Goal: Task Accomplishment & Management: Manage account settings

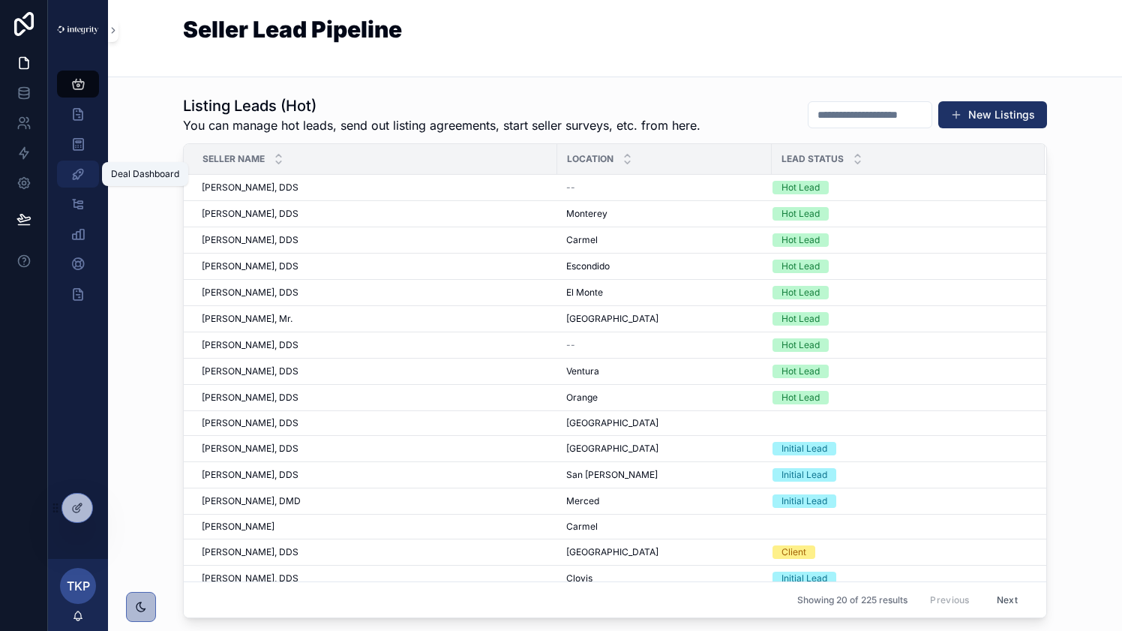
click at [76, 167] on icon "scrollable content" at bounding box center [78, 174] width 15 height 15
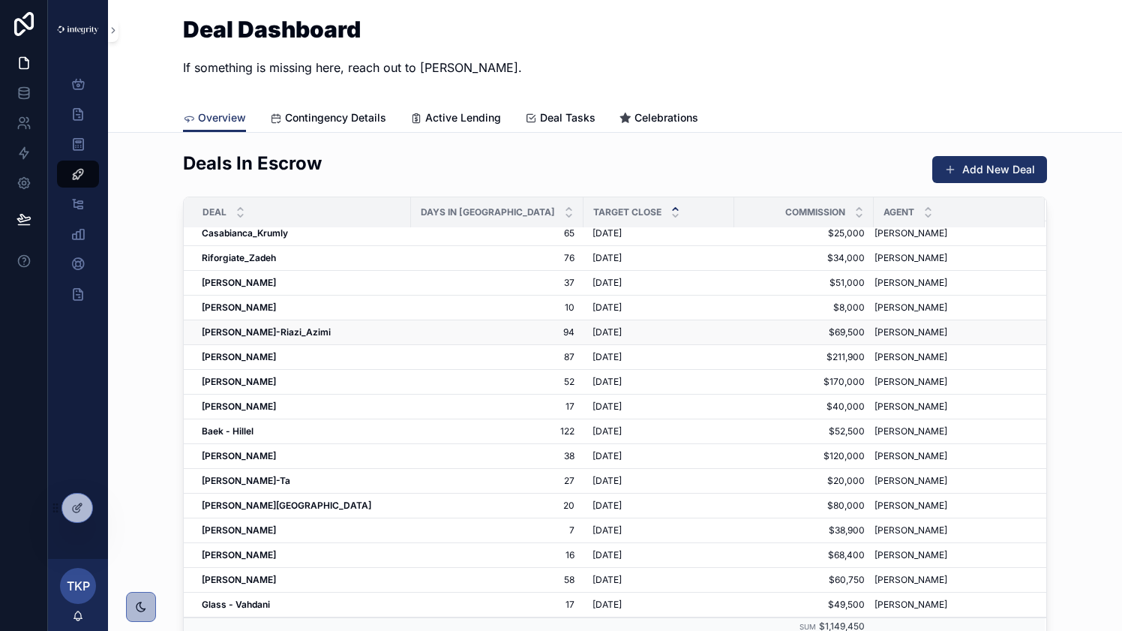
scroll to position [57, 0]
click at [238, 452] on strong "[PERSON_NAME]" at bounding box center [239, 454] width 74 height 11
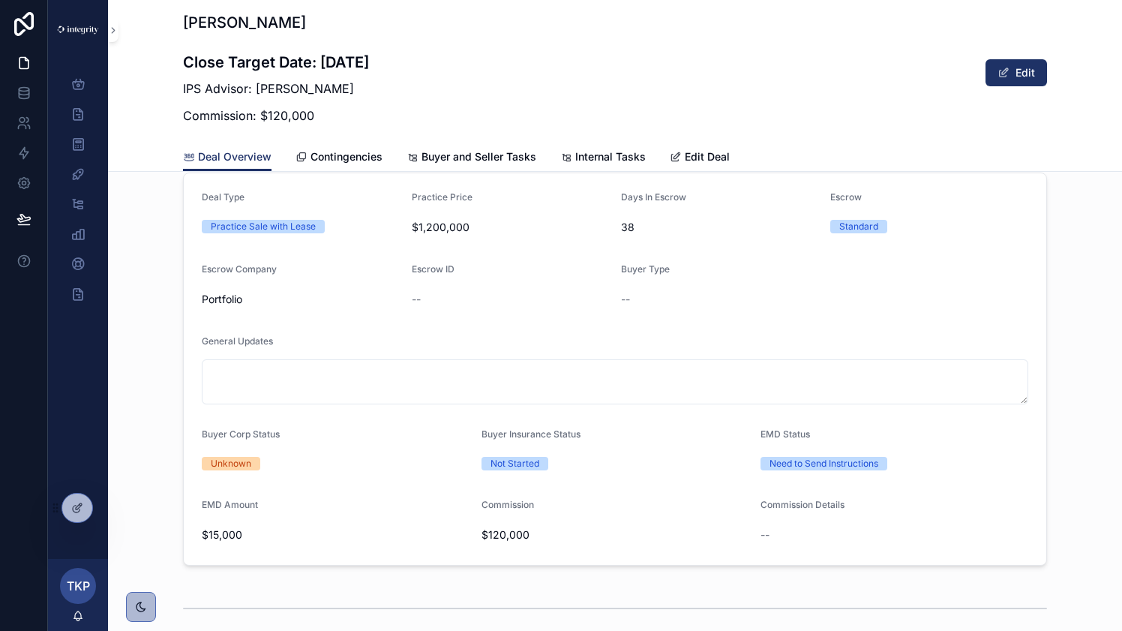
scroll to position [274, 0]
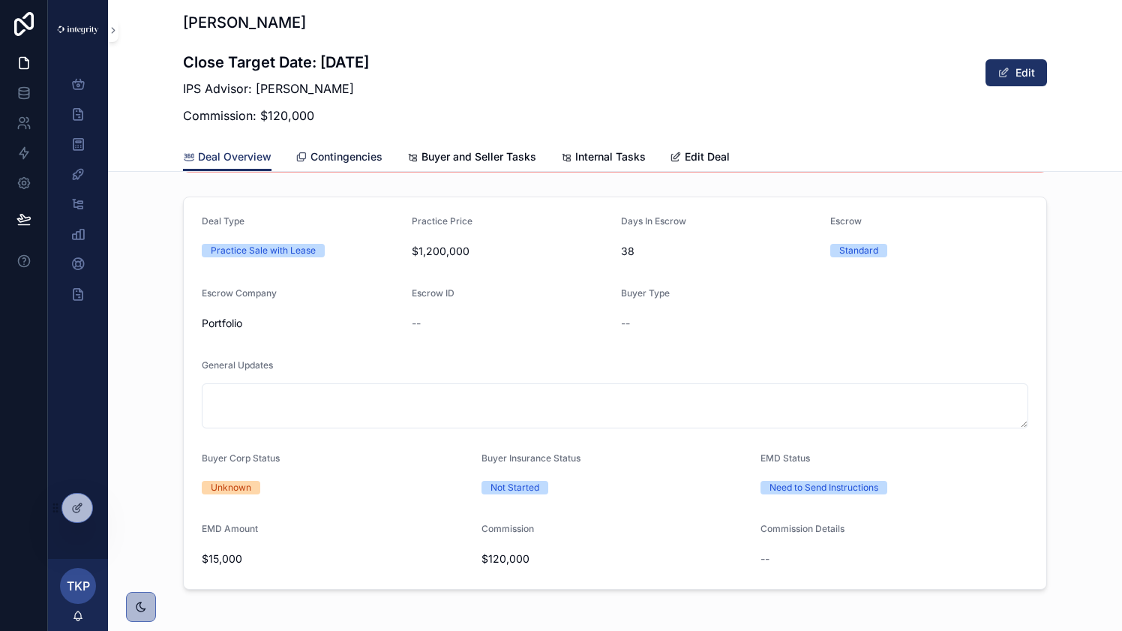
click at [344, 159] on span "Contingencies" at bounding box center [347, 156] width 72 height 15
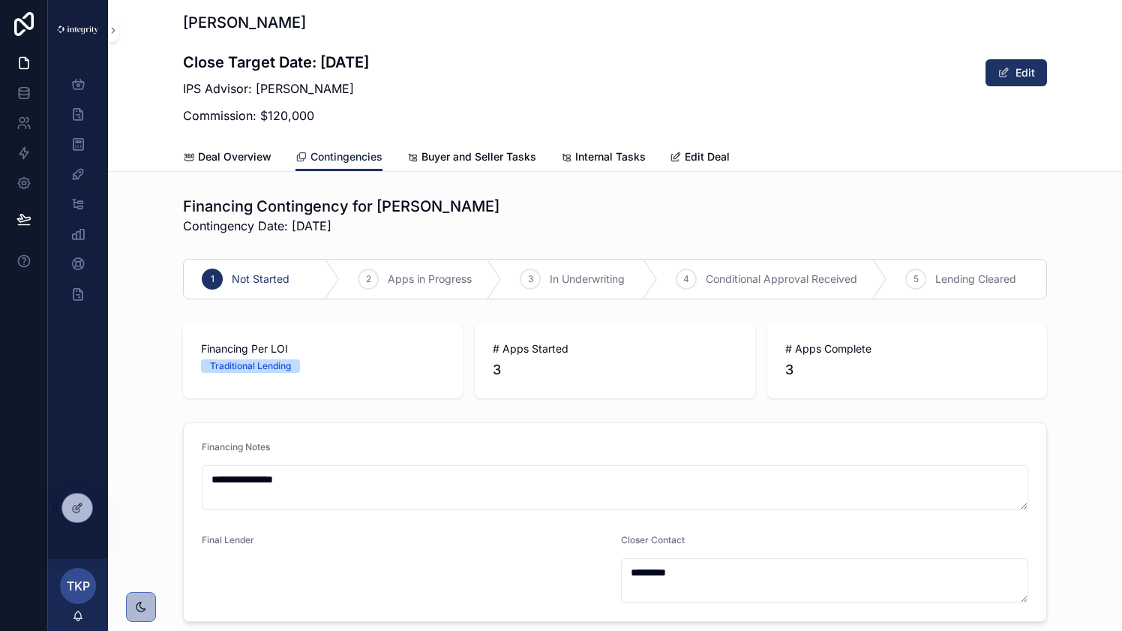
scroll to position [723, 0]
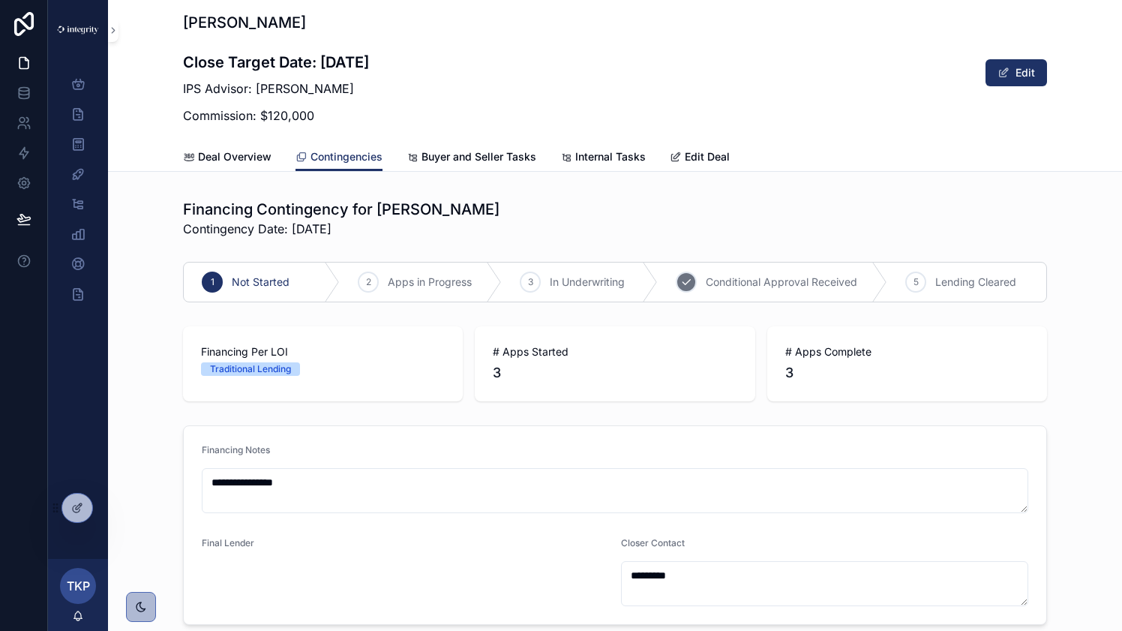
click at [834, 275] on span "Conditional Approval Received" at bounding box center [782, 282] width 152 height 15
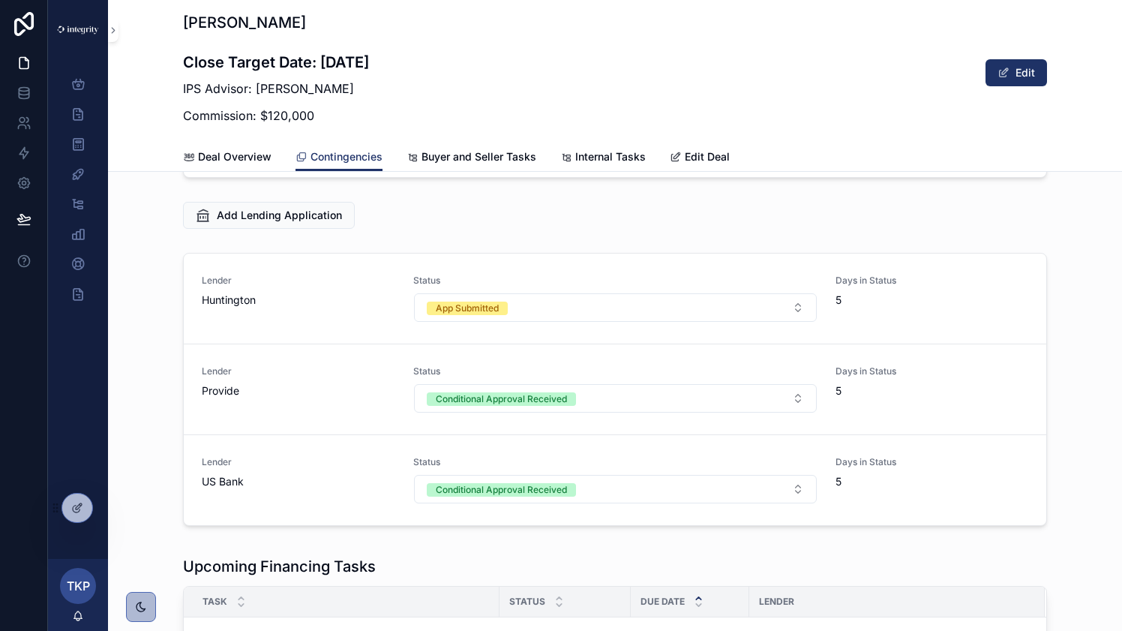
scroll to position [1206, 0]
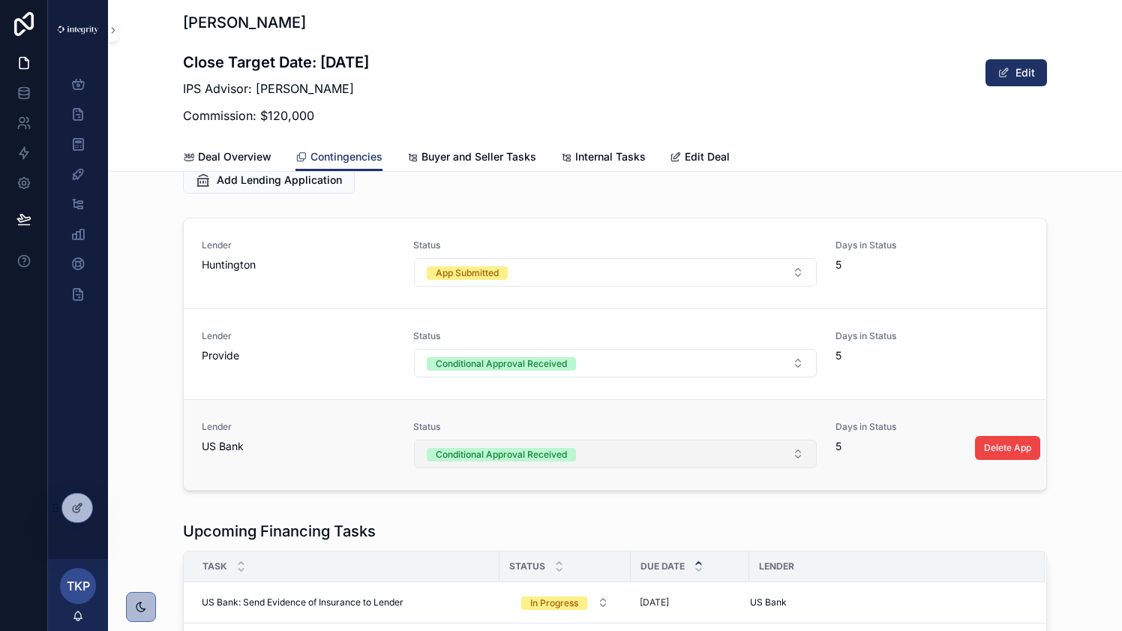
click at [739, 449] on button "Conditional Approval Received" at bounding box center [615, 454] width 403 height 29
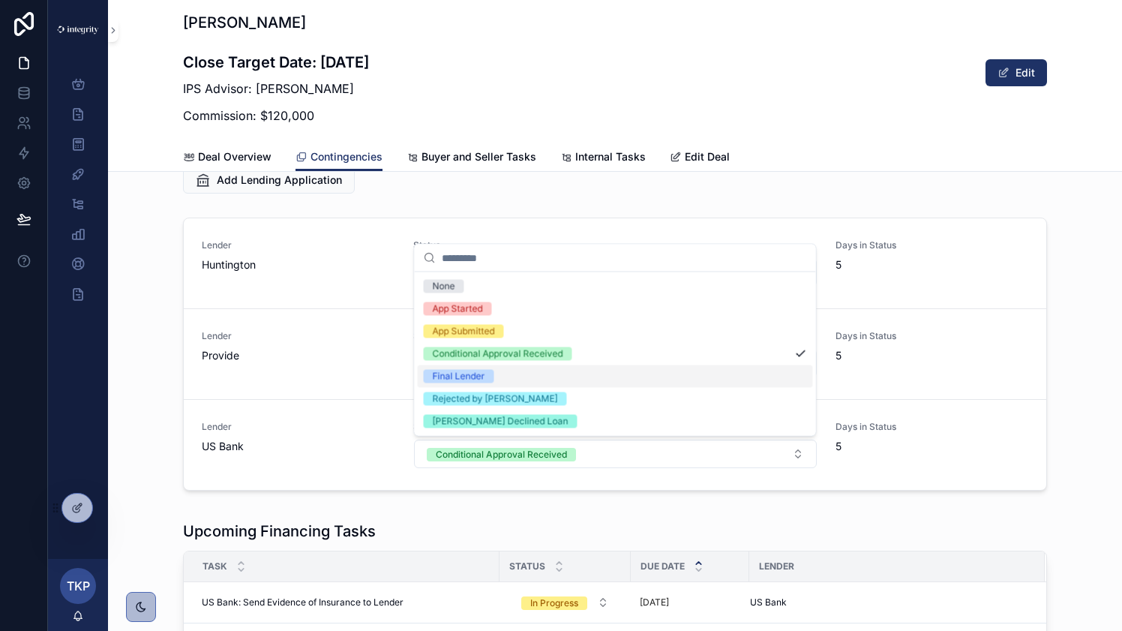
click at [729, 380] on div "Final Lender" at bounding box center [615, 376] width 395 height 23
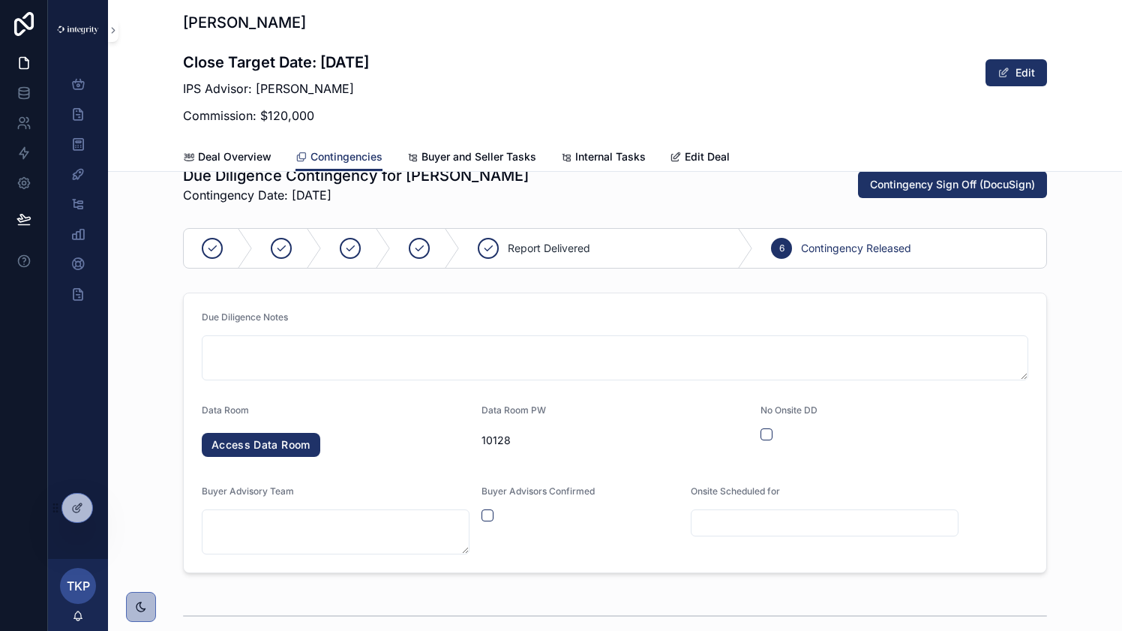
scroll to position [217, 0]
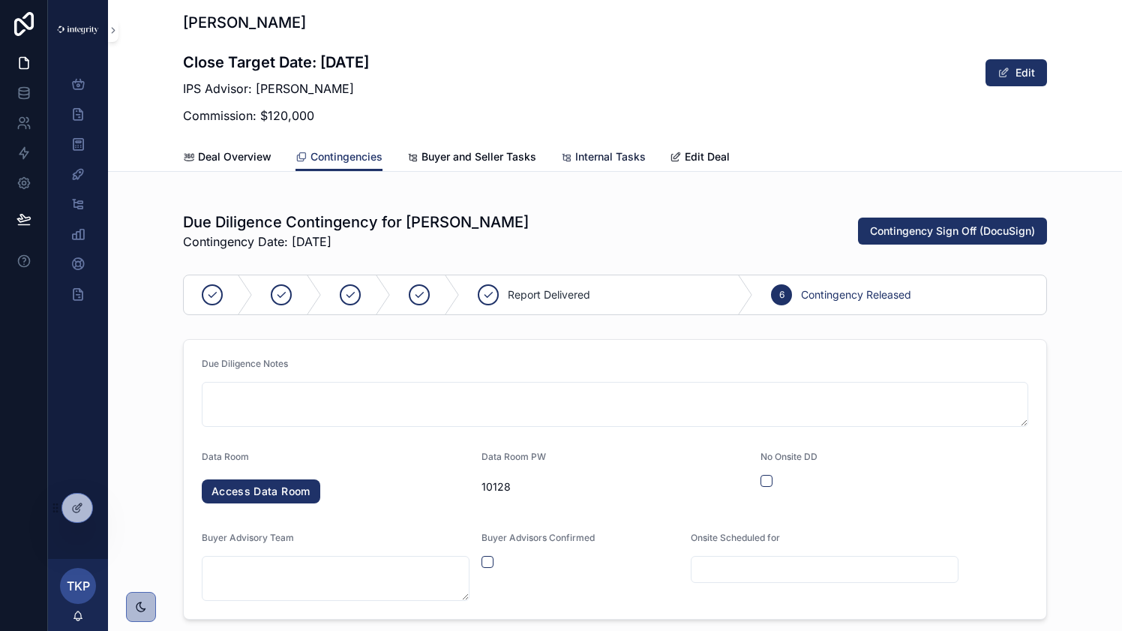
click at [617, 152] on span "Internal Tasks" at bounding box center [610, 156] width 71 height 15
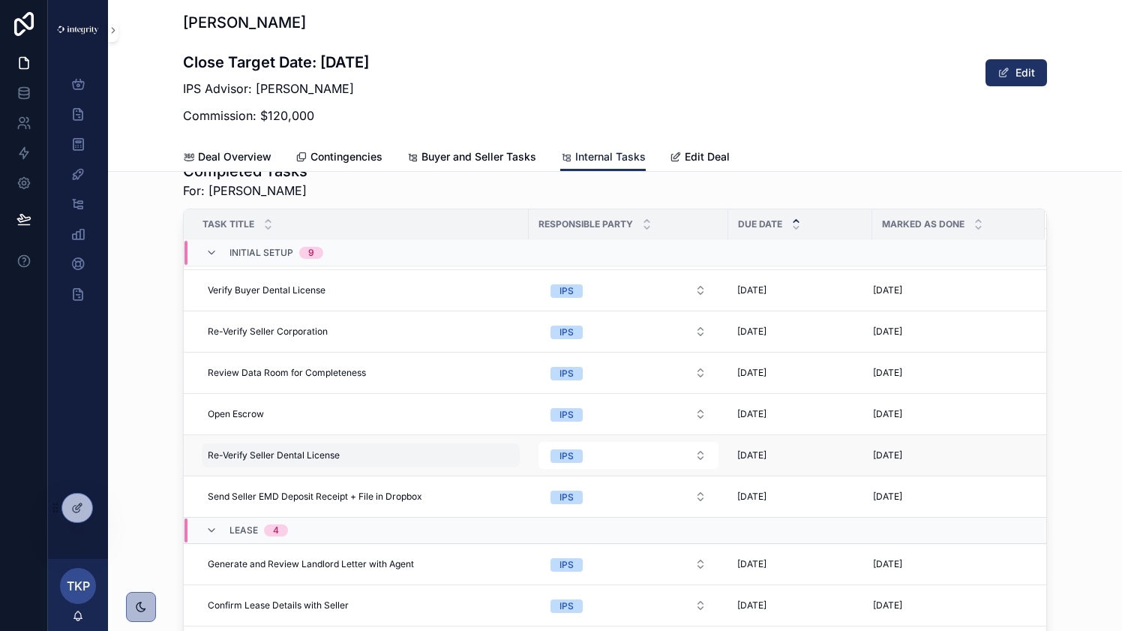
scroll to position [1522, 0]
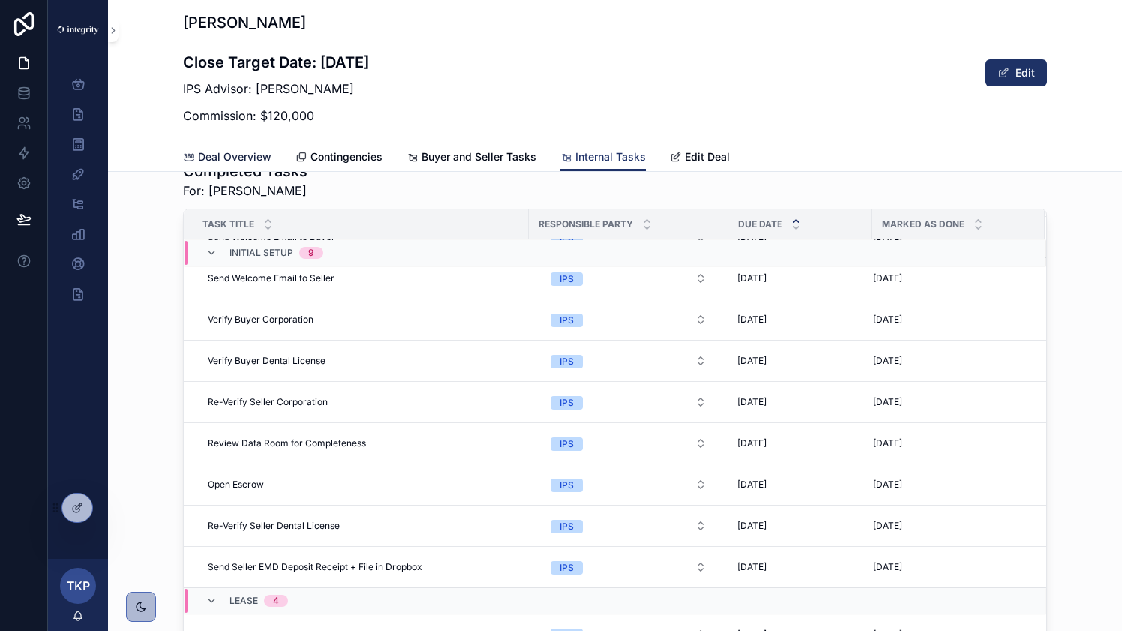
click at [231, 161] on span "Deal Overview" at bounding box center [235, 156] width 74 height 15
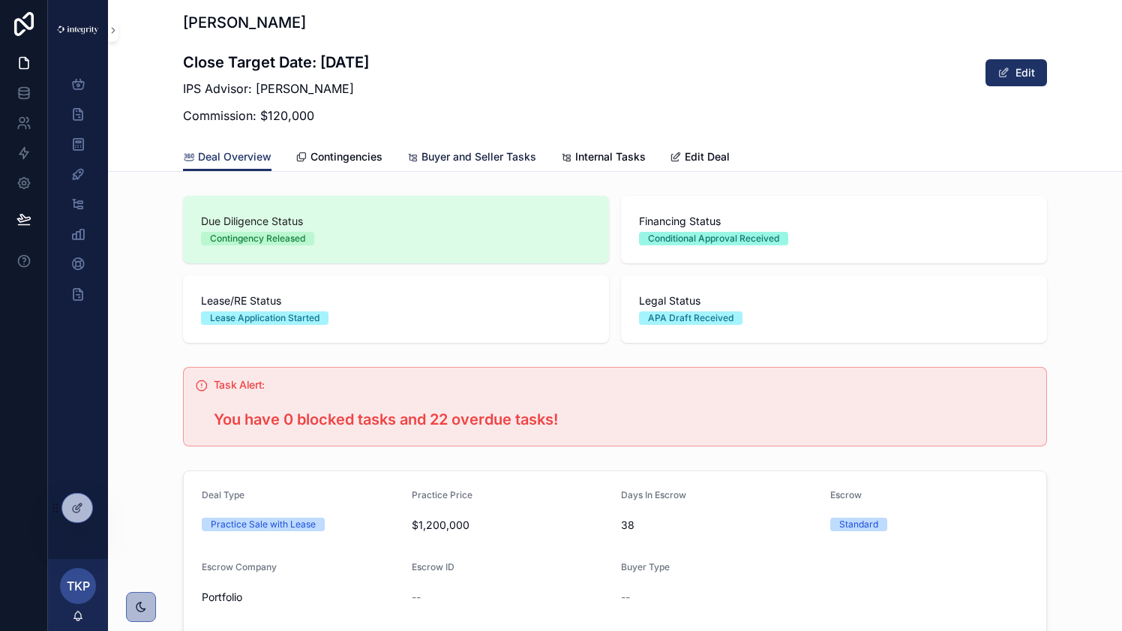
click at [477, 161] on span "Buyer and Seller Tasks" at bounding box center [479, 156] width 115 height 15
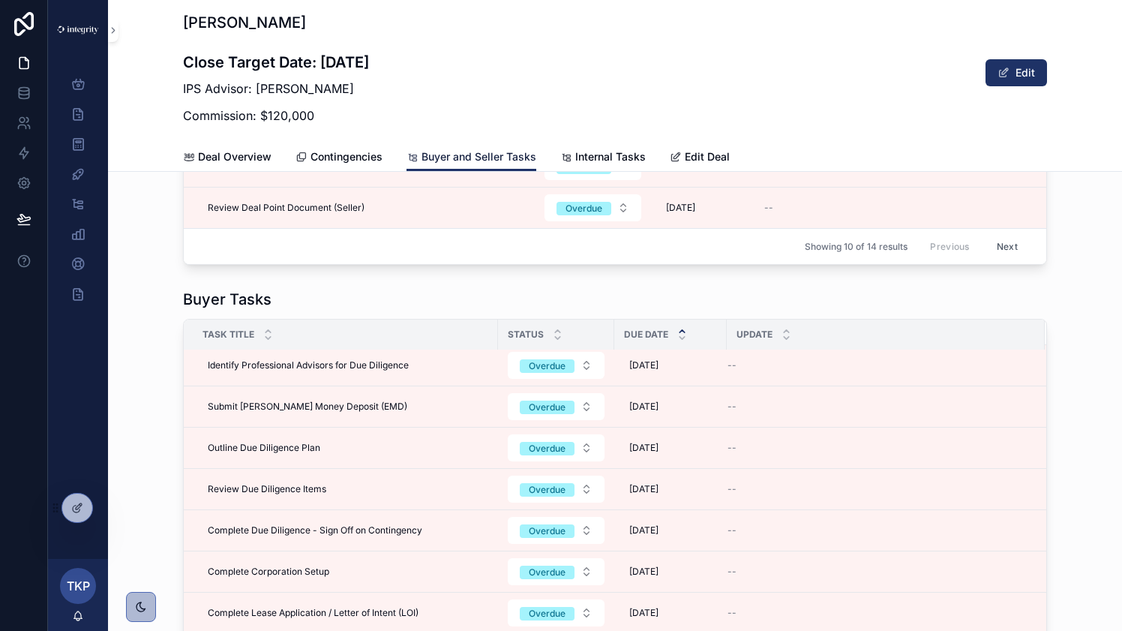
scroll to position [942, 0]
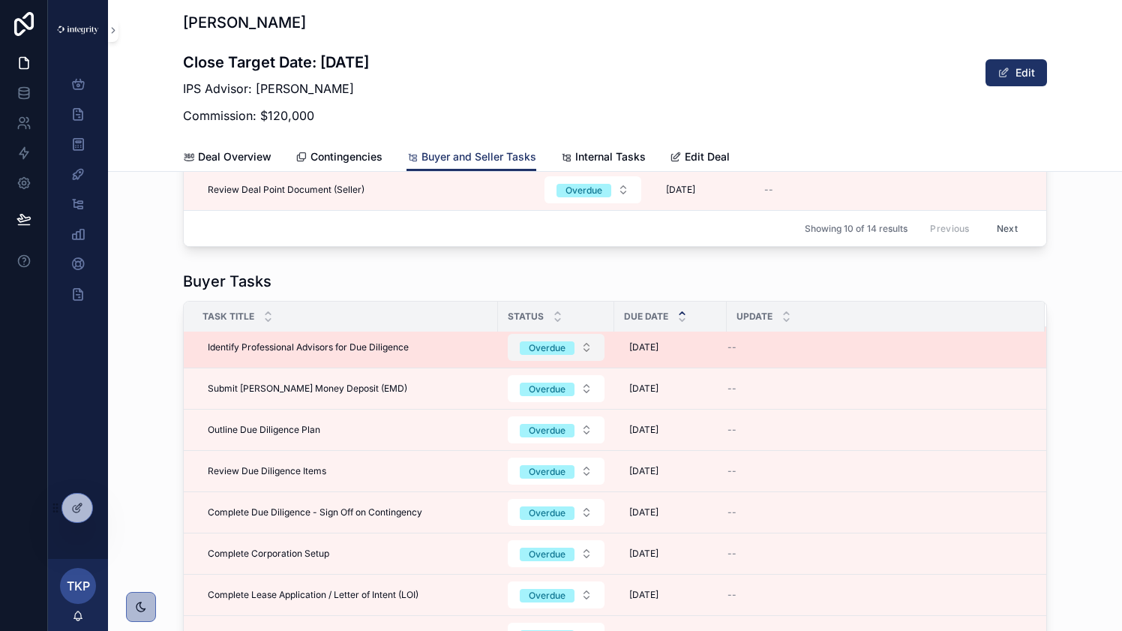
click at [591, 350] on button "Overdue" at bounding box center [556, 347] width 97 height 27
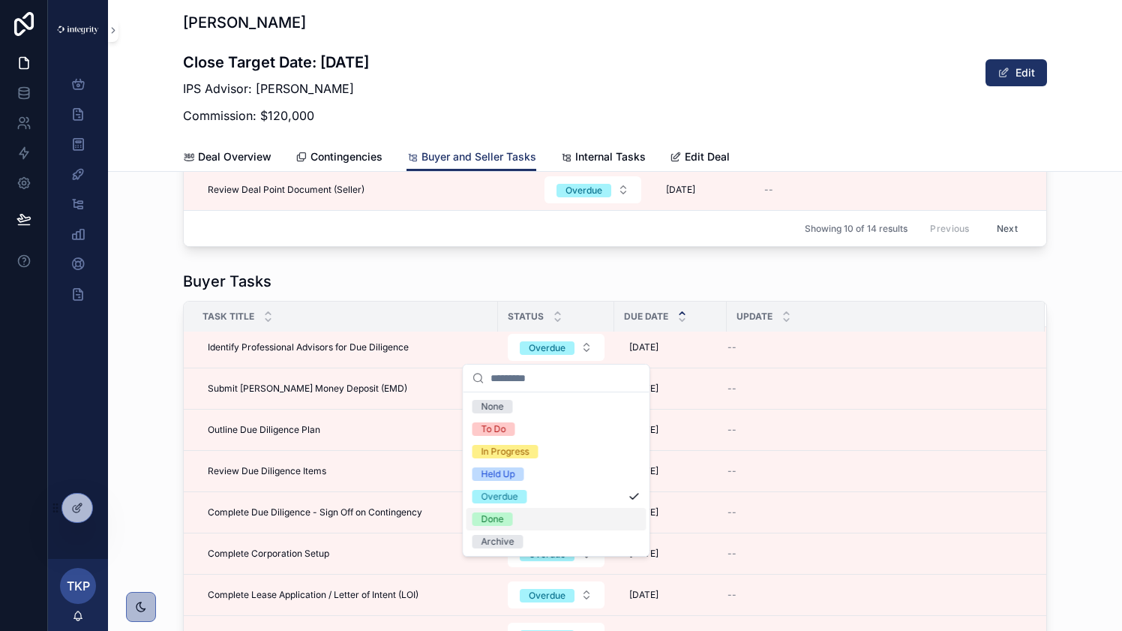
click at [558, 522] on div "Done" at bounding box center [557, 519] width 180 height 23
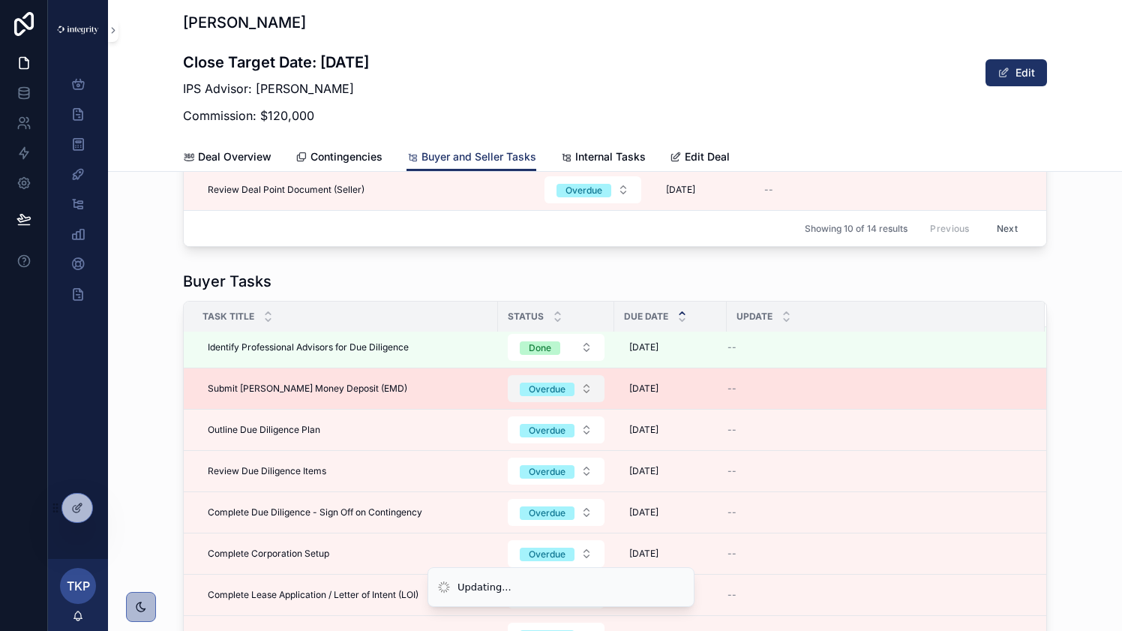
click at [590, 389] on button "Overdue" at bounding box center [556, 388] width 97 height 27
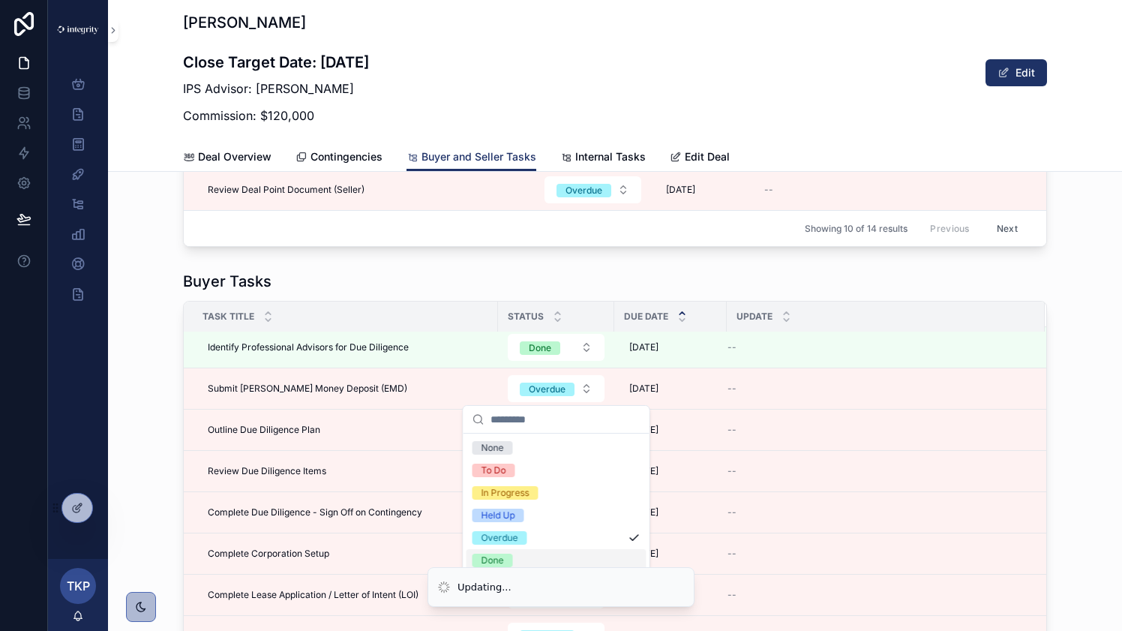
click at [551, 552] on div "Updating... Seller Leads Listing Dashboard Valuations Deal Dashboard Task List …" at bounding box center [561, 315] width 1122 height 631
click at [513, 557] on div "Done" at bounding box center [557, 560] width 180 height 23
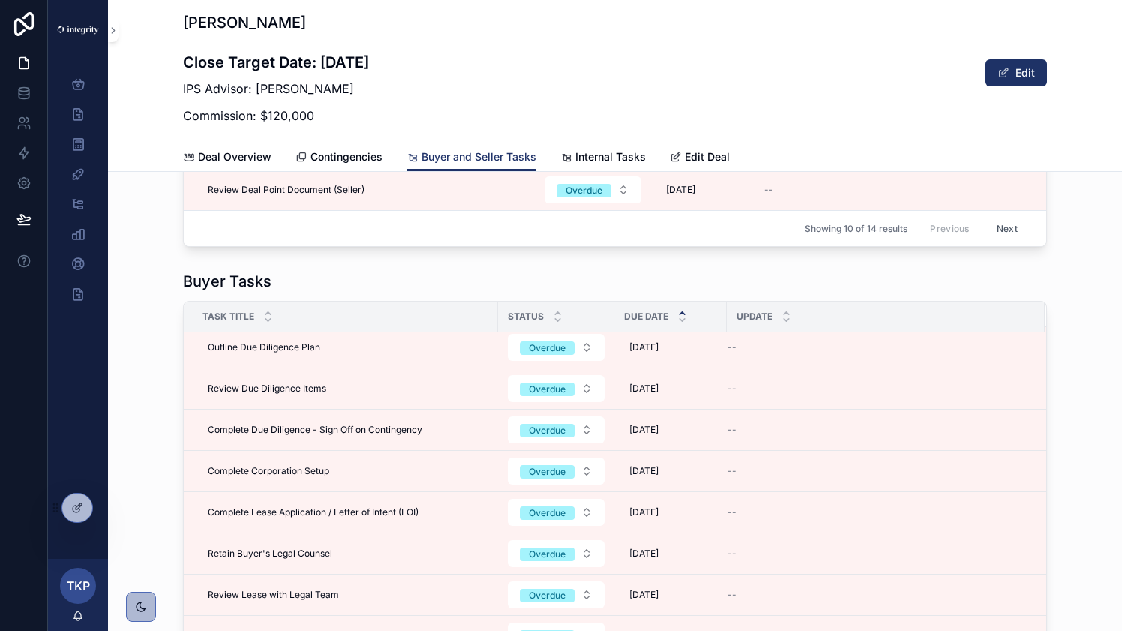
click at [590, 429] on button "Overdue" at bounding box center [556, 429] width 97 height 27
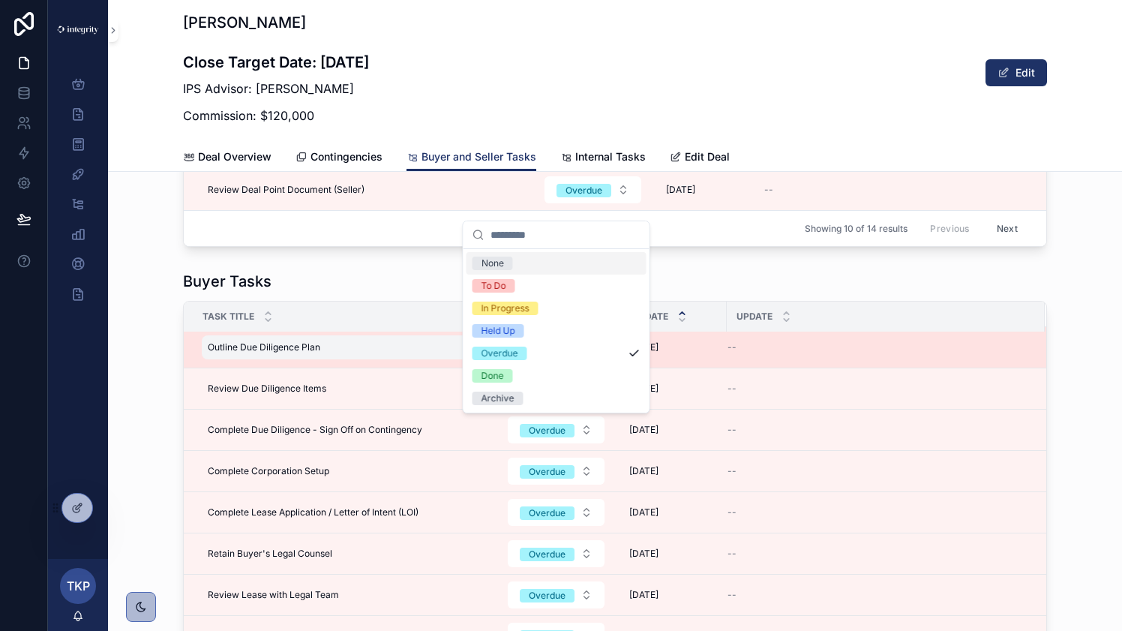
click at [368, 347] on div "Outline Due Diligence Plan Outline Due Diligence Plan" at bounding box center [345, 347] width 287 height 24
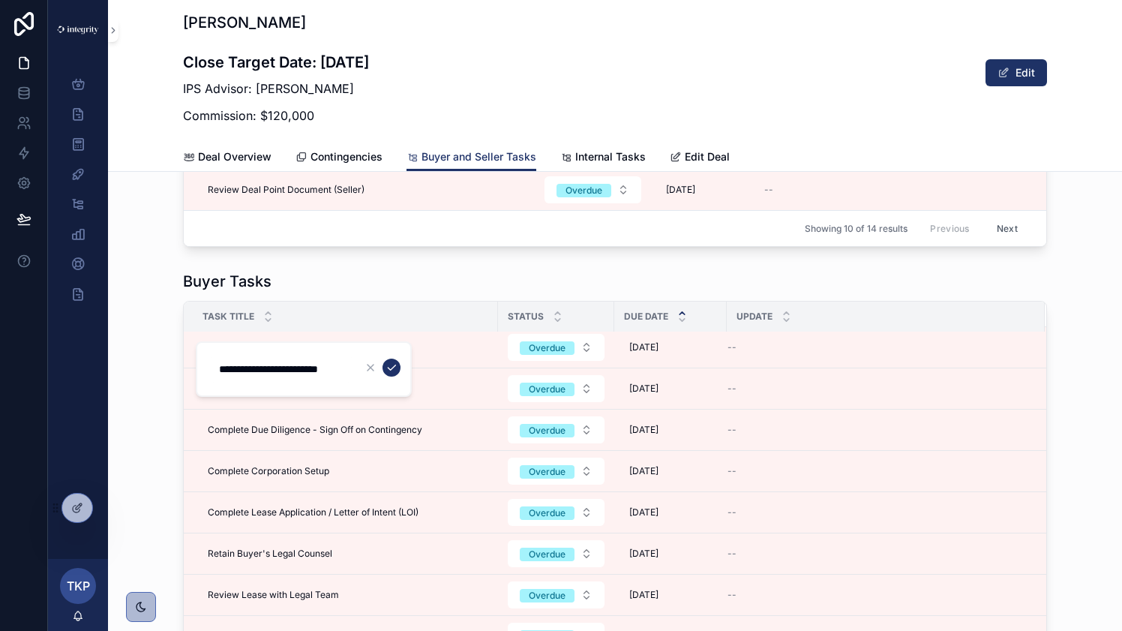
scroll to position [0, 0]
click at [435, 284] on div "Buyer Tasks" at bounding box center [615, 281] width 864 height 21
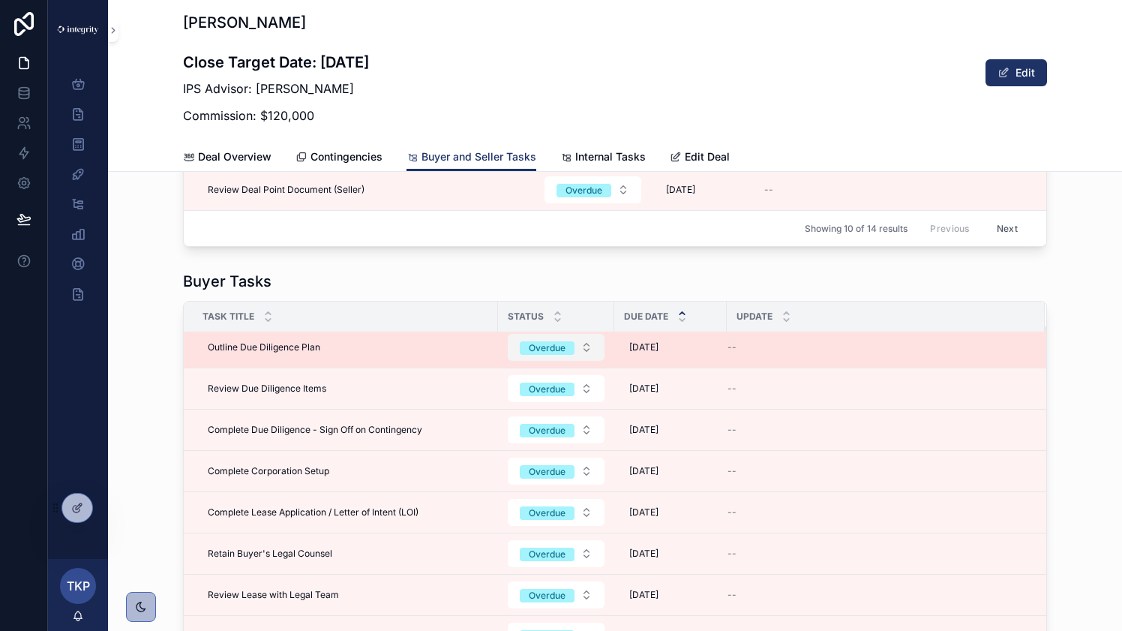
click at [582, 349] on button "Overdue" at bounding box center [556, 347] width 97 height 27
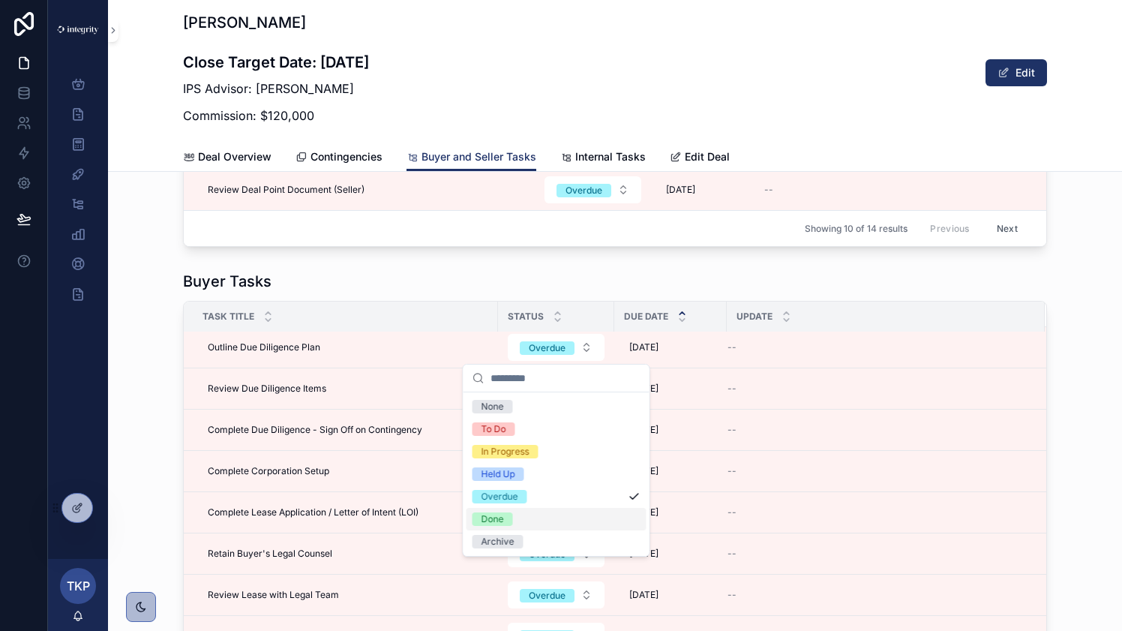
click at [548, 518] on div "Done" at bounding box center [557, 519] width 180 height 23
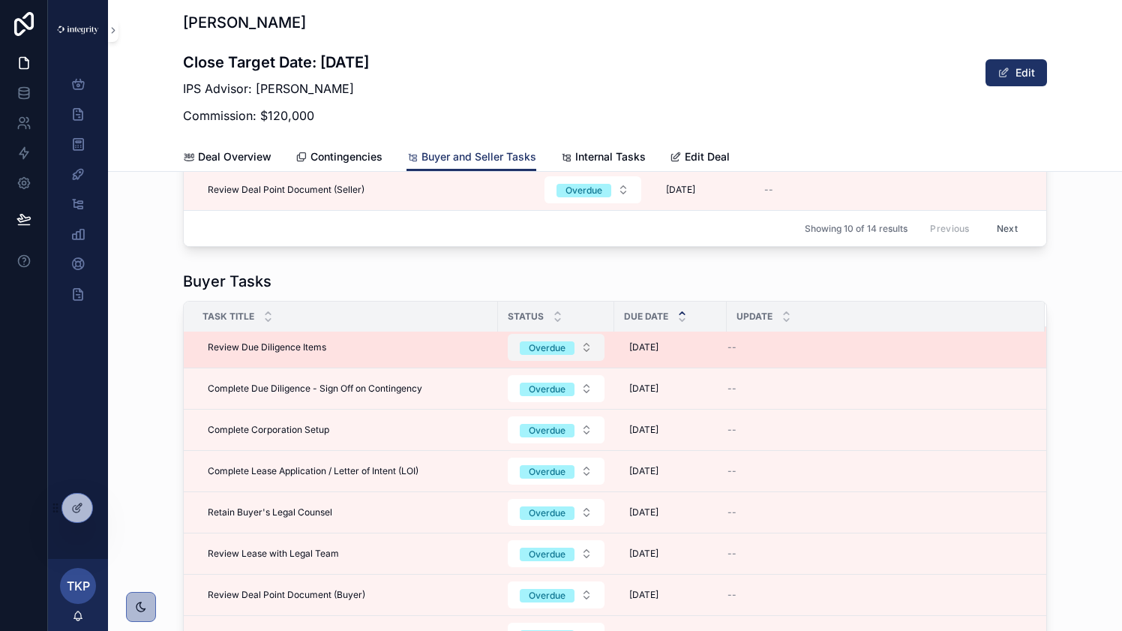
click at [587, 345] on button "Overdue" at bounding box center [556, 347] width 97 height 27
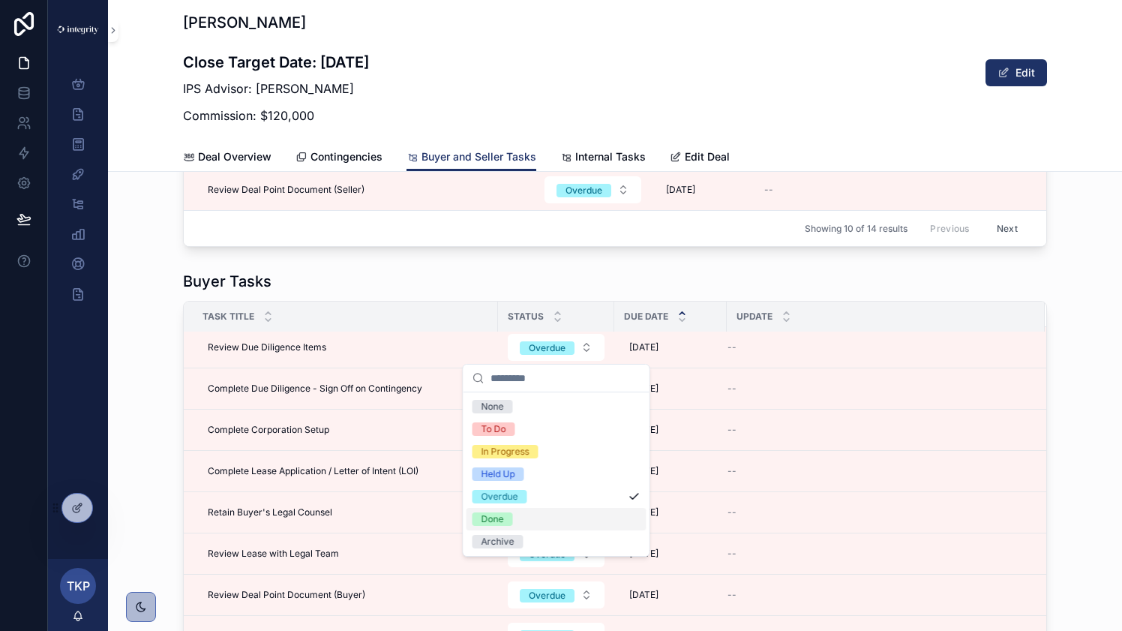
click at [551, 514] on div "Done" at bounding box center [557, 519] width 180 height 23
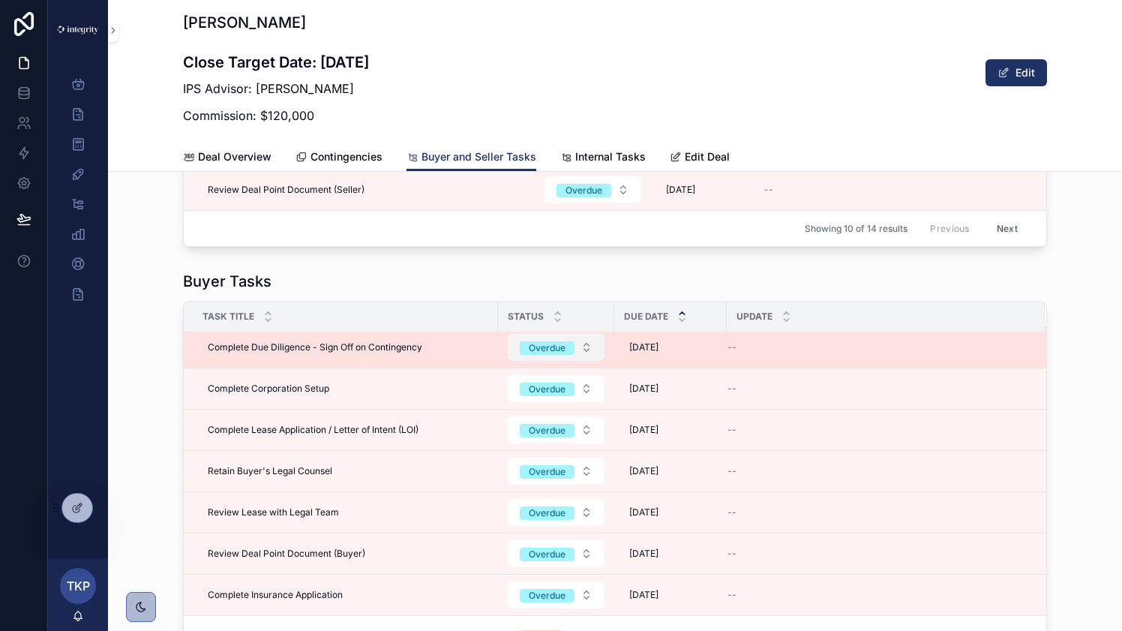
click at [589, 350] on button "Overdue" at bounding box center [556, 347] width 97 height 27
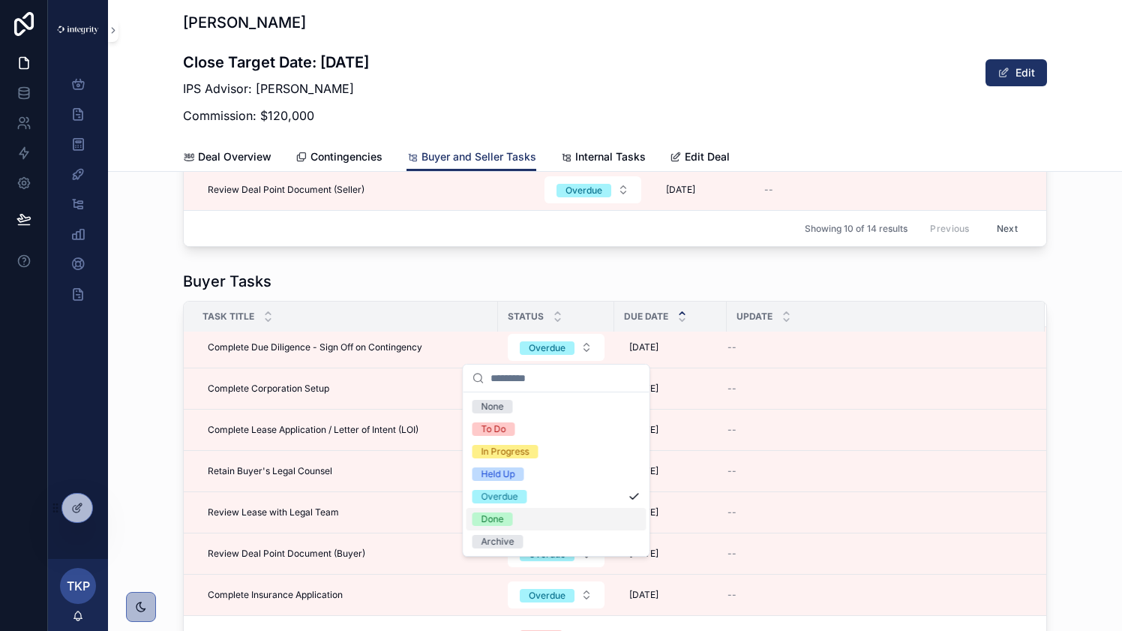
click at [554, 516] on div "Done" at bounding box center [557, 519] width 180 height 23
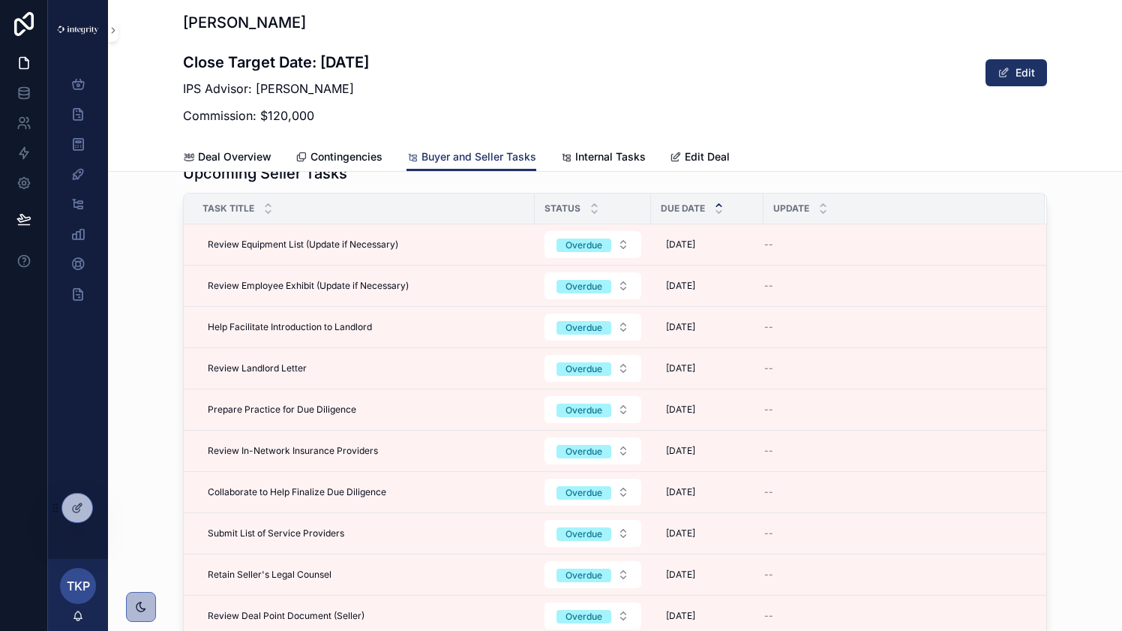
scroll to position [500, 0]
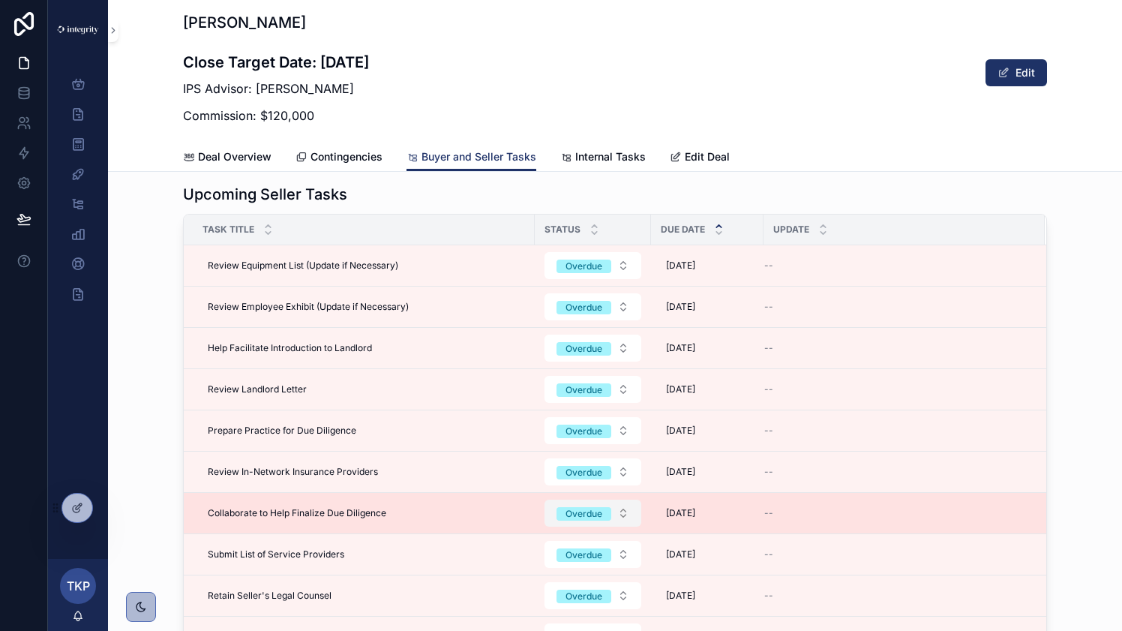
click at [621, 515] on button "Overdue" at bounding box center [593, 513] width 97 height 27
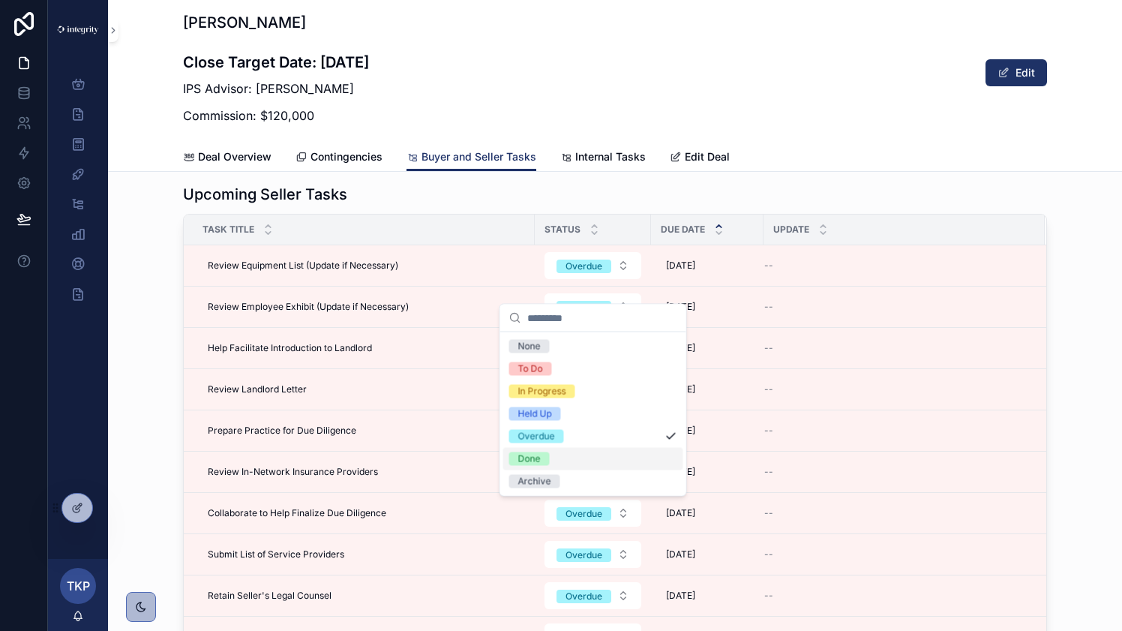
click at [603, 455] on div "Done" at bounding box center [593, 459] width 180 height 23
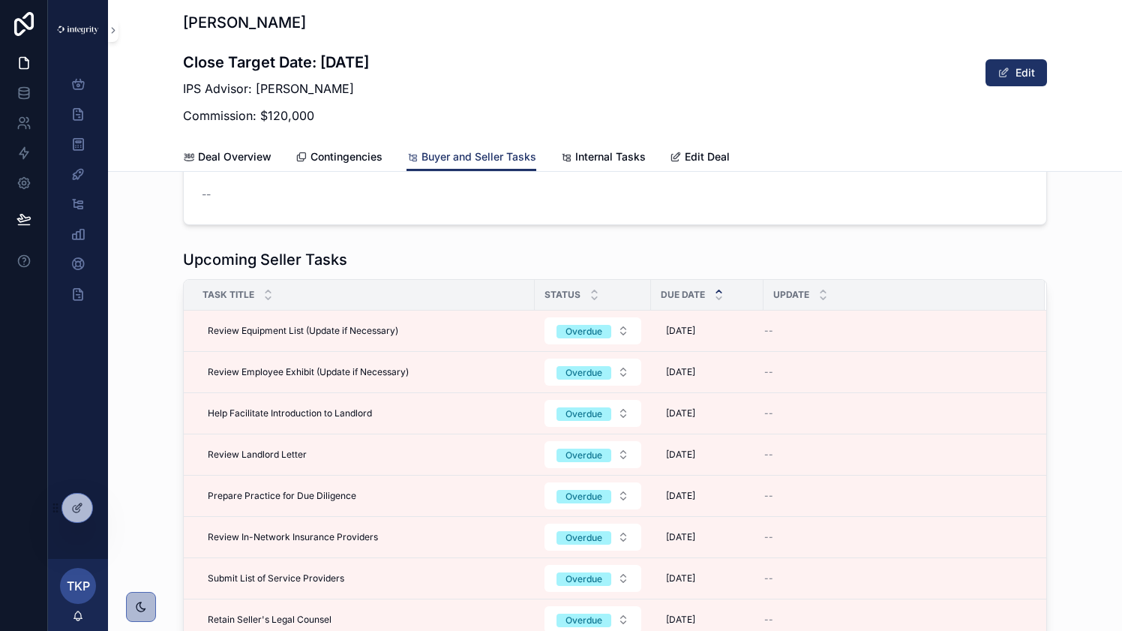
scroll to position [5, 0]
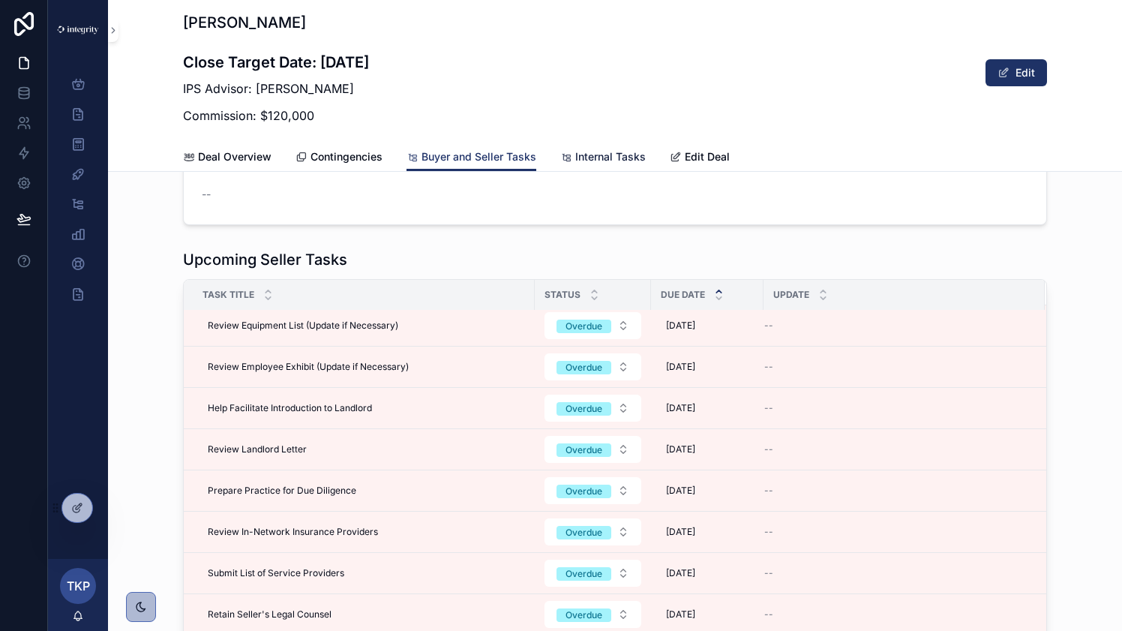
click at [598, 152] on span "Internal Tasks" at bounding box center [610, 156] width 71 height 15
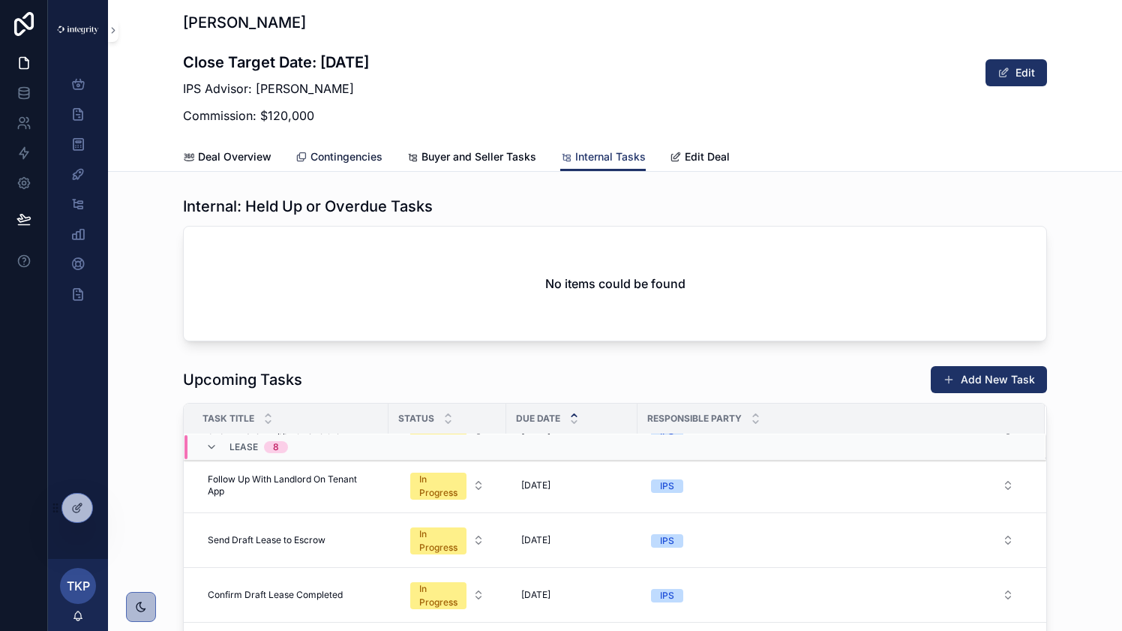
click at [351, 161] on span "Contingencies" at bounding box center [347, 156] width 72 height 15
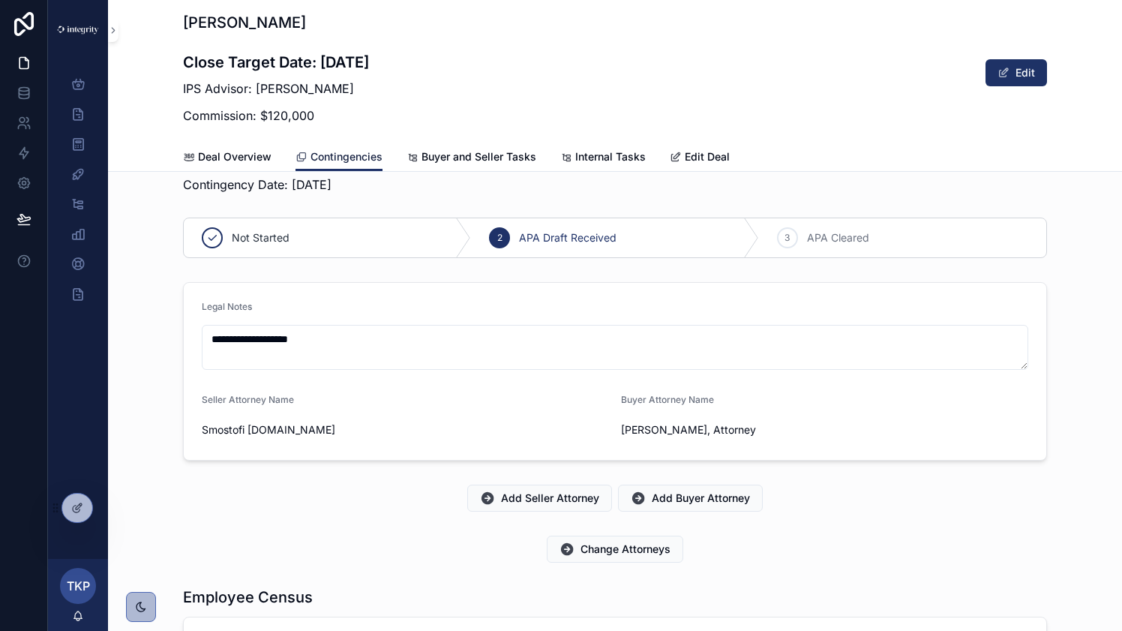
scroll to position [2490, 0]
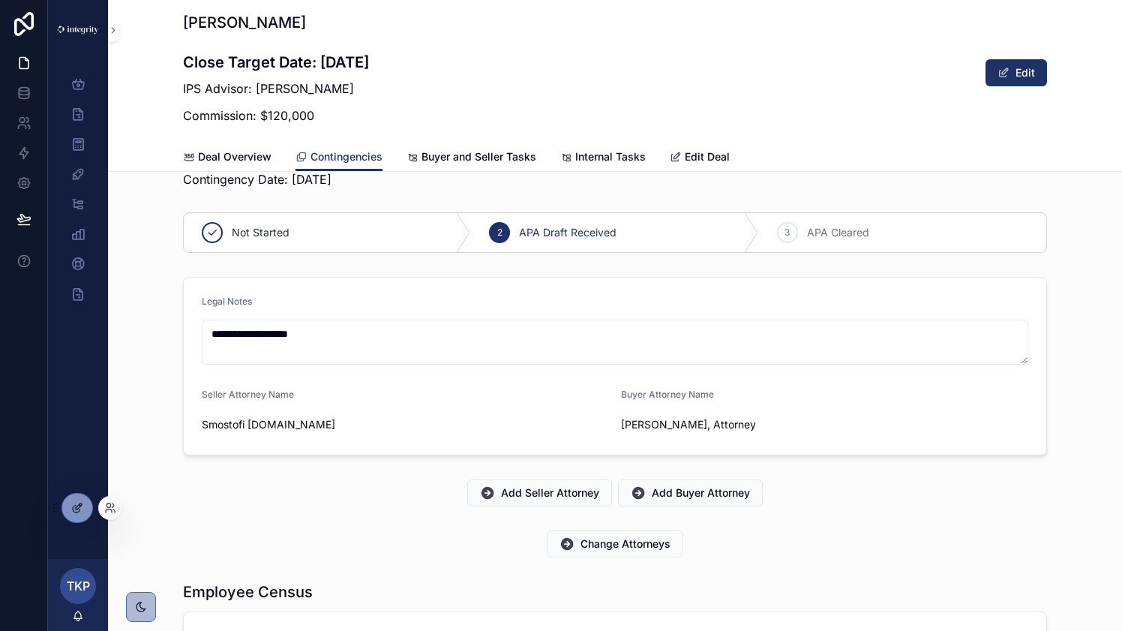
click at [80, 507] on icon at bounding box center [77, 508] width 12 height 12
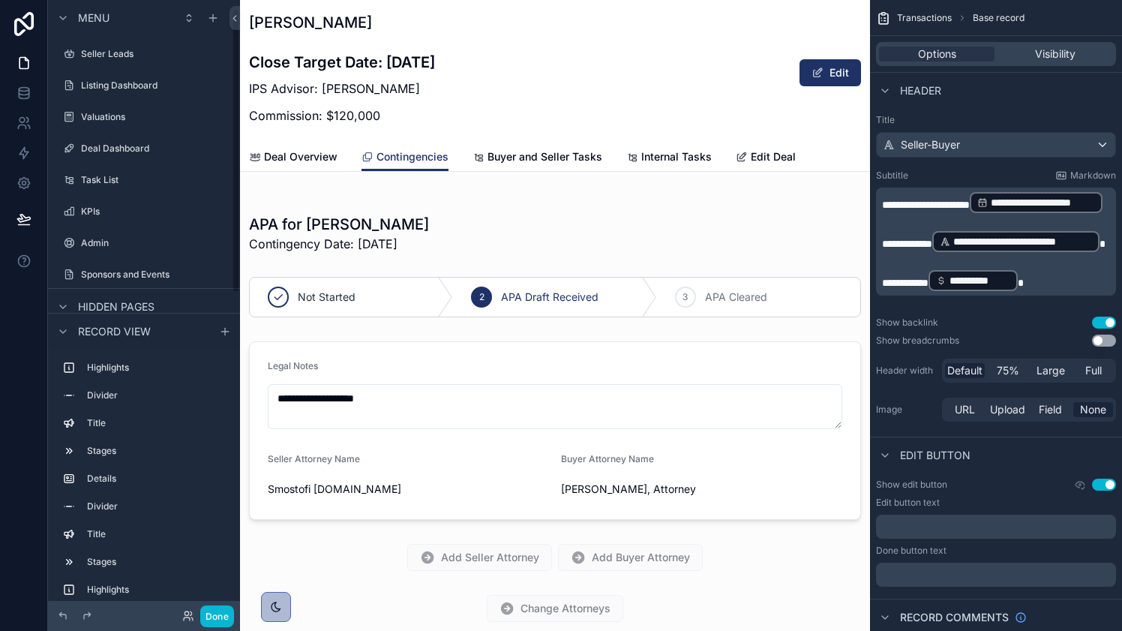
scroll to position [19, 0]
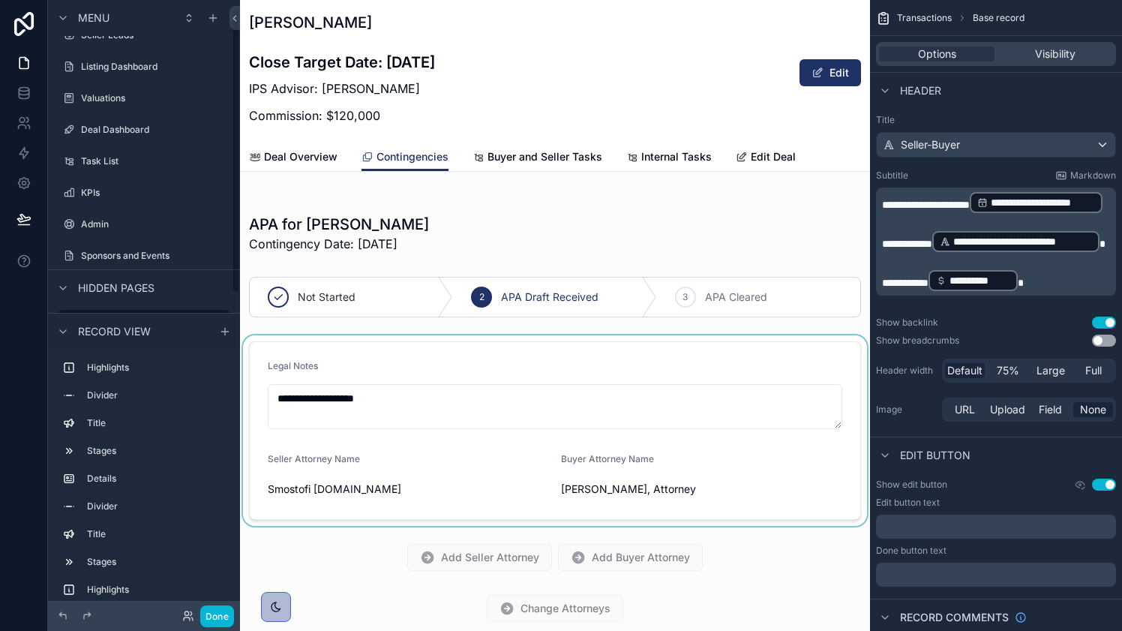
click at [369, 362] on div "scrollable content" at bounding box center [555, 430] width 630 height 191
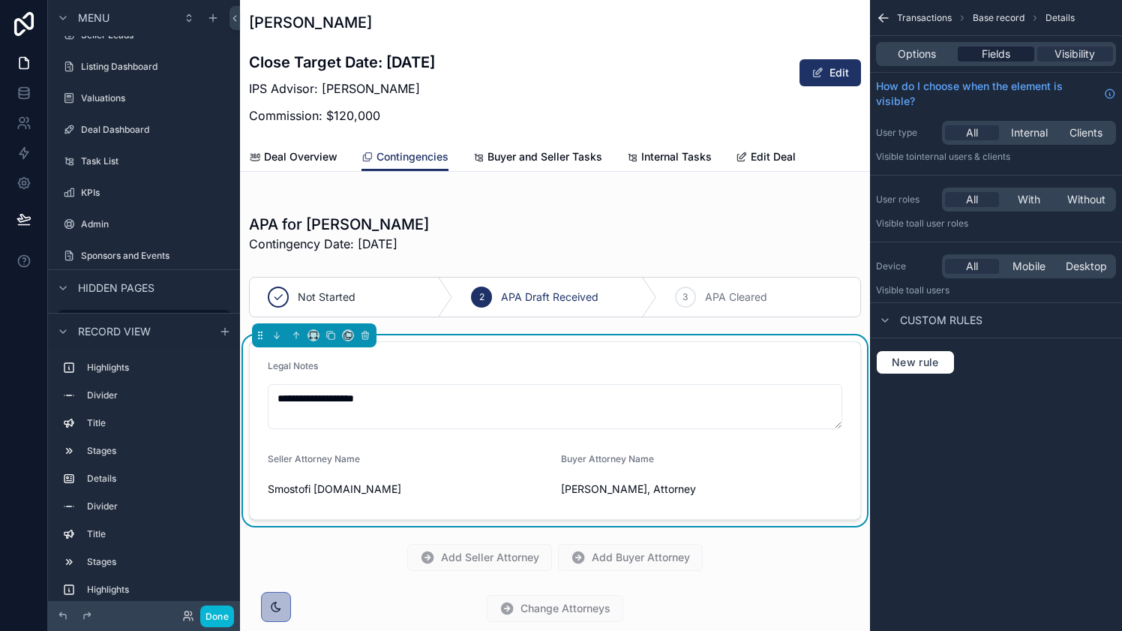
click at [1013, 50] on div "Fields" at bounding box center [996, 54] width 76 height 15
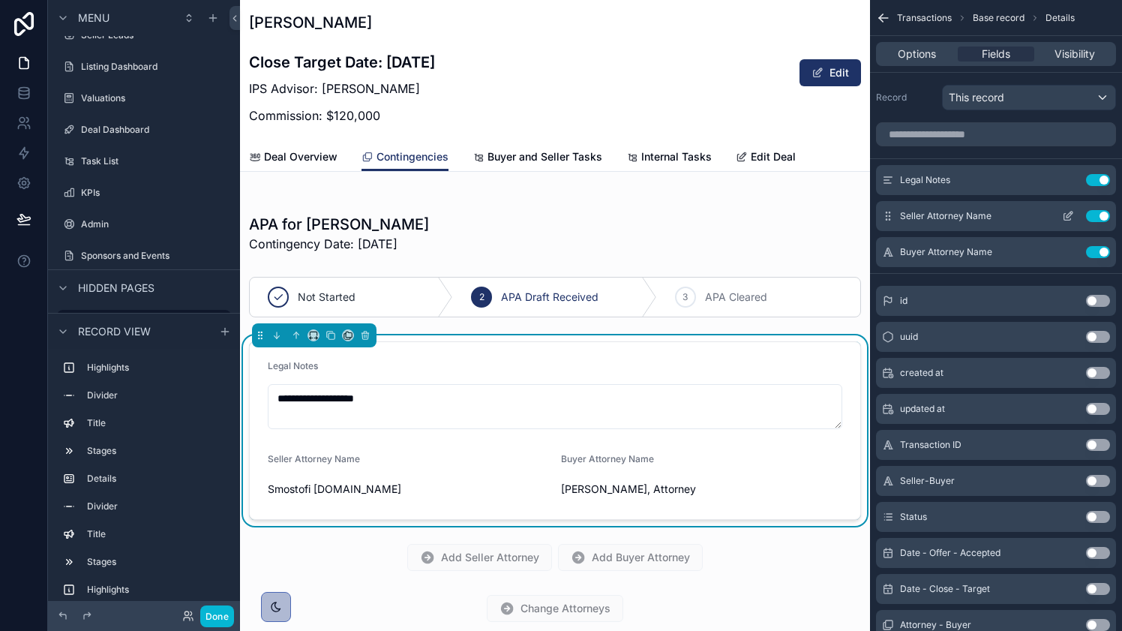
click at [1065, 216] on icon "scrollable content" at bounding box center [1068, 216] width 12 height 12
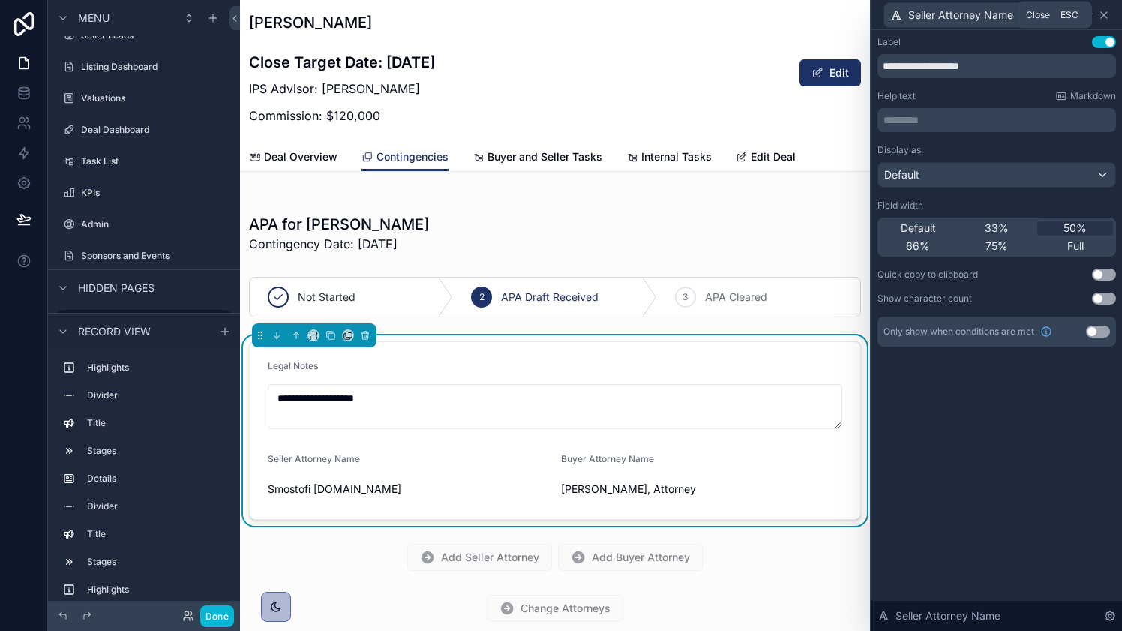
click at [1107, 14] on icon at bounding box center [1104, 15] width 12 height 12
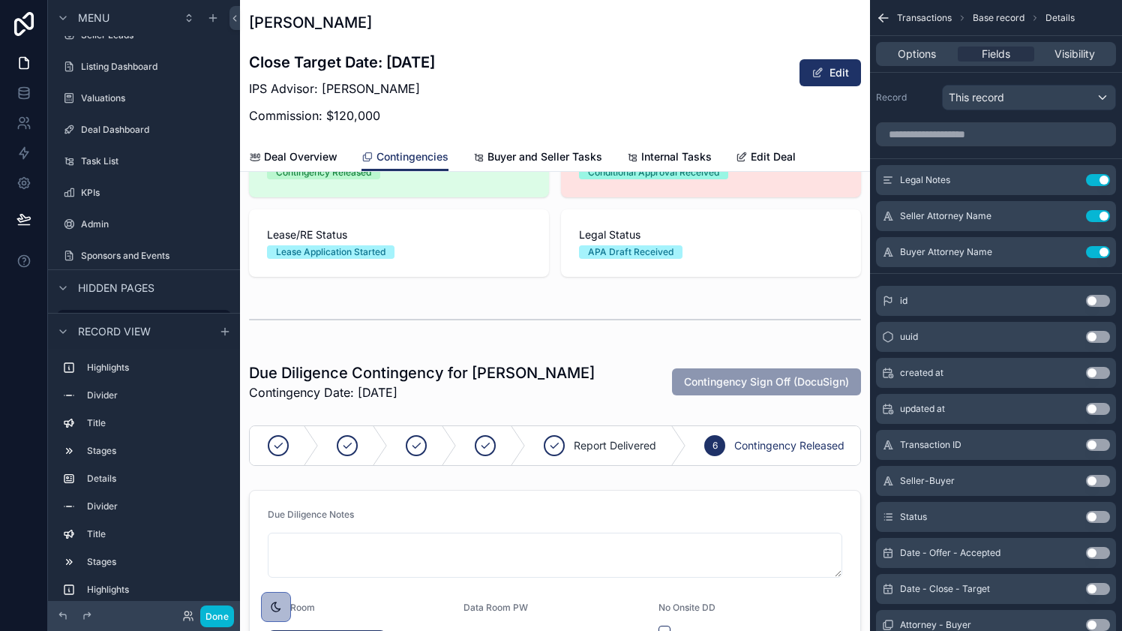
scroll to position [0, 0]
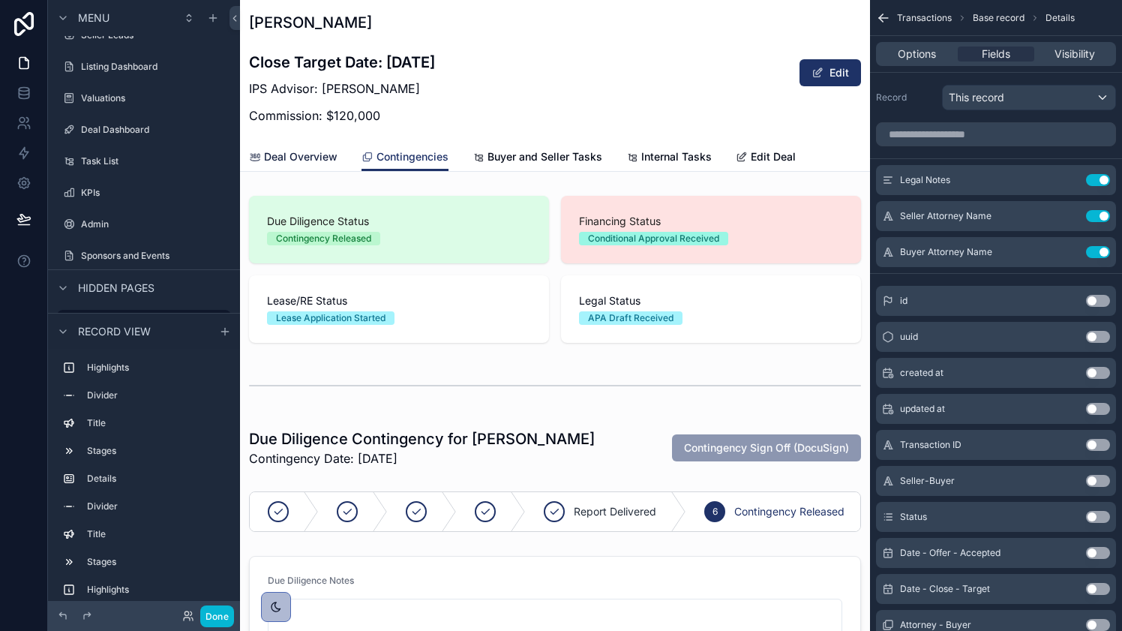
click at [296, 156] on span "Deal Overview" at bounding box center [301, 156] width 74 height 15
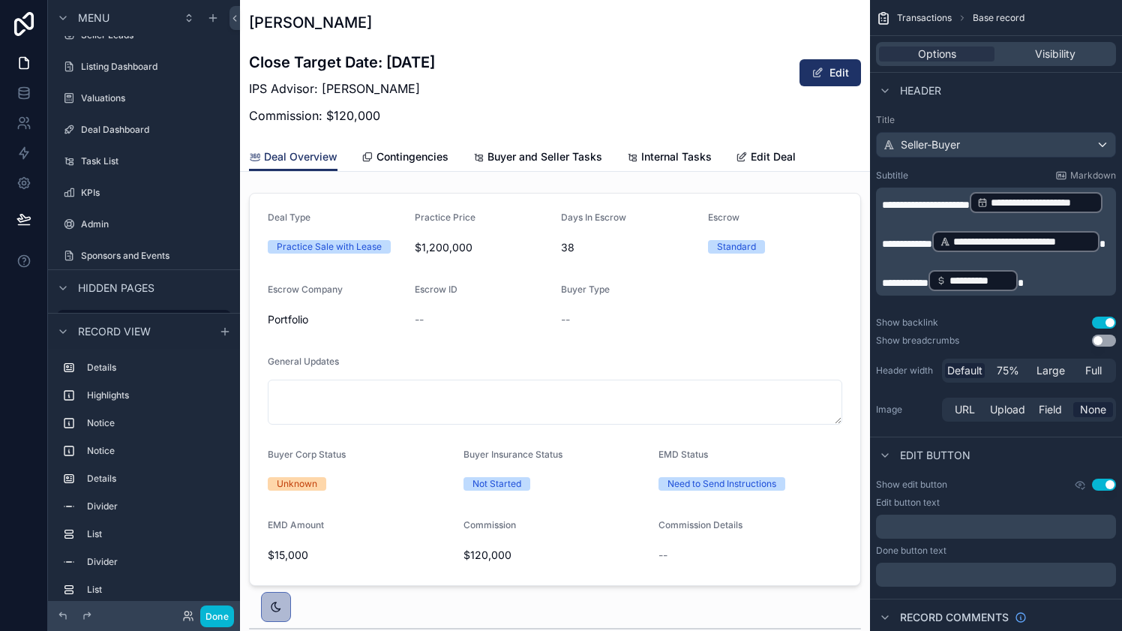
scroll to position [903, 0]
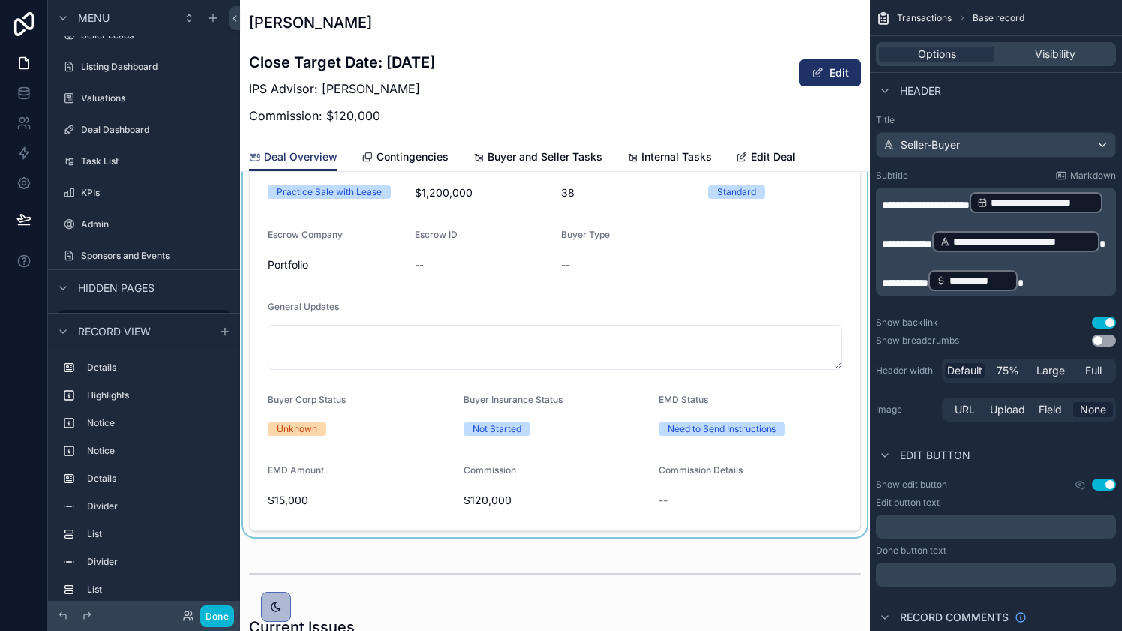
click at [555, 484] on div "scrollable content" at bounding box center [555, 334] width 630 height 405
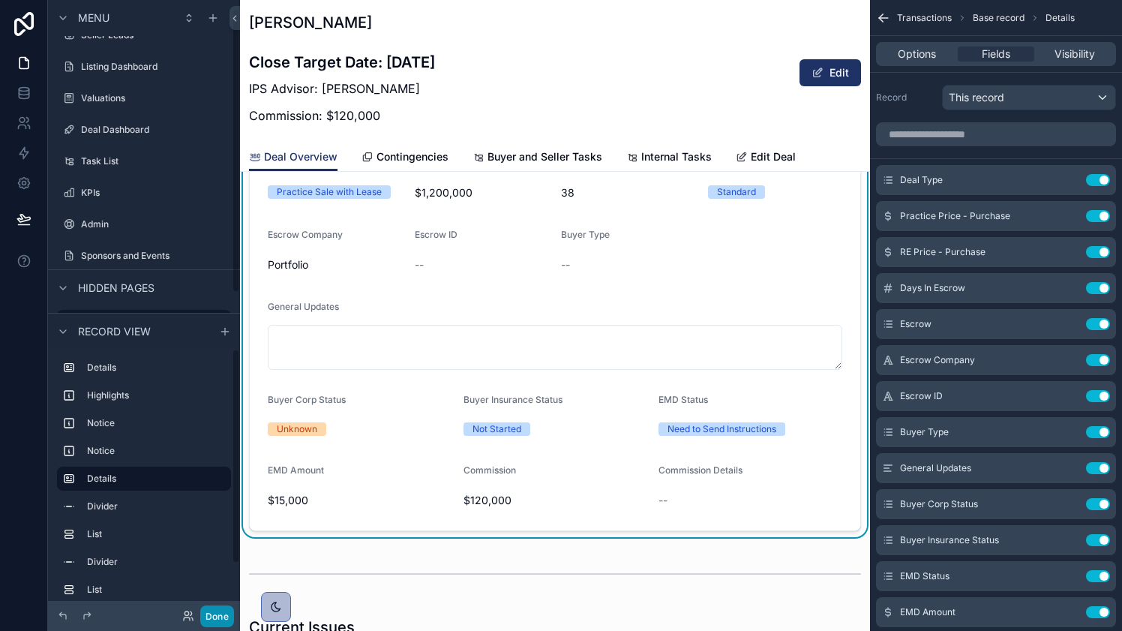
click at [221, 608] on button "Done" at bounding box center [217, 616] width 34 height 22
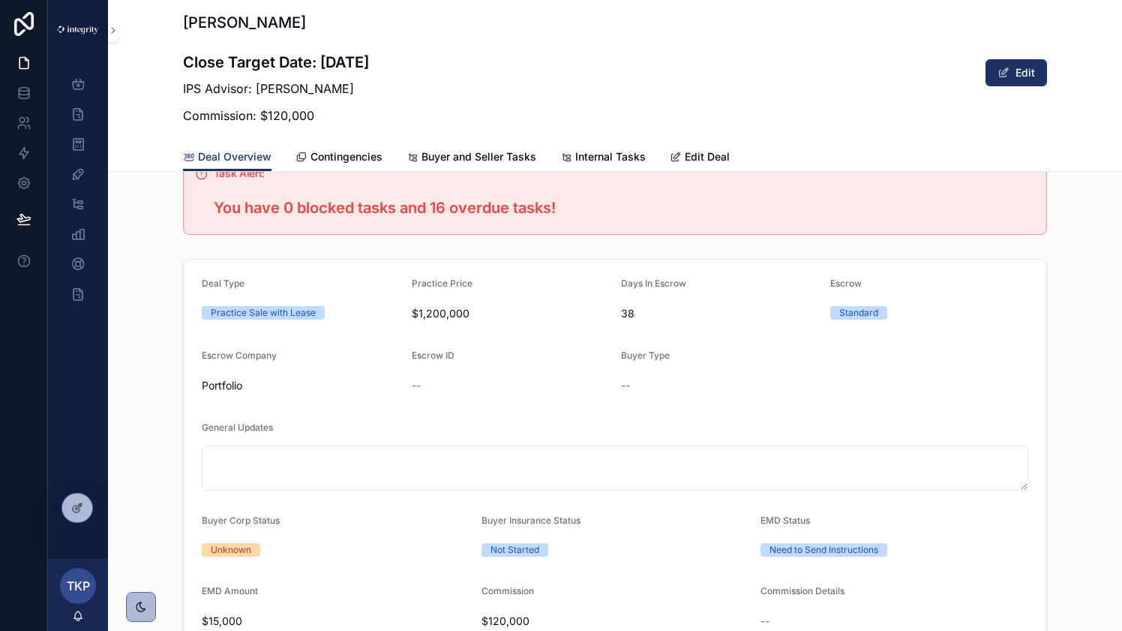
scroll to position [425, 0]
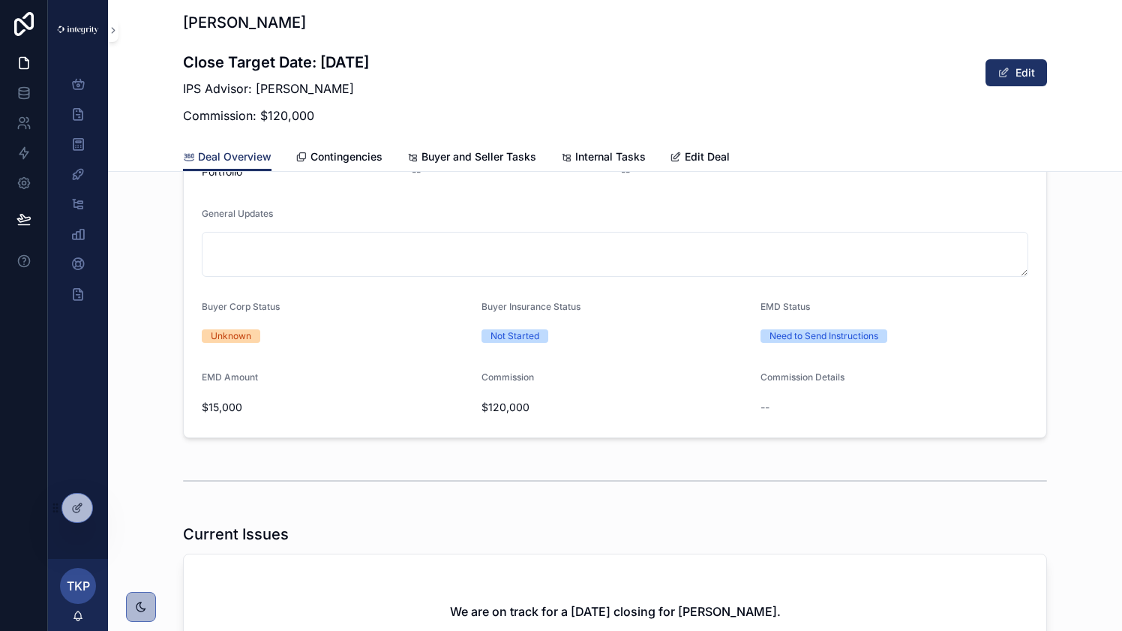
click at [431, 364] on form "Deal Type Practice Sale with Lease Practice Price $1,200,000 Days In Escrow 38 …" at bounding box center [615, 242] width 863 height 392
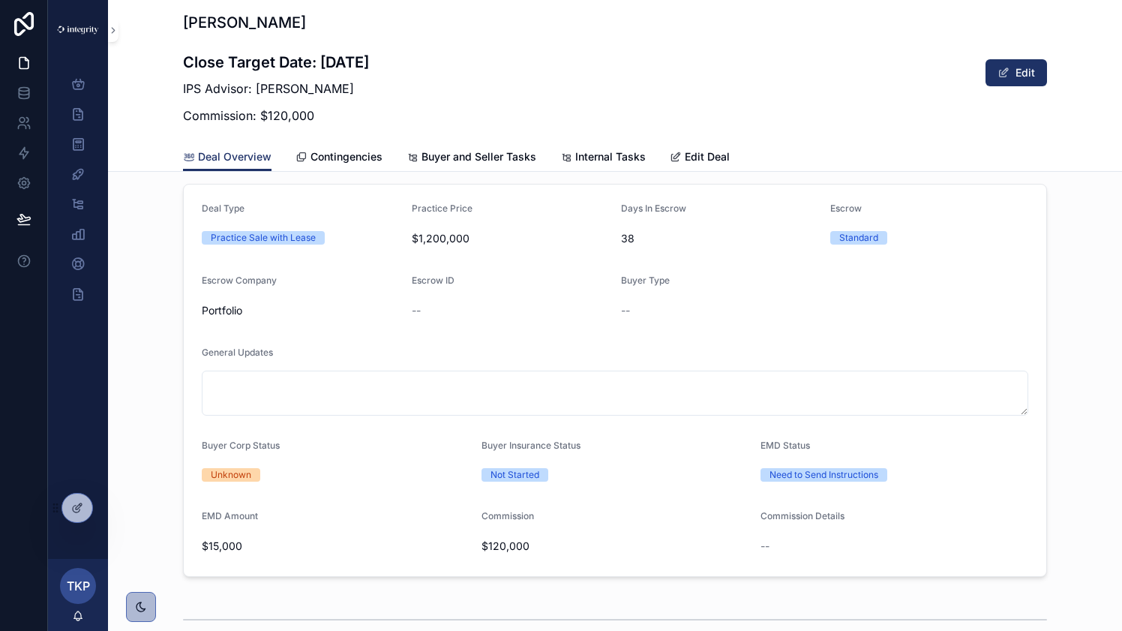
scroll to position [272, 0]
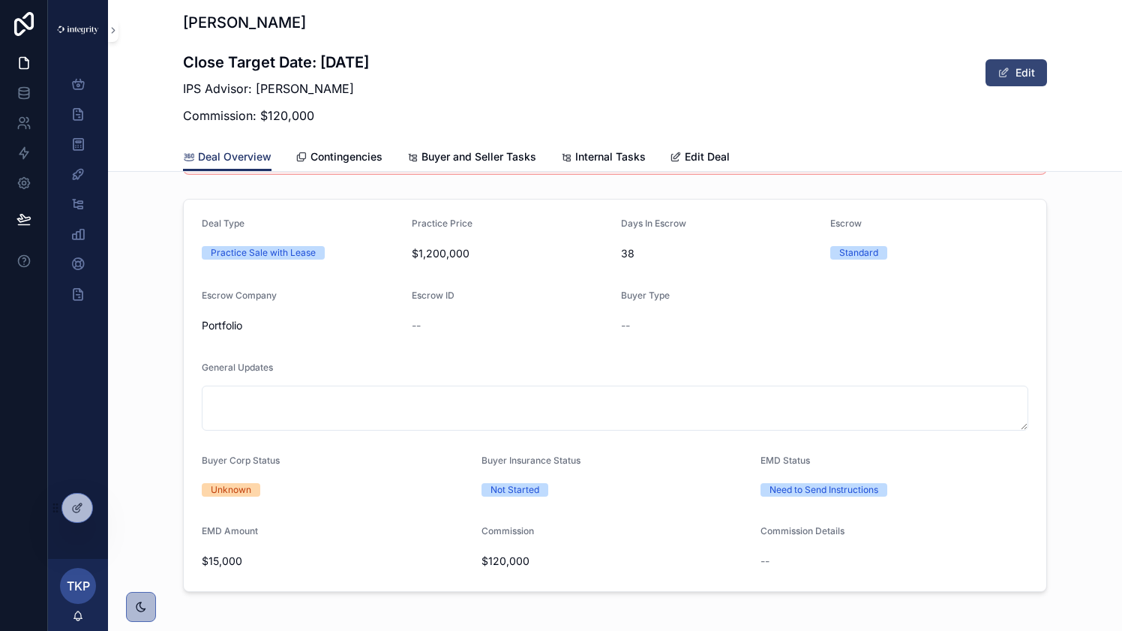
click at [1010, 77] on button "Edit" at bounding box center [1017, 72] width 62 height 27
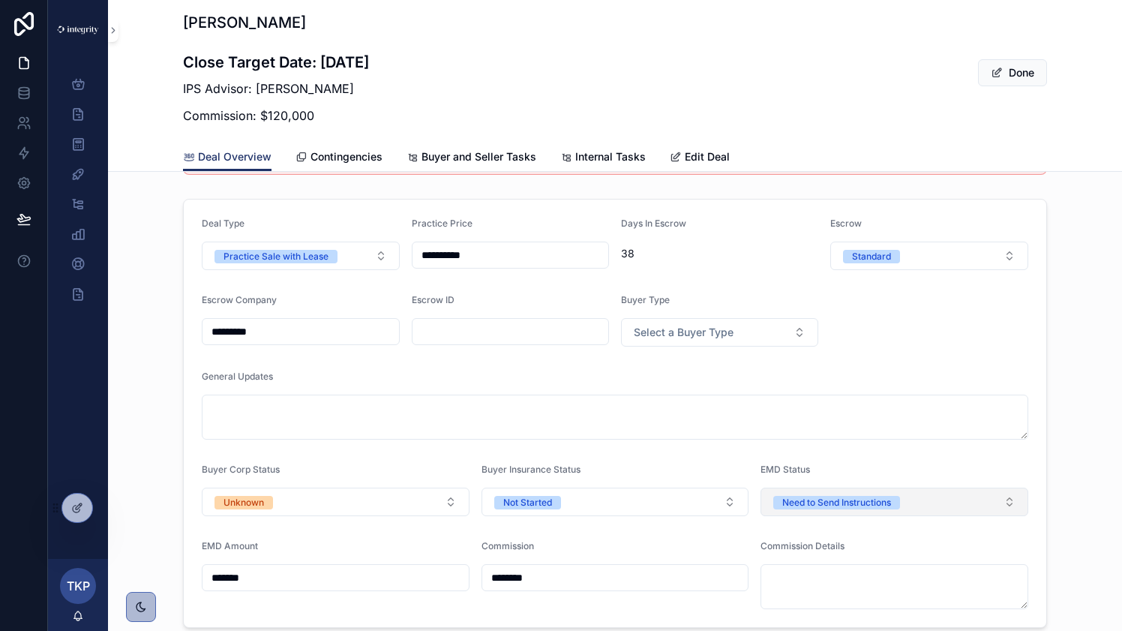
click at [931, 497] on button "Need to Send Instructions" at bounding box center [895, 502] width 268 height 29
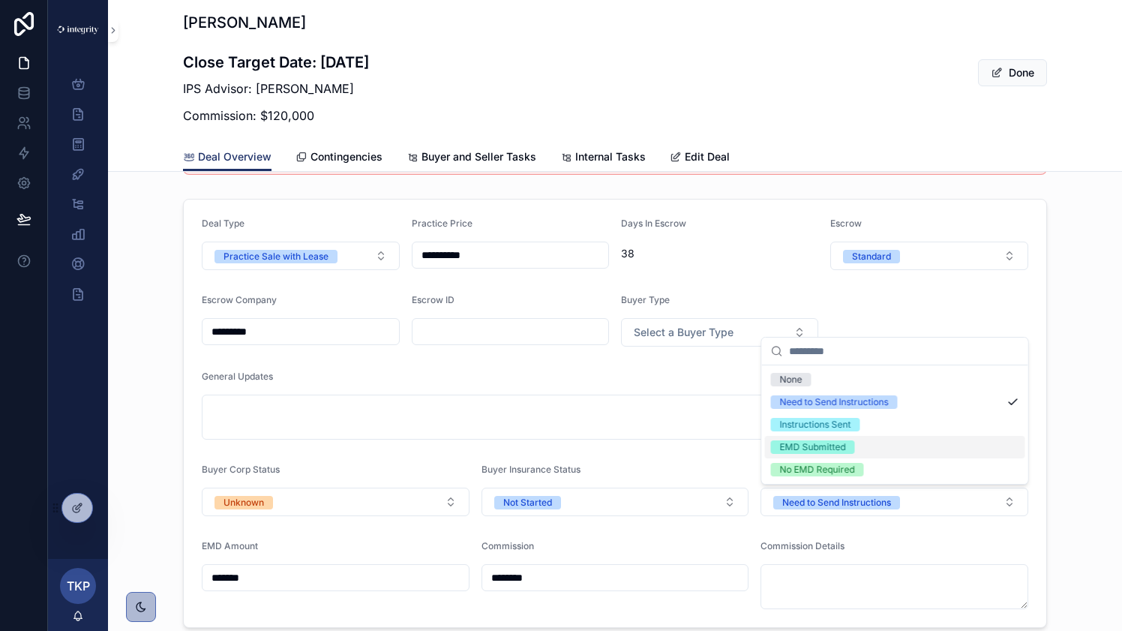
click at [927, 449] on div "EMD Submitted" at bounding box center [895, 447] width 260 height 23
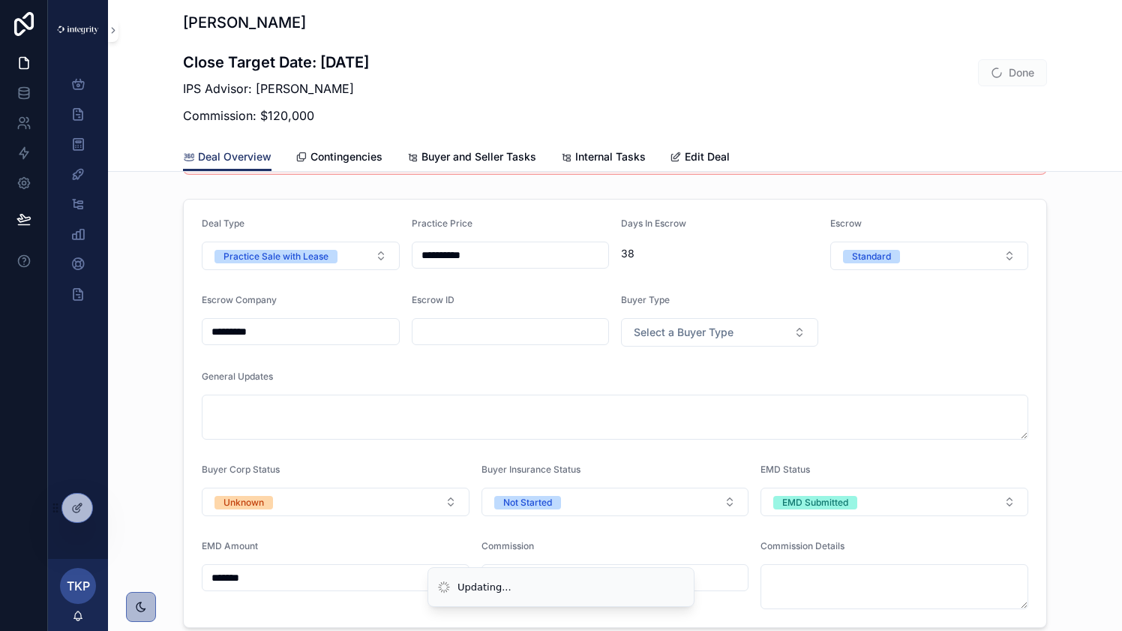
click at [1044, 479] on form "**********" at bounding box center [615, 414] width 863 height 428
click at [1033, 83] on button "Done" at bounding box center [1012, 72] width 69 height 27
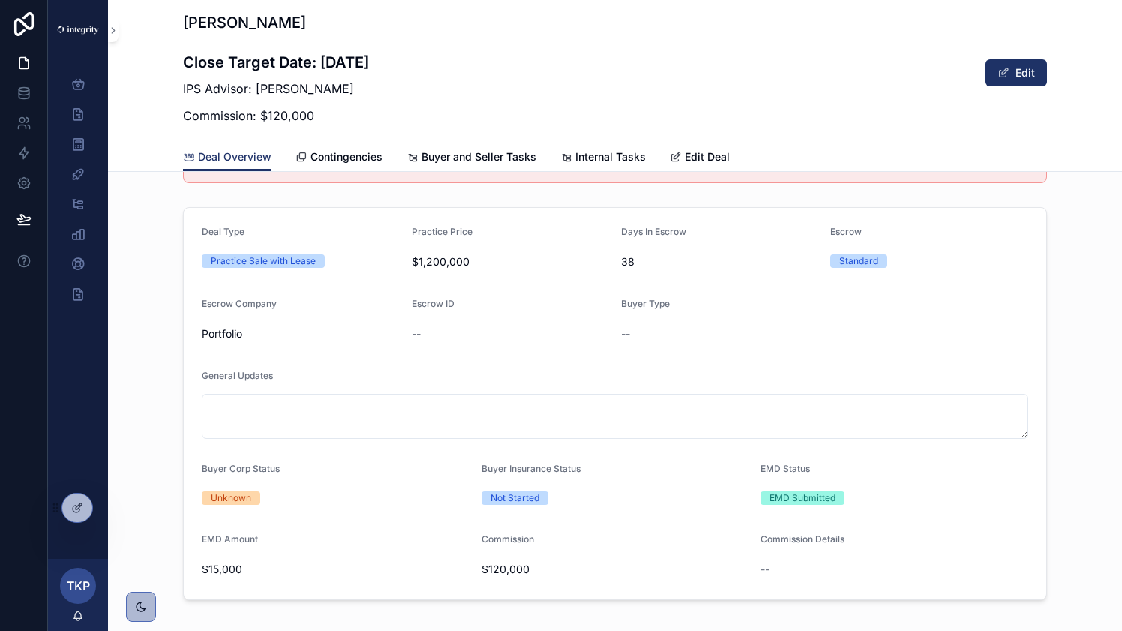
scroll to position [184, 0]
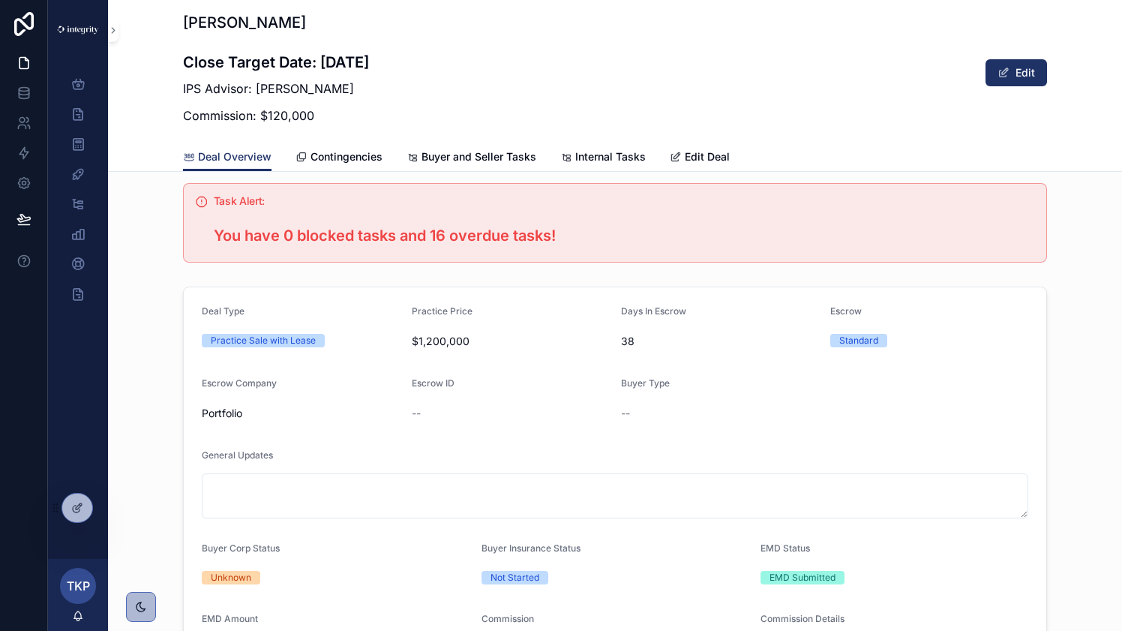
click at [988, 377] on form "Deal Type Practice Sale with Lease Practice Price $1,200,000 Days In Escrow 38 …" at bounding box center [615, 483] width 863 height 392
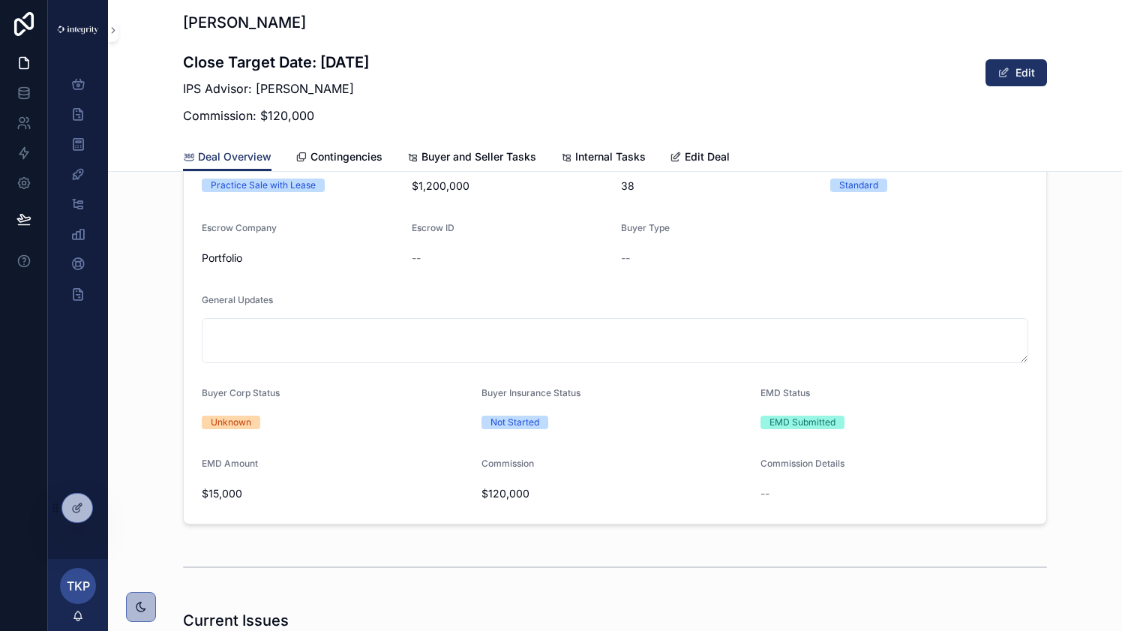
scroll to position [356, 0]
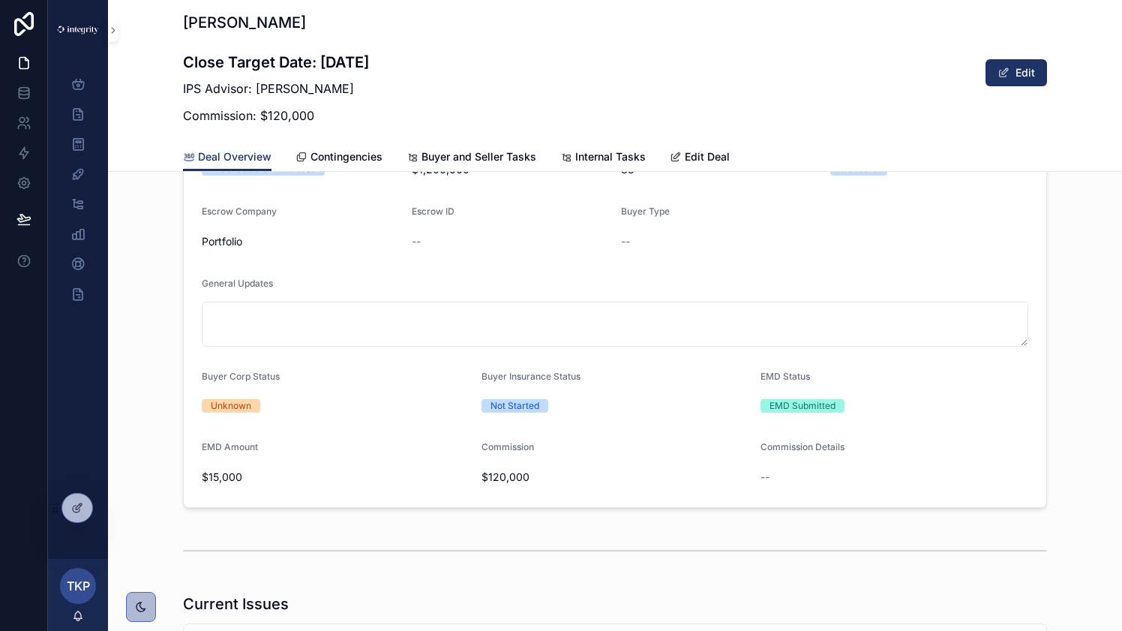
click at [416, 434] on form "Deal Type Practice Sale with Lease Practice Price $1,200,000 Days In Escrow 38 …" at bounding box center [615, 312] width 863 height 392
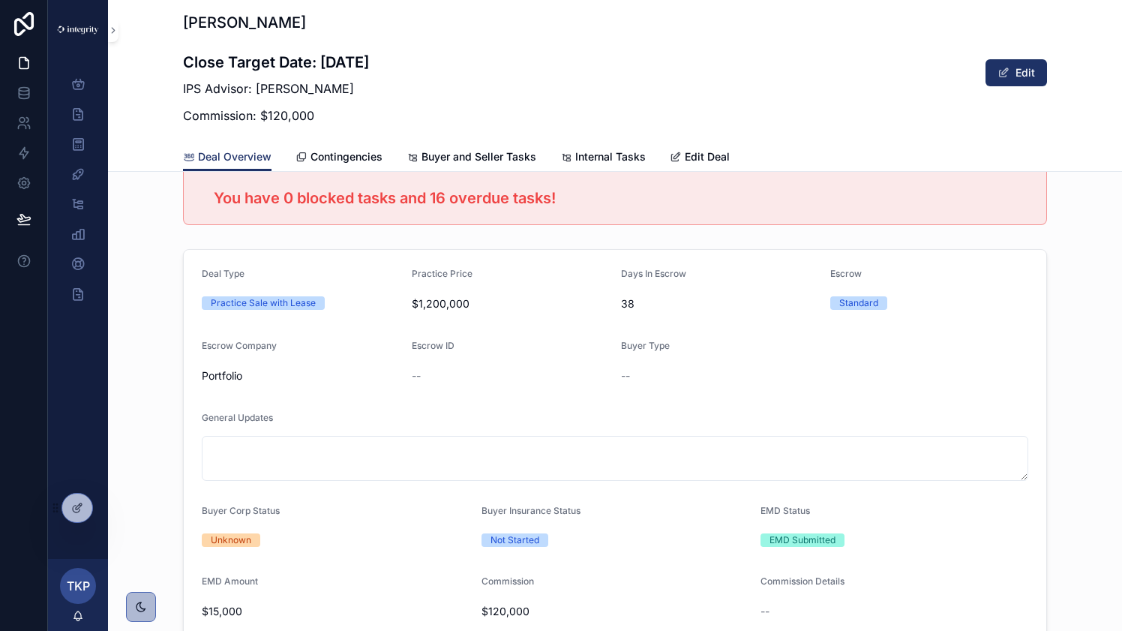
scroll to position [213, 0]
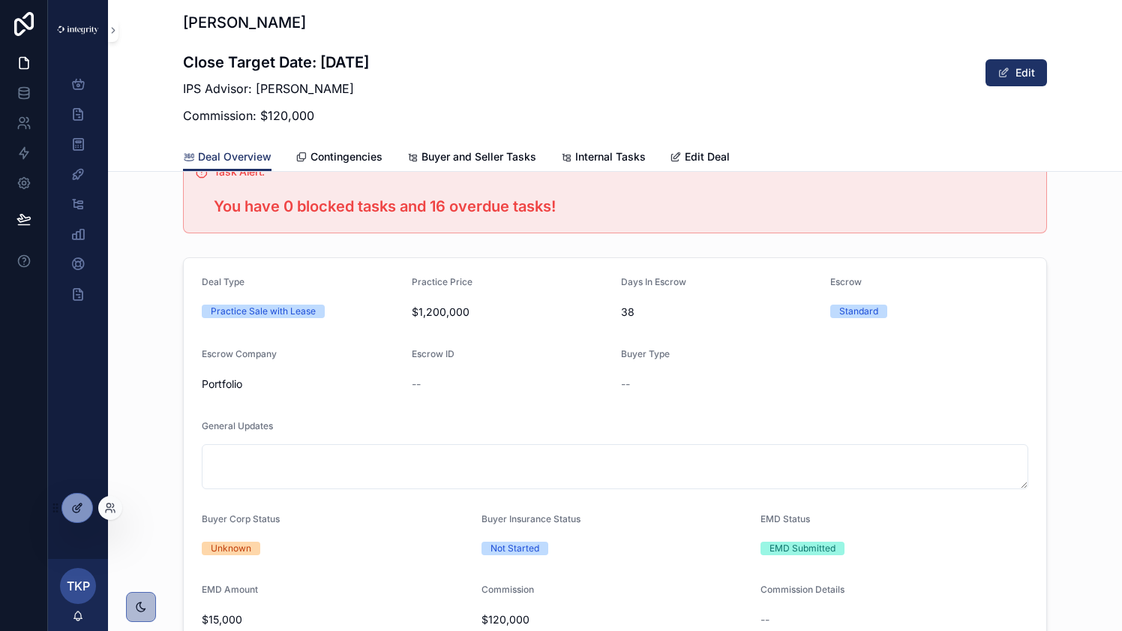
click at [88, 510] on div at bounding box center [77, 508] width 30 height 29
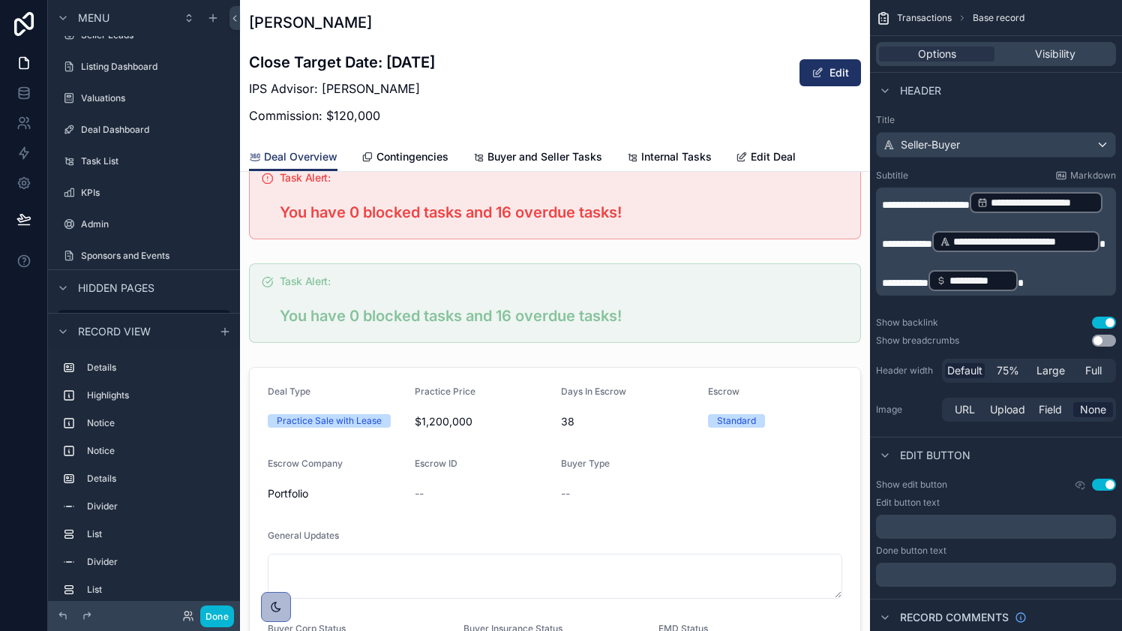
scroll to position [825, 0]
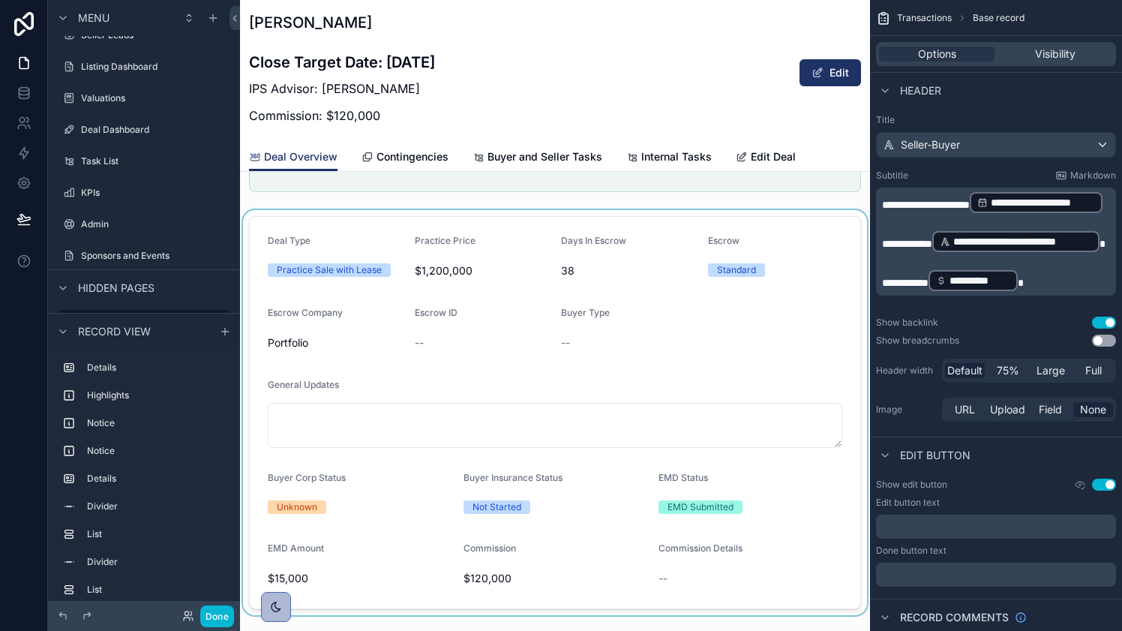
click at [421, 365] on div "scrollable content" at bounding box center [555, 412] width 630 height 405
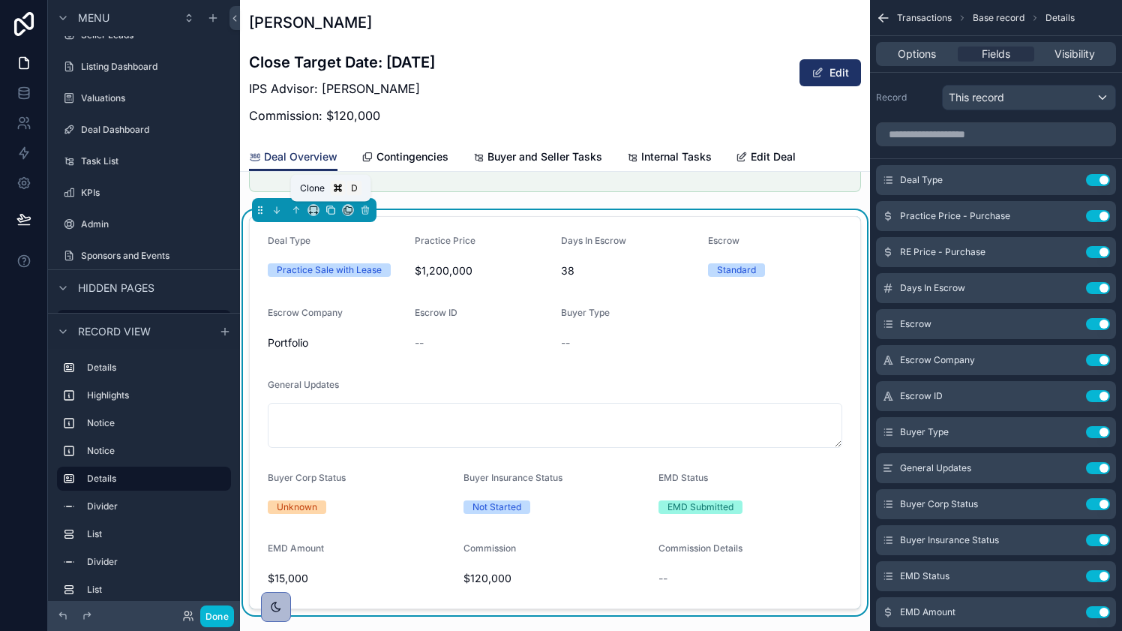
click at [330, 208] on icon "scrollable content" at bounding box center [332, 211] width 6 height 6
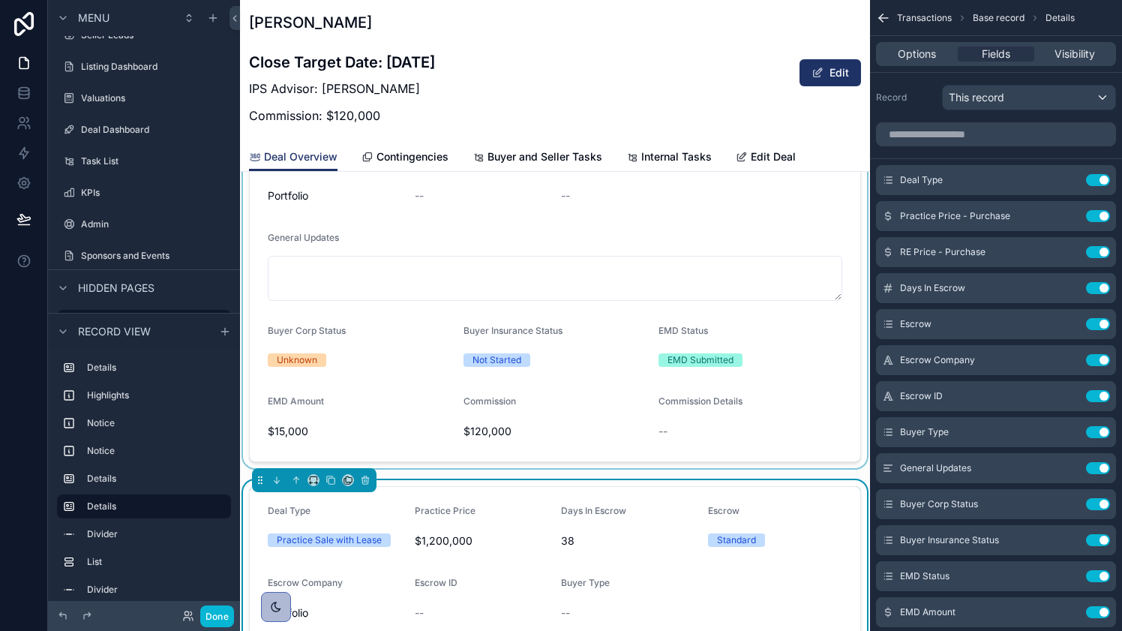
scroll to position [1074, 0]
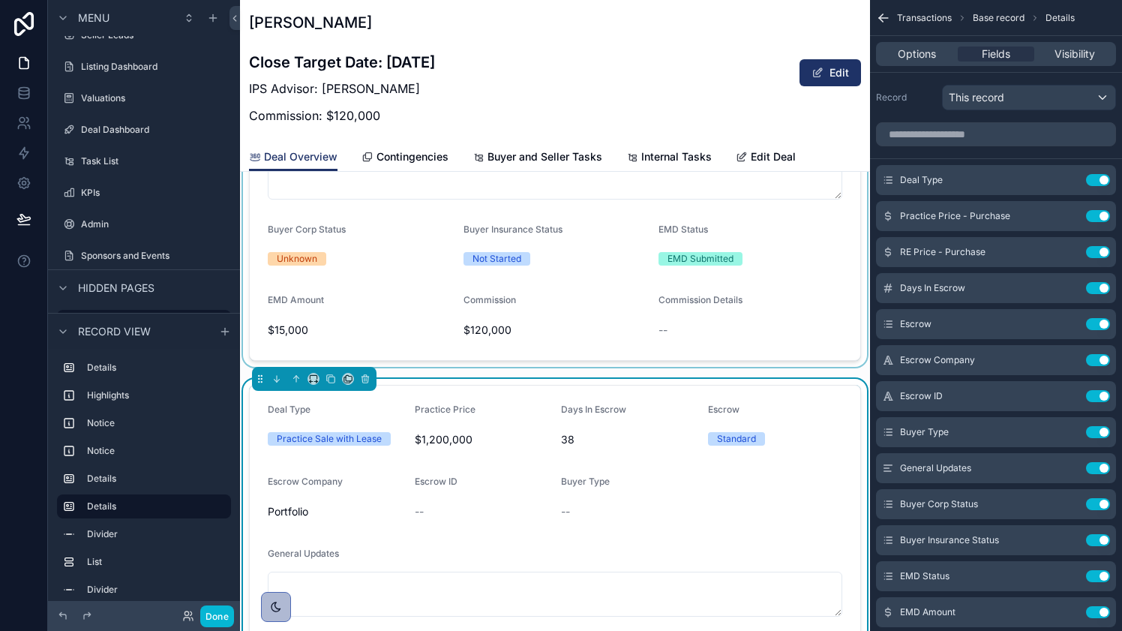
click at [390, 248] on div "scrollable content" at bounding box center [555, 164] width 630 height 405
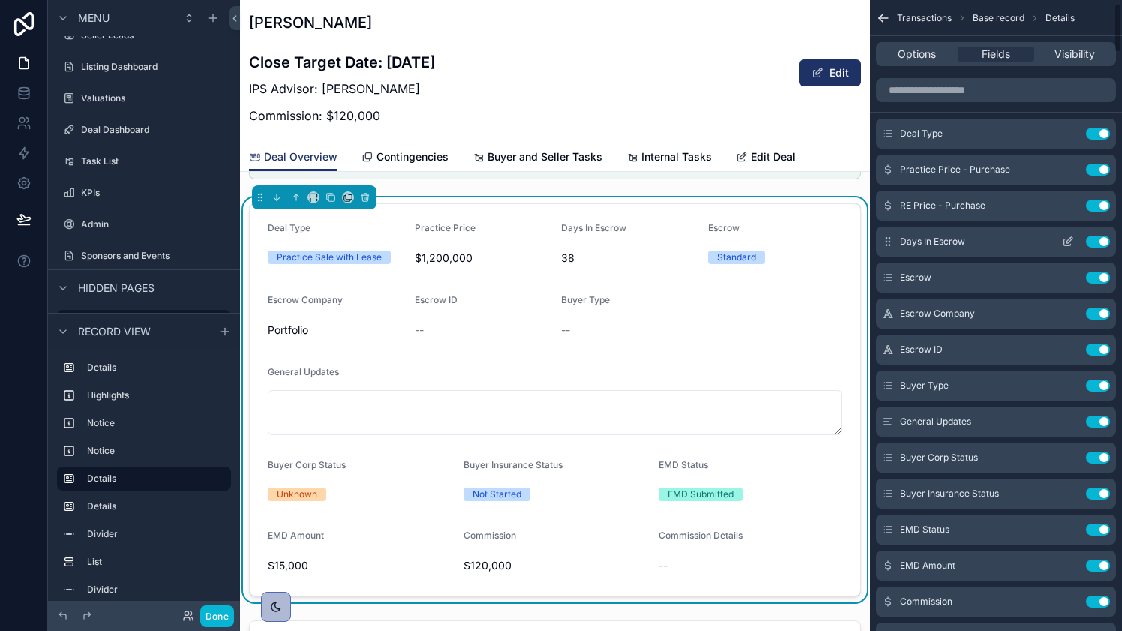
scroll to position [71, 0]
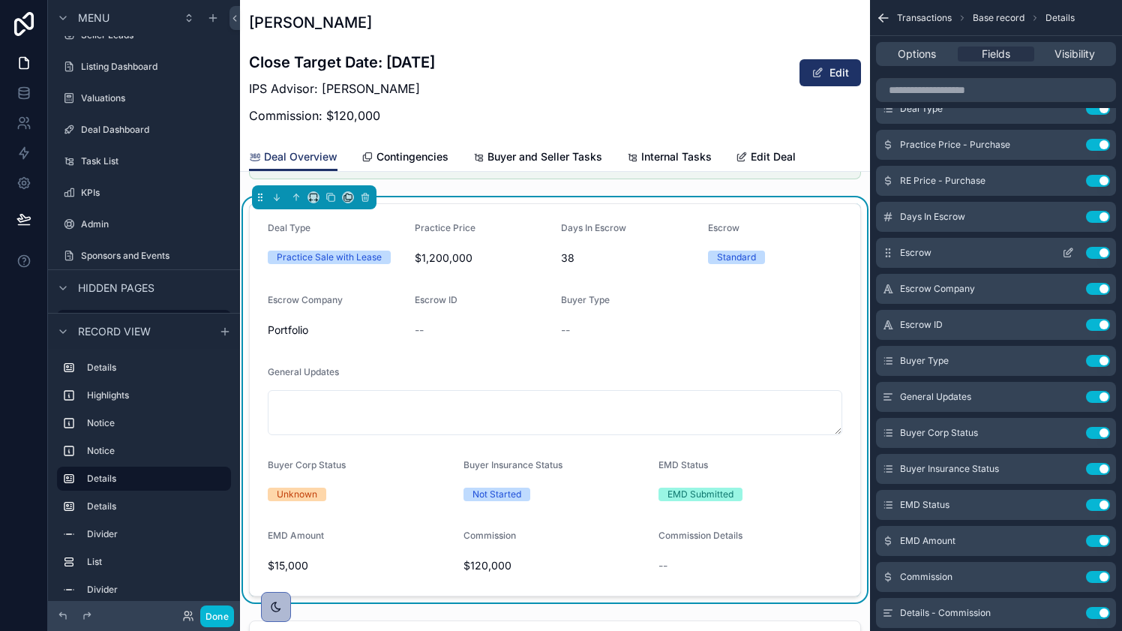
click at [1104, 251] on button "Use setting" at bounding box center [1098, 253] width 24 height 12
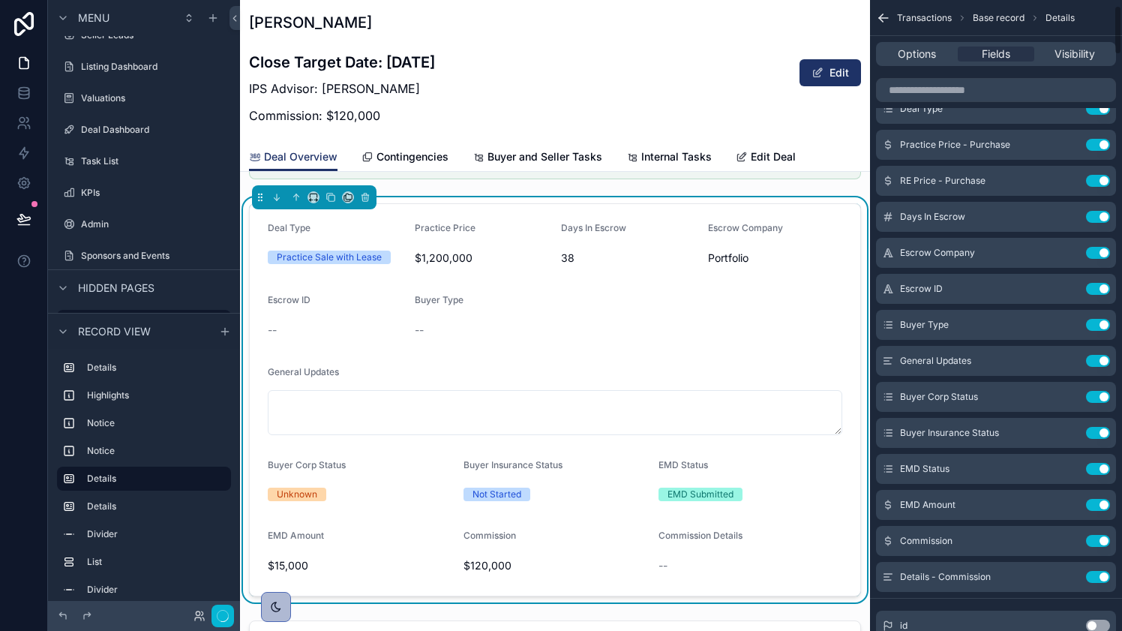
click at [1104, 251] on button "Use setting" at bounding box center [1098, 253] width 24 height 12
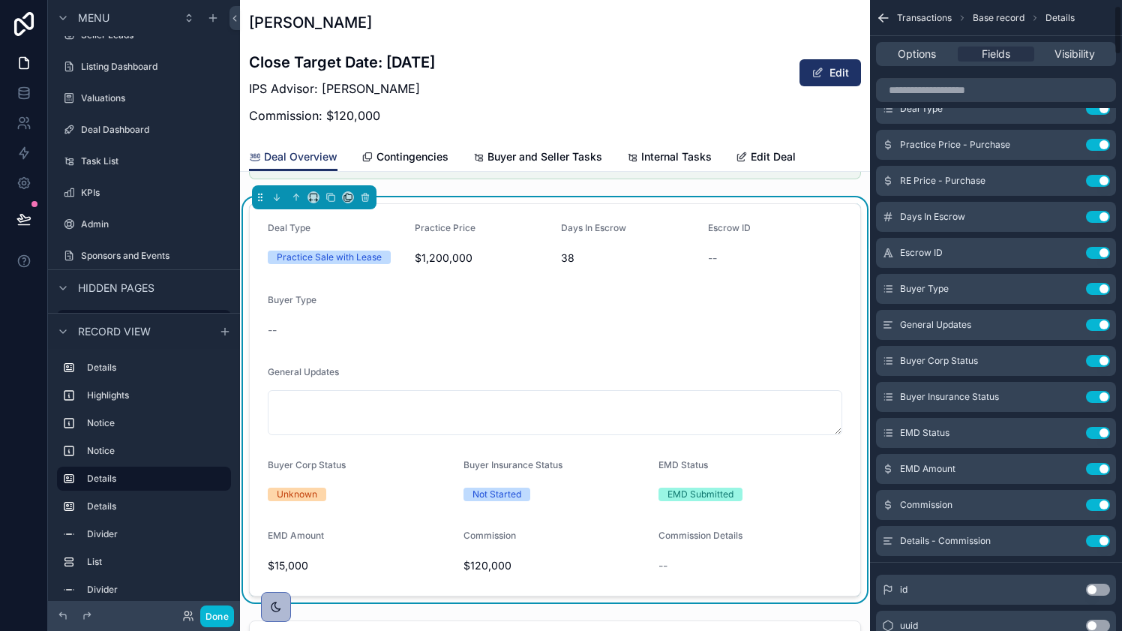
click at [1104, 251] on button "Use setting" at bounding box center [1098, 253] width 24 height 12
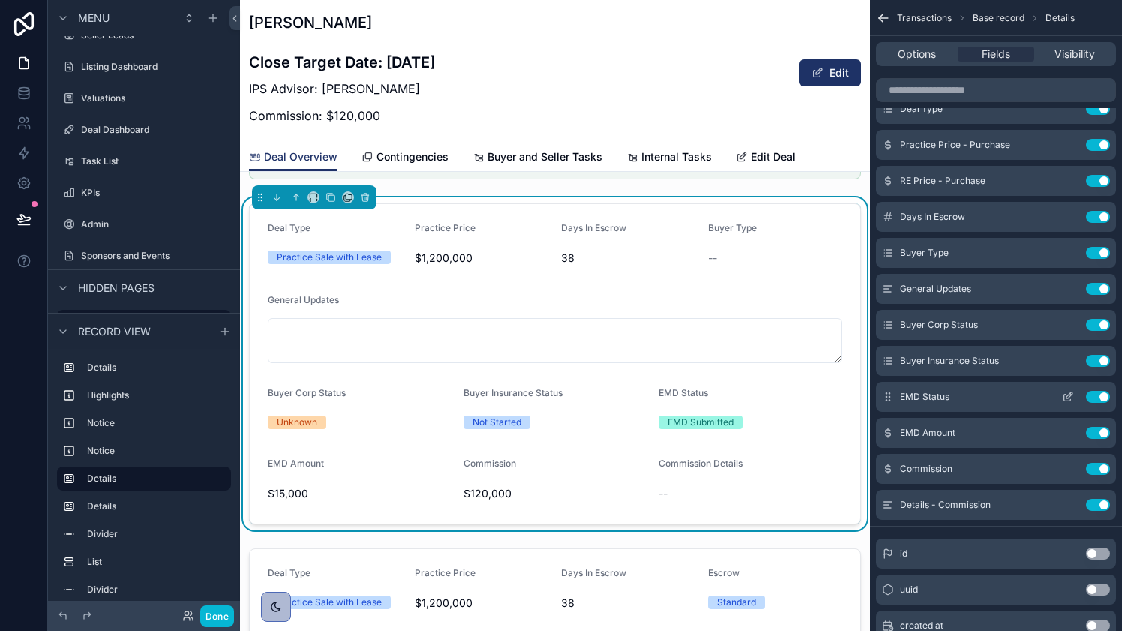
click at [1101, 395] on button "Use setting" at bounding box center [1098, 397] width 24 height 12
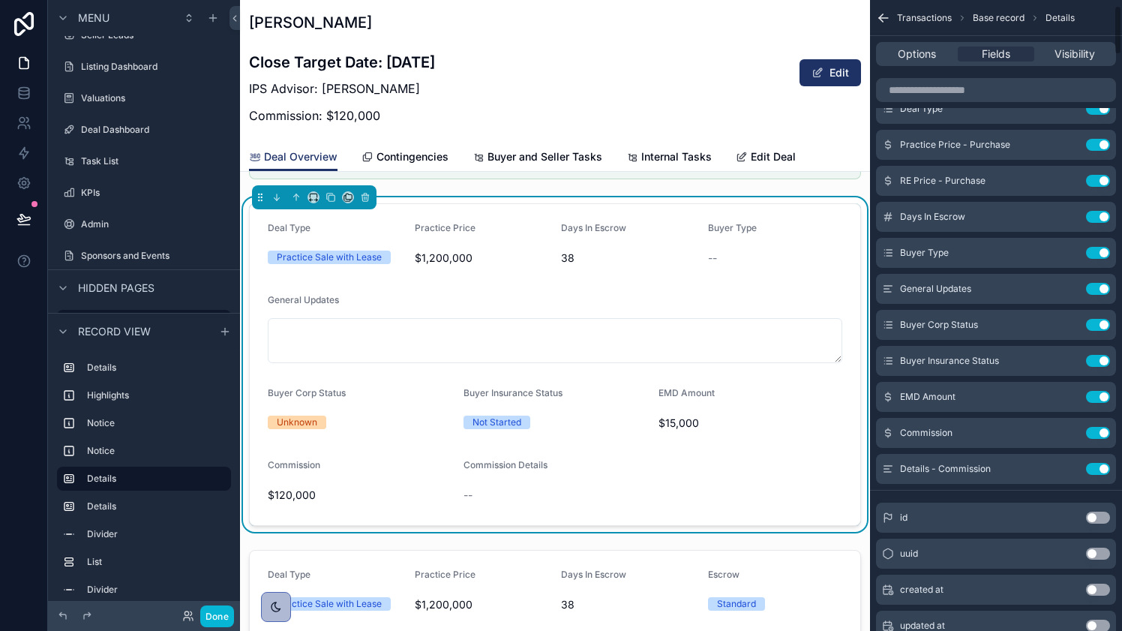
click at [1101, 395] on button "Use setting" at bounding box center [1098, 397] width 24 height 12
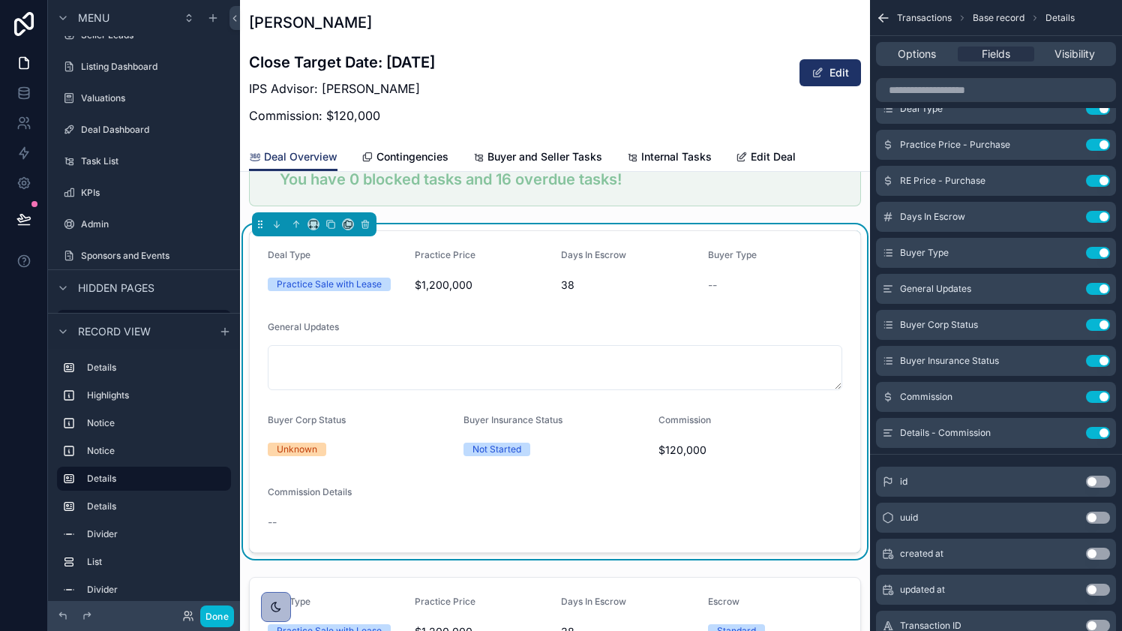
scroll to position [786, 0]
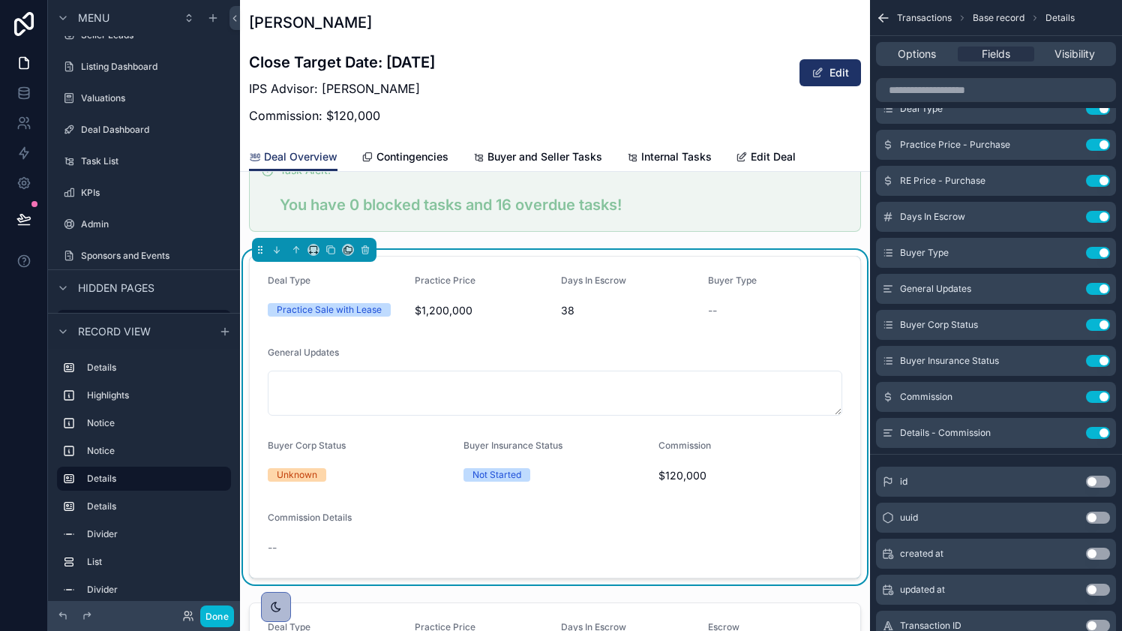
click at [677, 347] on div "General Updates" at bounding box center [555, 356] width 575 height 18
click at [1094, 323] on button "Use setting" at bounding box center [1098, 325] width 24 height 12
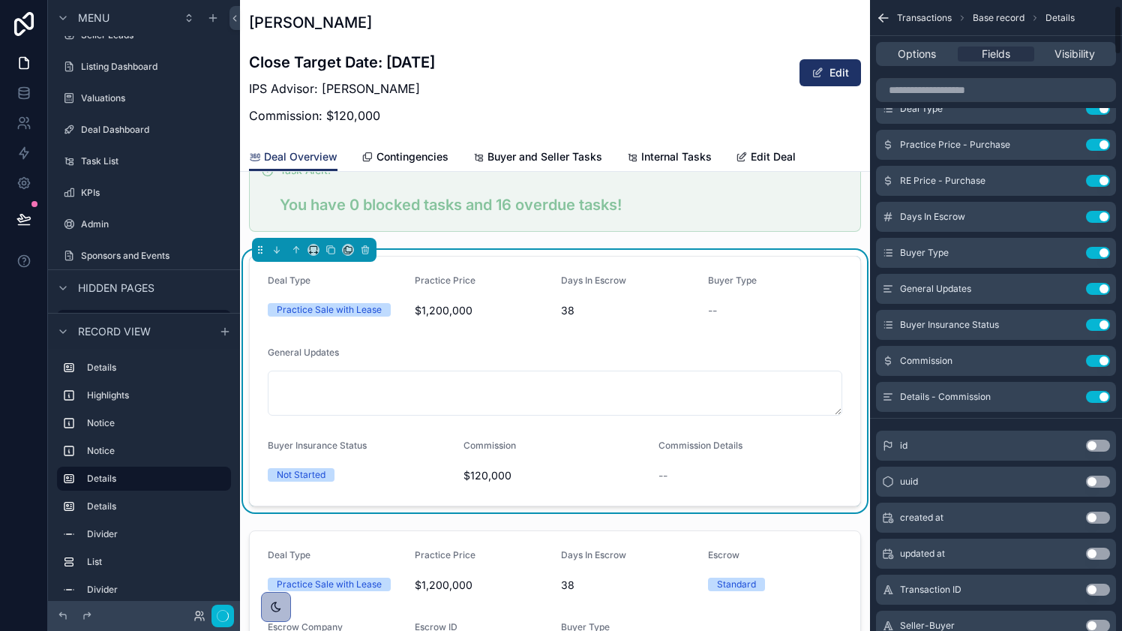
click at [1094, 323] on button "Use setting" at bounding box center [1098, 325] width 24 height 12
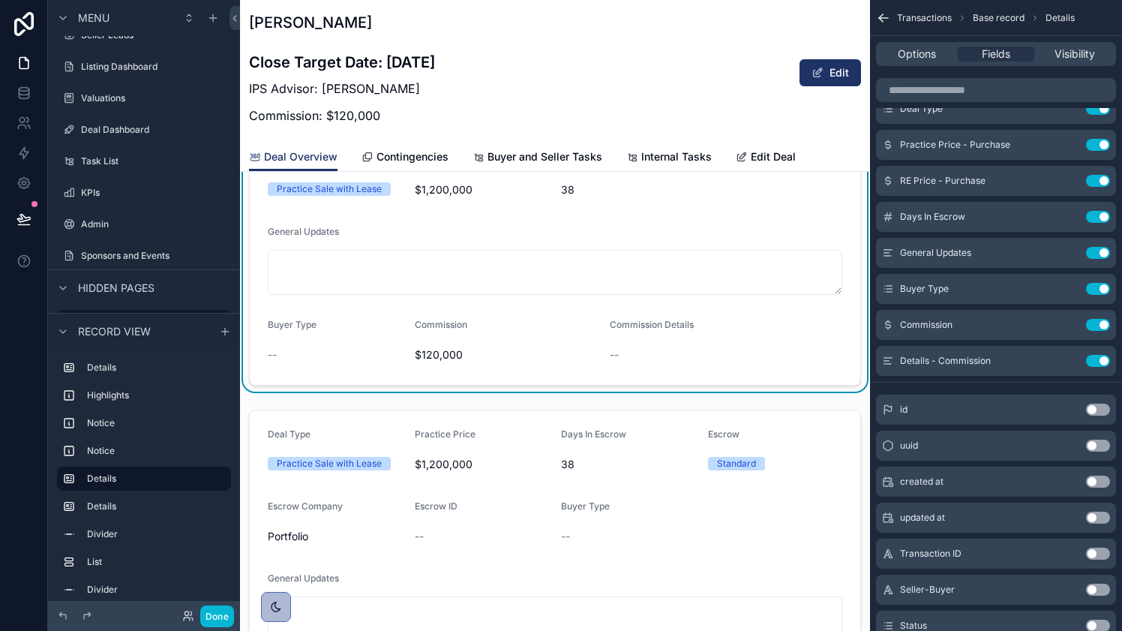
scroll to position [990, 0]
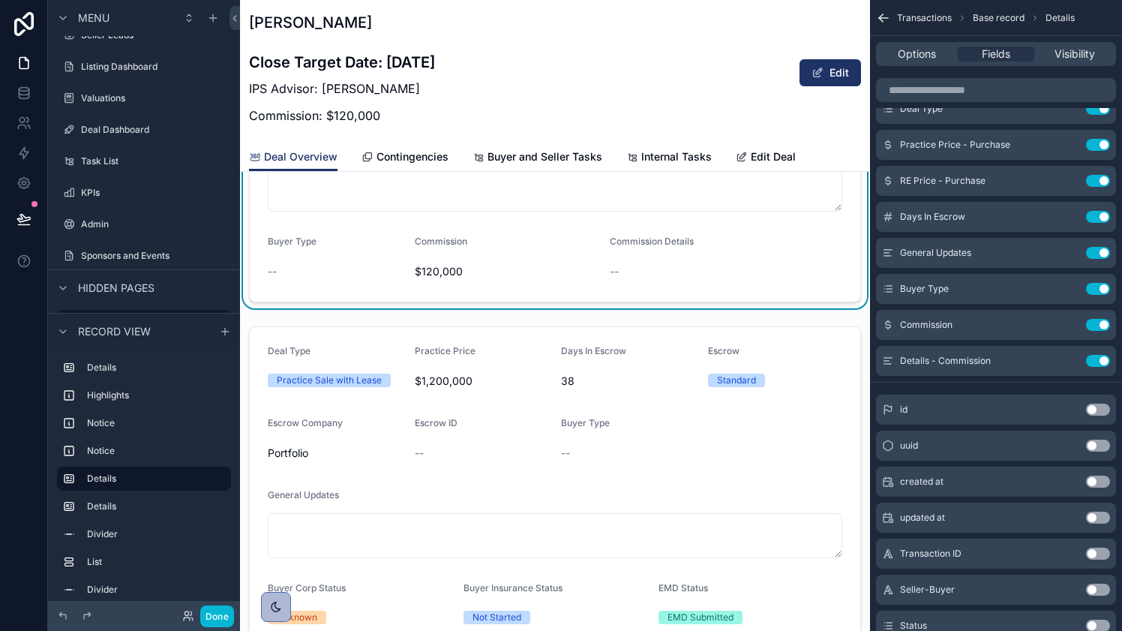
click at [795, 409] on div "scrollable content" at bounding box center [555, 522] width 630 height 405
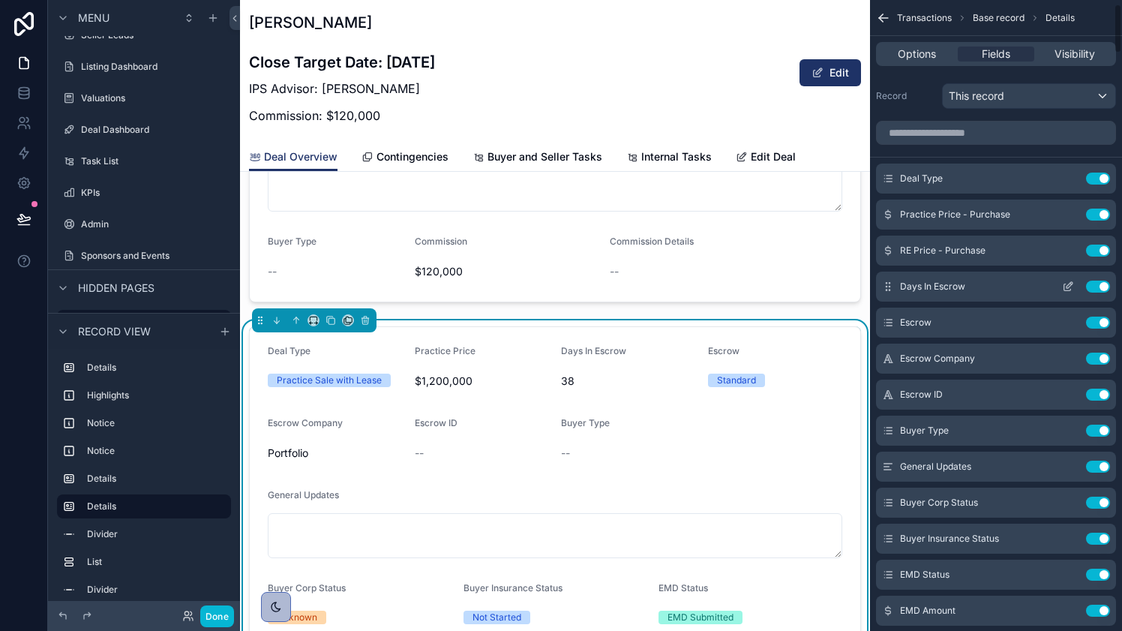
scroll to position [0, 0]
click at [1091, 178] on button "Use setting" at bounding box center [1098, 180] width 24 height 12
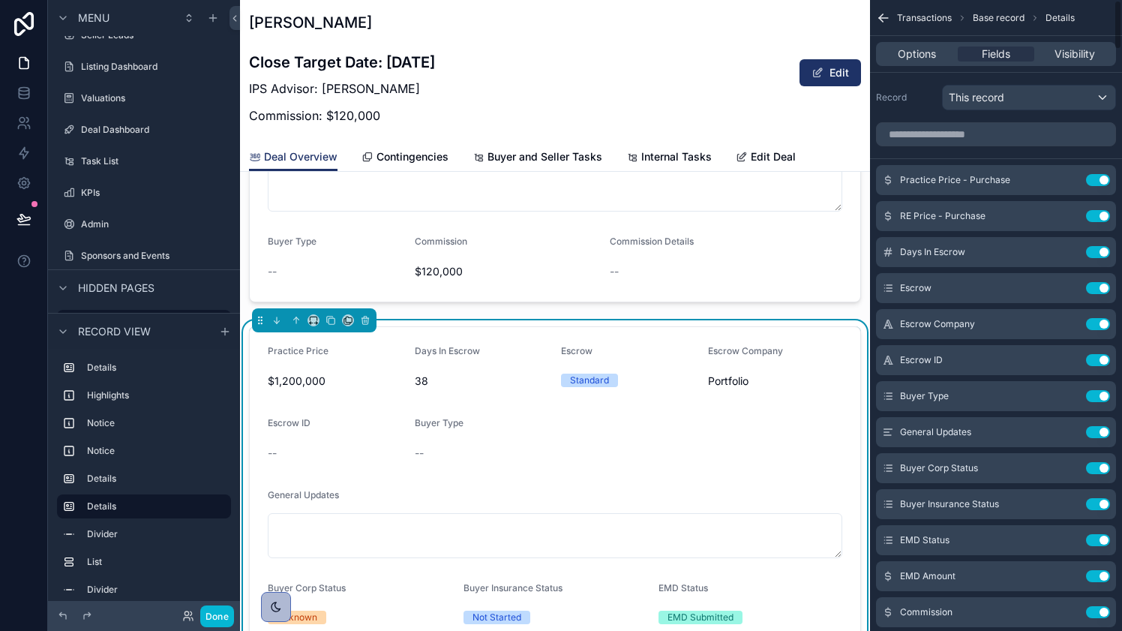
click at [1091, 178] on button "Use setting" at bounding box center [1098, 180] width 24 height 12
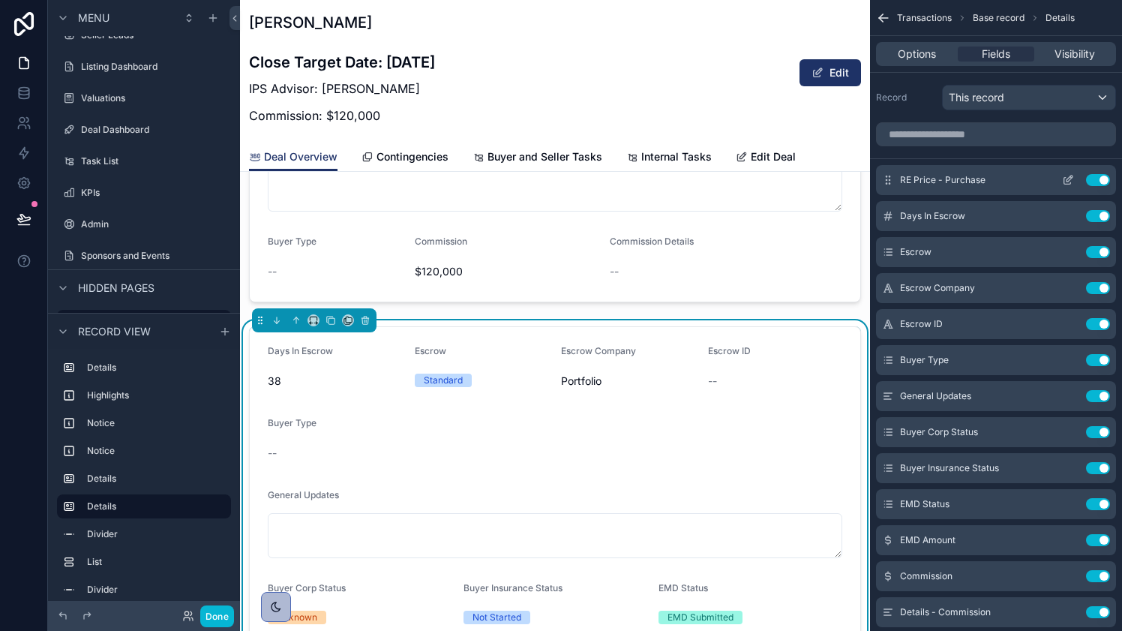
click at [1091, 178] on button "Use setting" at bounding box center [1098, 180] width 24 height 12
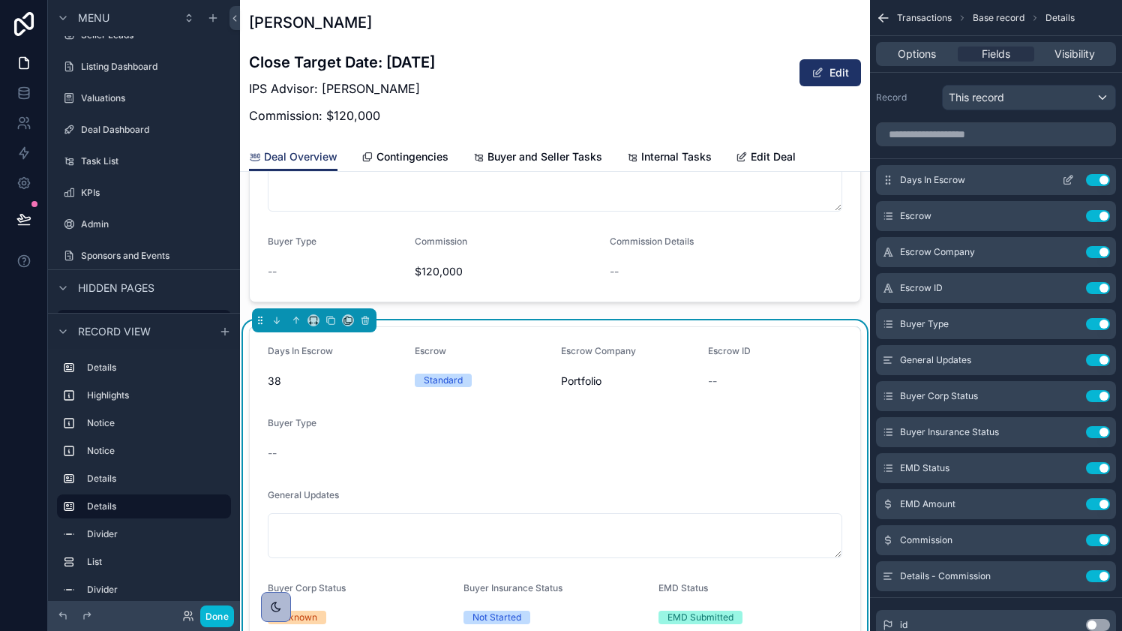
click at [1101, 182] on button "Use setting" at bounding box center [1098, 180] width 24 height 12
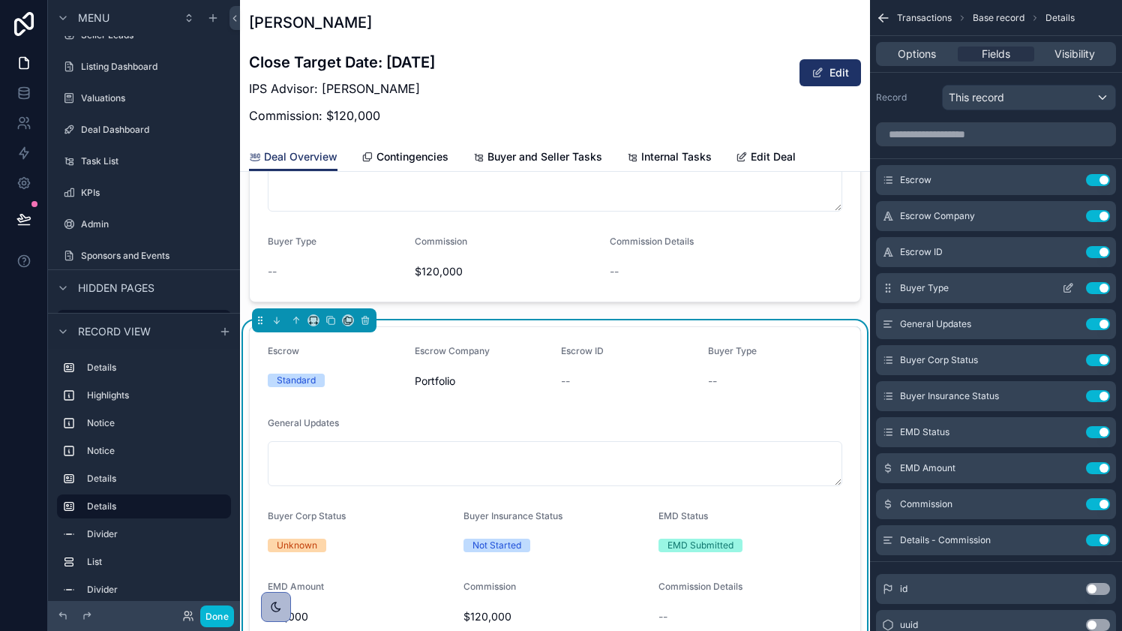
click at [1098, 290] on button "Use setting" at bounding box center [1098, 288] width 24 height 12
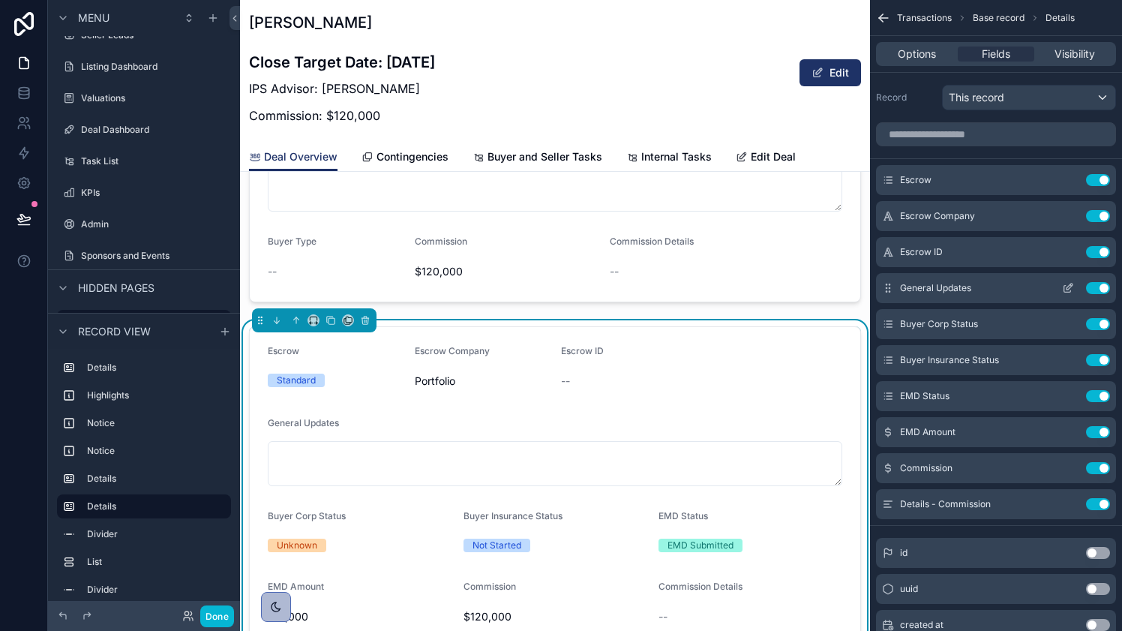
click at [1104, 291] on button "Use setting" at bounding box center [1098, 288] width 24 height 12
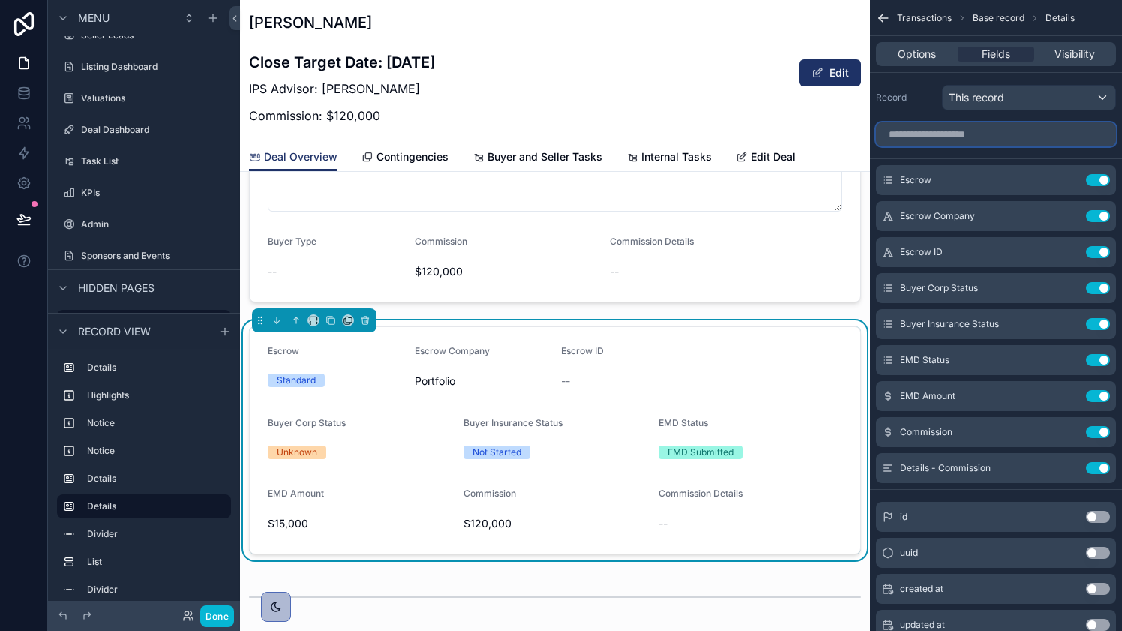
click at [999, 141] on input "scrollable content" at bounding box center [996, 134] width 240 height 24
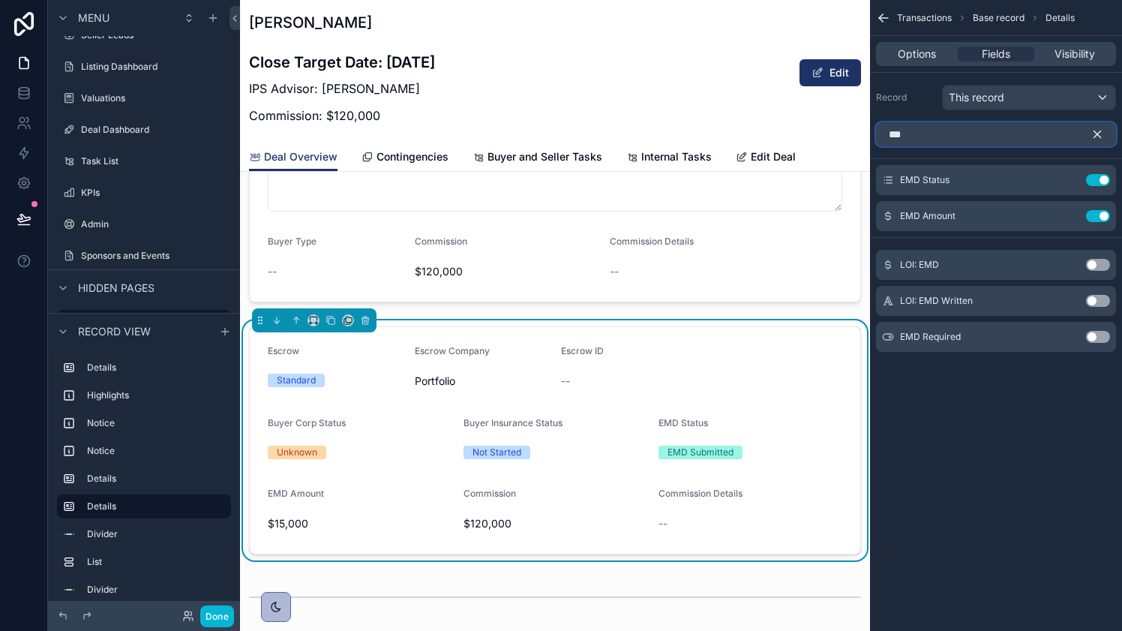
type input "***"
click at [1095, 336] on button "Use setting" at bounding box center [1098, 337] width 24 height 12
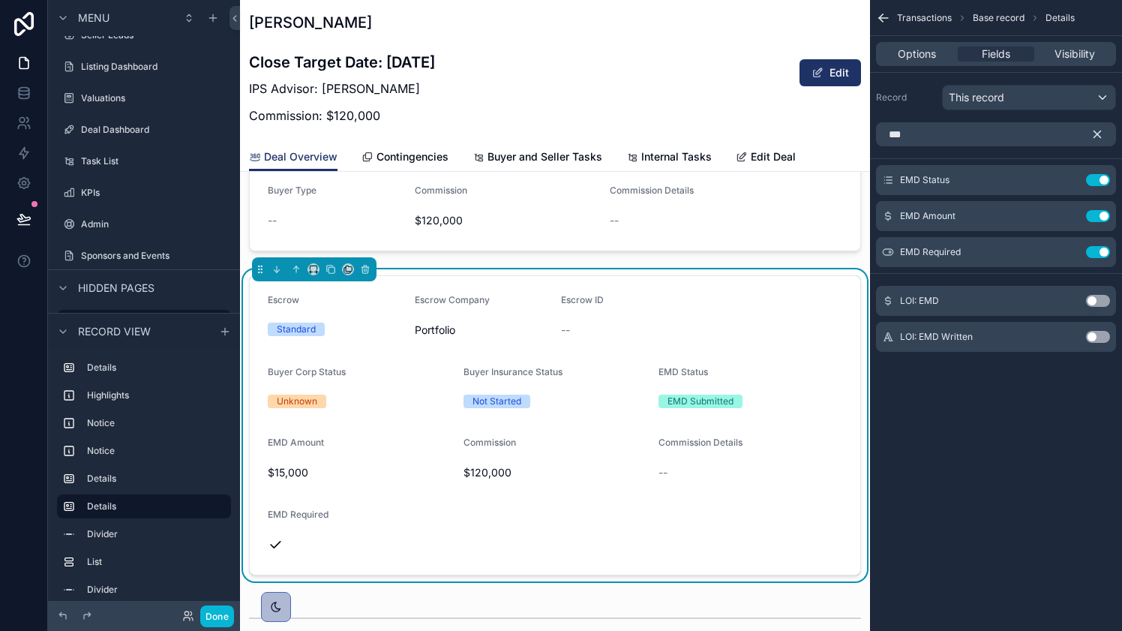
scroll to position [1042, 0]
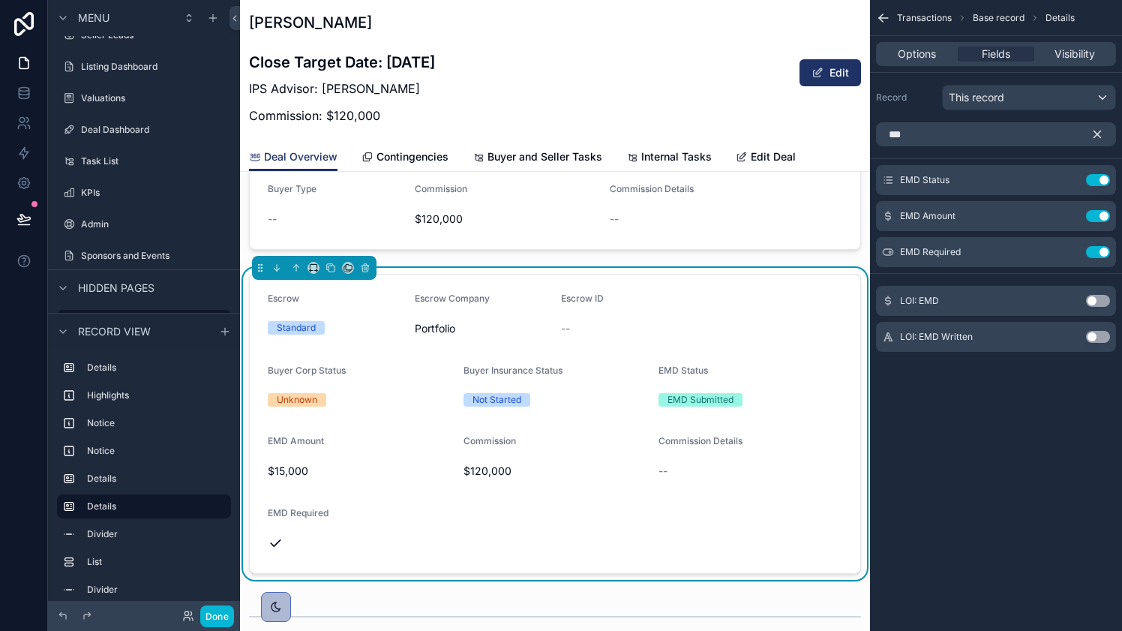
click at [1101, 137] on icon "scrollable content" at bounding box center [1098, 134] width 7 height 7
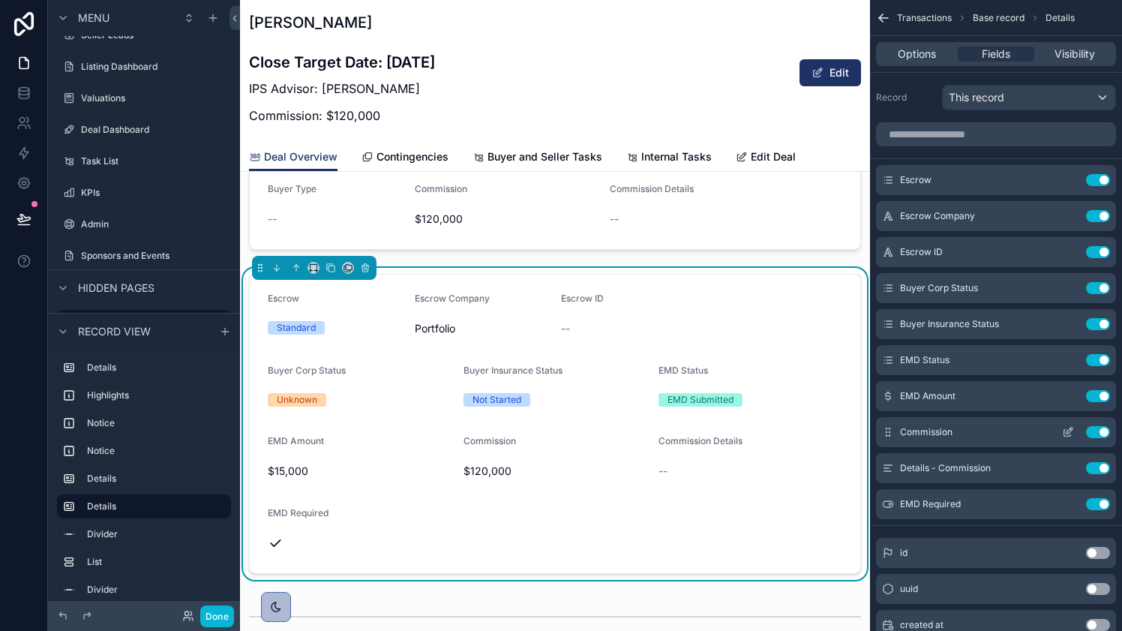
click at [1100, 428] on button "Use setting" at bounding box center [1098, 432] width 24 height 12
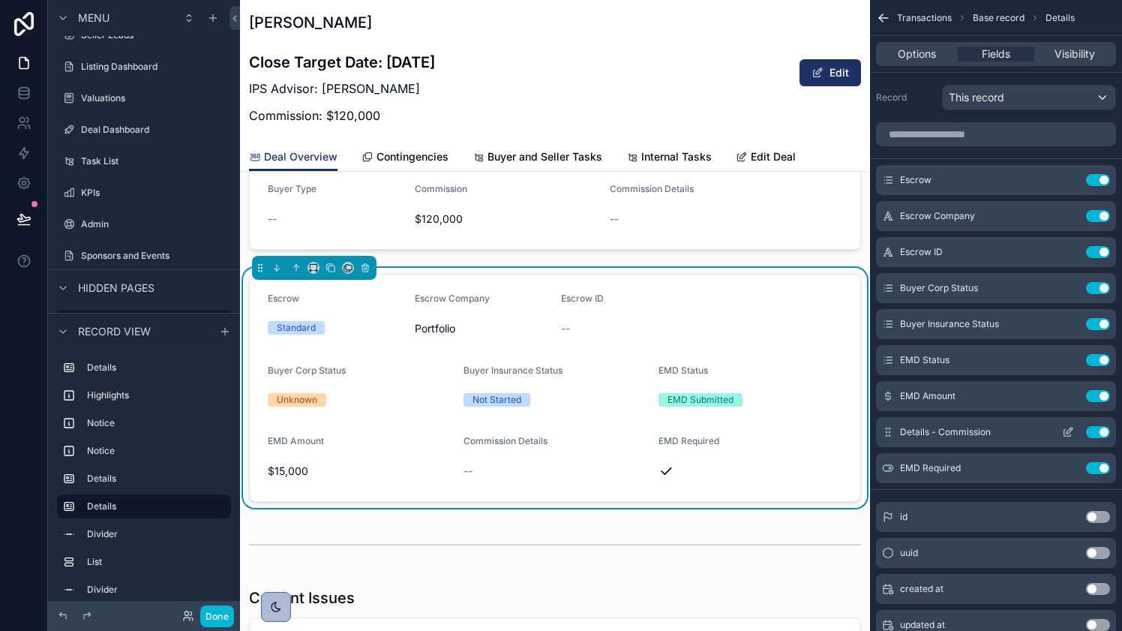
click at [1103, 430] on button "Use setting" at bounding box center [1098, 432] width 24 height 12
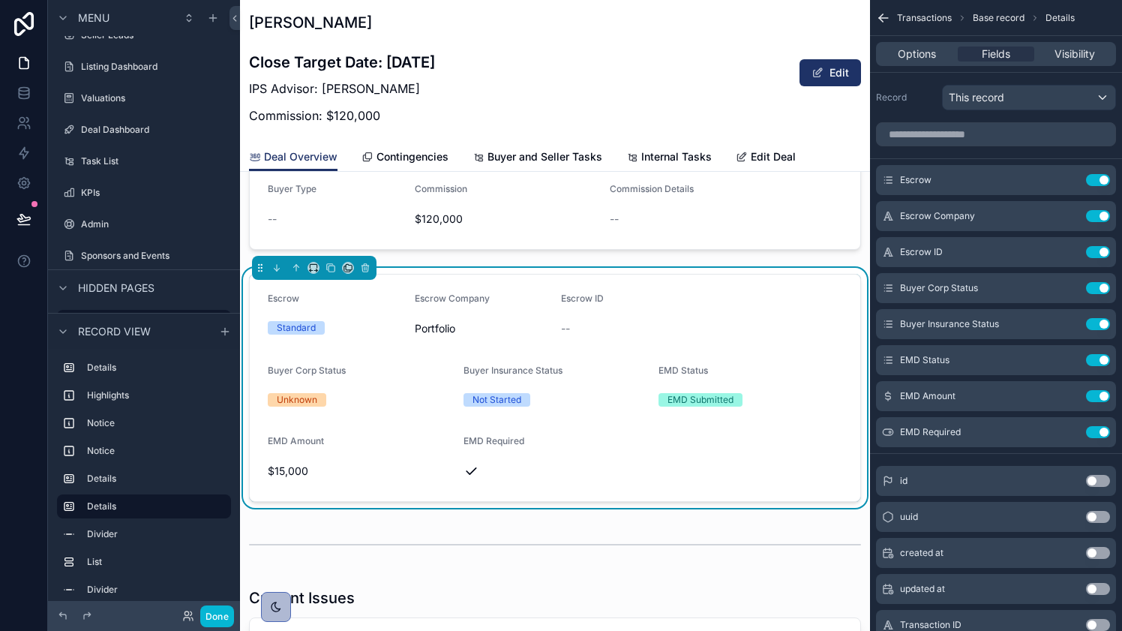
click at [669, 517] on div "Closed Deal Process Feedback Form Open Feedback Form Agent Feedback -- Team Fee…" at bounding box center [555, 174] width 630 height 2052
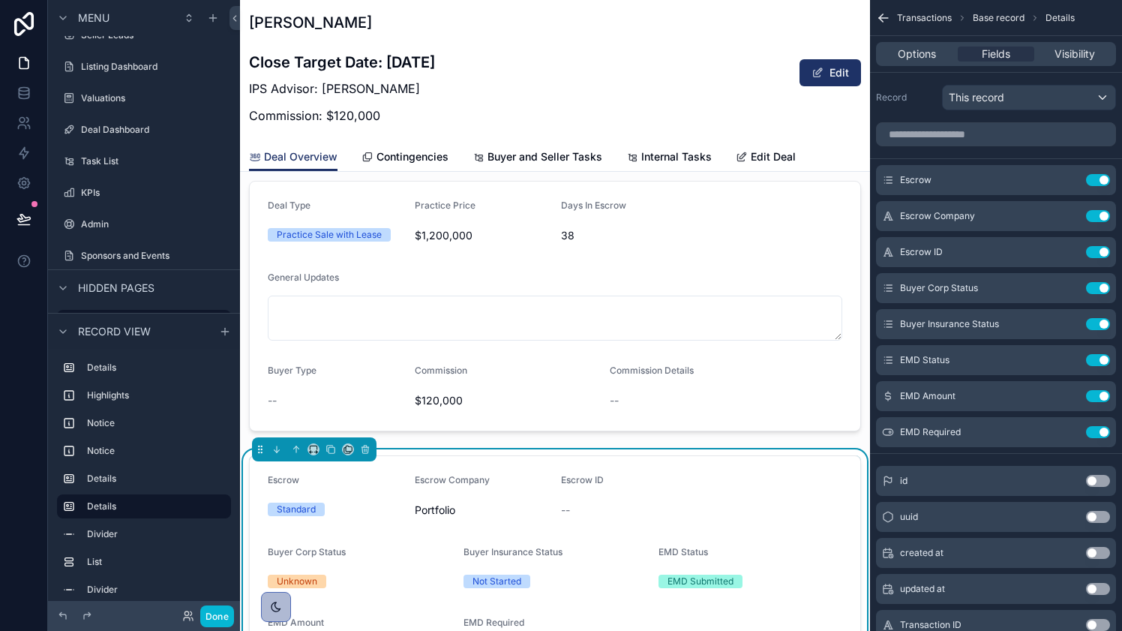
scroll to position [964, 0]
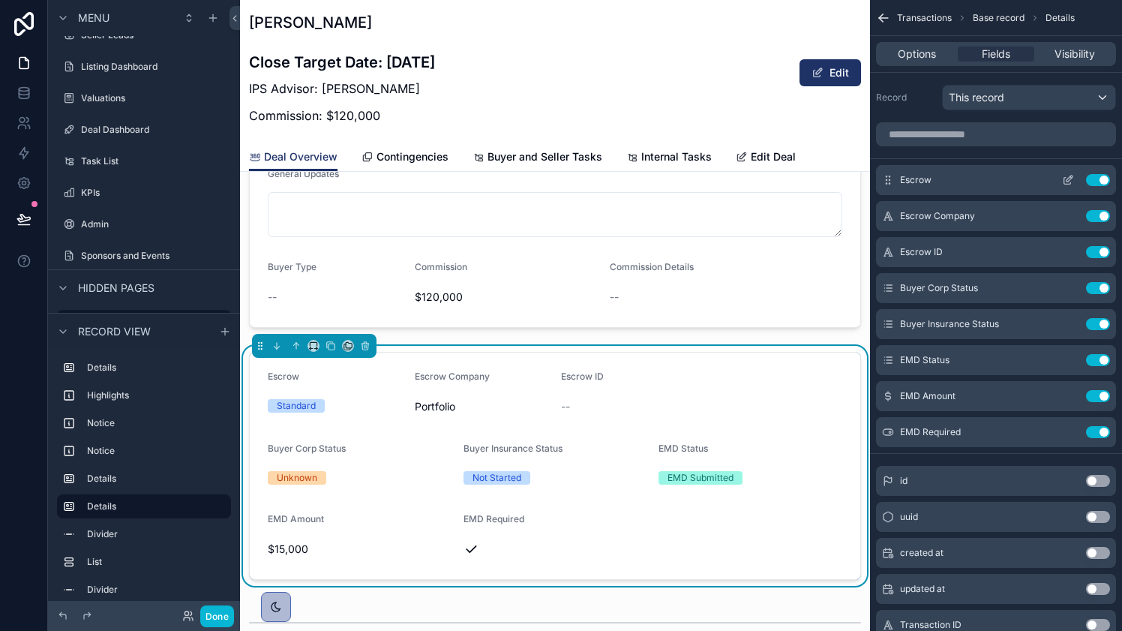
click at [1063, 182] on icon "scrollable content" at bounding box center [1068, 180] width 12 height 12
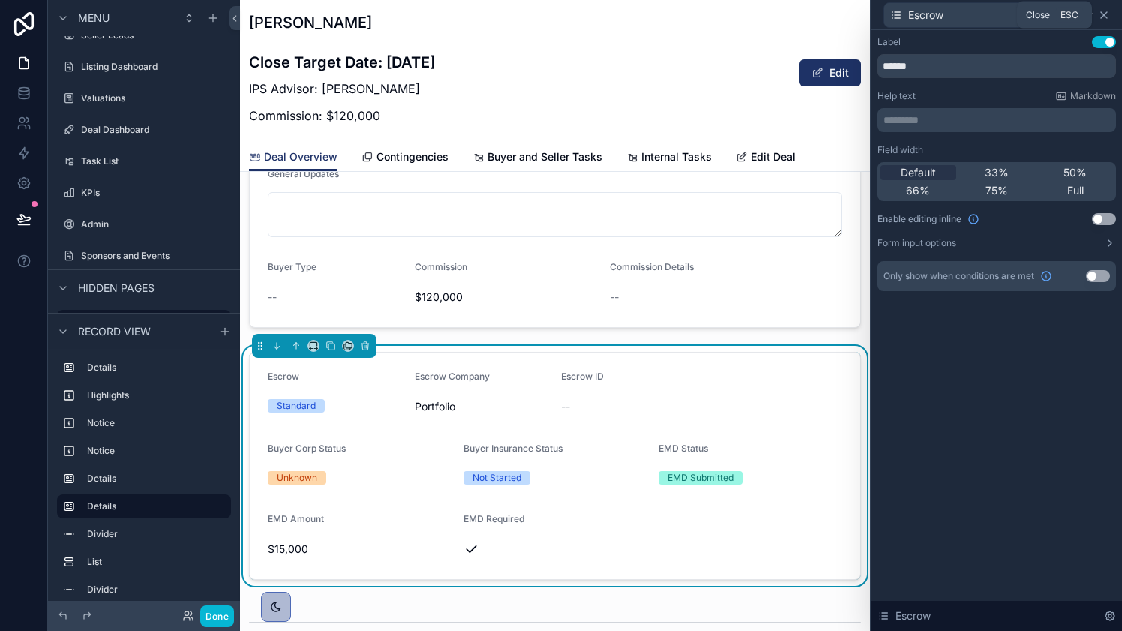
click at [1104, 17] on icon at bounding box center [1104, 15] width 12 height 12
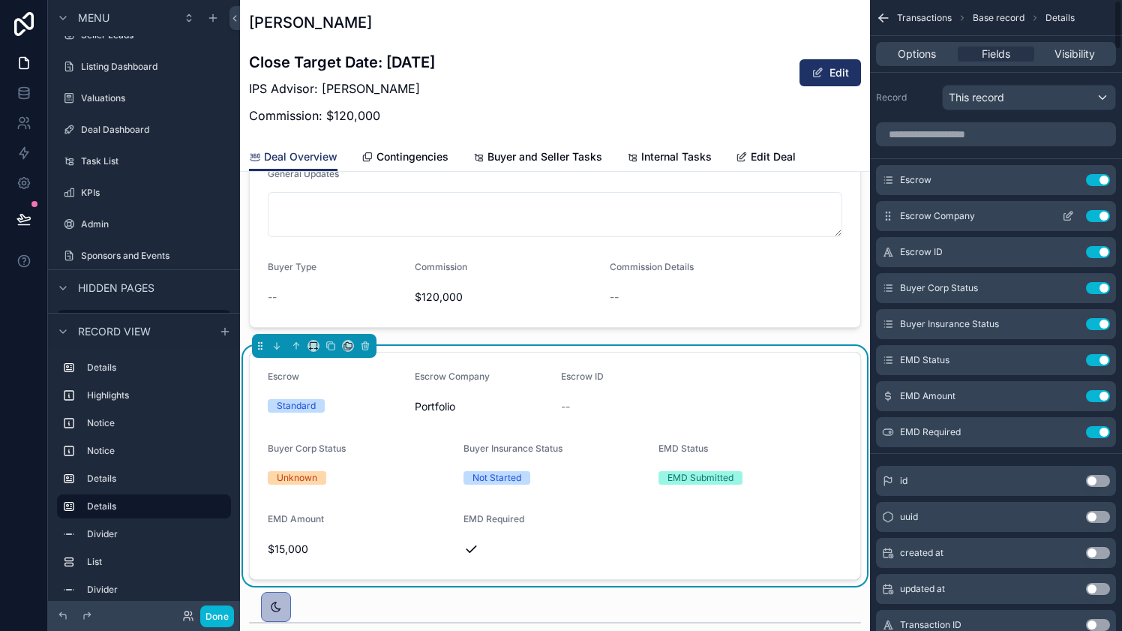
click at [1062, 212] on icon "scrollable content" at bounding box center [1068, 216] width 12 height 12
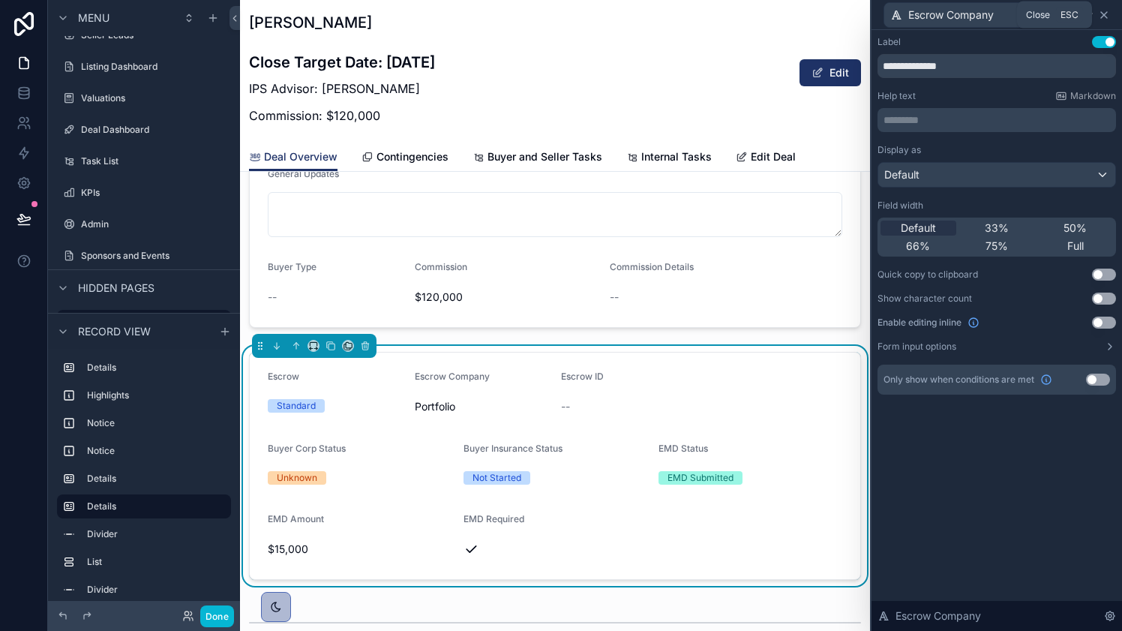
click at [1109, 14] on icon at bounding box center [1104, 15] width 12 height 12
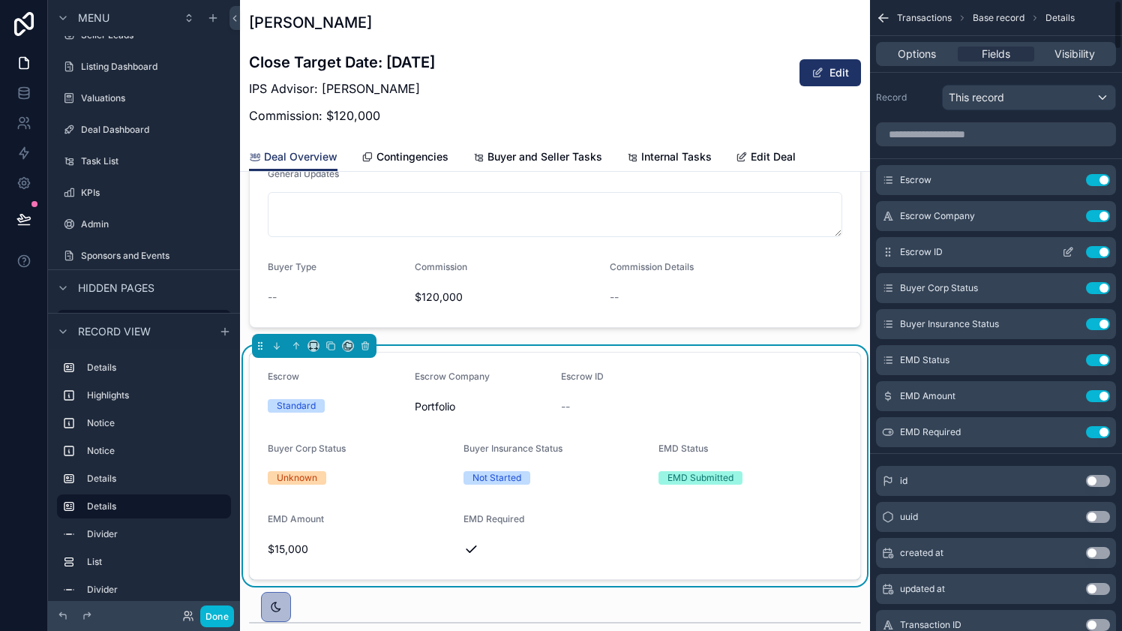
click at [1066, 254] on icon "scrollable content" at bounding box center [1068, 252] width 12 height 12
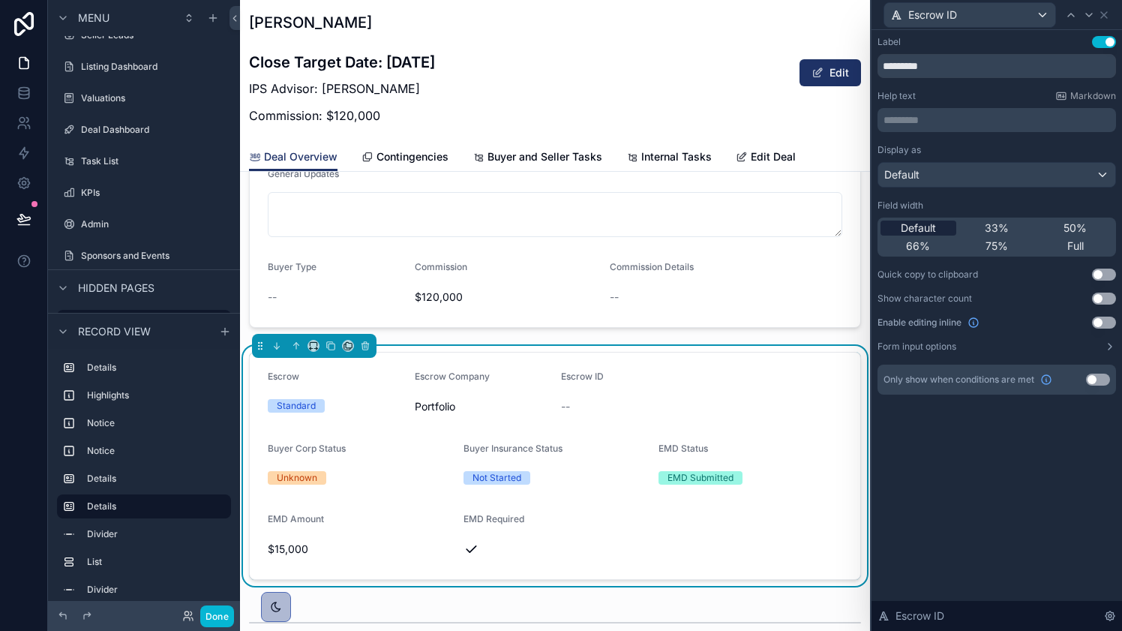
click at [930, 229] on span "Default" at bounding box center [918, 228] width 35 height 15
click at [1104, 18] on icon at bounding box center [1104, 15] width 12 height 12
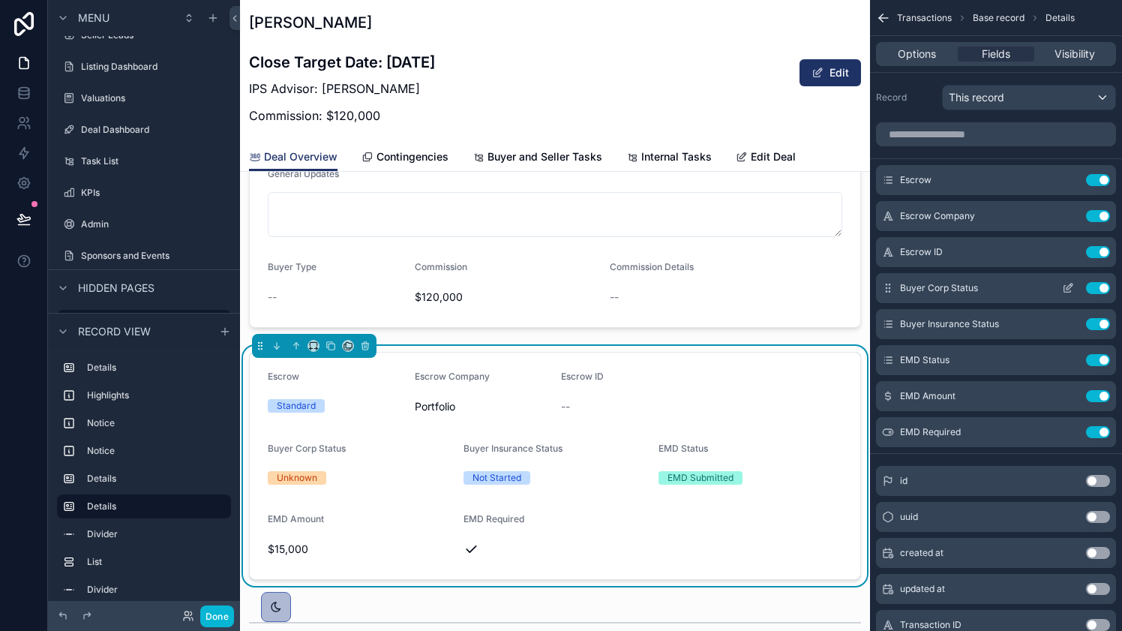
click at [1067, 292] on icon "scrollable content" at bounding box center [1068, 289] width 7 height 7
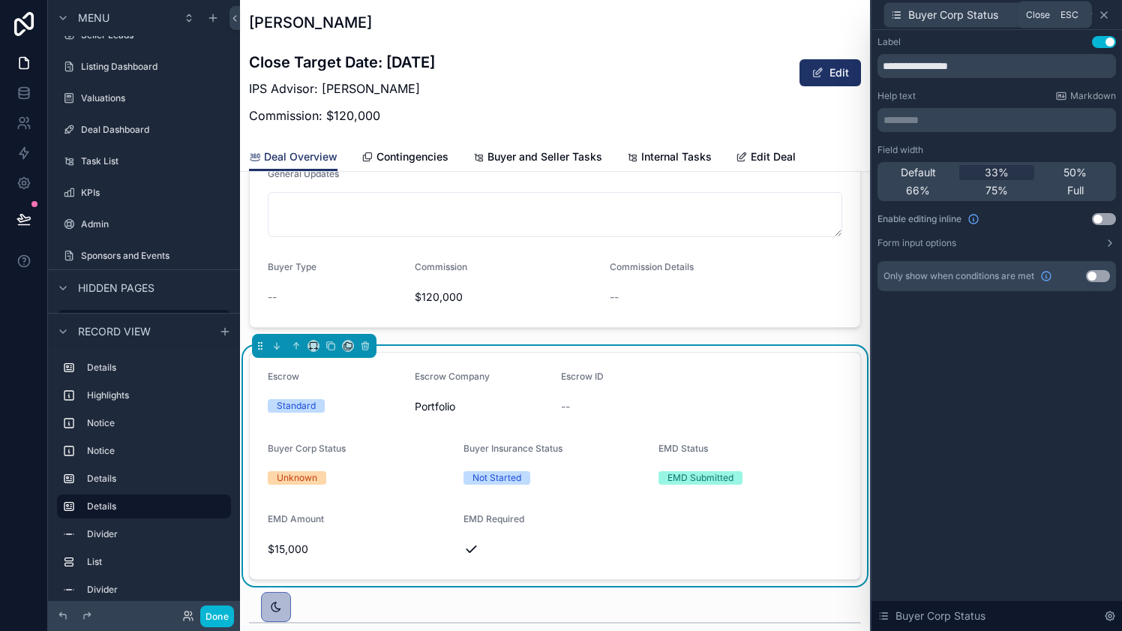
click at [1104, 16] on icon at bounding box center [1104, 15] width 12 height 12
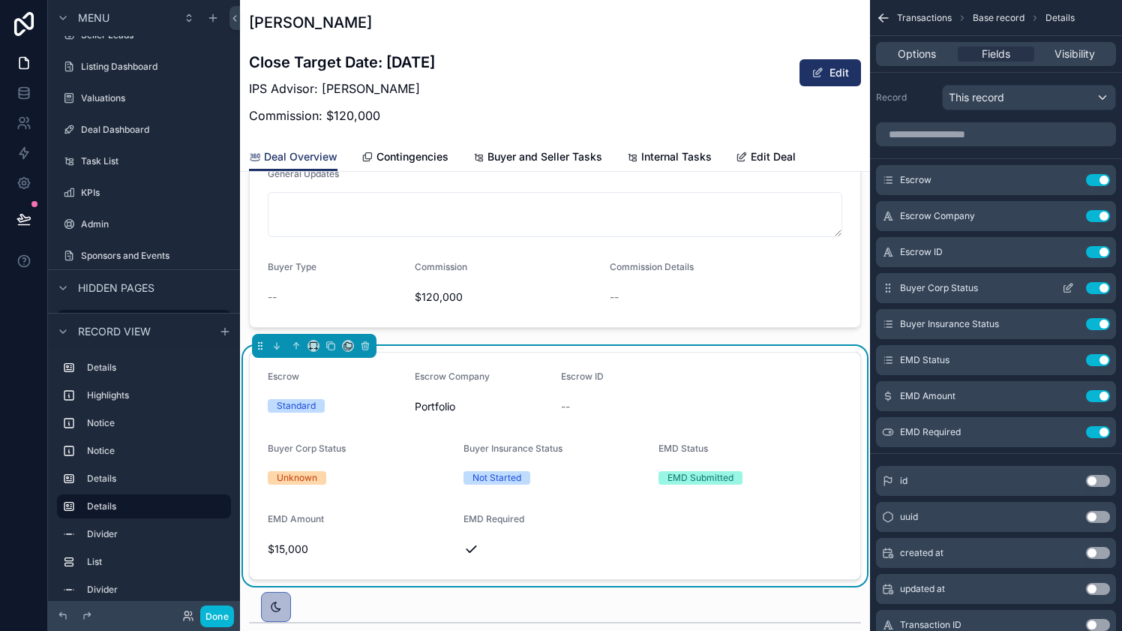
click at [1101, 286] on button "Use setting" at bounding box center [1098, 288] width 24 height 12
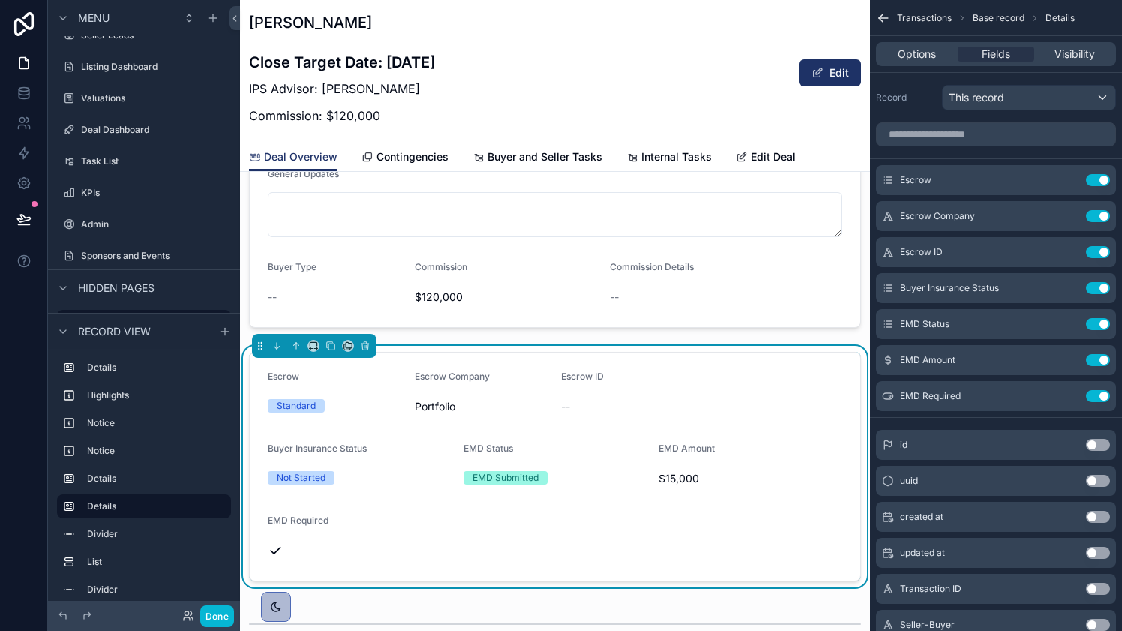
click at [1101, 286] on button "Use setting" at bounding box center [1098, 288] width 24 height 12
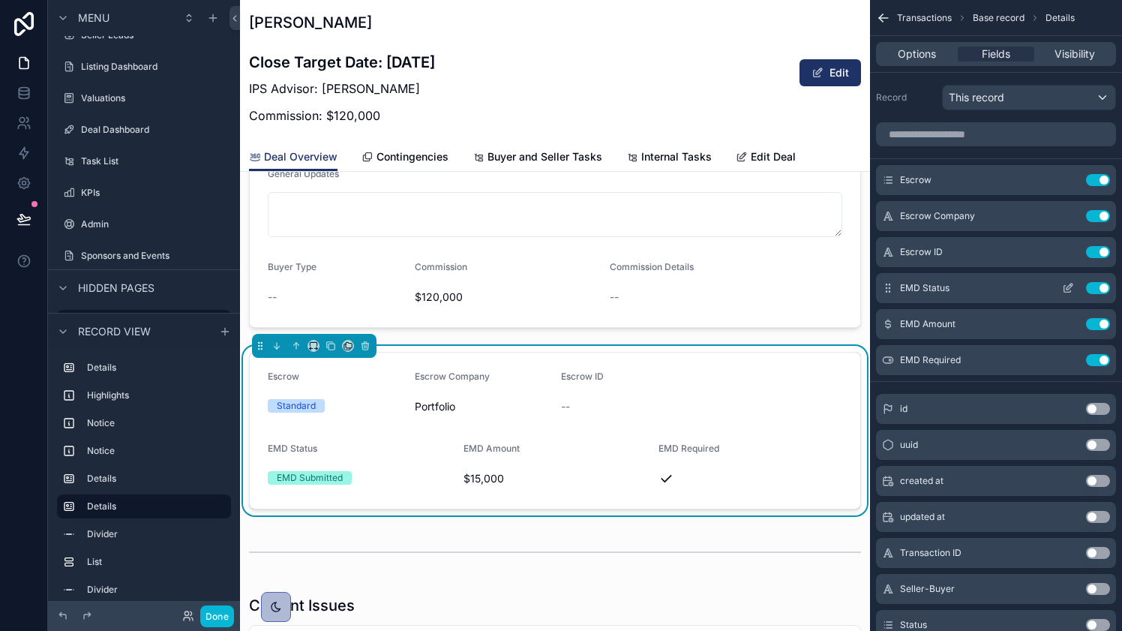
click at [1071, 288] on icon "scrollable content" at bounding box center [1068, 288] width 12 height 12
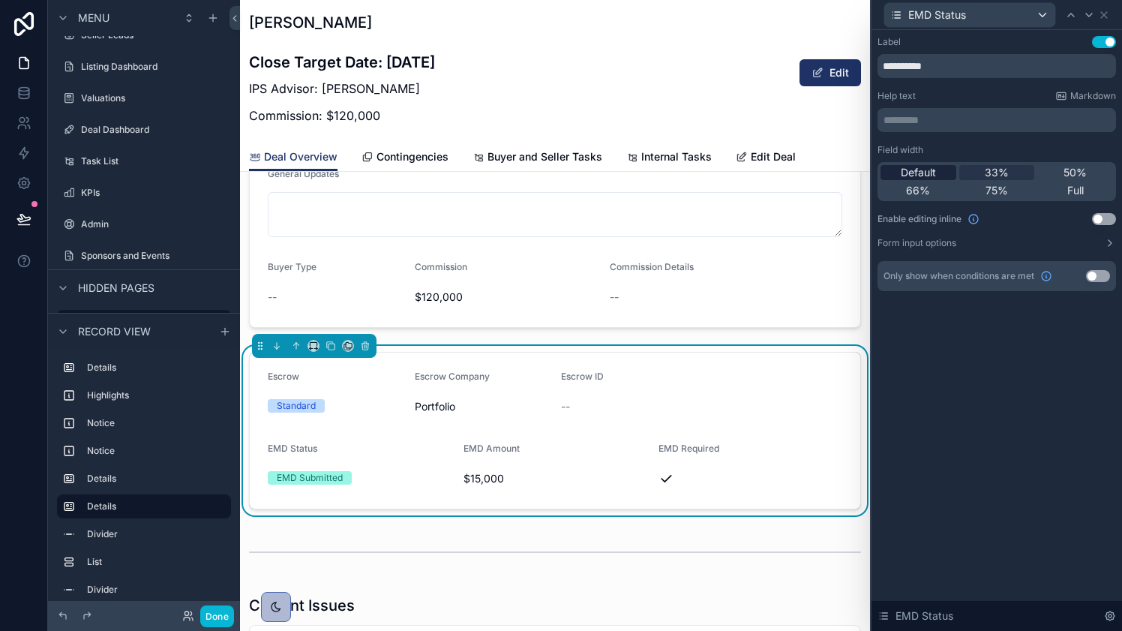
click at [916, 170] on span "Default" at bounding box center [918, 172] width 35 height 15
click at [998, 175] on span "33%" at bounding box center [997, 172] width 24 height 15
click at [1107, 15] on icon at bounding box center [1104, 15] width 12 height 12
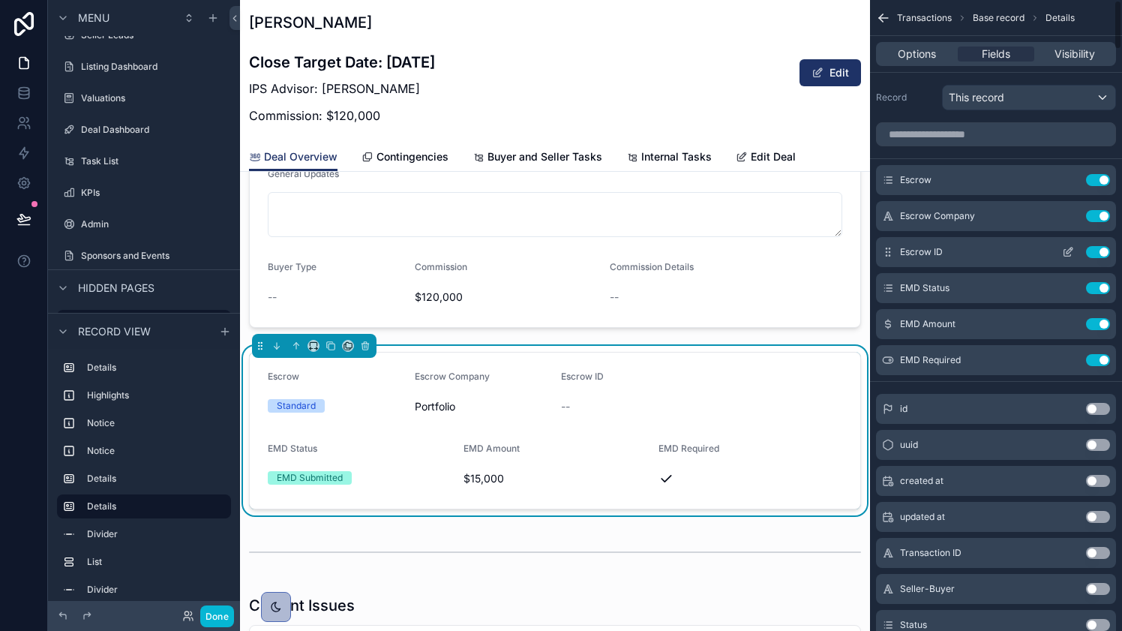
click at [1061, 252] on button "scrollable content" at bounding box center [1068, 252] width 24 height 12
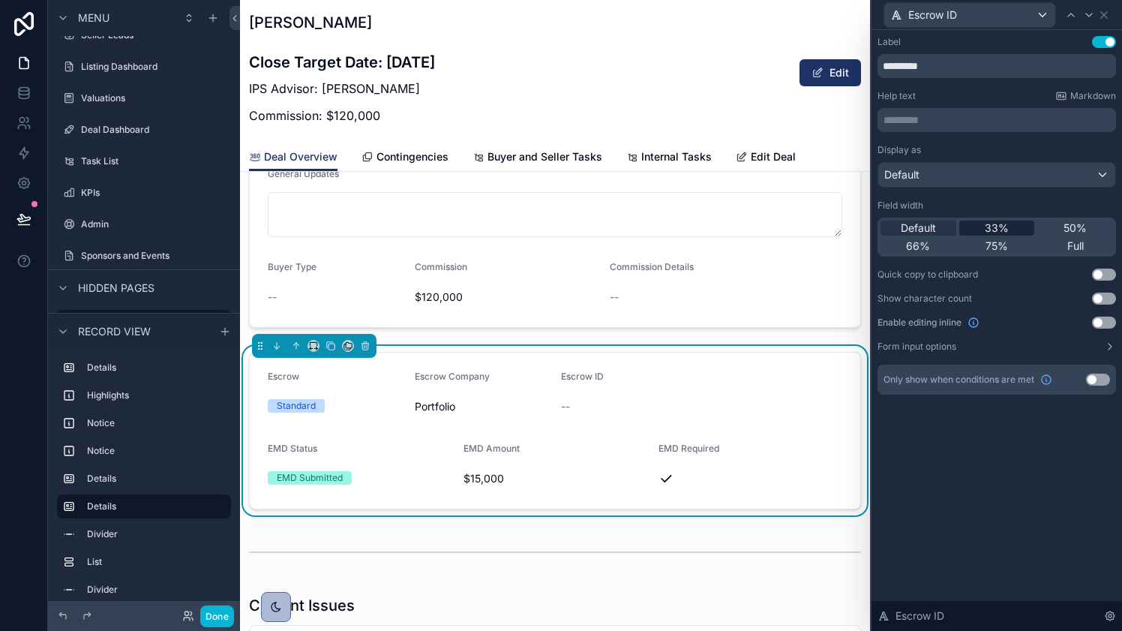
click at [995, 222] on span "33%" at bounding box center [997, 228] width 24 height 15
click at [1105, 12] on icon at bounding box center [1104, 15] width 12 height 12
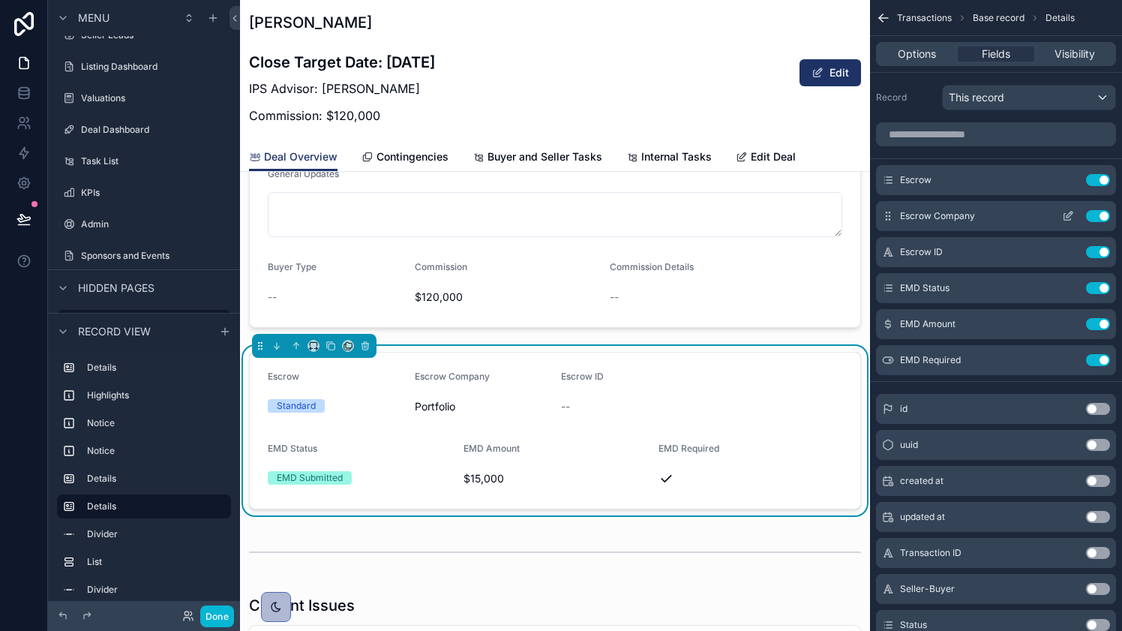
click at [1069, 216] on icon "scrollable content" at bounding box center [1070, 215] width 6 height 6
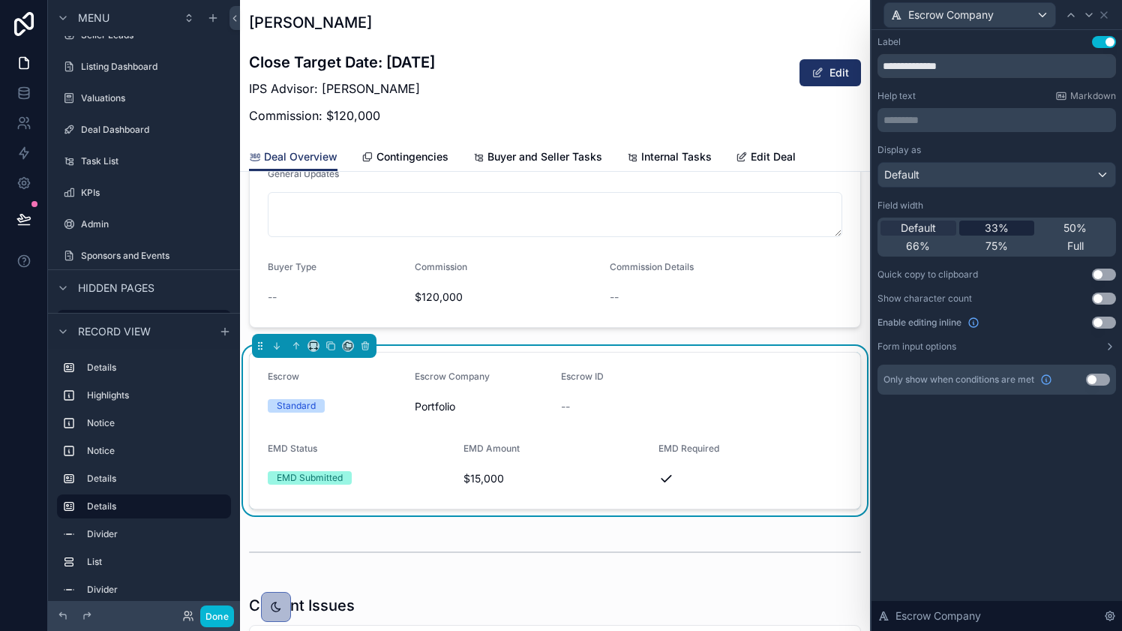
click at [1005, 223] on span "33%" at bounding box center [997, 228] width 24 height 15
click at [1106, 15] on icon at bounding box center [1104, 15] width 12 height 12
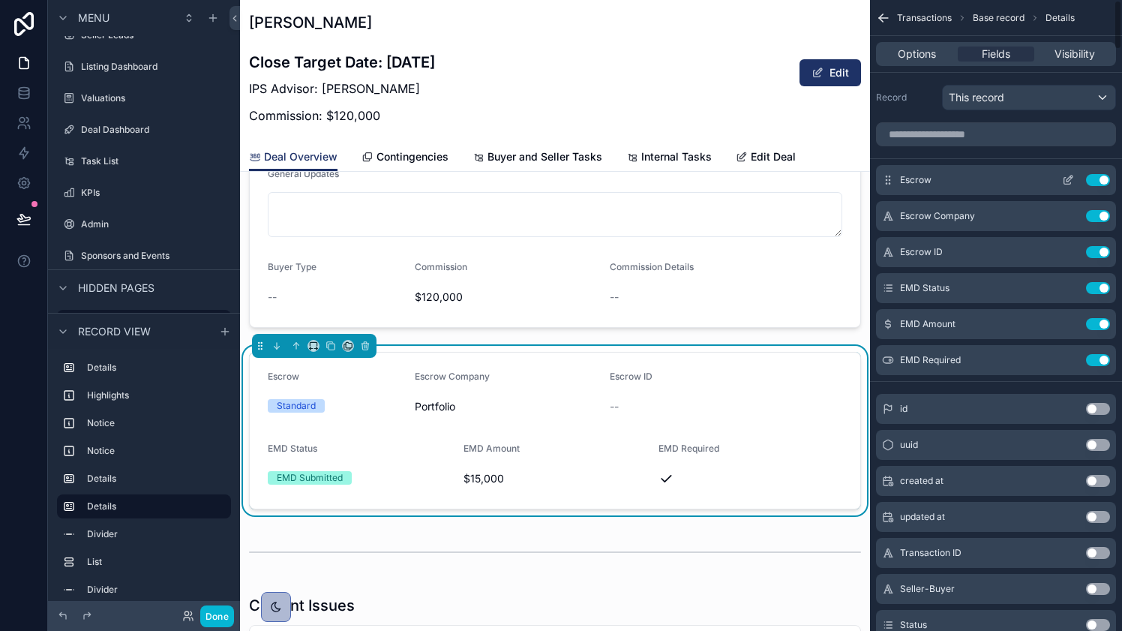
click at [1065, 179] on icon "scrollable content" at bounding box center [1068, 180] width 12 height 12
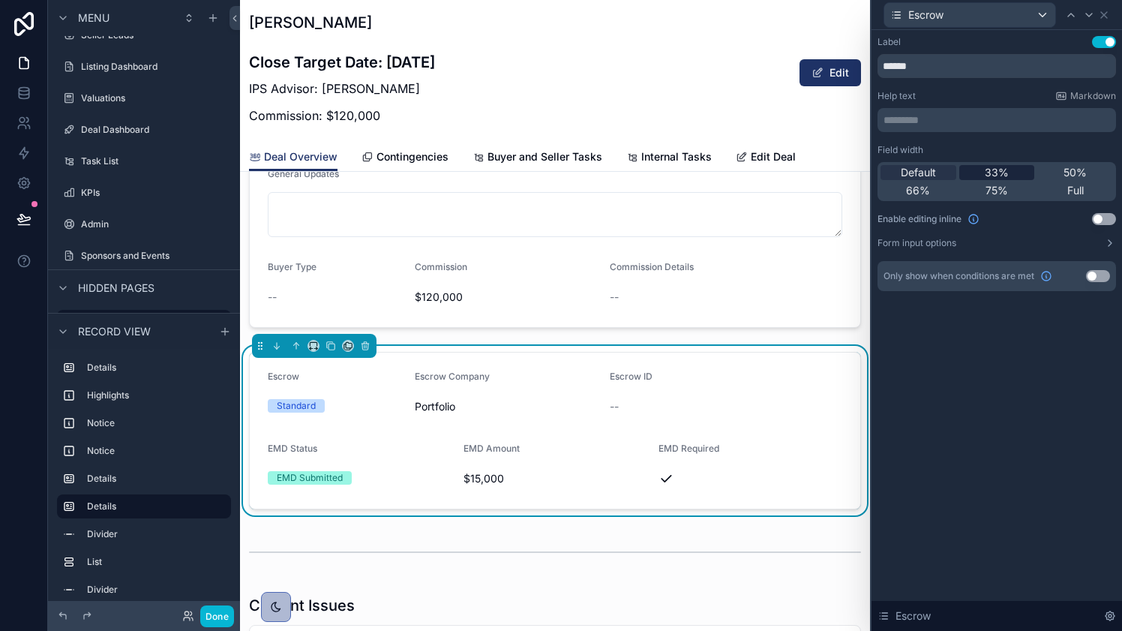
click at [1009, 173] on div "33%" at bounding box center [998, 172] width 76 height 15
click at [1107, 14] on icon at bounding box center [1104, 15] width 12 height 12
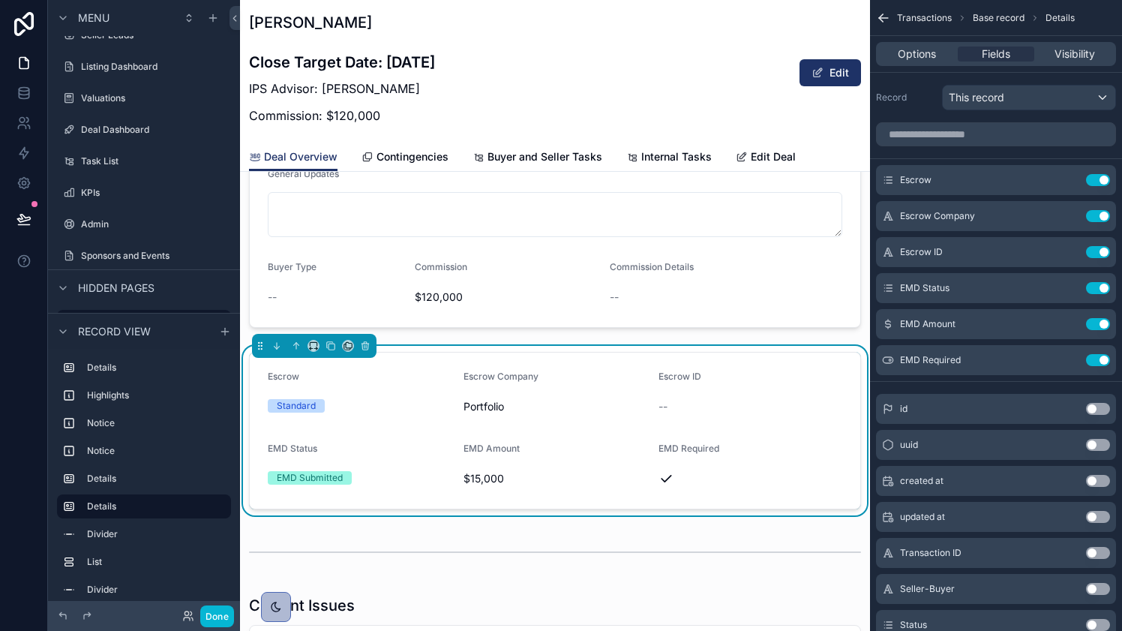
click at [885, 21] on icon "scrollable content" at bounding box center [883, 18] width 15 height 15
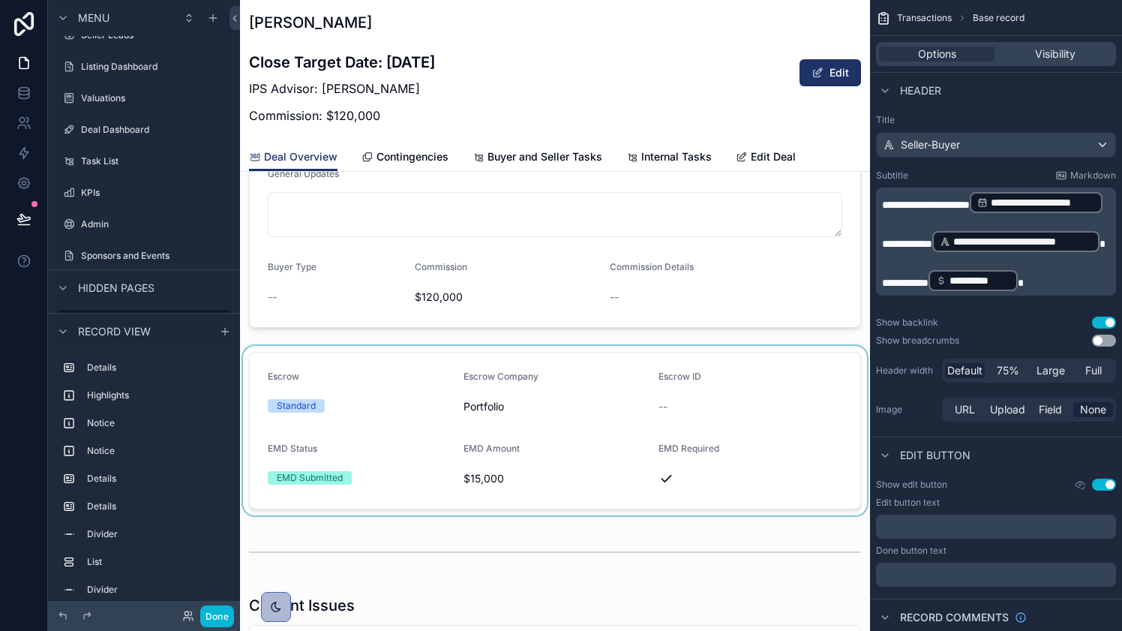
click at [635, 379] on div "scrollable content" at bounding box center [555, 431] width 630 height 170
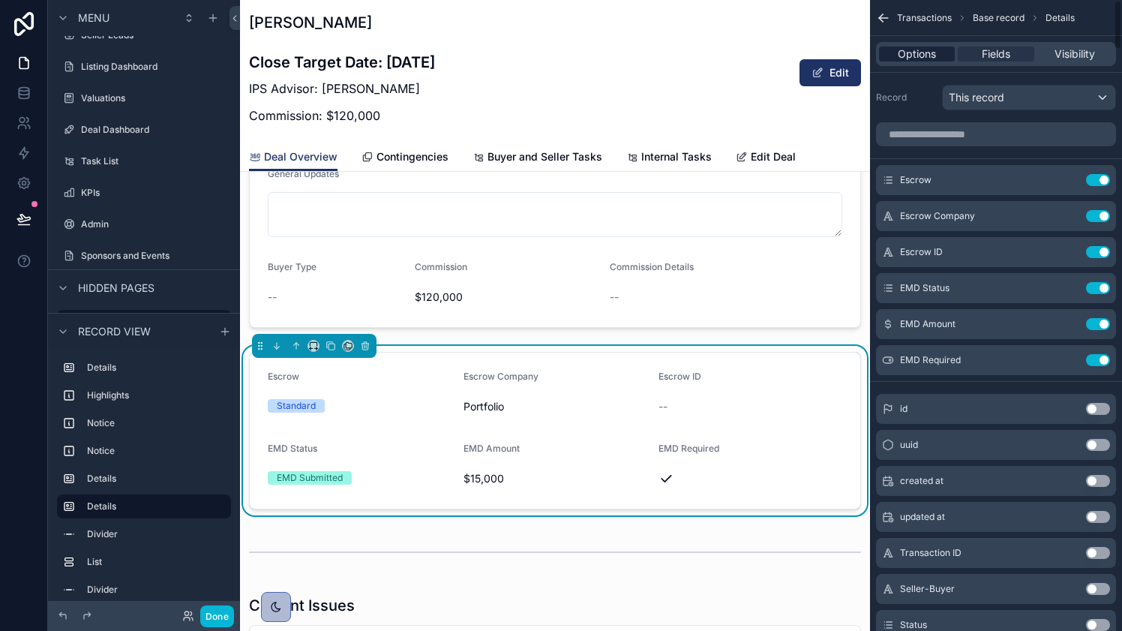
click at [938, 53] on div "Options" at bounding box center [917, 54] width 76 height 15
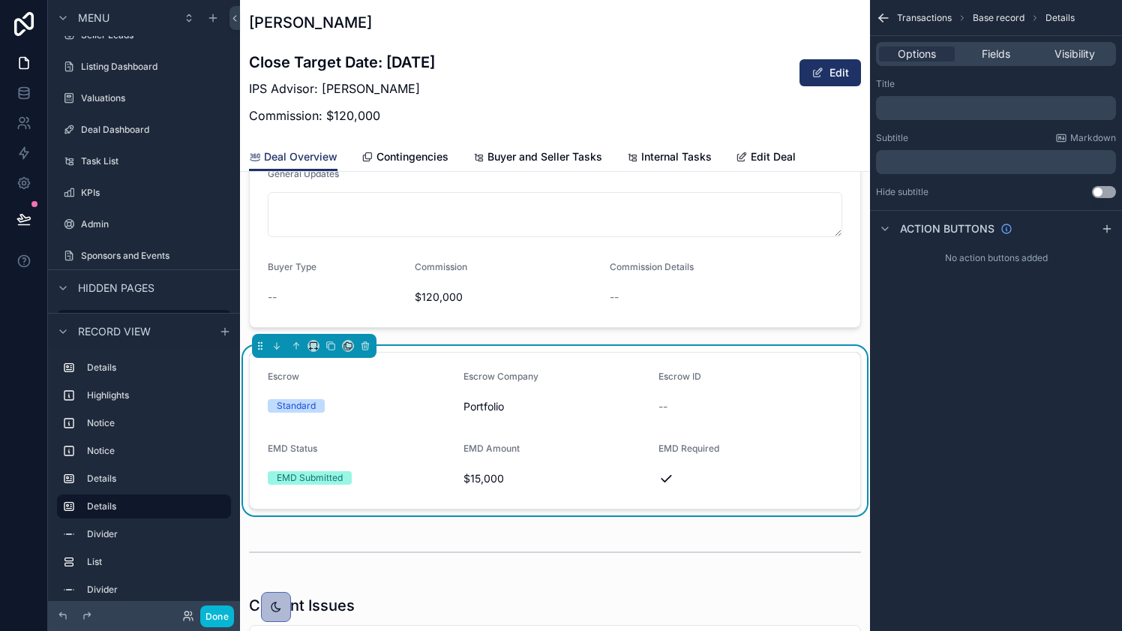
click at [948, 99] on div "﻿" at bounding box center [996, 108] width 240 height 24
click at [944, 104] on p "﻿" at bounding box center [997, 108] width 231 height 12
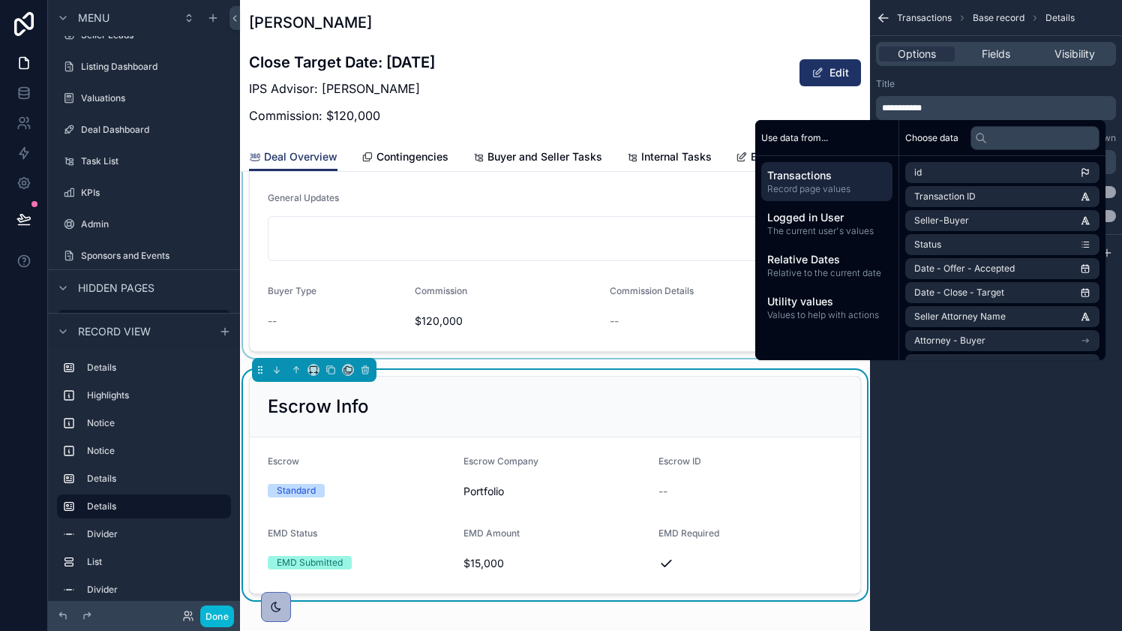
scroll to position [977, 0]
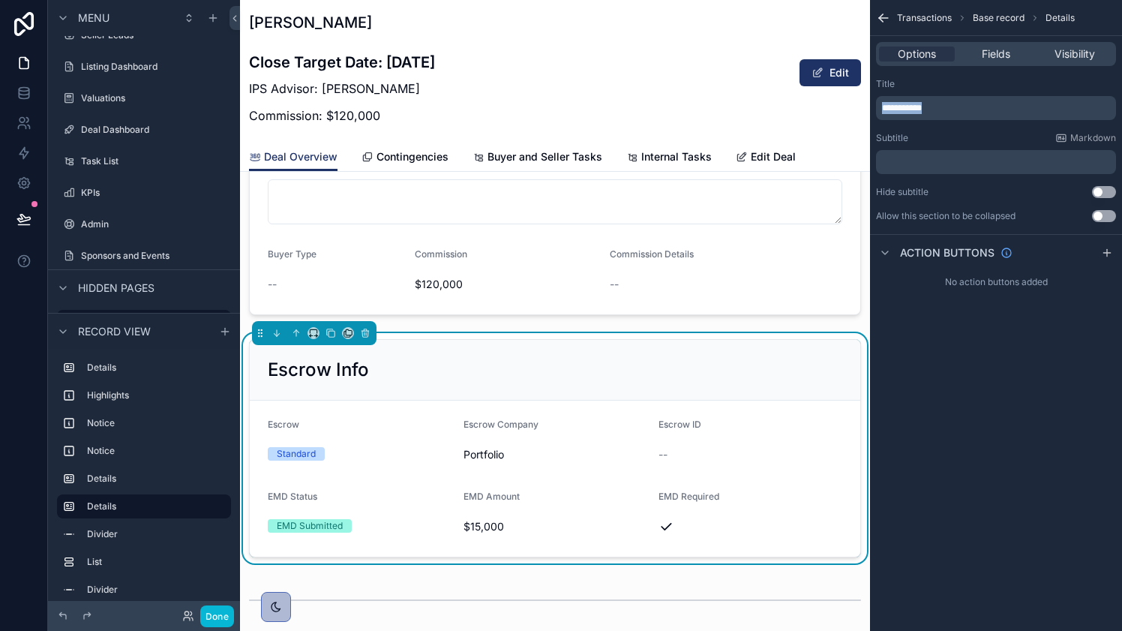
drag, startPoint x: 946, startPoint y: 112, endPoint x: 868, endPoint y: 105, distance: 78.3
click at [868, 105] on div "Seller Leads Listing Dashboard Valuations Deal Dashboard Task List KPIs Admin S…" at bounding box center [681, 315] width 882 height 631
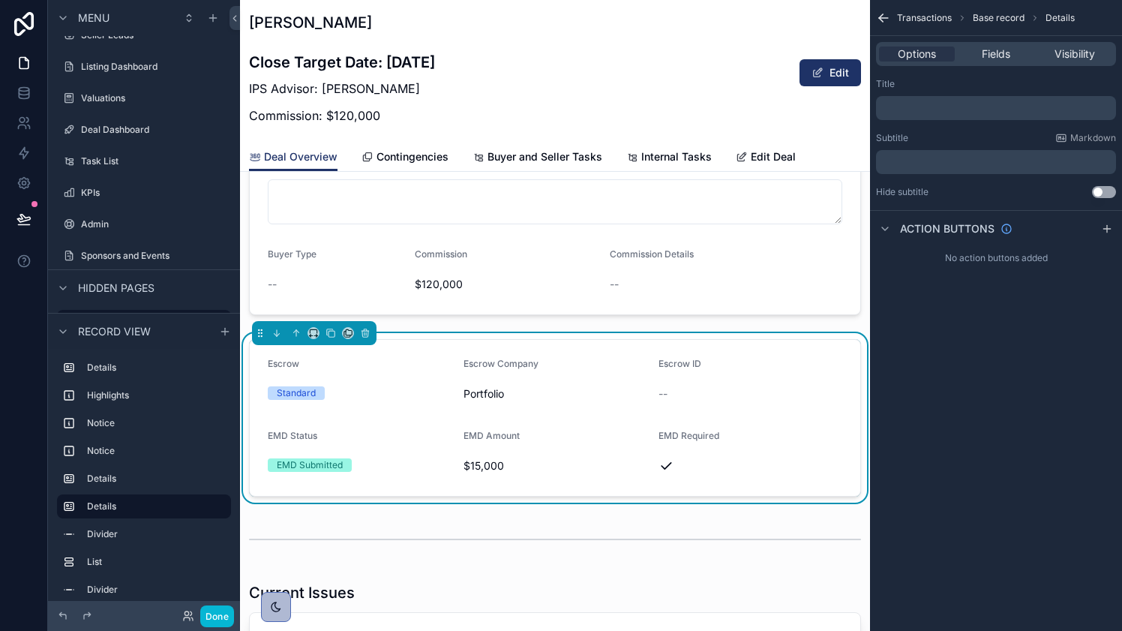
click at [919, 159] on p "﻿" at bounding box center [997, 162] width 231 height 12
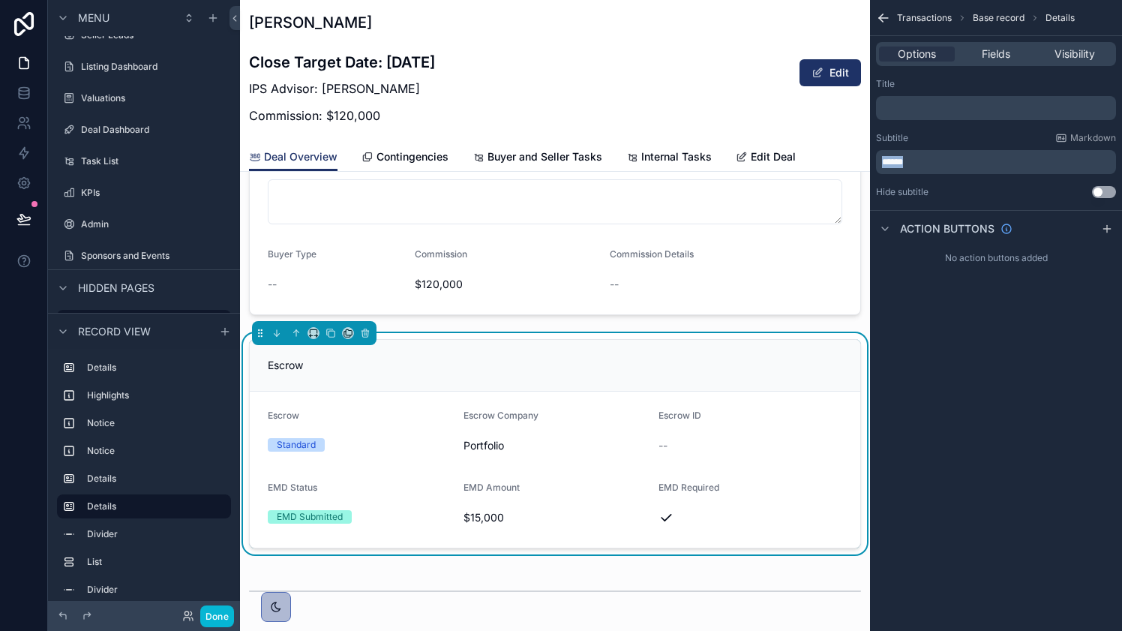
drag, startPoint x: 921, startPoint y: 159, endPoint x: 816, endPoint y: 159, distance: 105.8
click at [816, 159] on div "Seller Leads Listing Dashboard Valuations Deal Dashboard Task List KPIs Admin S…" at bounding box center [681, 315] width 882 height 631
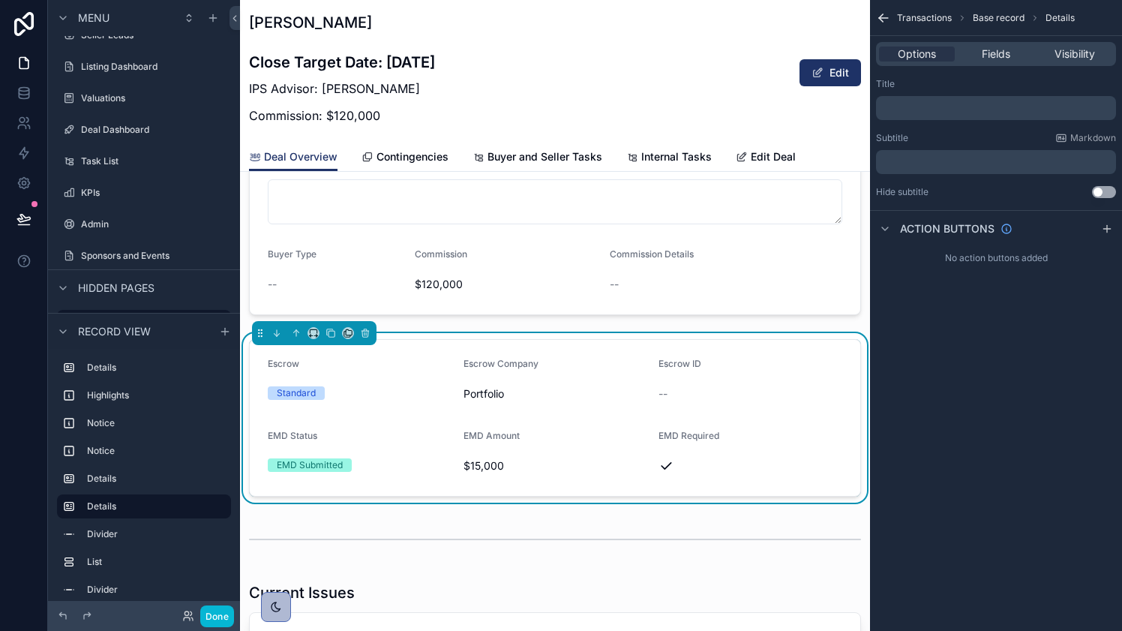
click at [918, 368] on div "Transactions Base record Details Options Fields Visibility Title ﻿ Subtitle Mar…" at bounding box center [996, 315] width 252 height 631
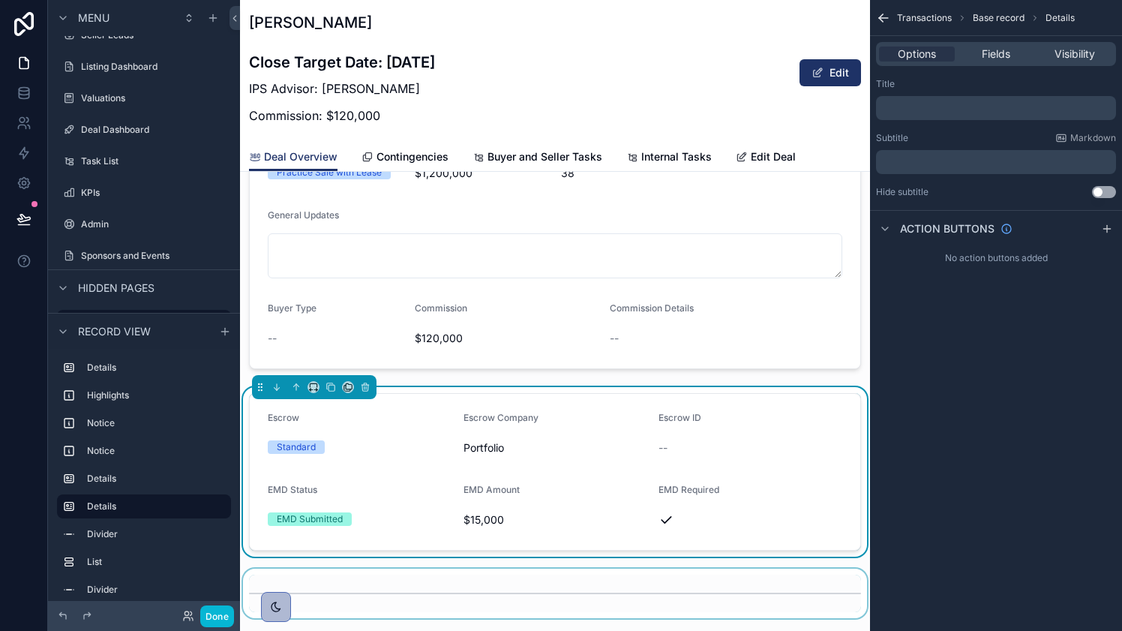
scroll to position [858, 0]
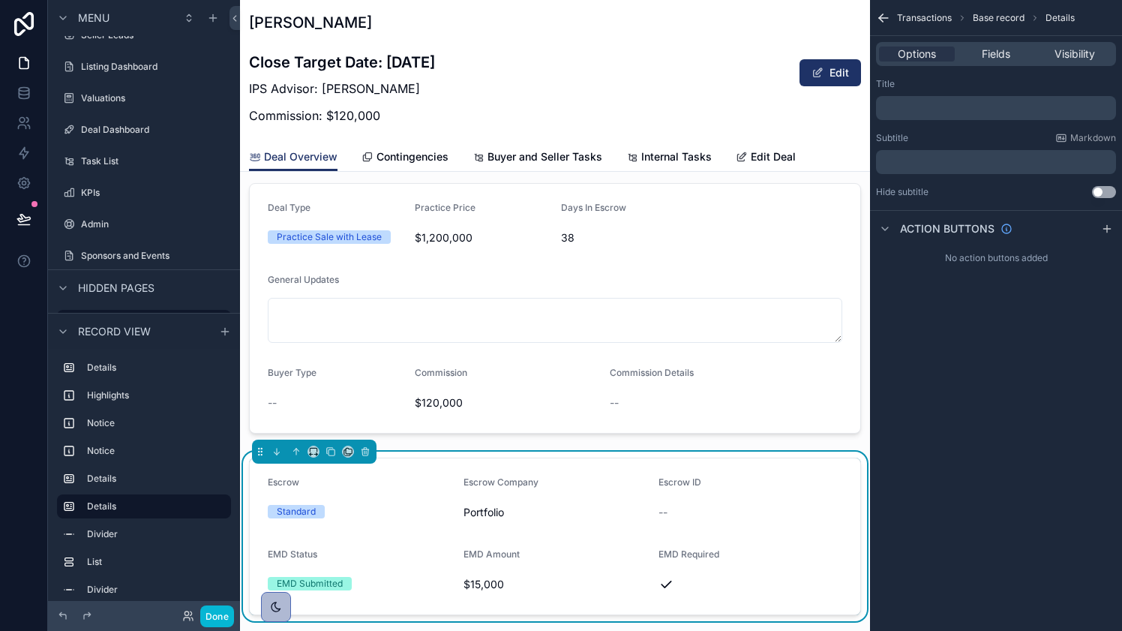
click at [359, 518] on div "Standard" at bounding box center [360, 511] width 184 height 23
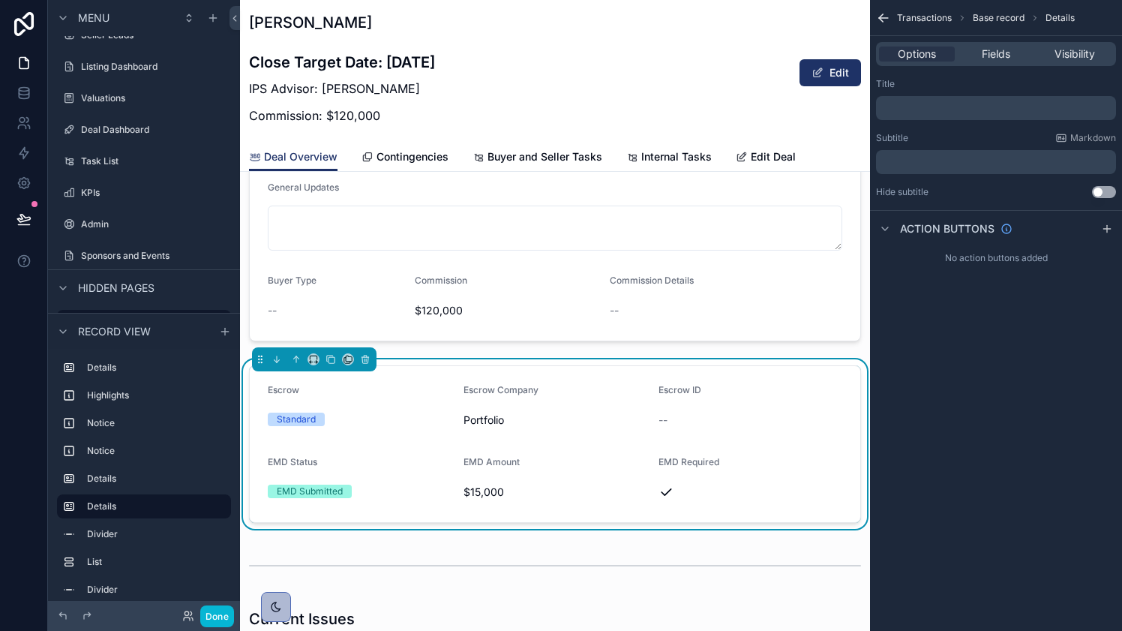
scroll to position [962, 0]
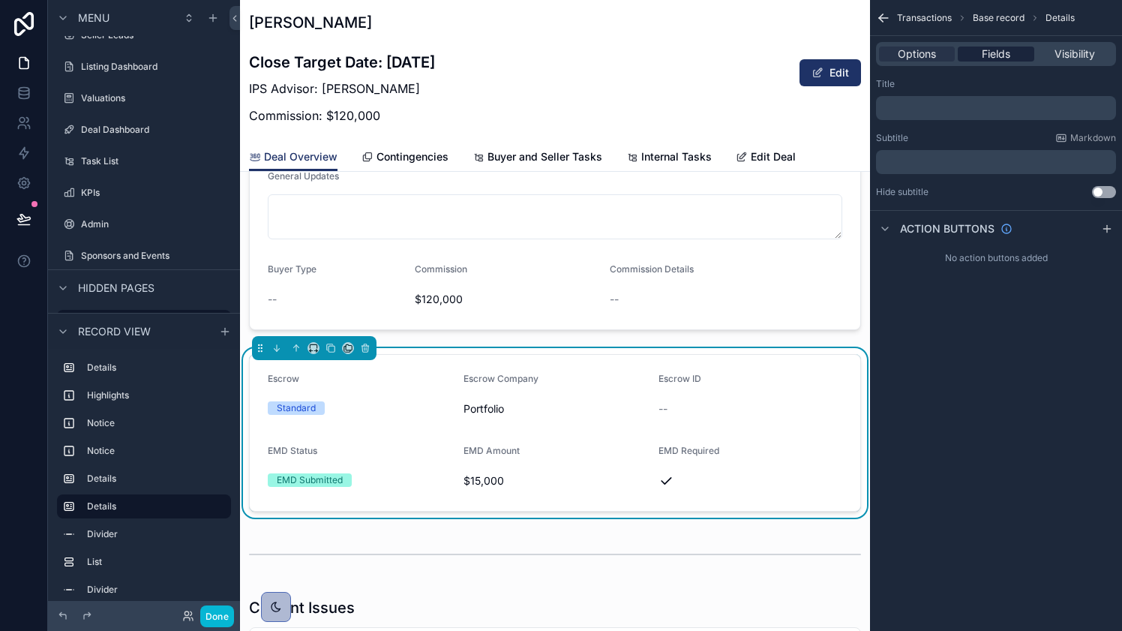
click at [991, 52] on span "Fields" at bounding box center [996, 54] width 29 height 15
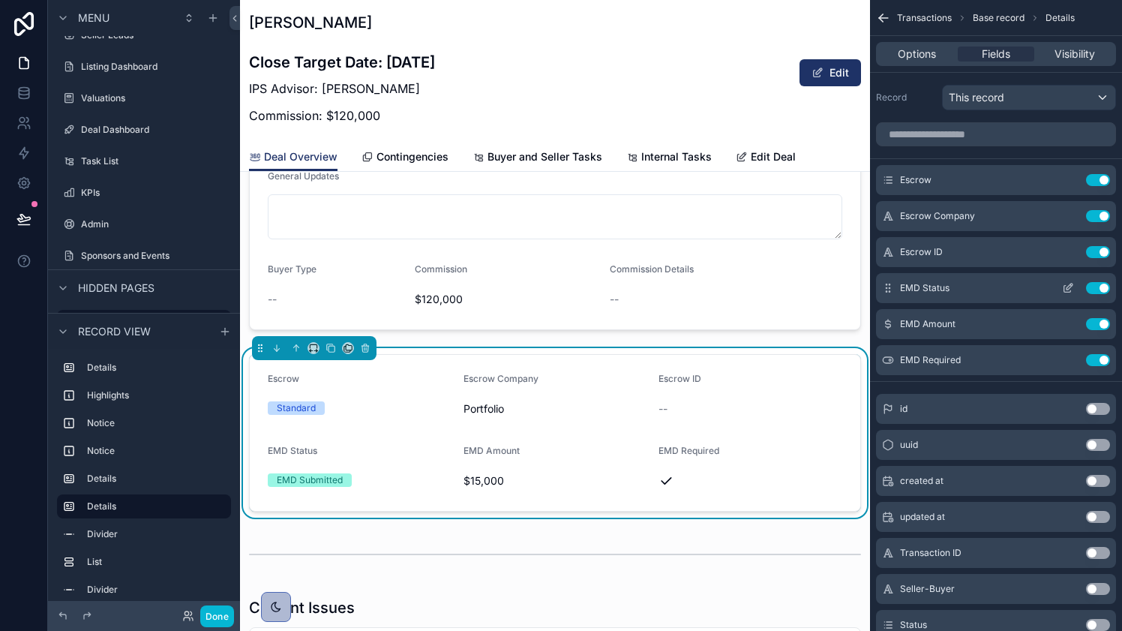
click at [1066, 288] on icon "scrollable content" at bounding box center [1068, 288] width 12 height 12
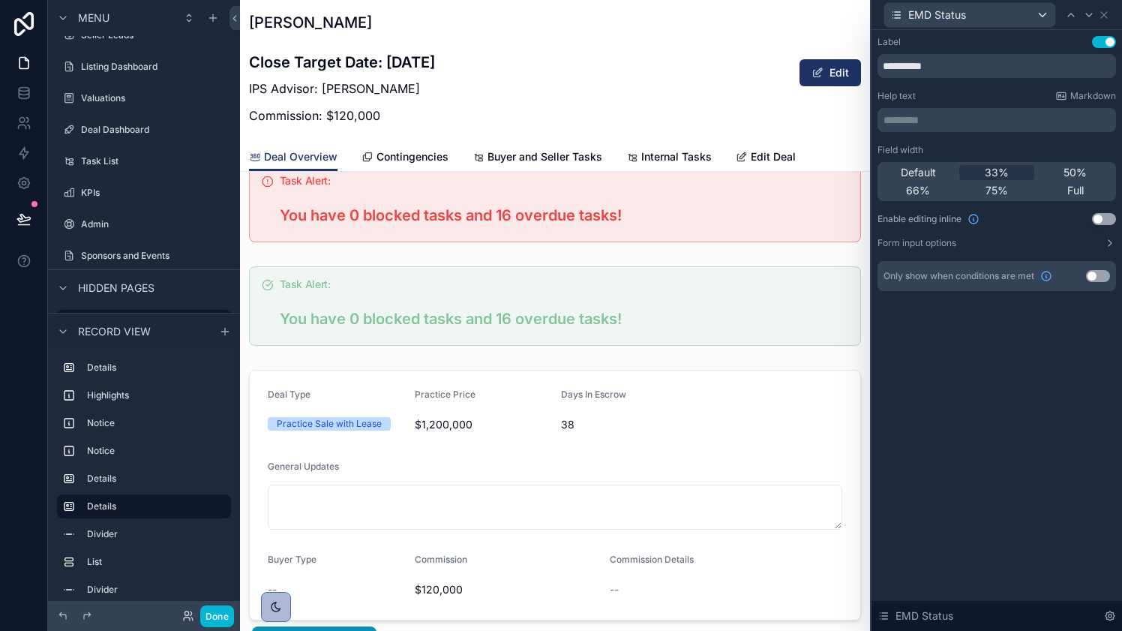
scroll to position [409, 0]
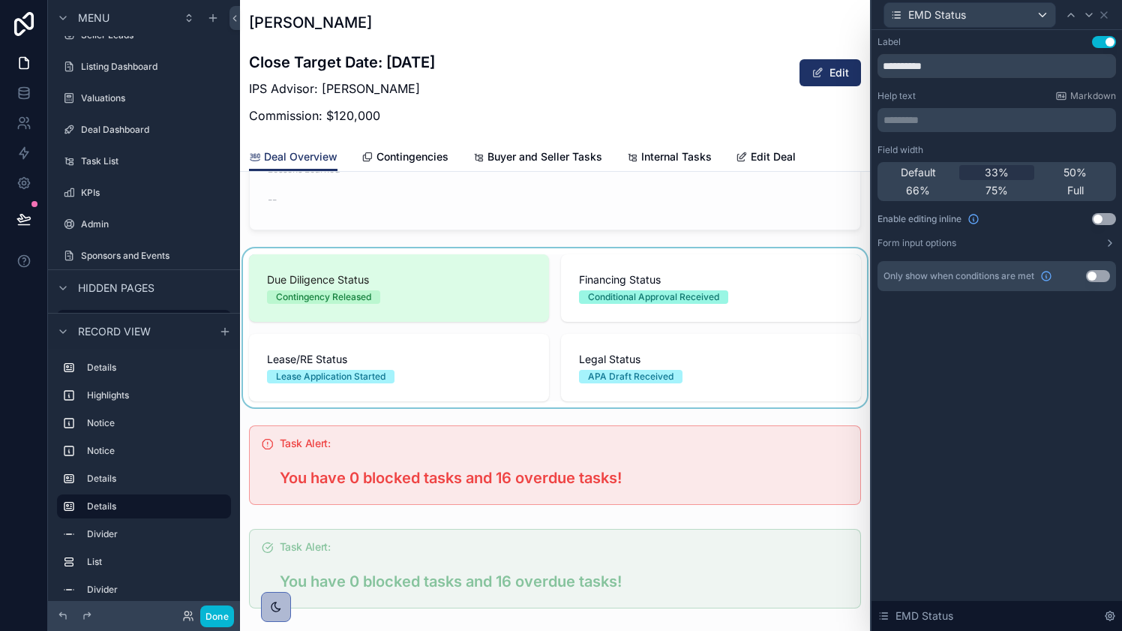
click at [689, 287] on div "scrollable content" at bounding box center [555, 327] width 630 height 159
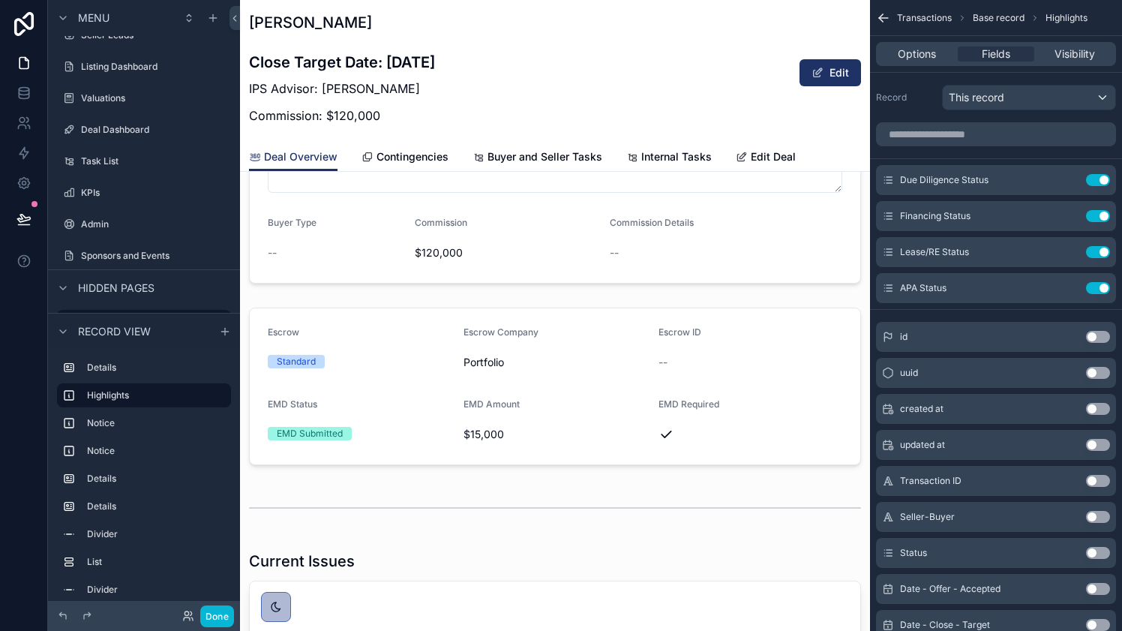
scroll to position [1014, 0]
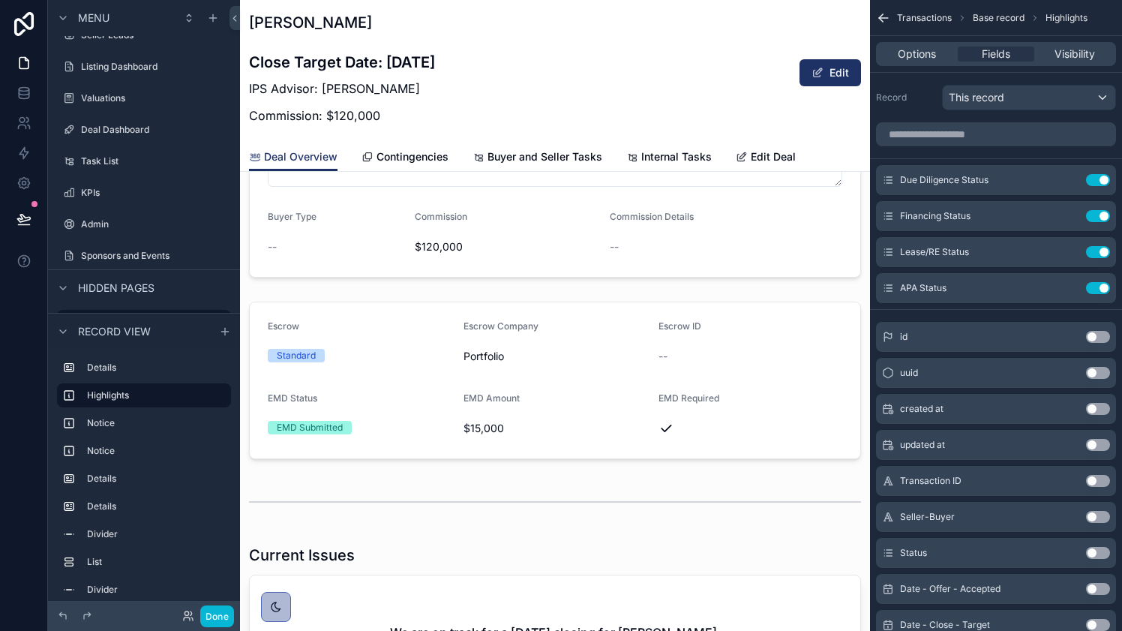
click at [705, 356] on div "scrollable content" at bounding box center [555, 381] width 630 height 170
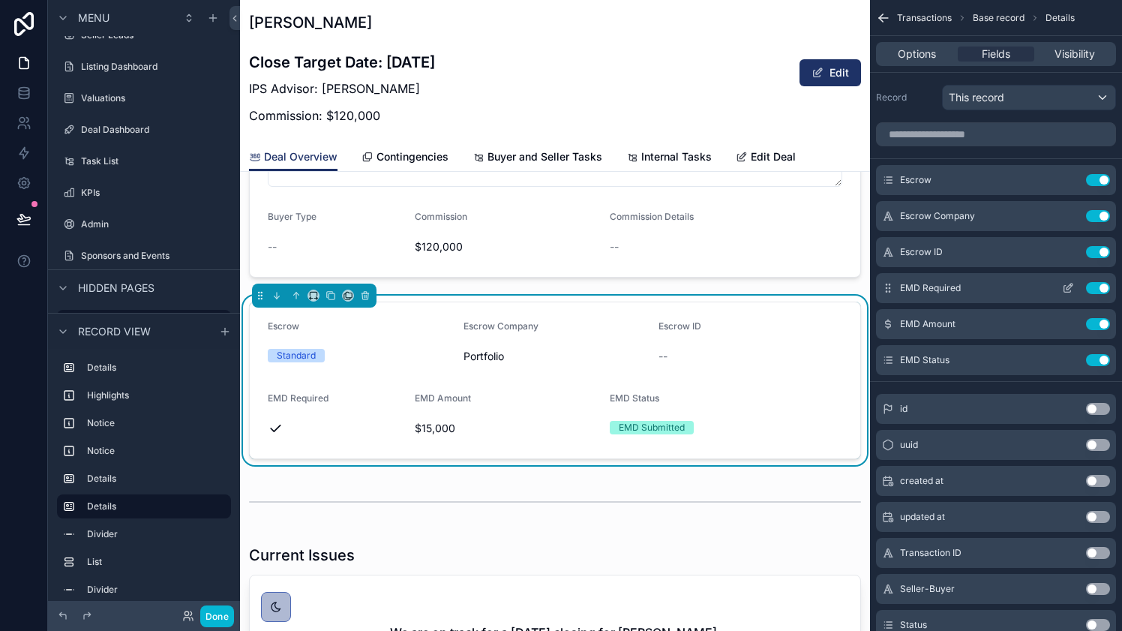
click at [1065, 287] on icon "scrollable content" at bounding box center [1068, 289] width 7 height 7
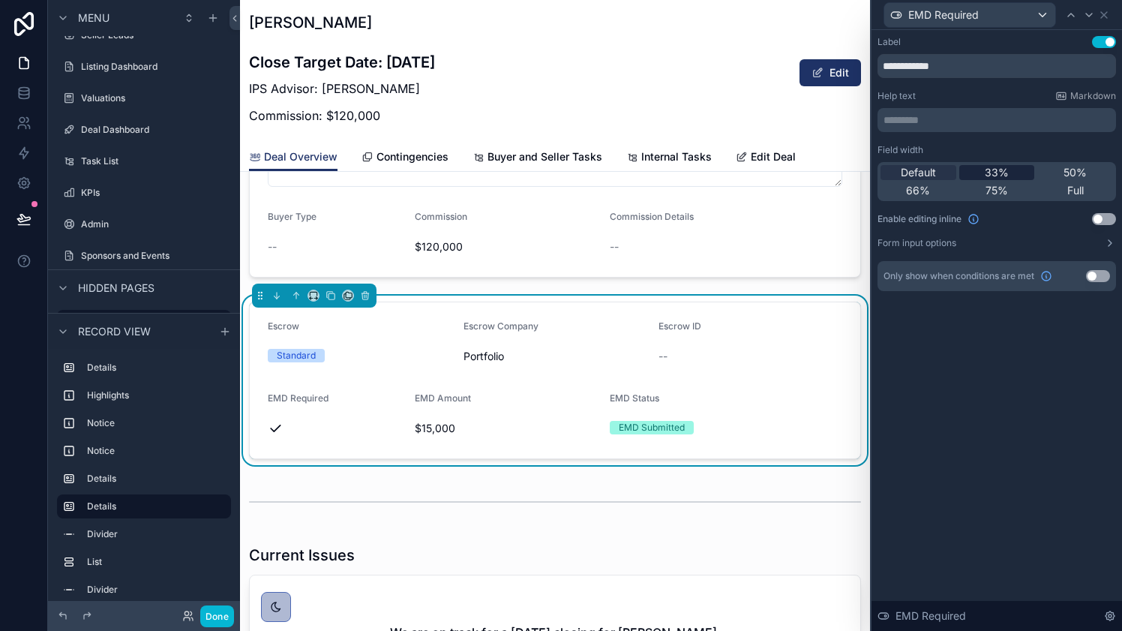
click at [1002, 169] on span "33%" at bounding box center [997, 172] width 24 height 15
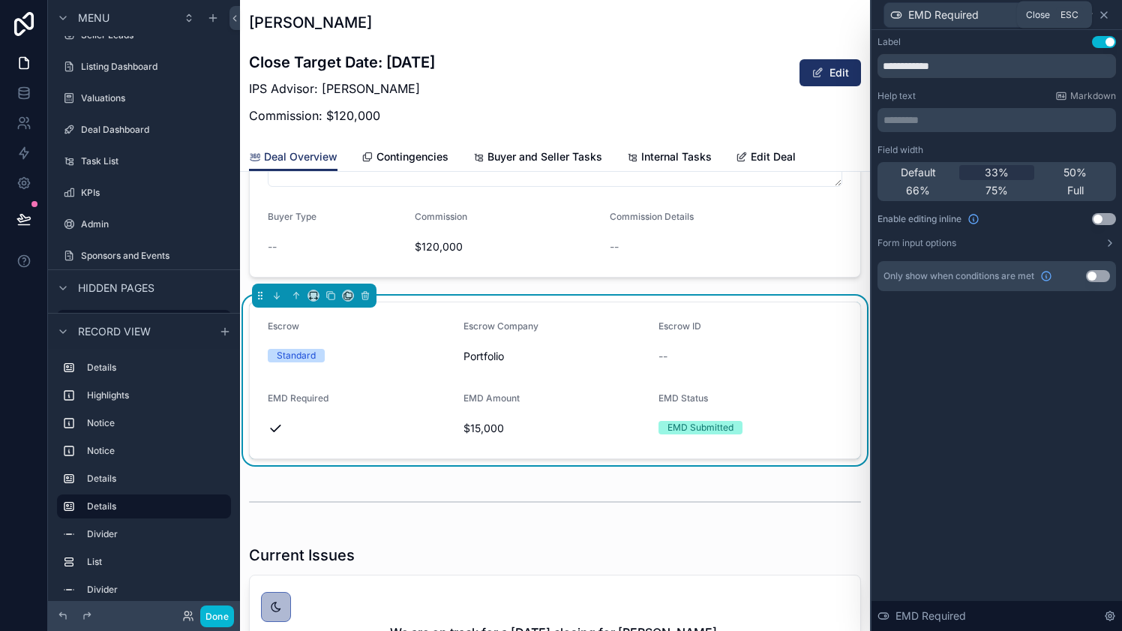
click at [1105, 17] on icon at bounding box center [1104, 15] width 12 height 12
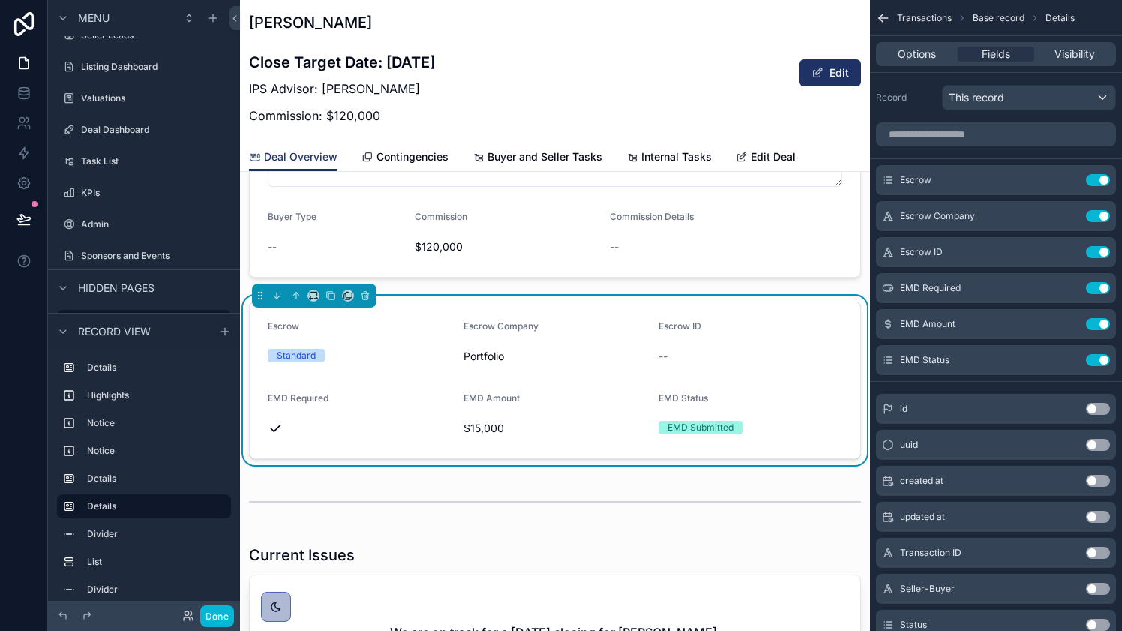
click at [777, 471] on div "Closed Deal Process Feedback Form Open Feedback Form Agent Feedback -- Team Fee…" at bounding box center [555, 166] width 630 height 1982
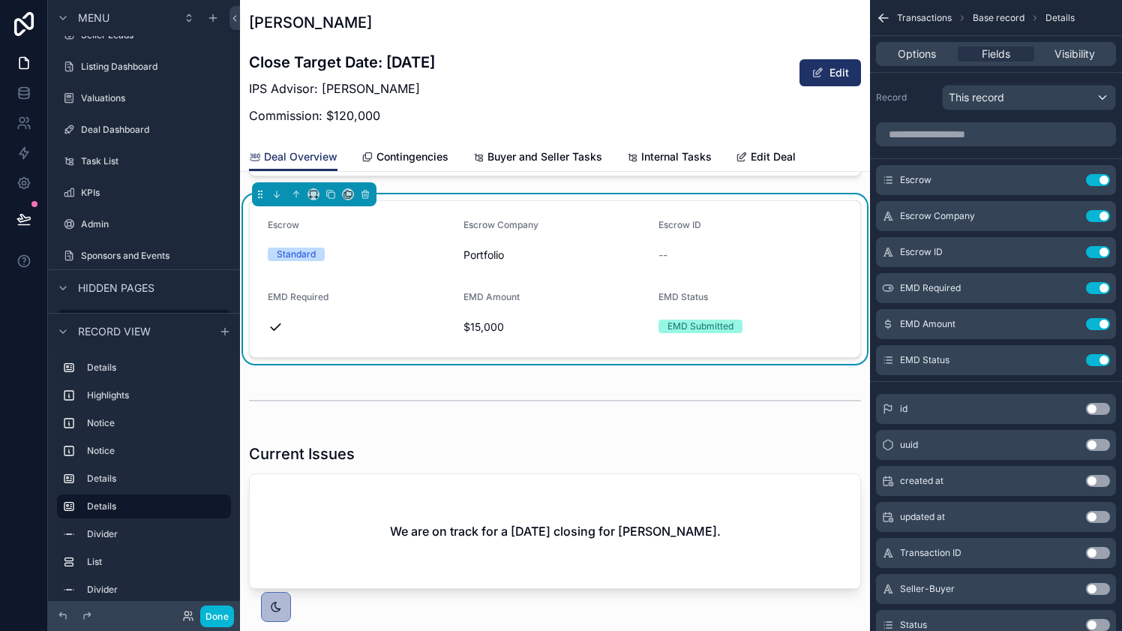
click at [632, 341] on form "Escrow Standard Escrow Company Portfolio Escrow ID -- EMD Required EMD Amount $…" at bounding box center [555, 279] width 611 height 156
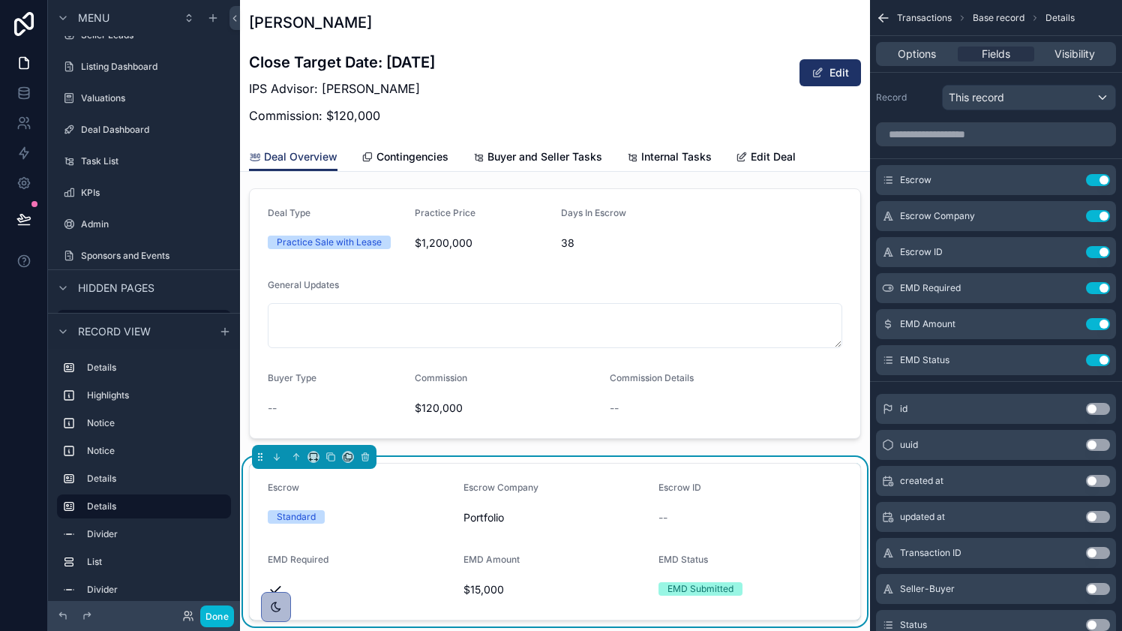
scroll to position [927, 0]
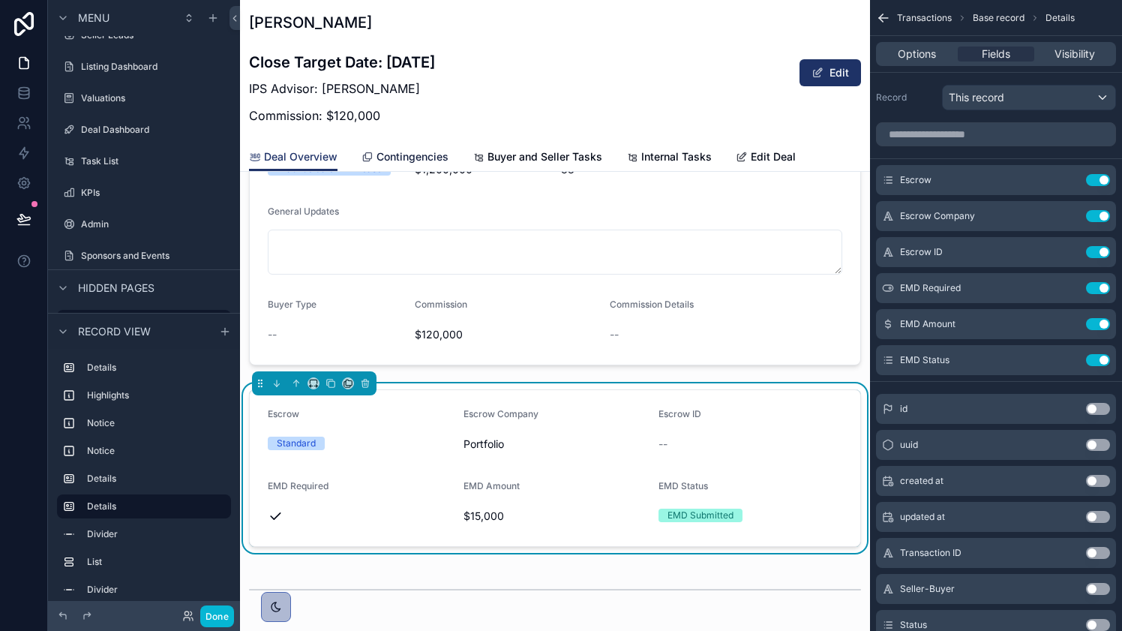
click at [416, 158] on span "Contingencies" at bounding box center [413, 156] width 72 height 15
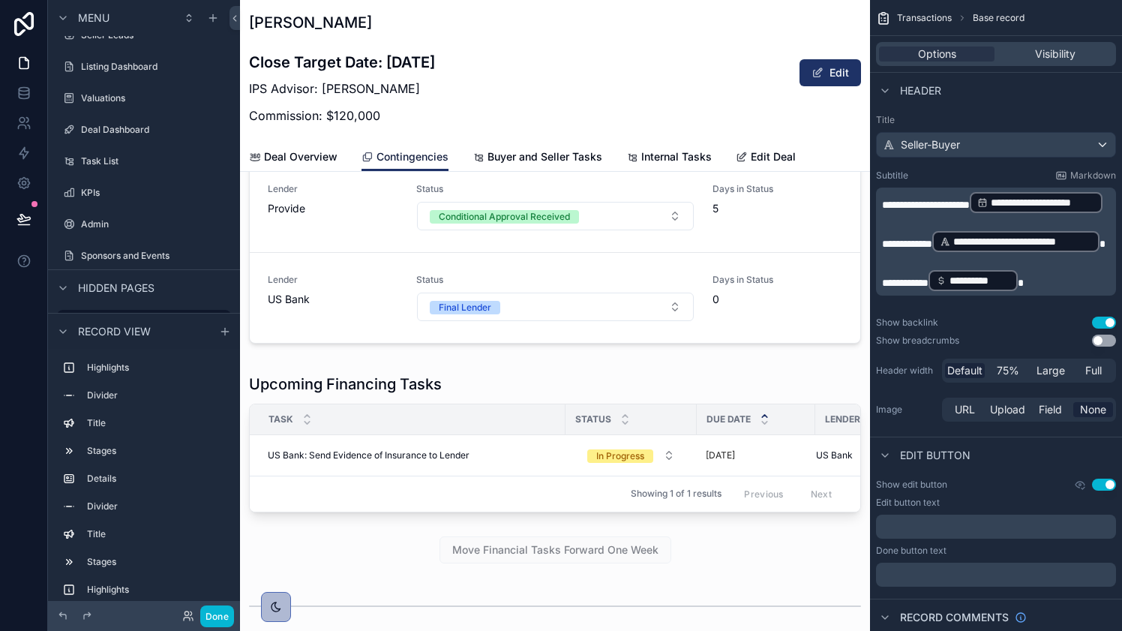
scroll to position [1397, 0]
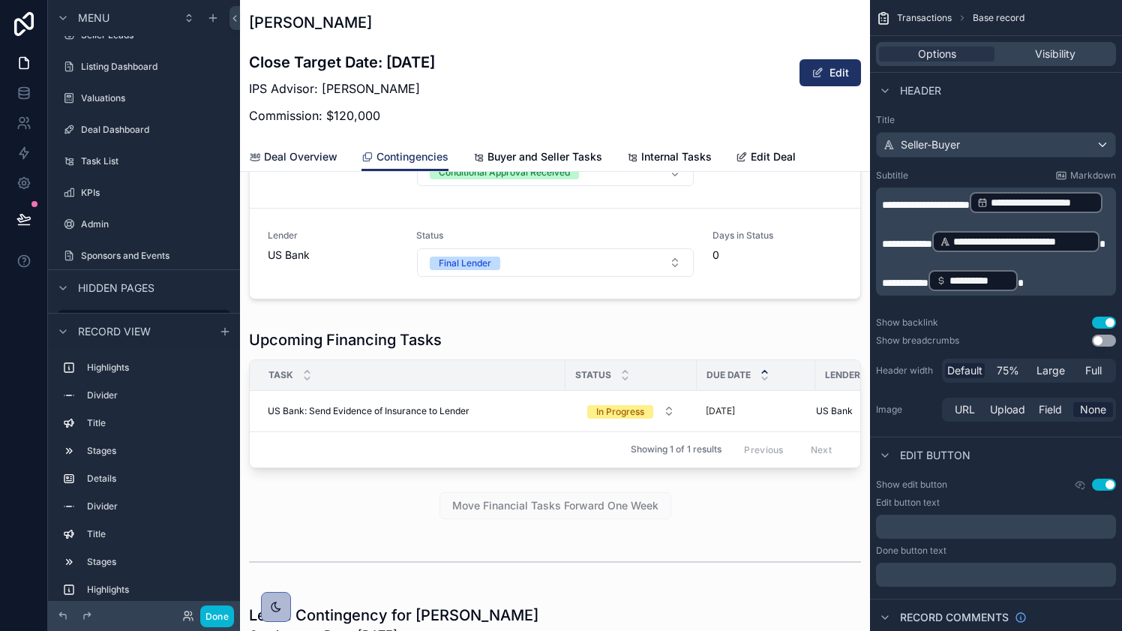
click at [310, 161] on span "Deal Overview" at bounding box center [301, 156] width 74 height 15
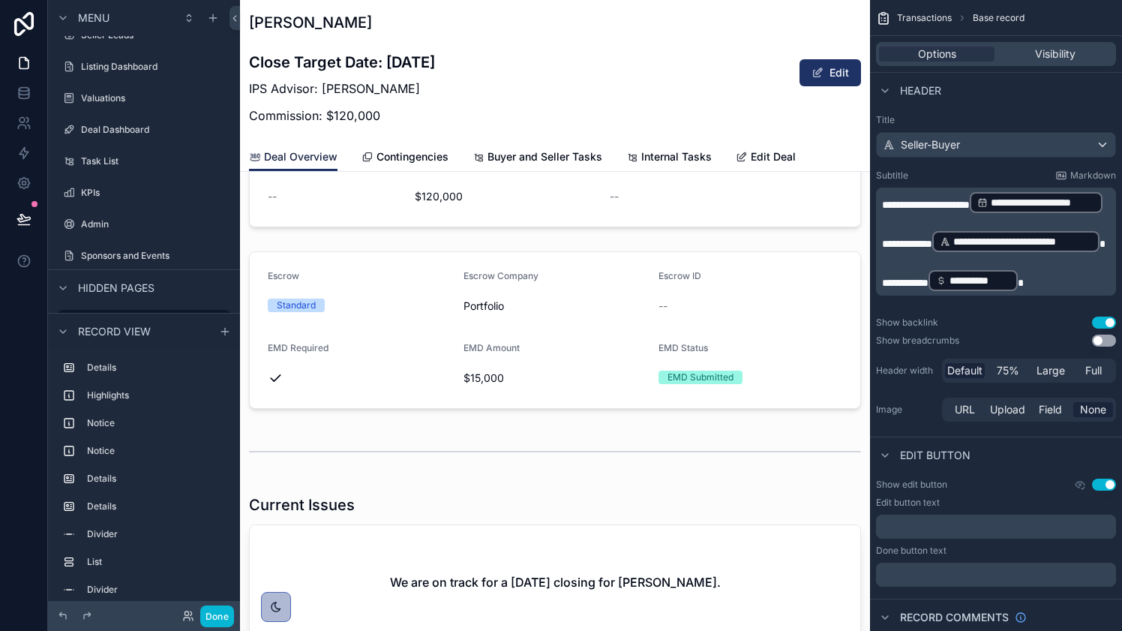
scroll to position [1087, 0]
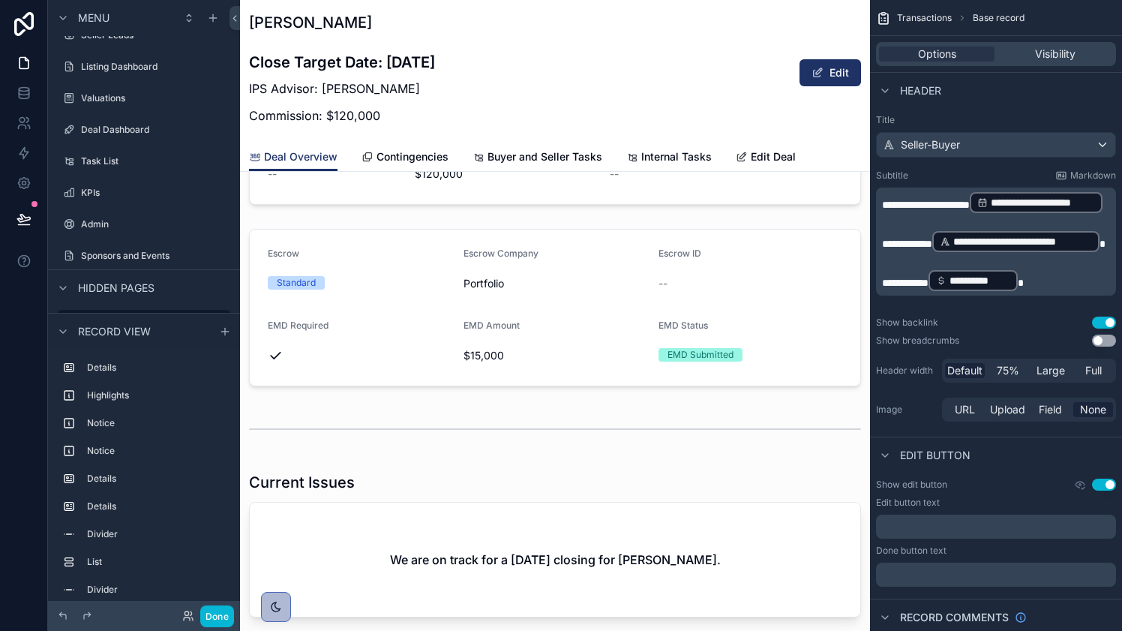
click at [423, 345] on div "scrollable content" at bounding box center [555, 308] width 630 height 170
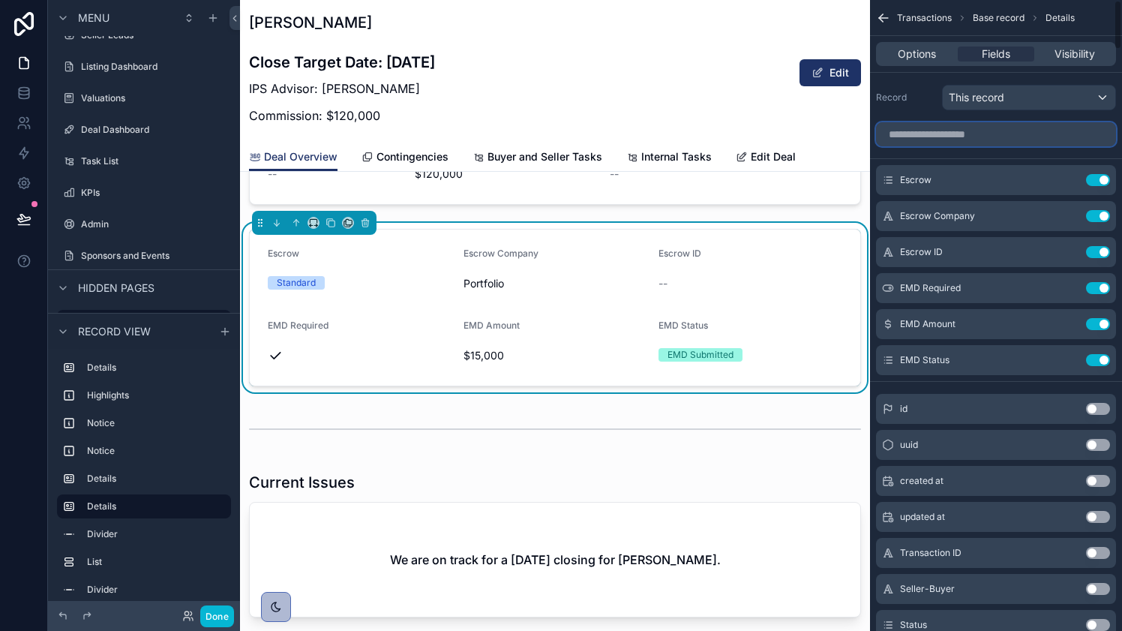
click at [942, 135] on input "scrollable content" at bounding box center [996, 134] width 240 height 24
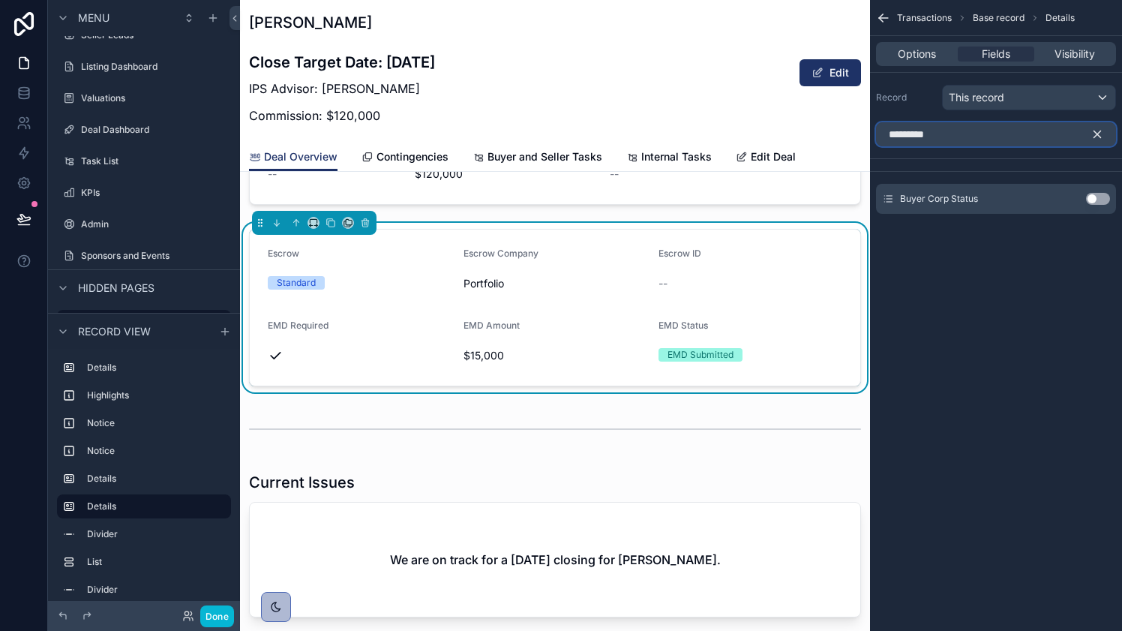
type input "*********"
click at [1094, 199] on button "Use setting" at bounding box center [1098, 199] width 24 height 12
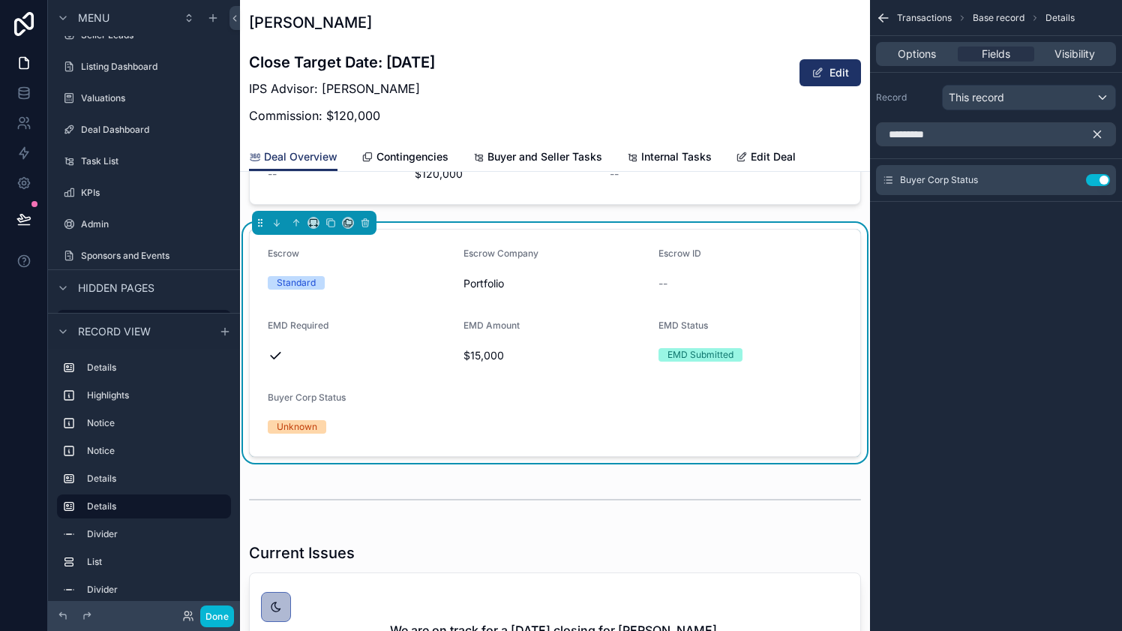
click at [1098, 137] on icon "scrollable content" at bounding box center [1098, 135] width 14 height 14
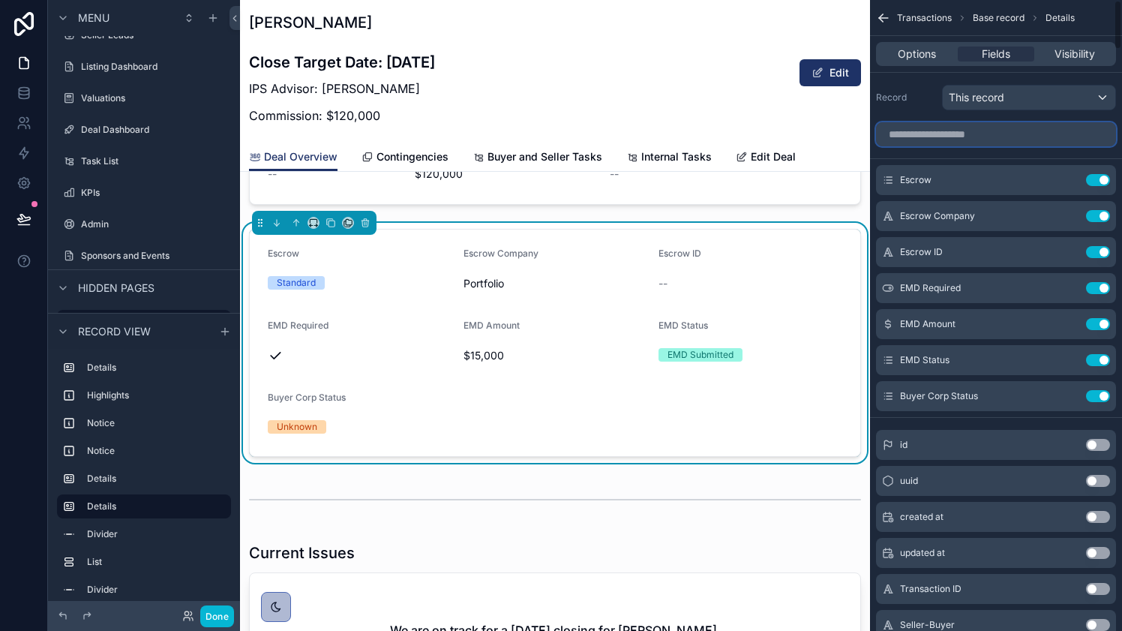
click at [1026, 134] on input "scrollable content" at bounding box center [996, 134] width 240 height 24
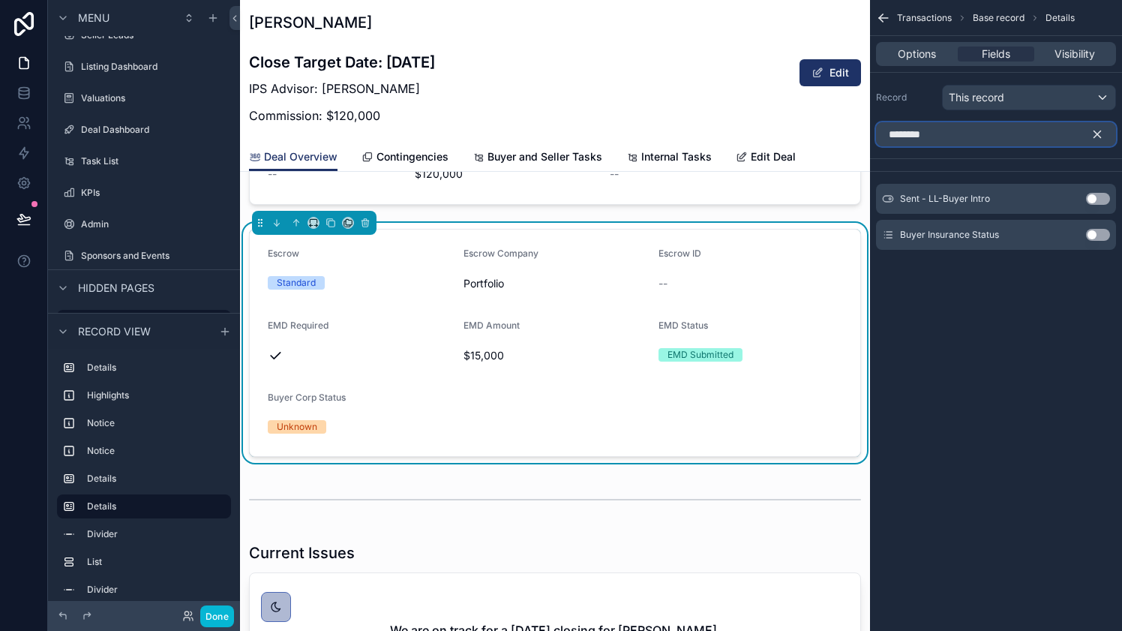
type input "********"
click at [1094, 235] on button "Use setting" at bounding box center [1098, 235] width 24 height 12
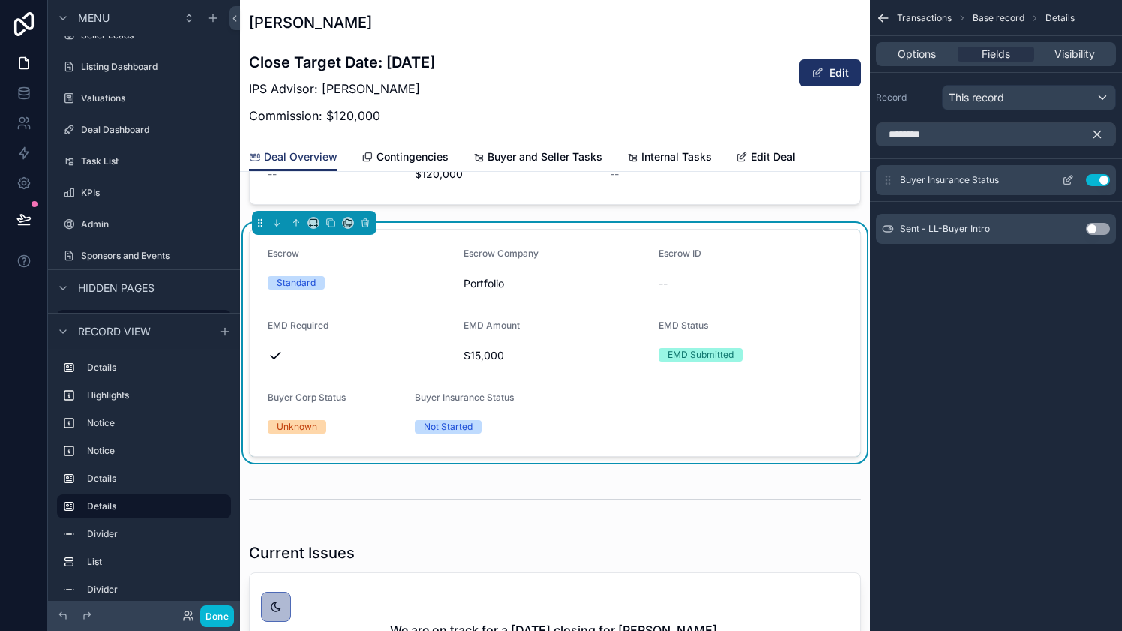
click at [1071, 180] on icon "scrollable content" at bounding box center [1068, 180] width 12 height 12
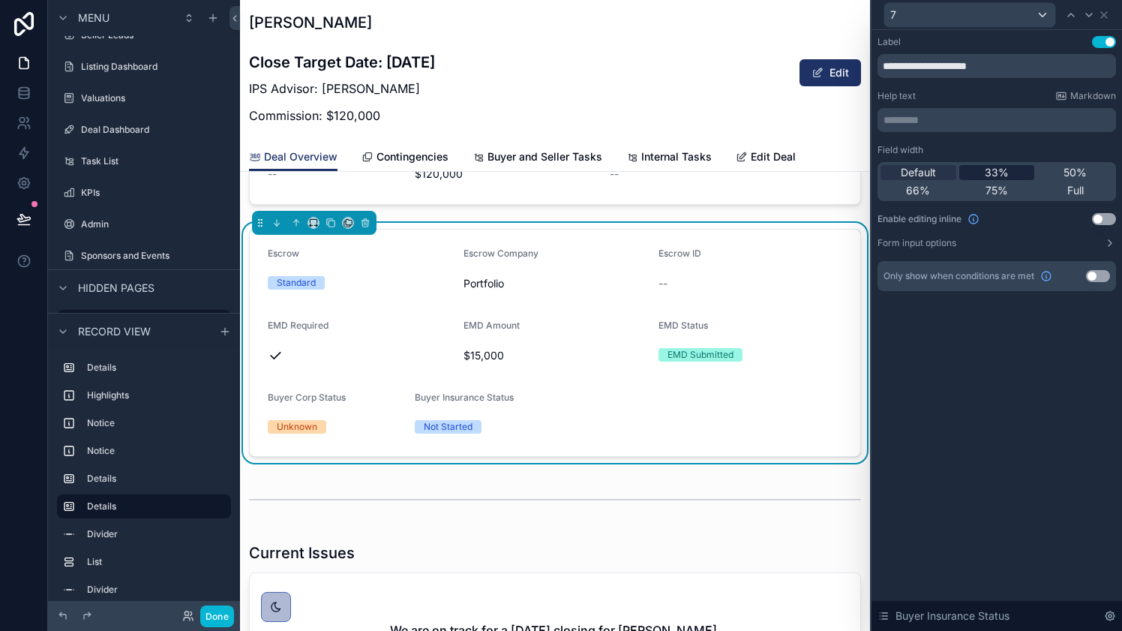
click at [1008, 172] on span "33%" at bounding box center [997, 172] width 24 height 15
click at [1106, 14] on icon at bounding box center [1104, 15] width 12 height 12
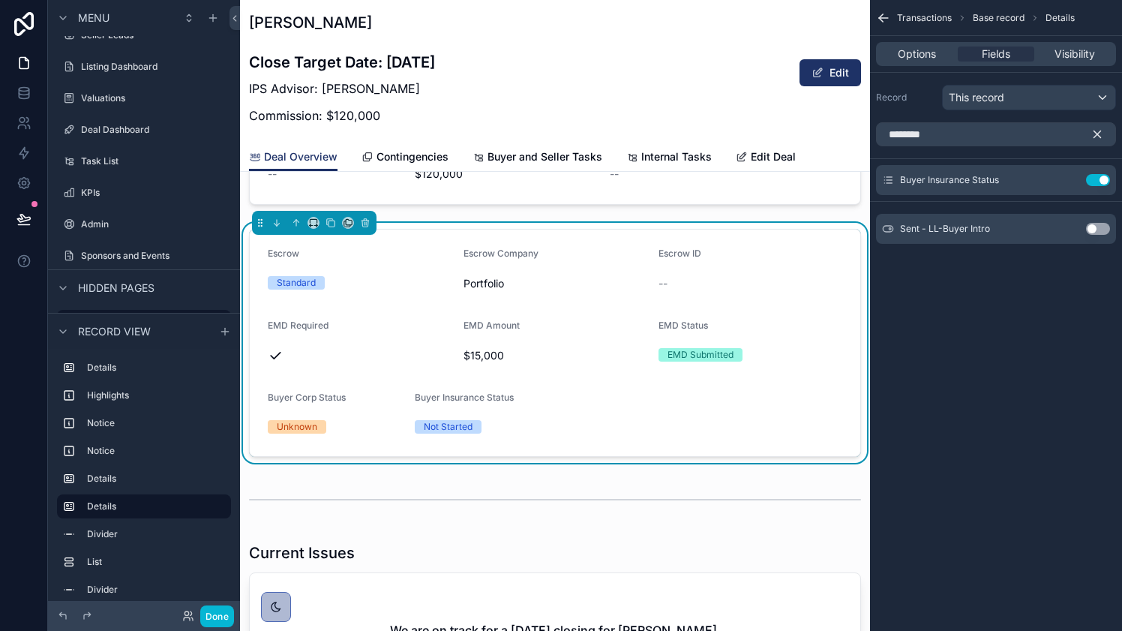
click at [1098, 132] on icon "scrollable content" at bounding box center [1098, 135] width 14 height 14
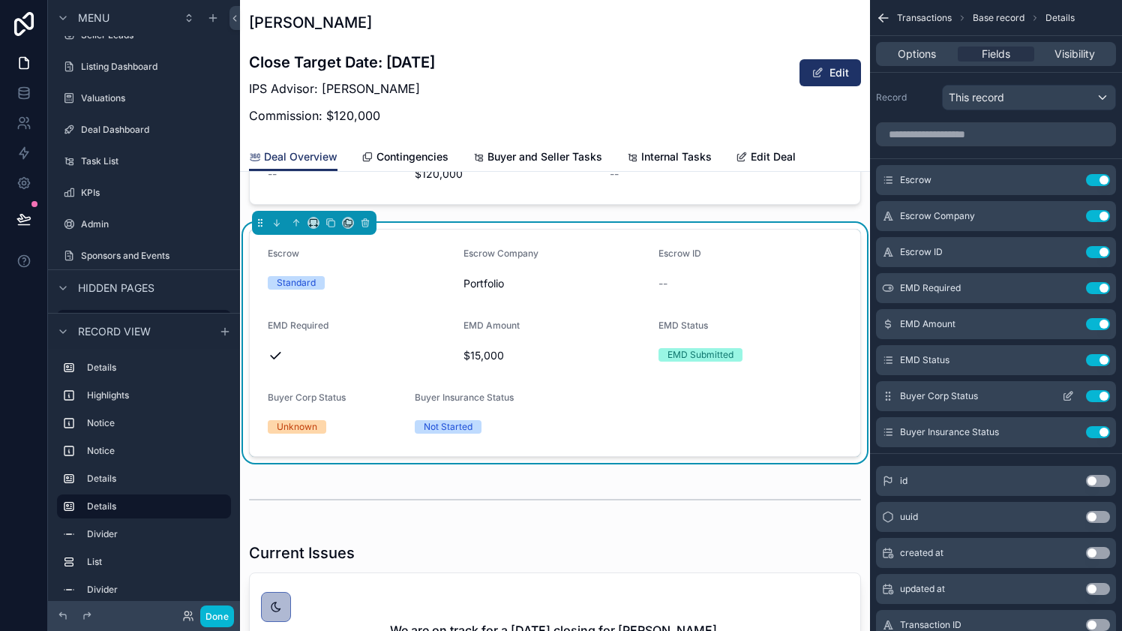
click at [1069, 395] on icon "scrollable content" at bounding box center [1070, 395] width 6 height 6
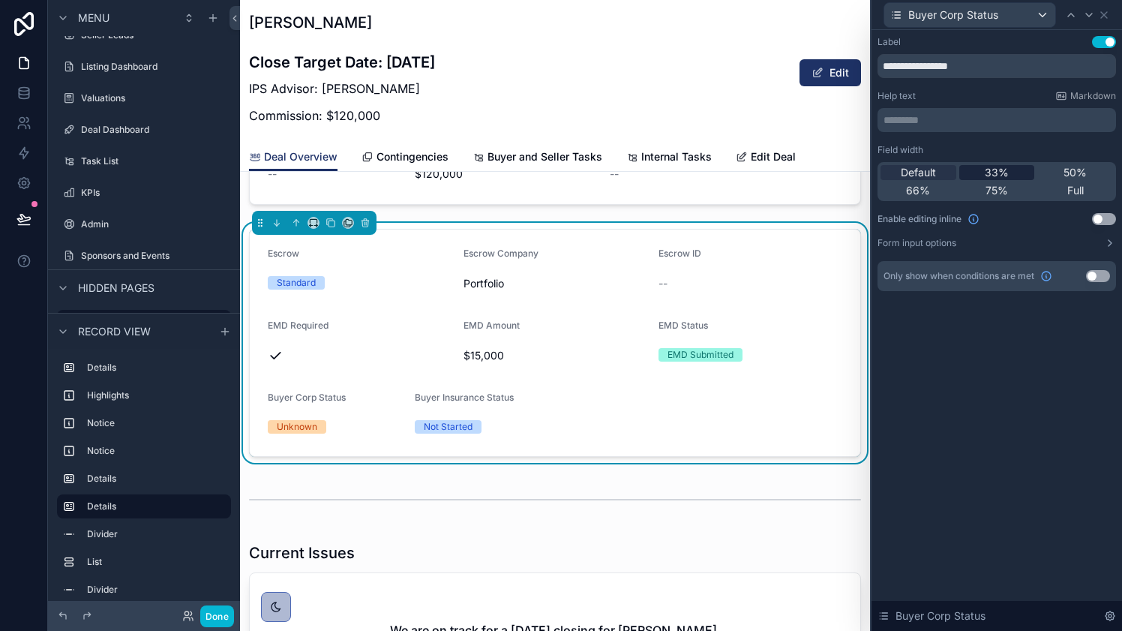
click at [1001, 172] on span "33%" at bounding box center [997, 172] width 24 height 15
click at [1104, 17] on icon at bounding box center [1104, 15] width 12 height 12
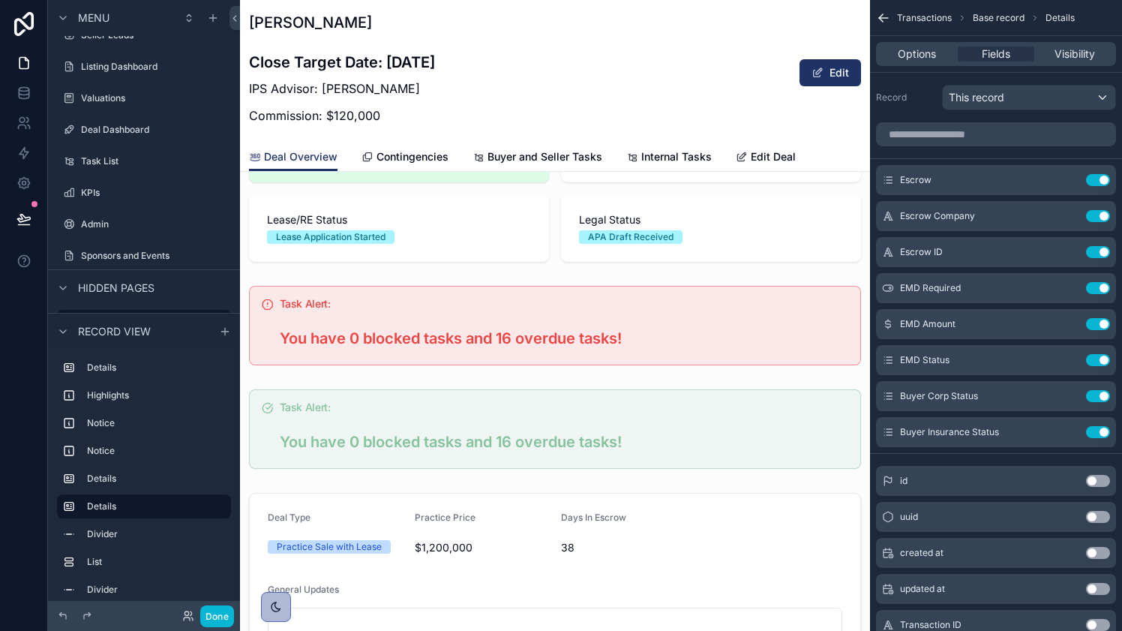
scroll to position [467, 0]
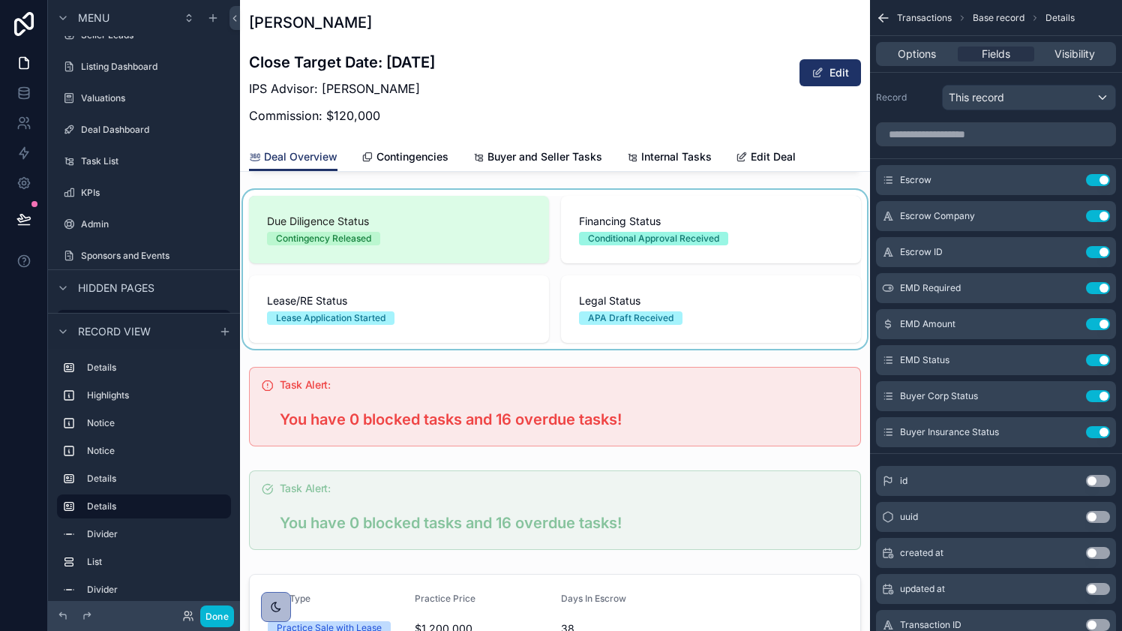
click at [471, 266] on div "scrollable content" at bounding box center [555, 269] width 630 height 159
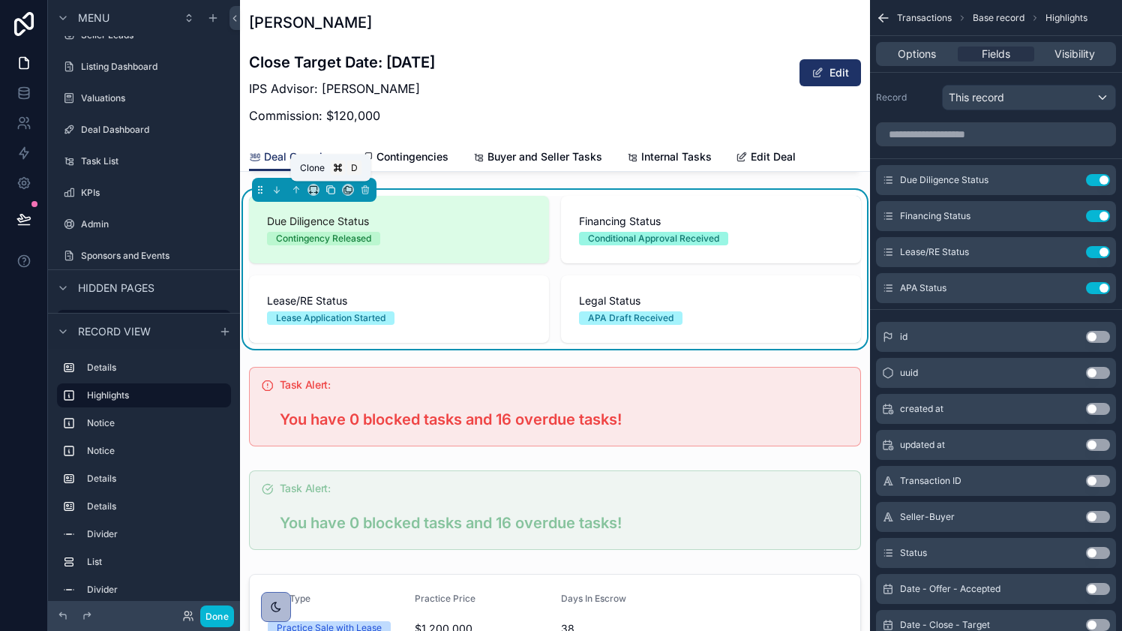
click at [331, 188] on icon "scrollable content" at bounding box center [332, 191] width 6 height 6
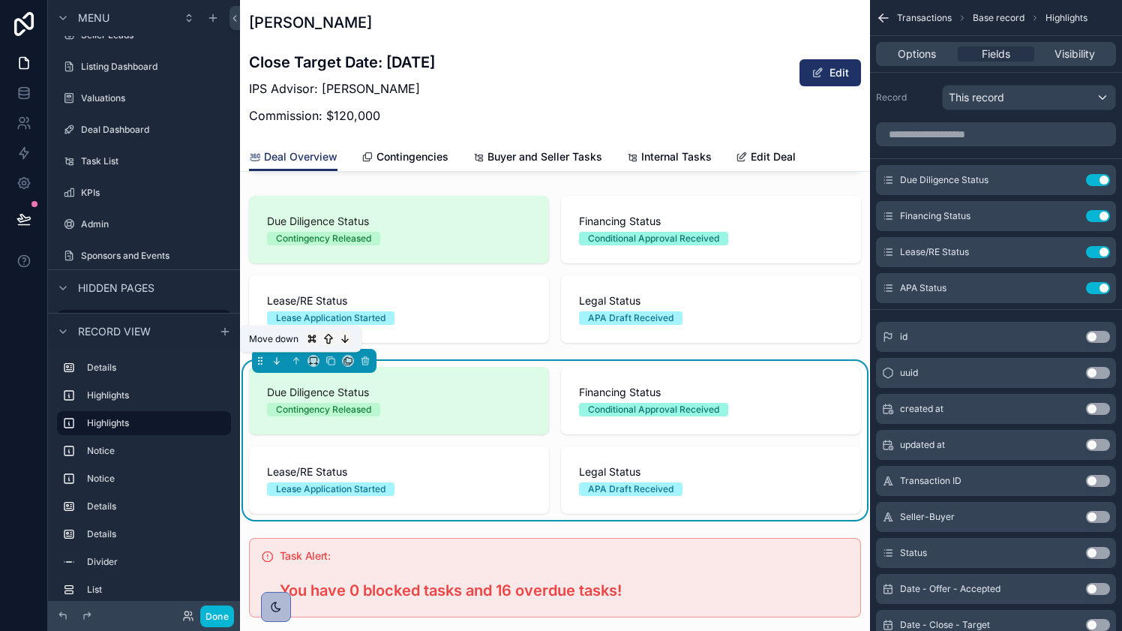
click at [278, 362] on icon "scrollable content" at bounding box center [278, 362] width 3 height 3
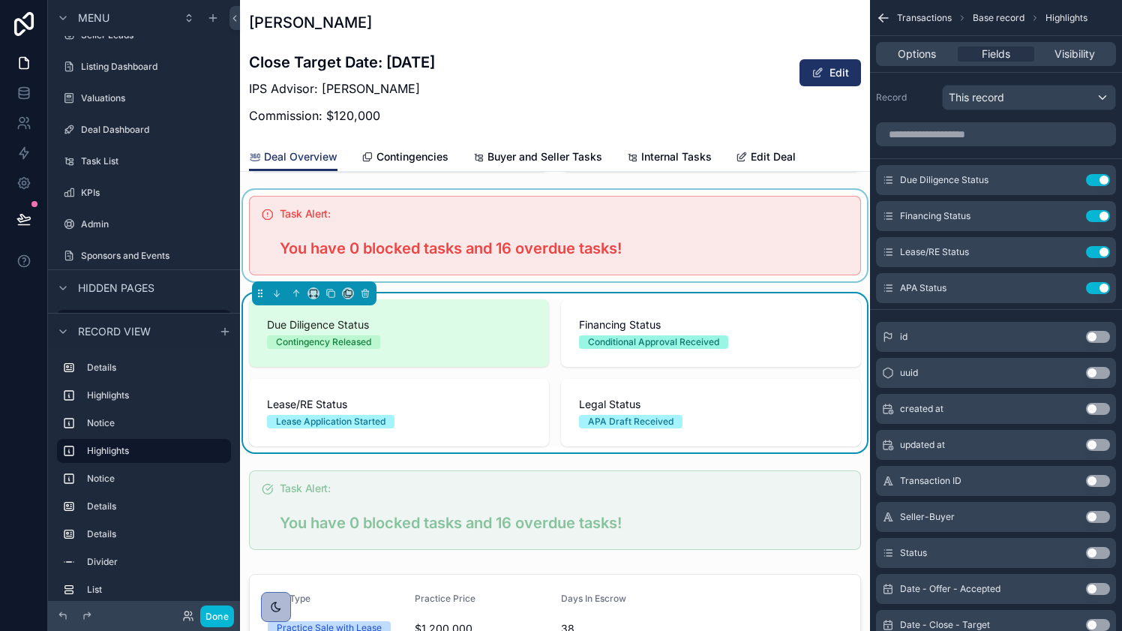
scroll to position [735, 0]
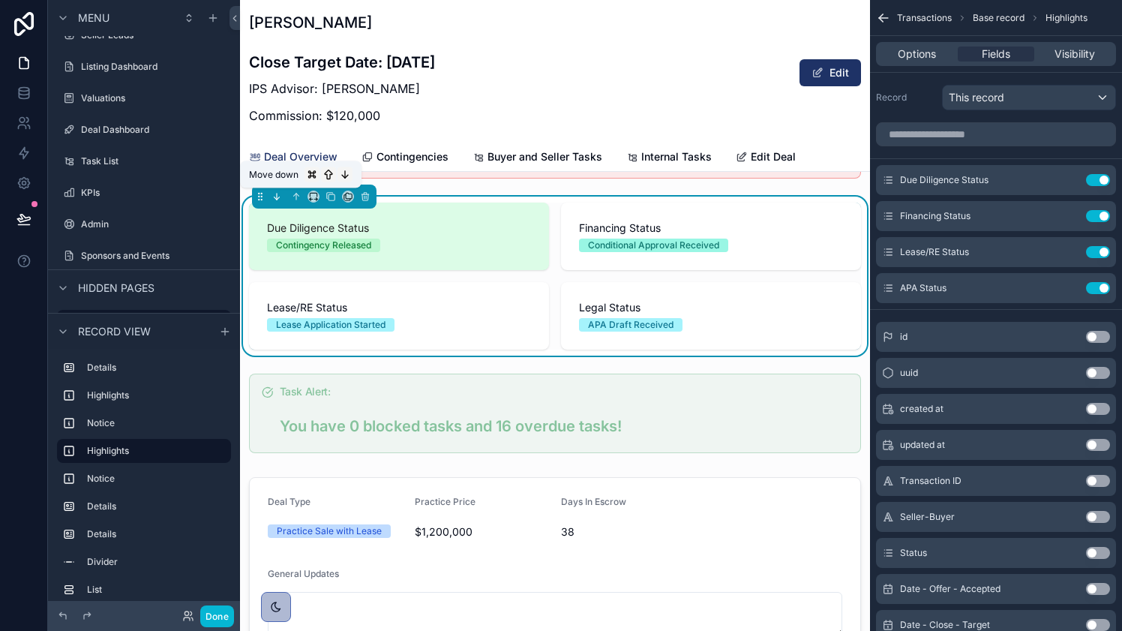
click at [278, 197] on icon "scrollable content" at bounding box center [278, 198] width 3 height 3
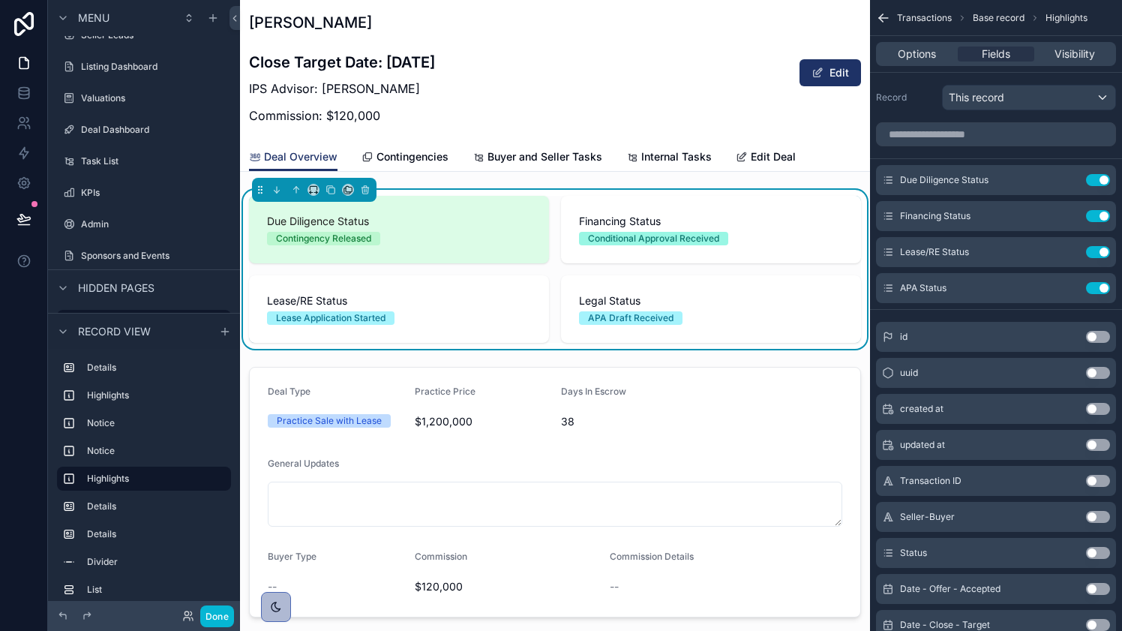
scroll to position [823, 0]
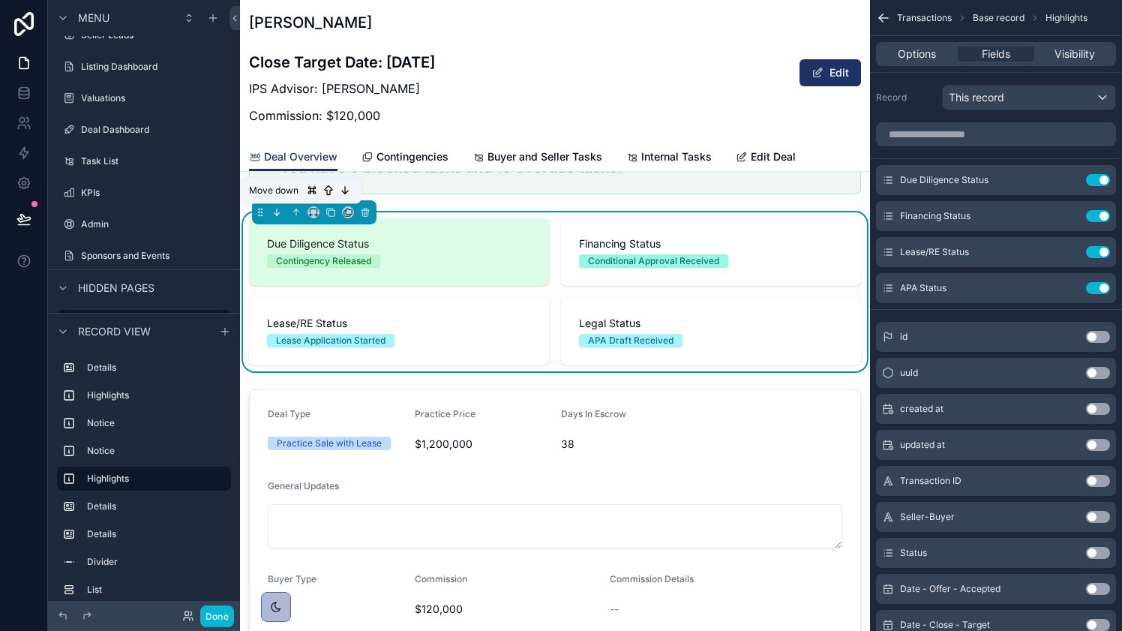
click at [279, 214] on icon "scrollable content" at bounding box center [277, 212] width 11 height 11
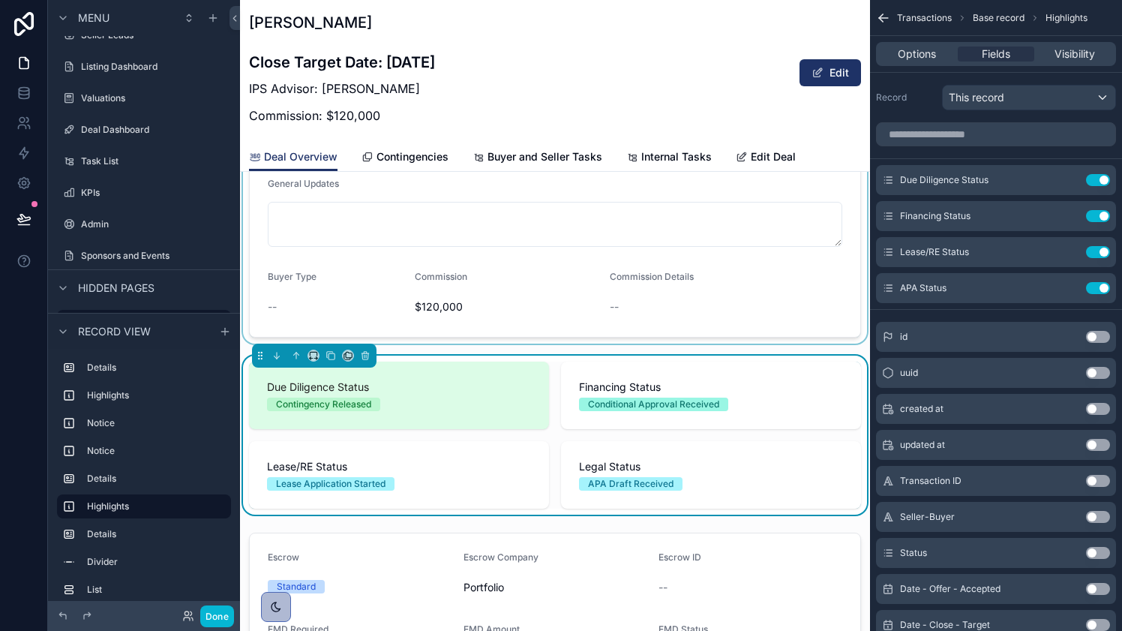
scroll to position [1029, 0]
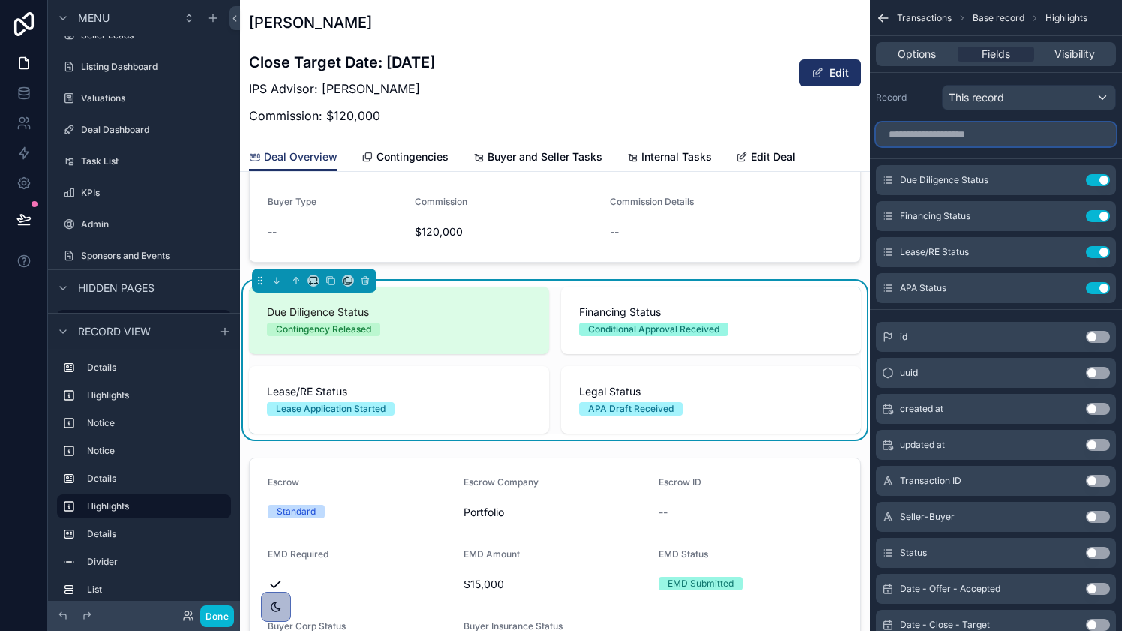
click at [963, 134] on input "scrollable content" at bounding box center [996, 134] width 240 height 24
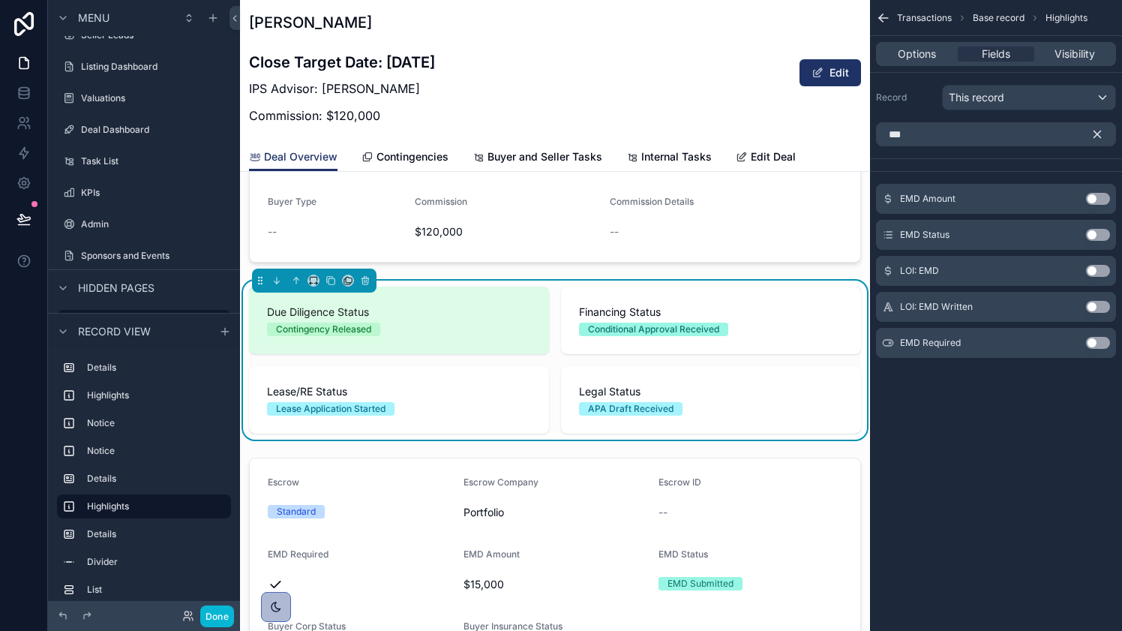
click at [1097, 233] on button "Use setting" at bounding box center [1098, 235] width 24 height 12
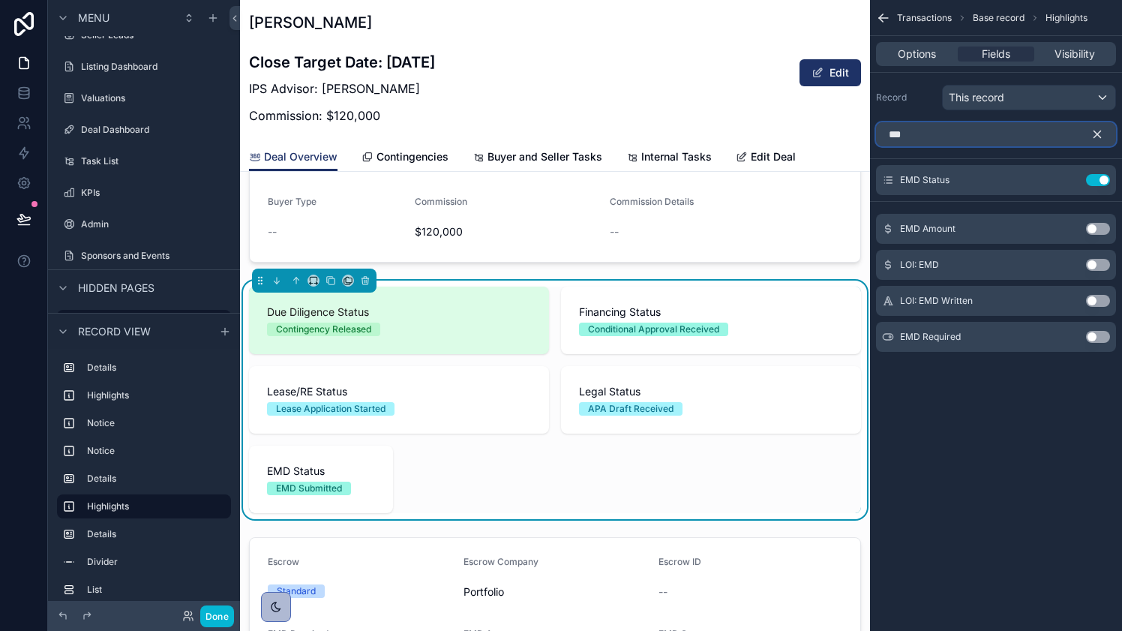
drag, startPoint x: 991, startPoint y: 137, endPoint x: 855, endPoint y: 137, distance: 135.8
click at [855, 137] on div "Seller Leads Listing Dashboard Valuations Deal Dashboard Task List KPIs Admin S…" at bounding box center [681, 315] width 882 height 631
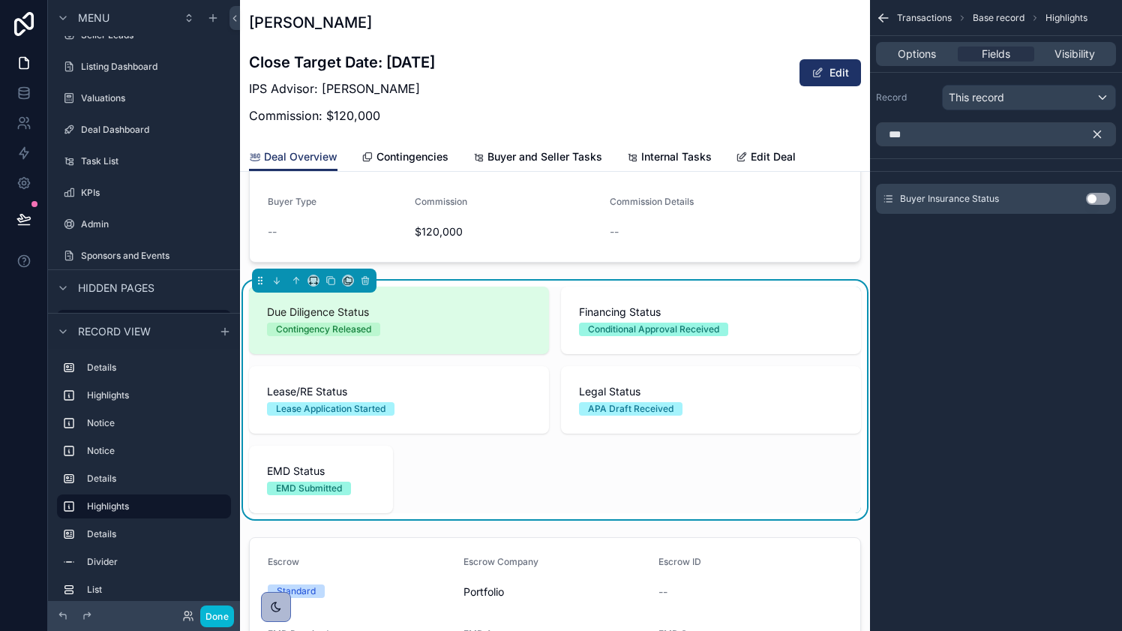
click at [1098, 197] on button "Use setting" at bounding box center [1098, 199] width 24 height 12
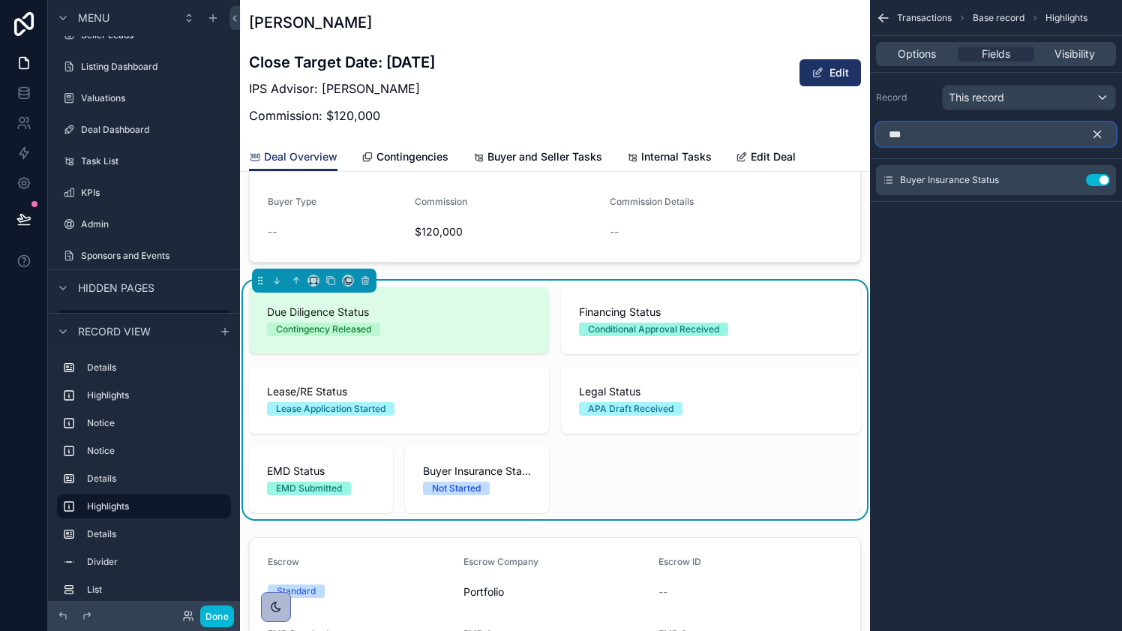
drag, startPoint x: 987, startPoint y: 136, endPoint x: 805, endPoint y: 136, distance: 181.6
click at [805, 136] on div "Seller Leads Listing Dashboard Valuations Deal Dashboard Task List KPIs Admin S…" at bounding box center [681, 315] width 882 height 631
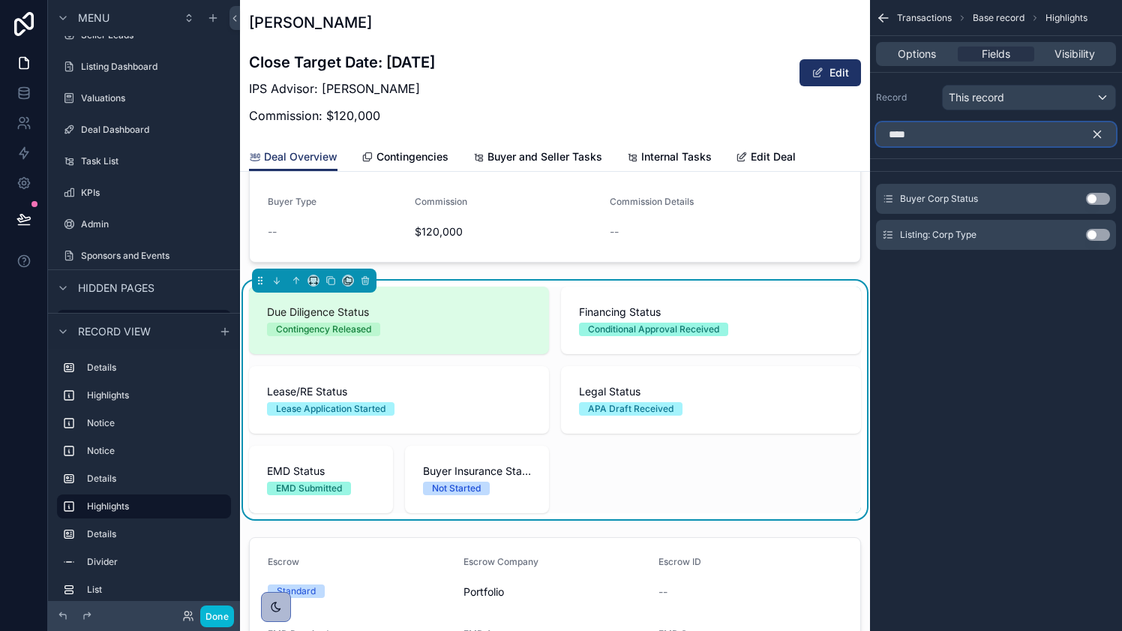
type input "****"
click at [1103, 200] on button "Use setting" at bounding box center [1098, 199] width 24 height 12
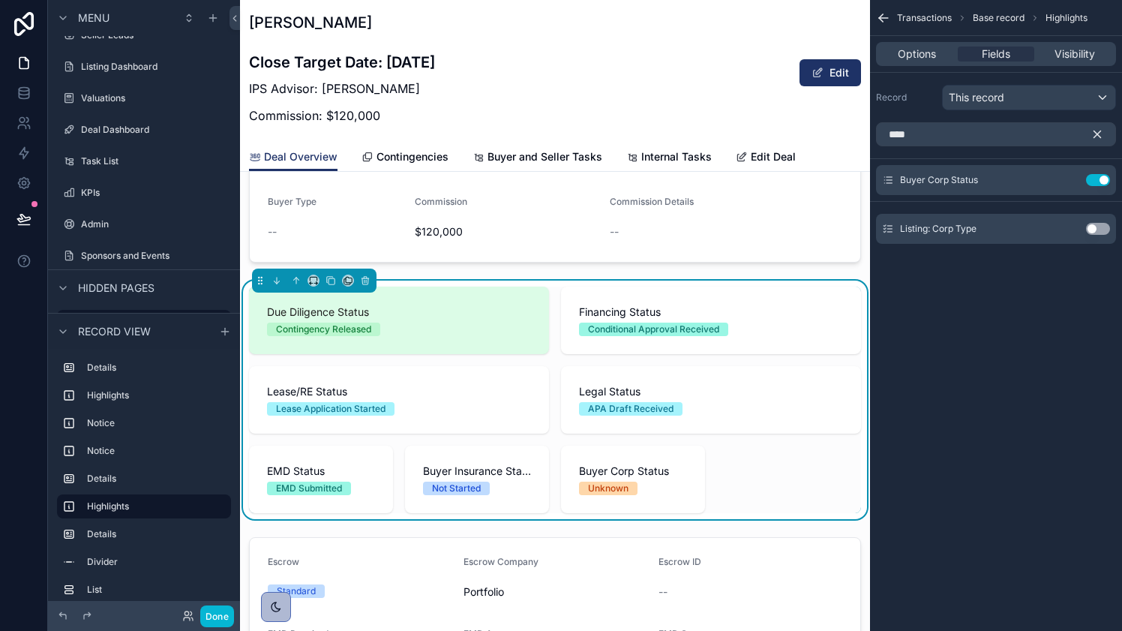
click at [1097, 134] on icon "scrollable content" at bounding box center [1098, 134] width 7 height 7
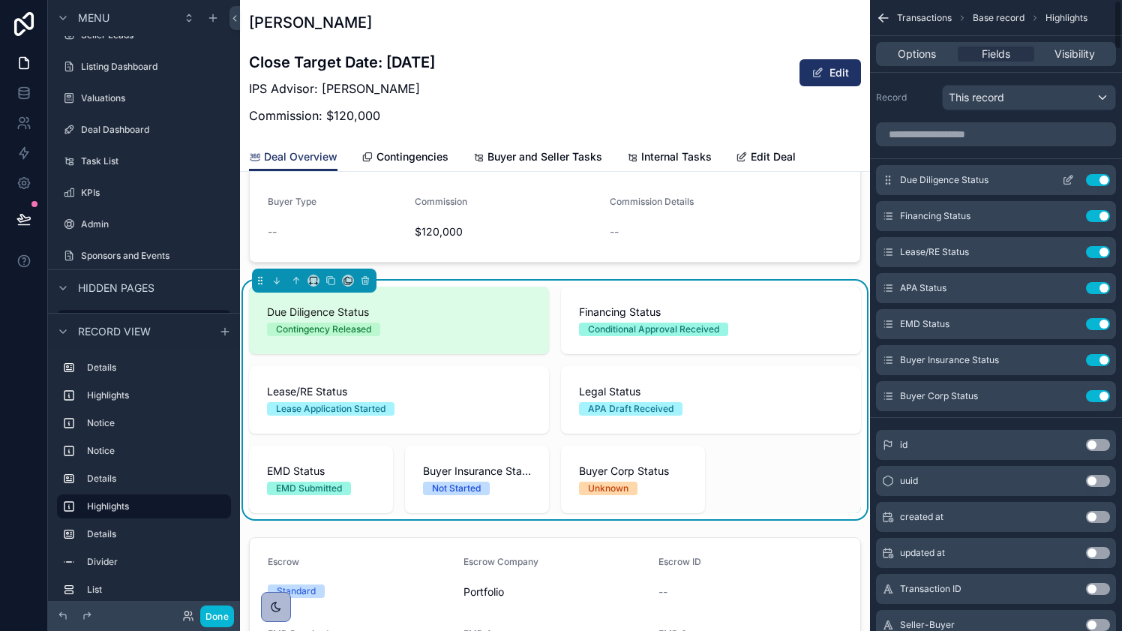
click at [1103, 182] on button "Use setting" at bounding box center [1098, 180] width 24 height 12
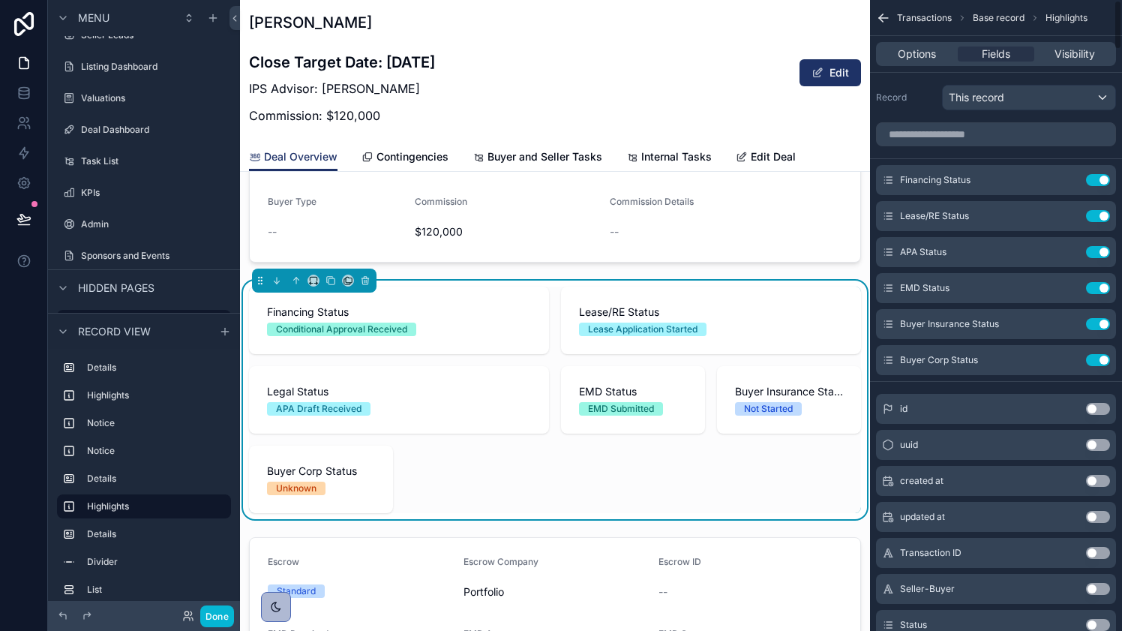
click at [1103, 182] on button "Use setting" at bounding box center [1098, 180] width 24 height 12
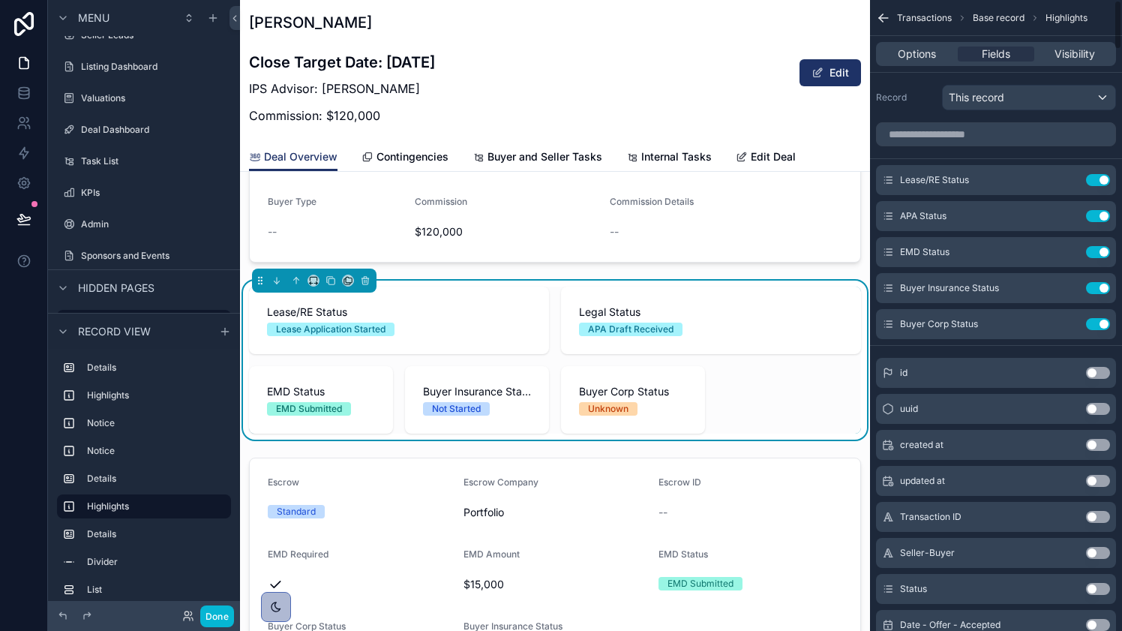
click at [1103, 182] on button "Use setting" at bounding box center [1098, 180] width 24 height 12
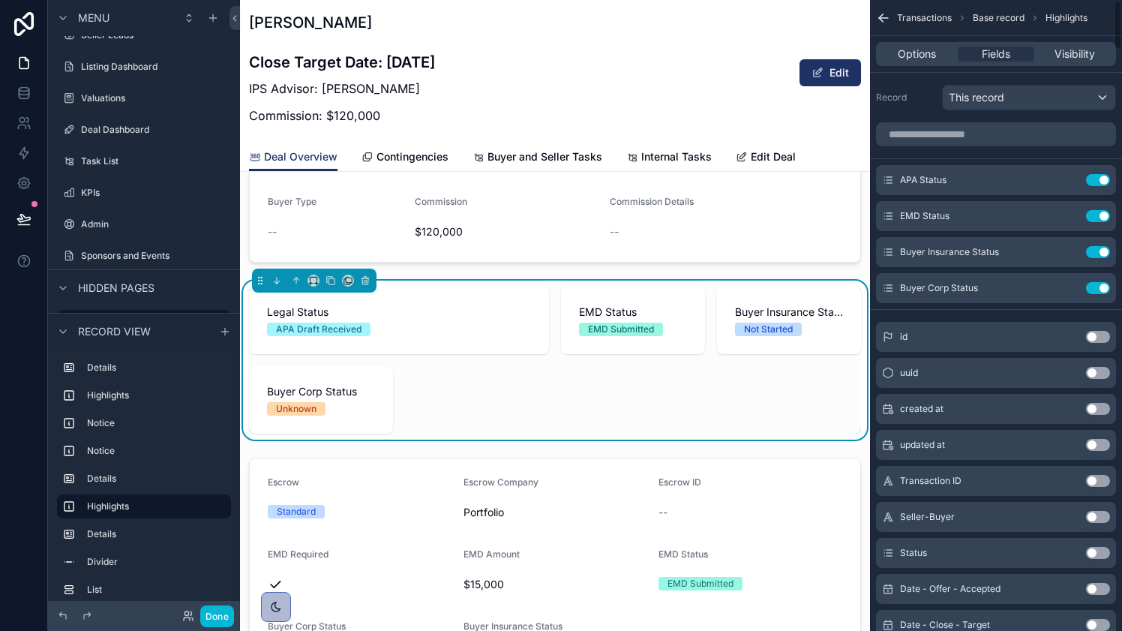
click at [1103, 182] on button "Use setting" at bounding box center [1098, 180] width 24 height 12
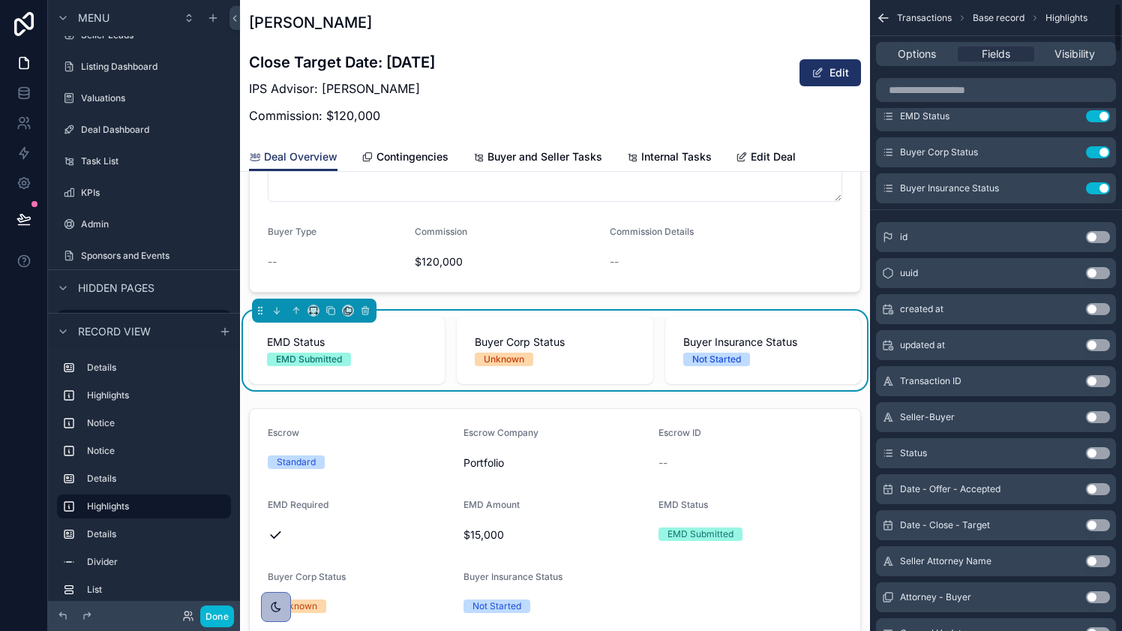
scroll to position [12, 0]
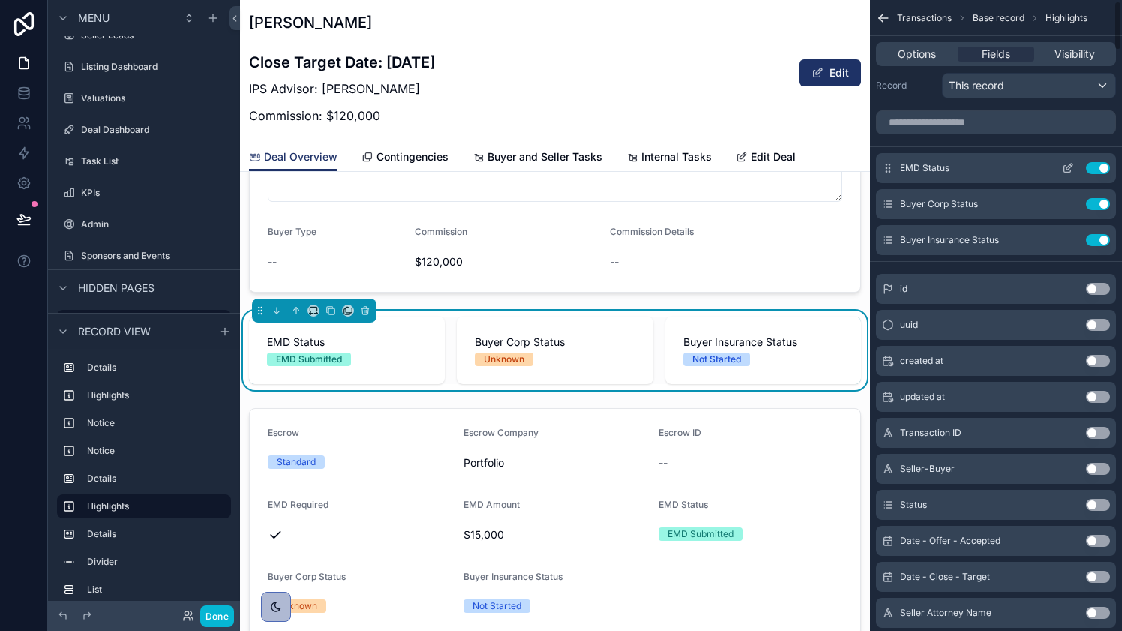
click at [1073, 169] on icon "scrollable content" at bounding box center [1068, 168] width 12 height 12
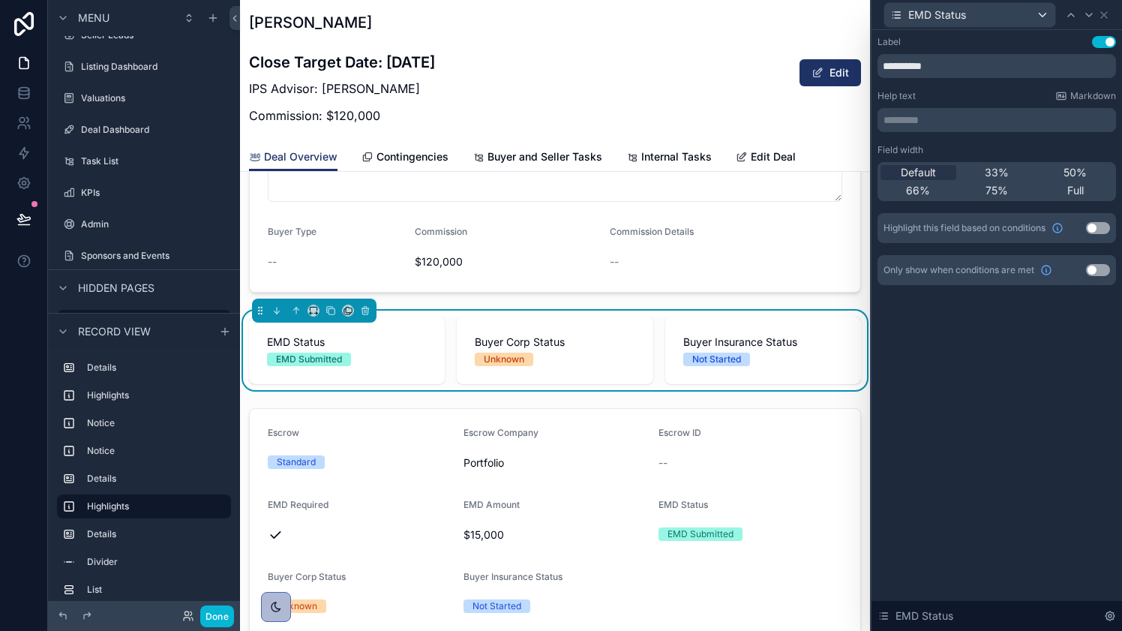
click at [1105, 227] on button "Use setting" at bounding box center [1098, 228] width 24 height 12
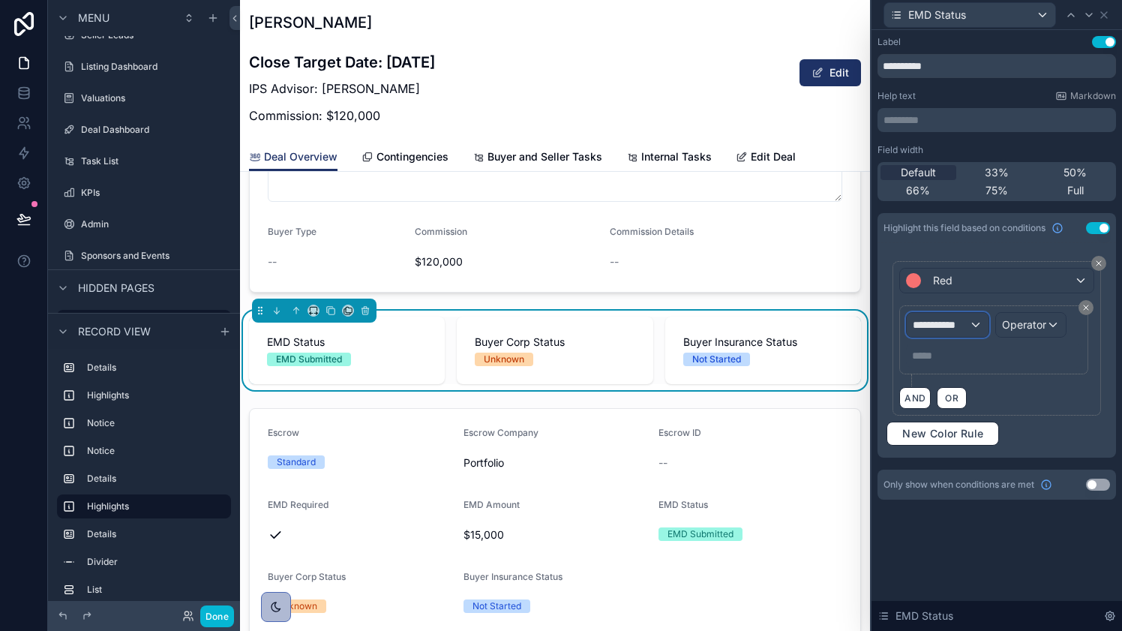
click at [977, 323] on div "**********" at bounding box center [947, 325] width 81 height 24
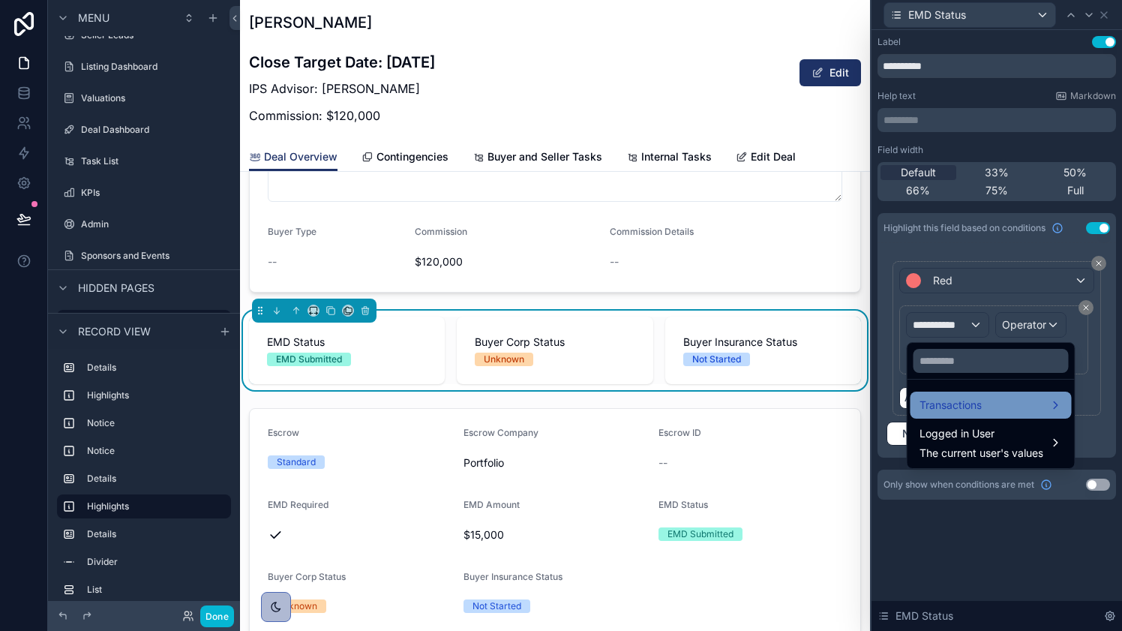
click at [976, 408] on span "Transactions" at bounding box center [951, 405] width 62 height 18
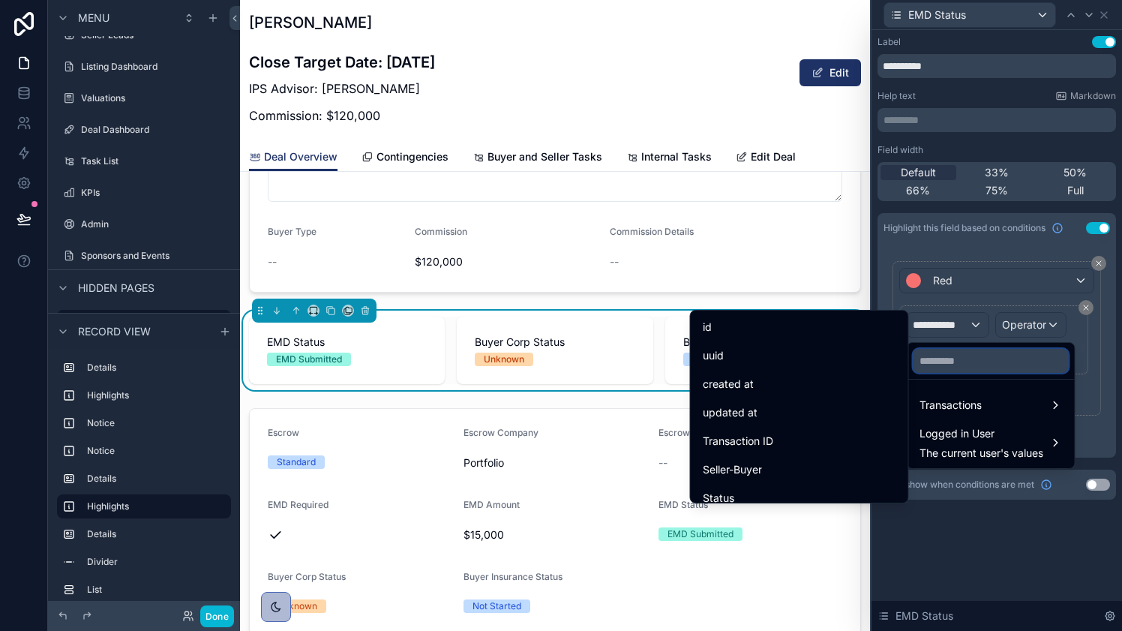
click at [975, 360] on input "text" at bounding box center [991, 361] width 155 height 24
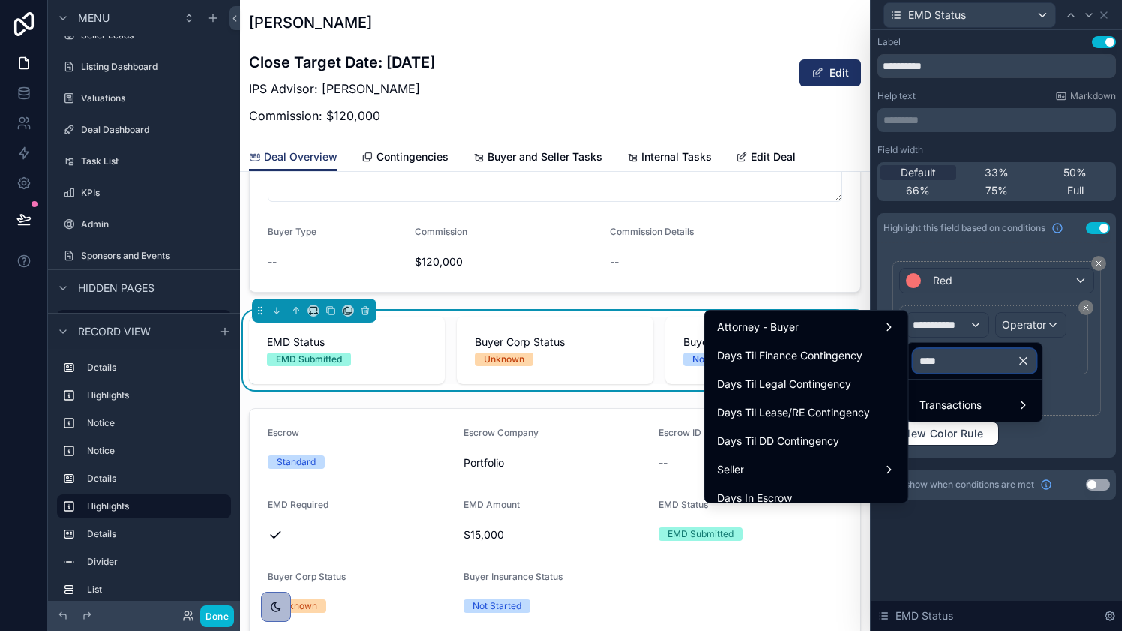
scroll to position [28, 0]
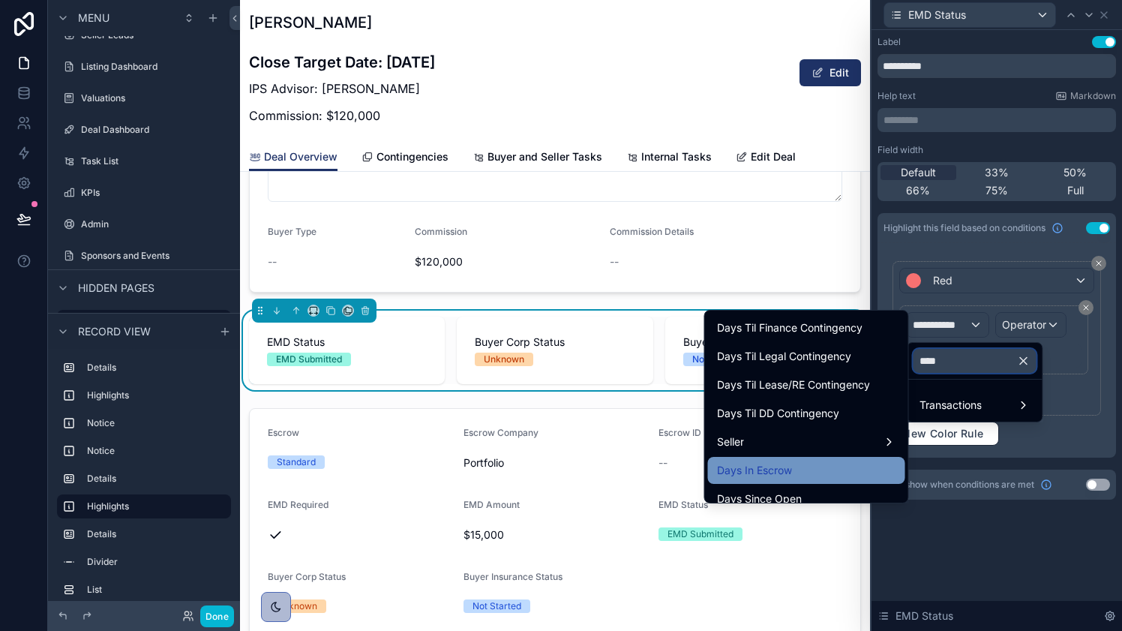
type input "****"
click at [827, 470] on div "Days In Escrow" at bounding box center [806, 470] width 179 height 18
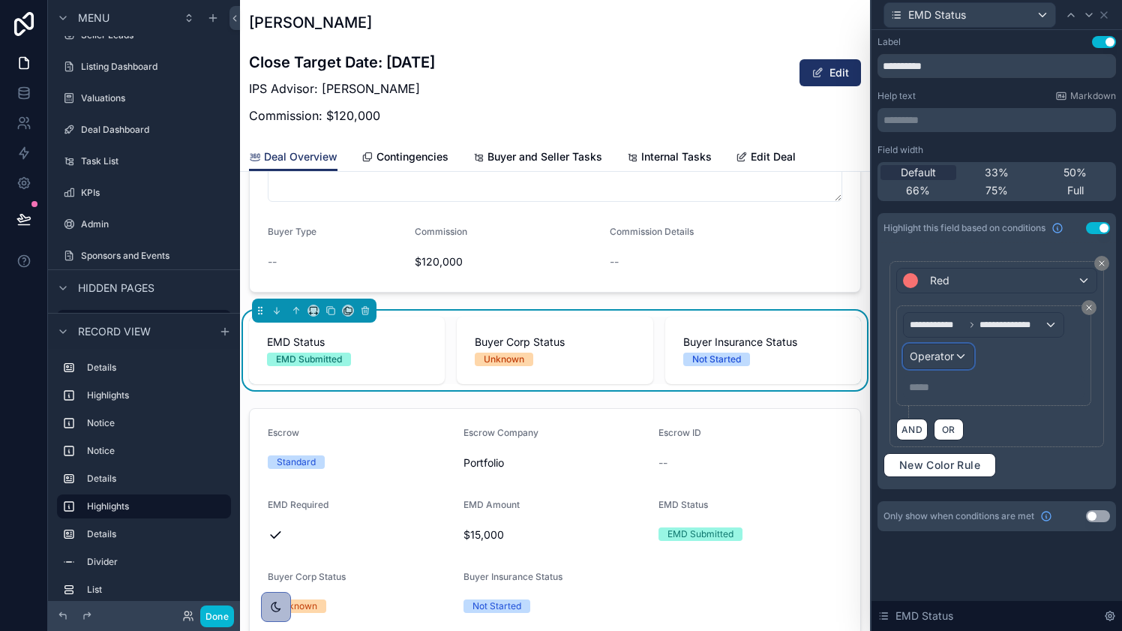
click at [955, 352] on div "Operator" at bounding box center [939, 356] width 70 height 24
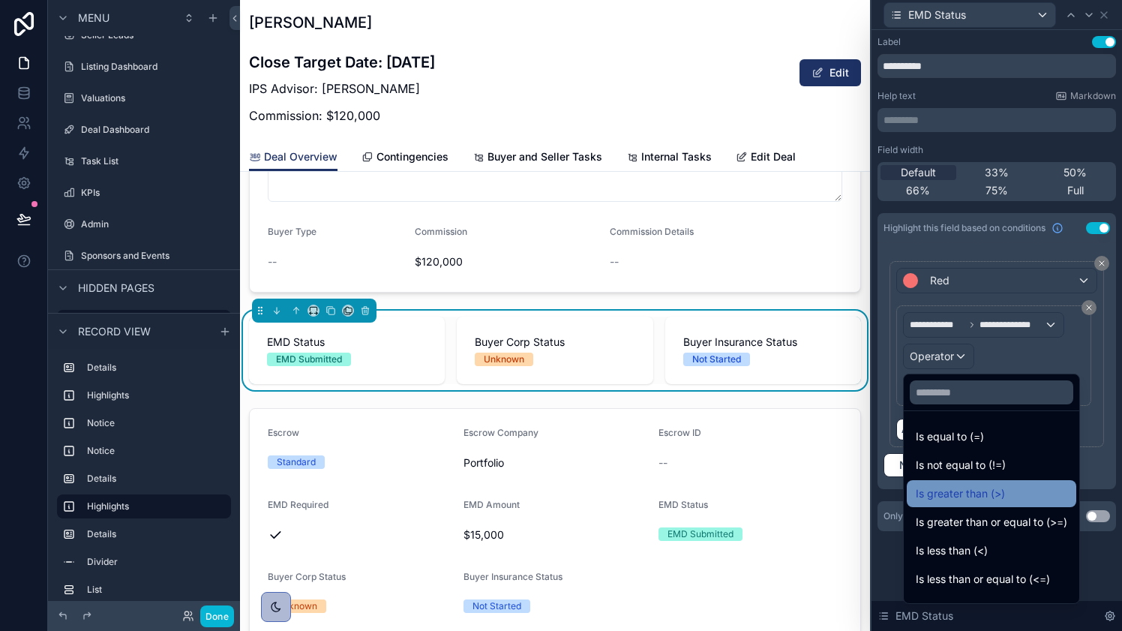
click at [975, 487] on span "Is greater than (>)" at bounding box center [960, 494] width 89 height 18
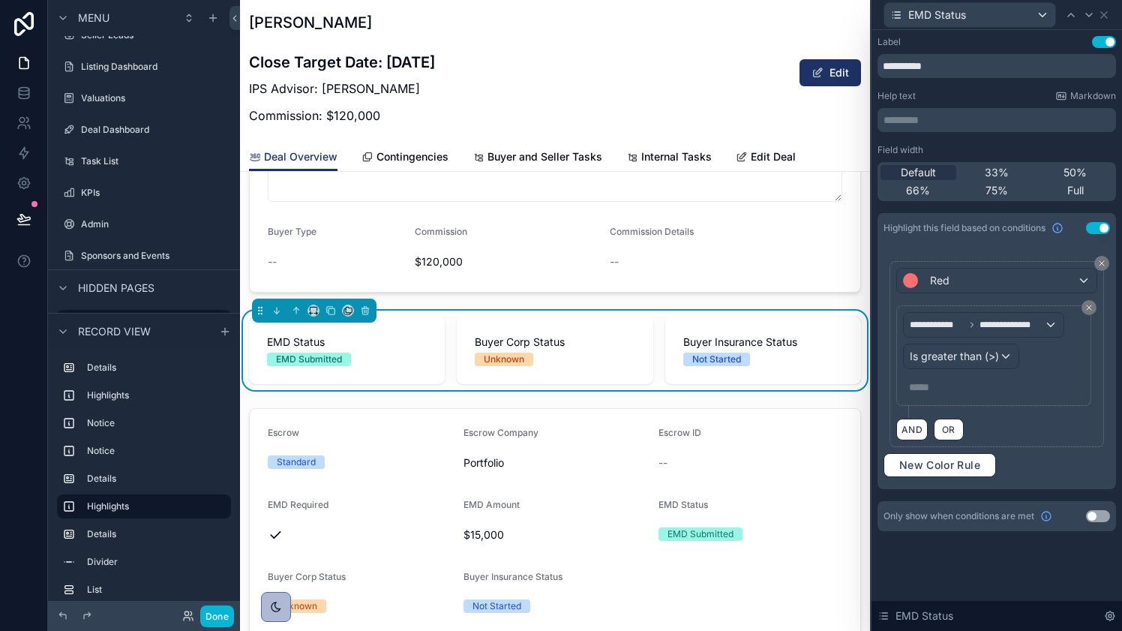
click at [976, 383] on p "***** ﻿" at bounding box center [995, 387] width 173 height 15
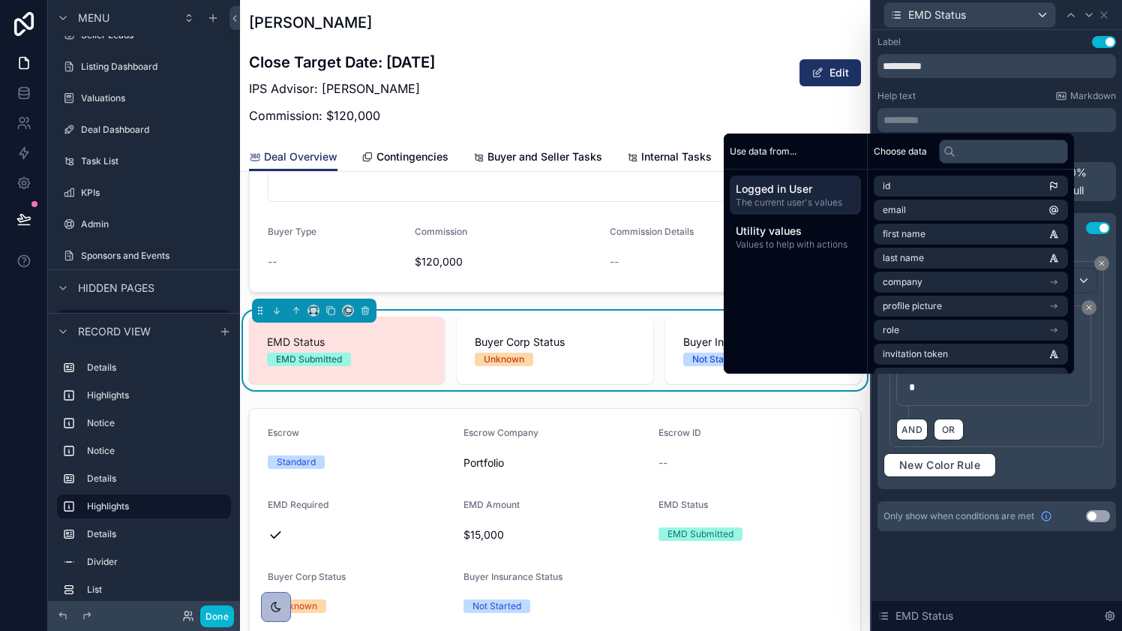
click at [1014, 431] on div "AND OR" at bounding box center [997, 429] width 201 height 23
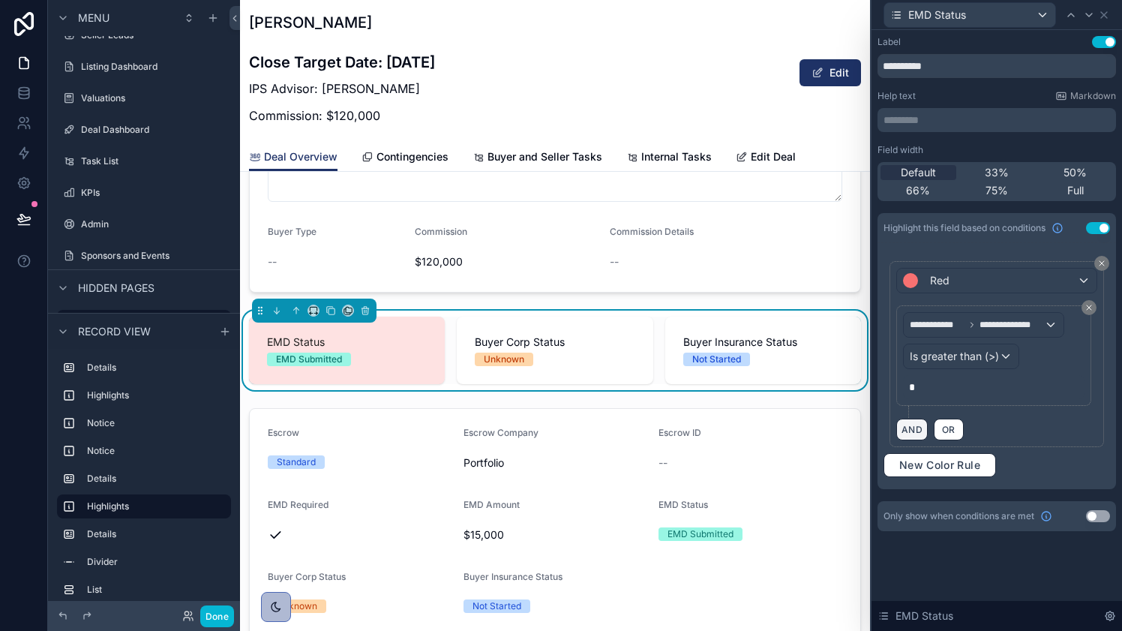
click at [905, 426] on button "AND" at bounding box center [913, 430] width 32 height 22
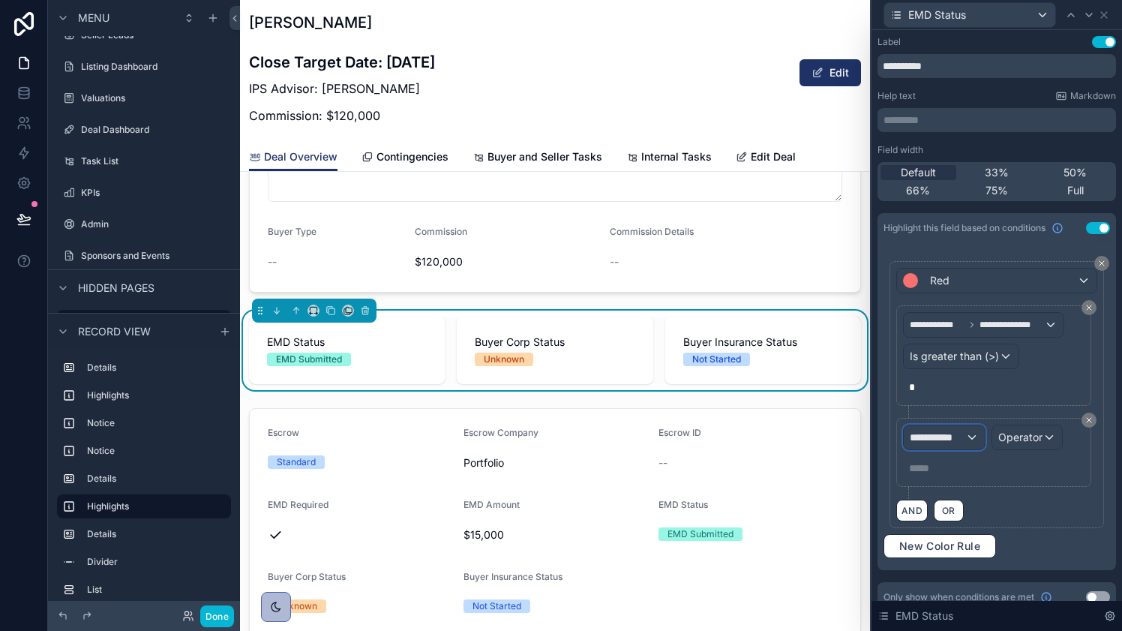
click at [966, 435] on div "**********" at bounding box center [944, 437] width 81 height 24
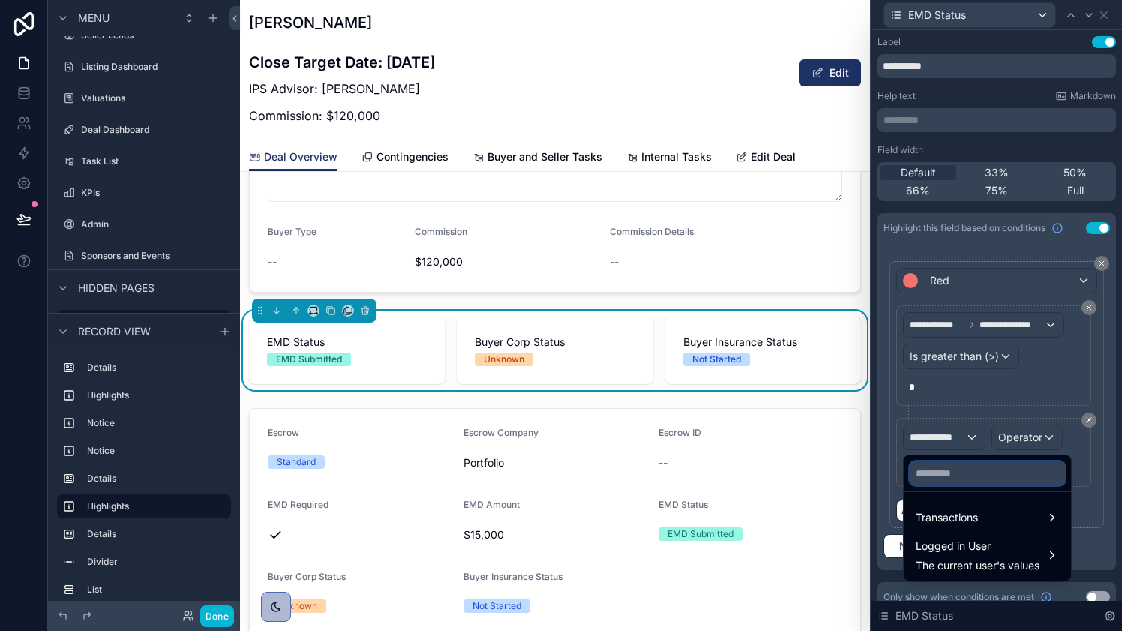
click at [989, 473] on input "text" at bounding box center [987, 473] width 155 height 24
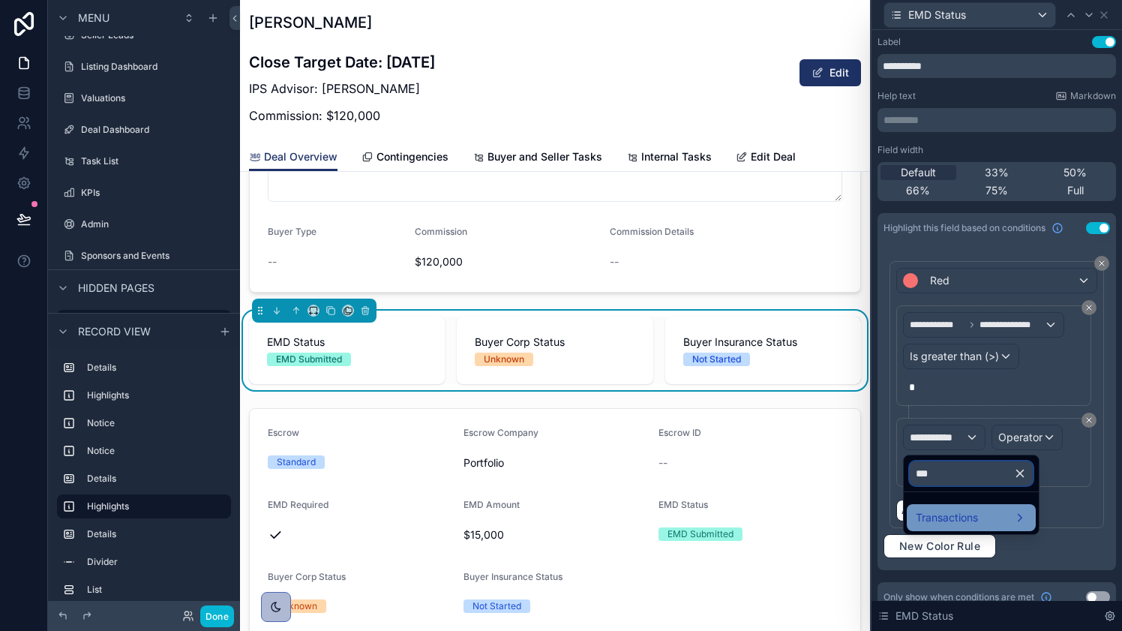
type input "***"
click at [966, 518] on span "Transactions" at bounding box center [947, 518] width 62 height 18
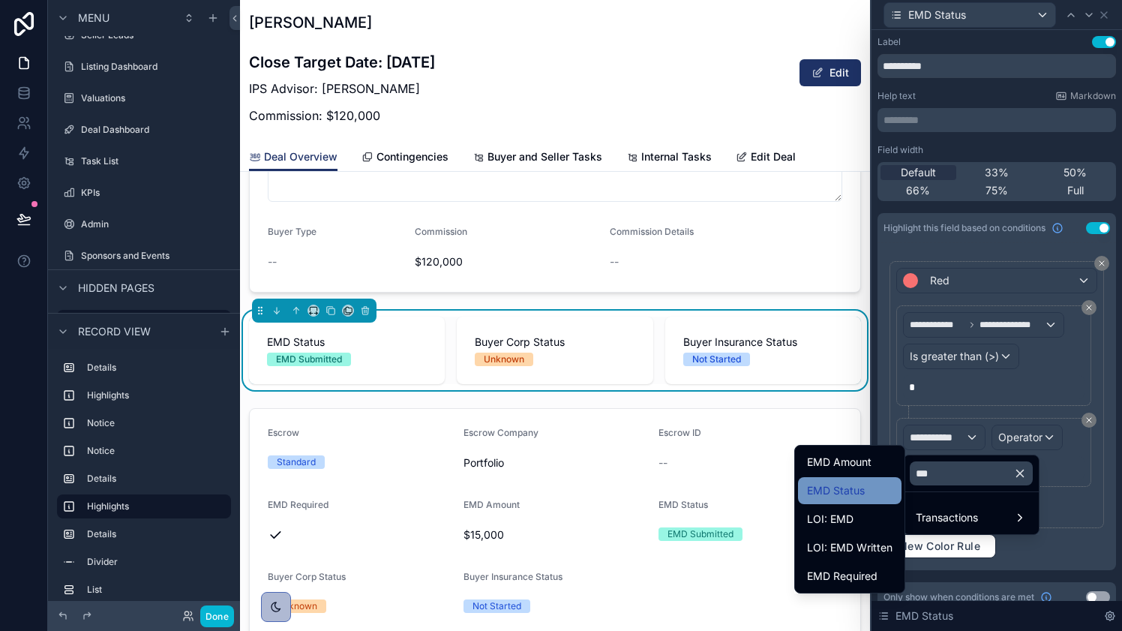
click at [869, 488] on div "EMD Status" at bounding box center [850, 491] width 86 height 18
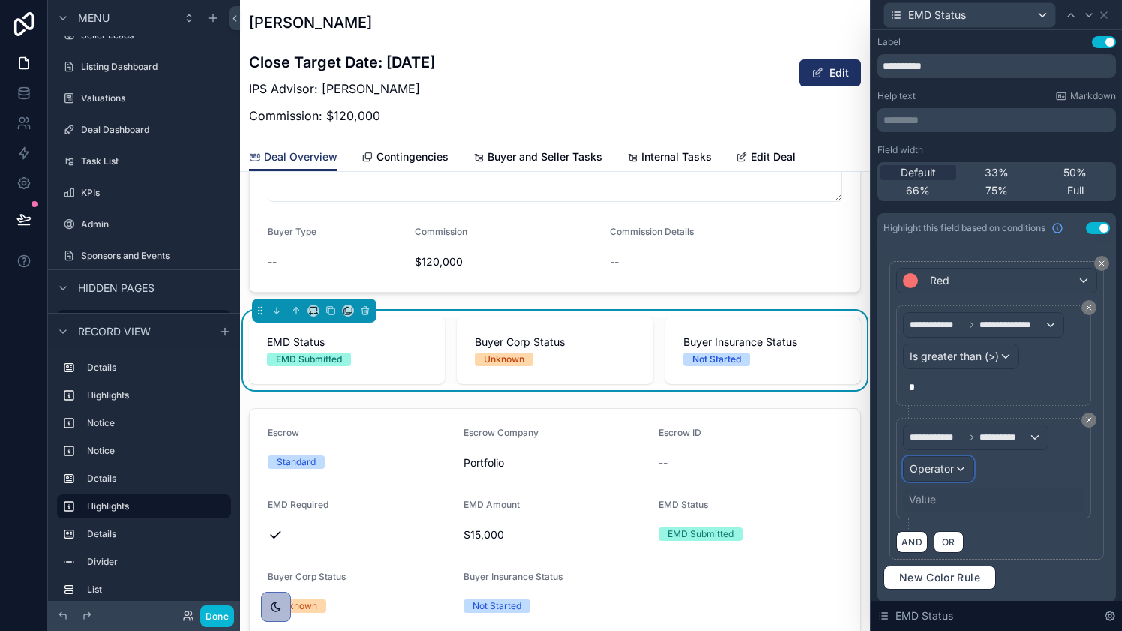
click at [959, 467] on div "Operator" at bounding box center [939, 469] width 70 height 24
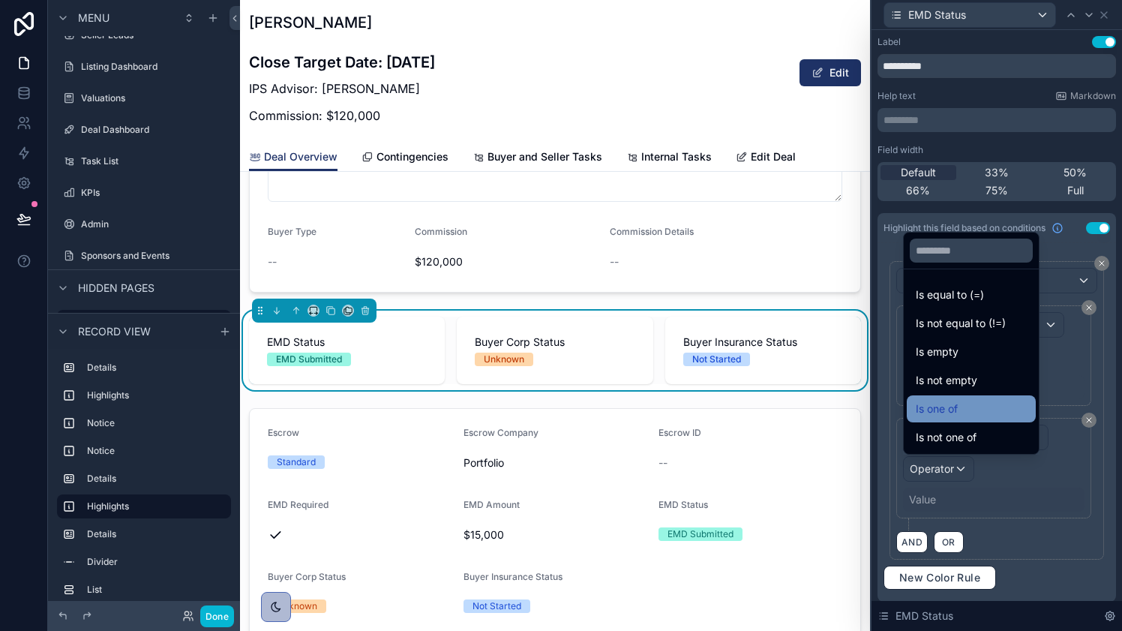
click at [973, 411] on div "Is one of" at bounding box center [971, 409] width 111 height 18
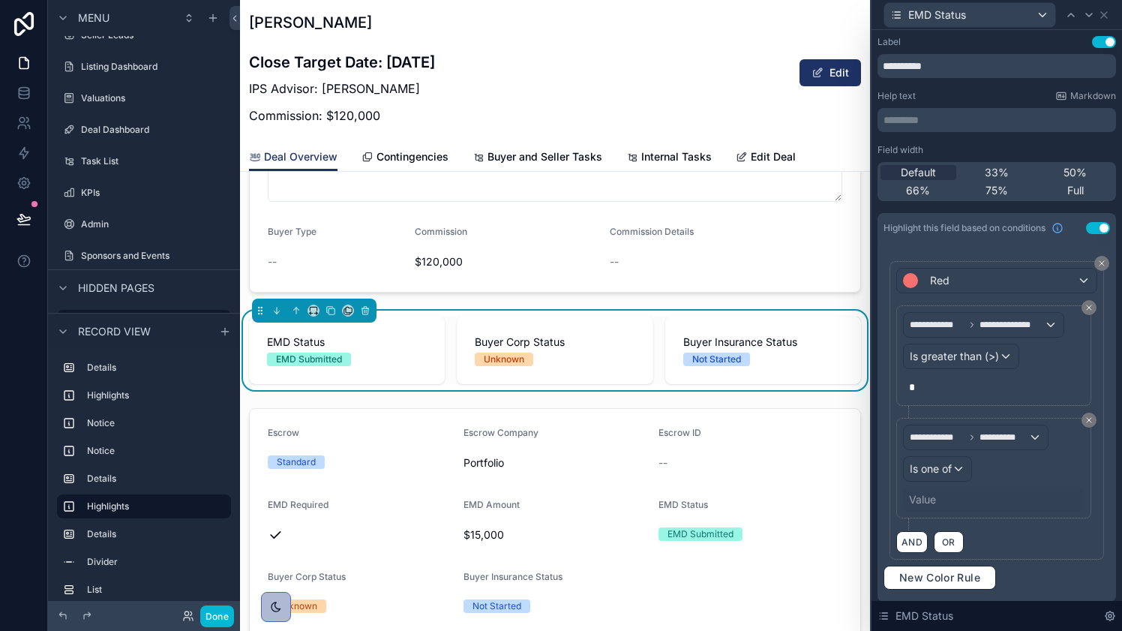
click at [935, 500] on div "Value" at bounding box center [922, 499] width 27 height 15
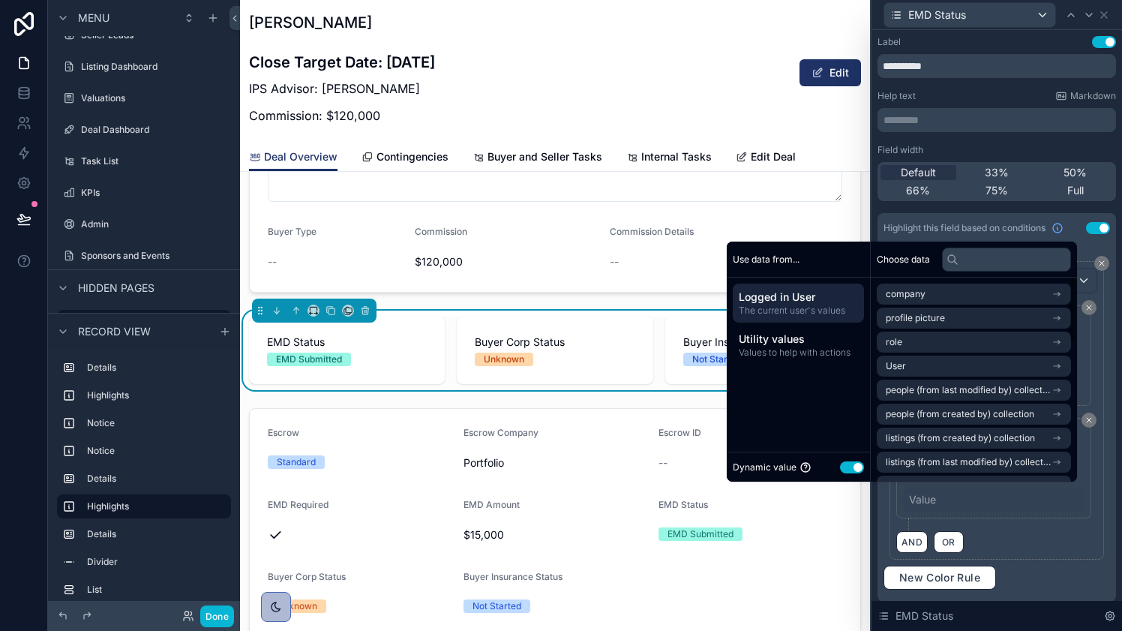
click at [849, 467] on button "Use setting" at bounding box center [852, 467] width 24 height 12
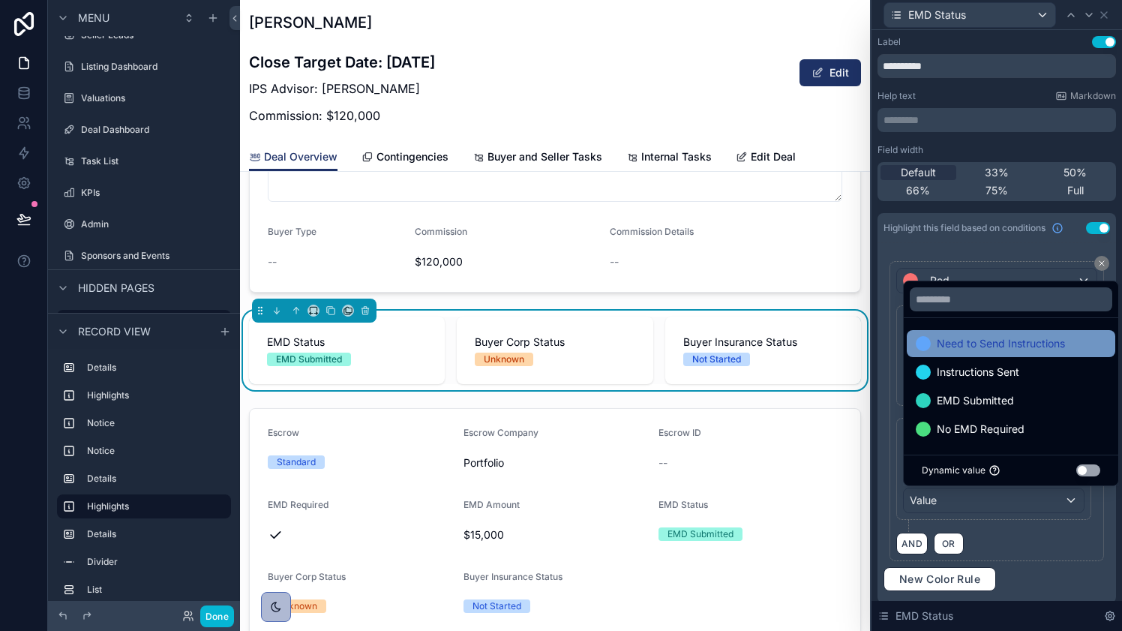
click at [1002, 344] on span "Need to Send Instructions" at bounding box center [1001, 344] width 128 height 18
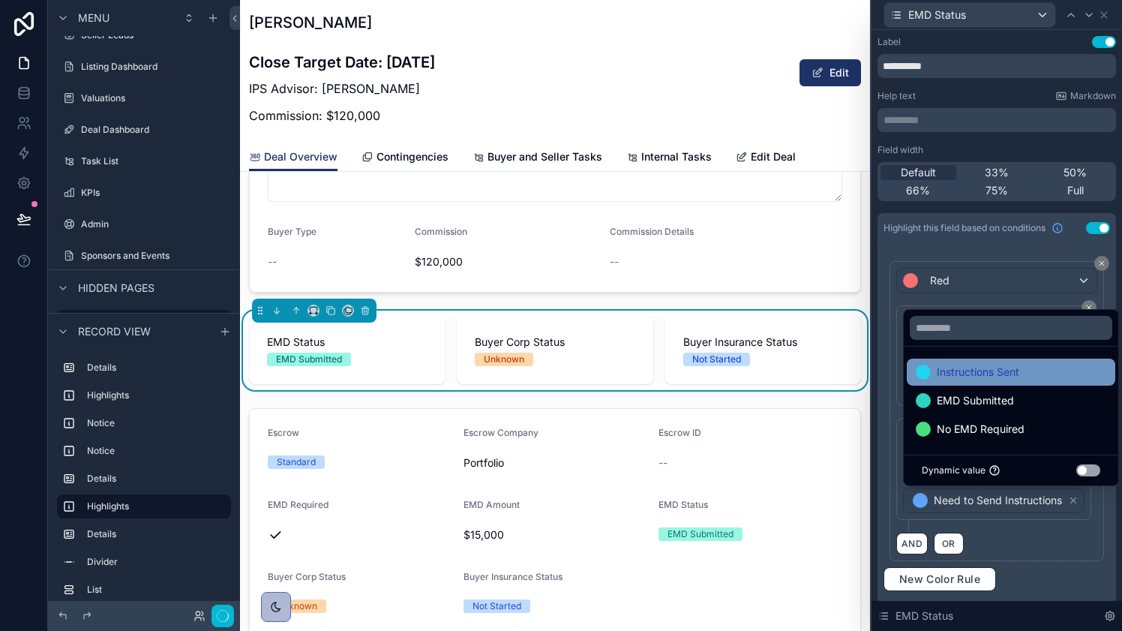
click at [1001, 369] on span "Instructions Sent" at bounding box center [978, 372] width 83 height 18
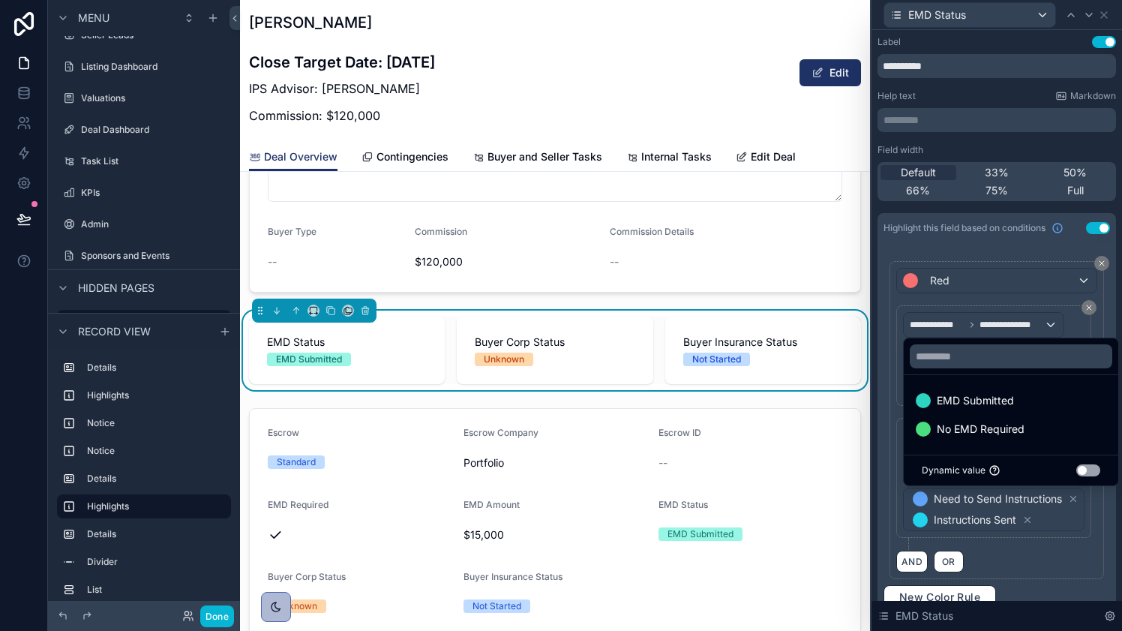
click at [1044, 547] on div "**********" at bounding box center [997, 484] width 201 height 132
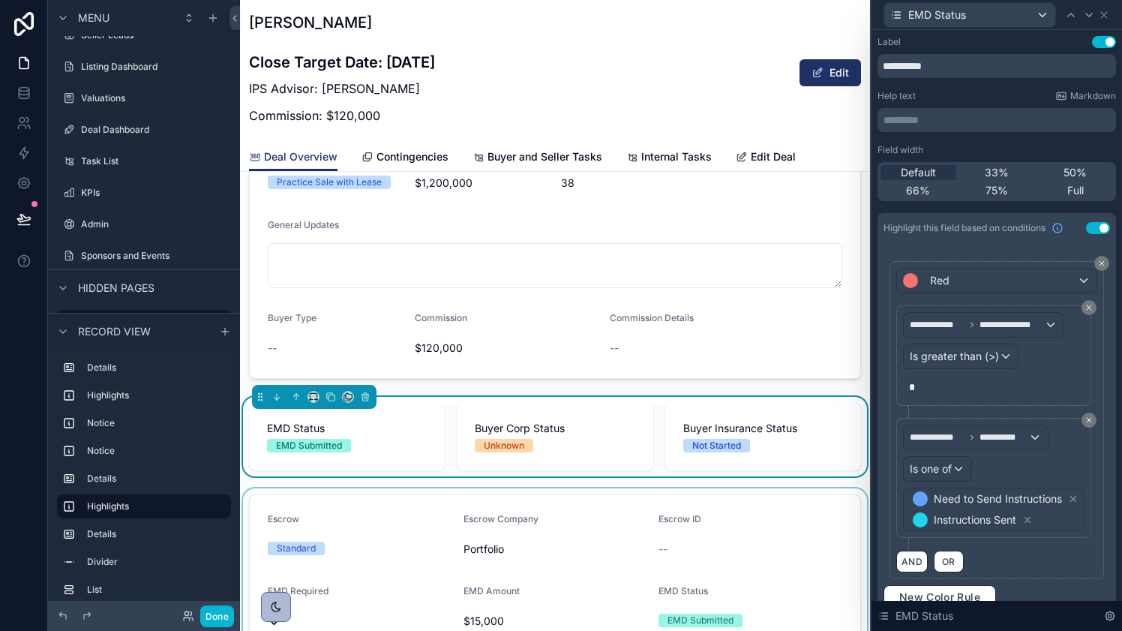
scroll to position [921, 0]
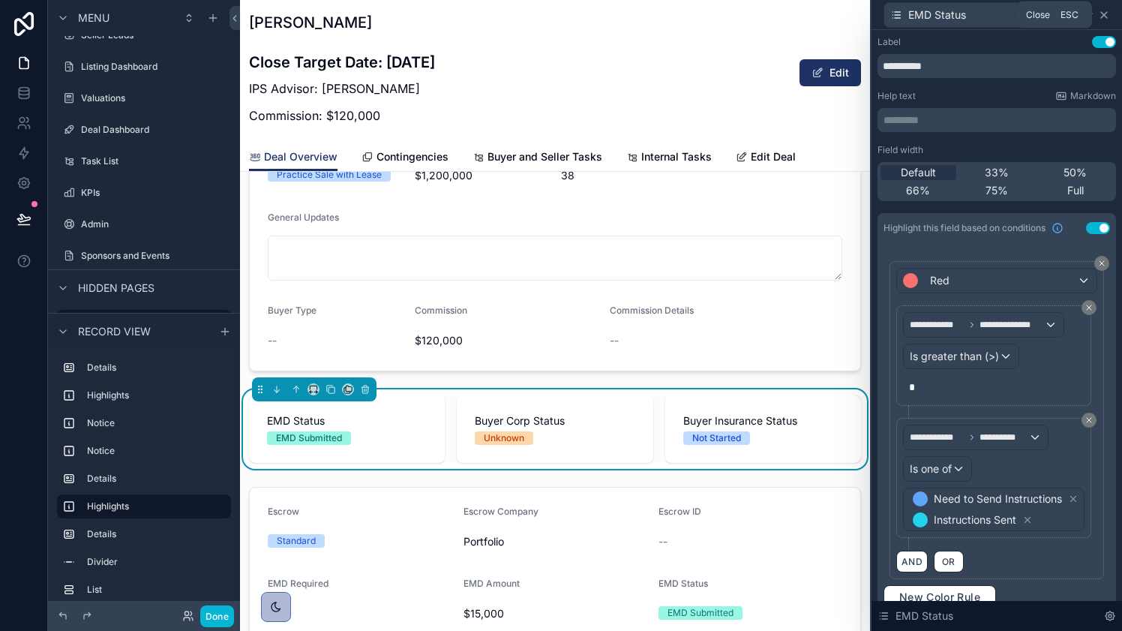
click at [1106, 16] on icon at bounding box center [1104, 15] width 12 height 12
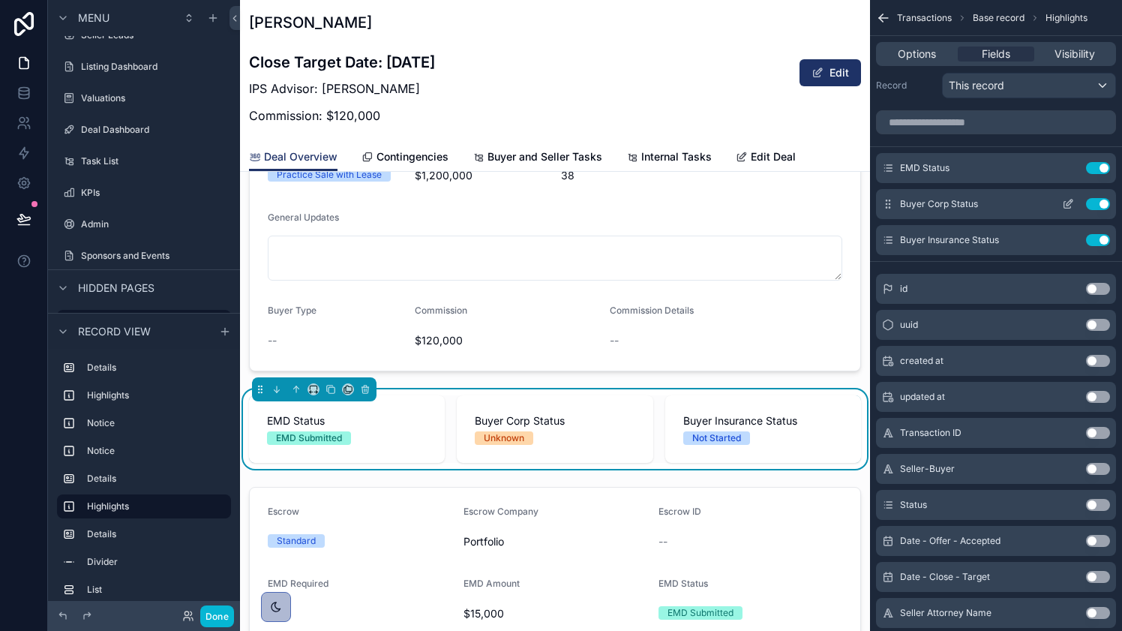
click at [1069, 203] on icon "scrollable content" at bounding box center [1068, 204] width 12 height 12
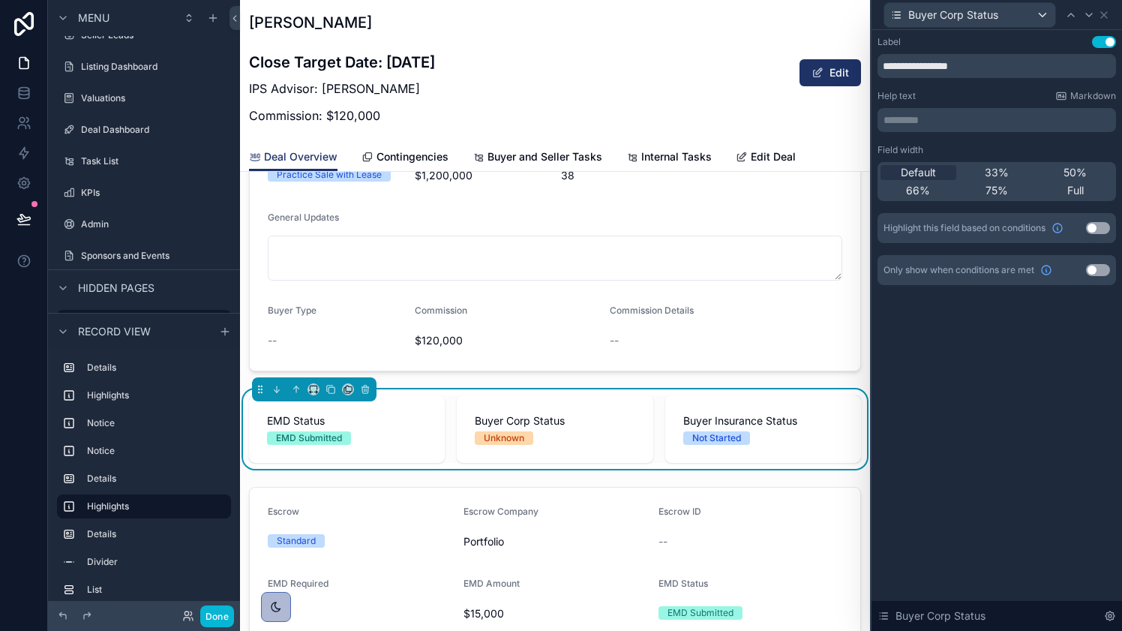
click at [1092, 225] on button "Use setting" at bounding box center [1098, 228] width 24 height 12
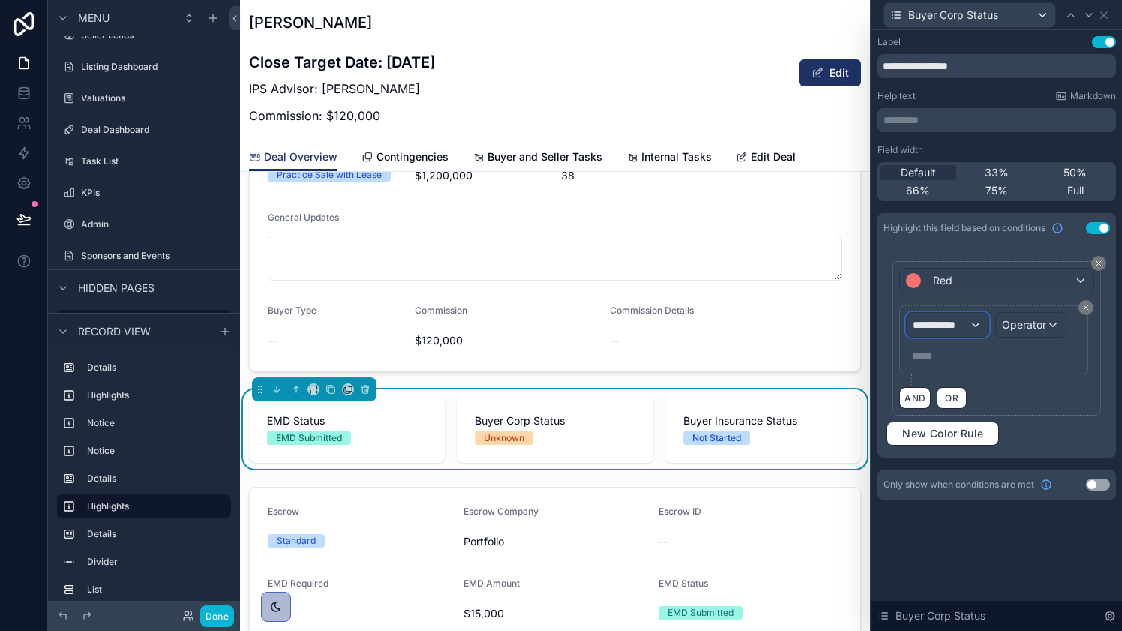
click at [972, 323] on div "**********" at bounding box center [947, 325] width 81 height 24
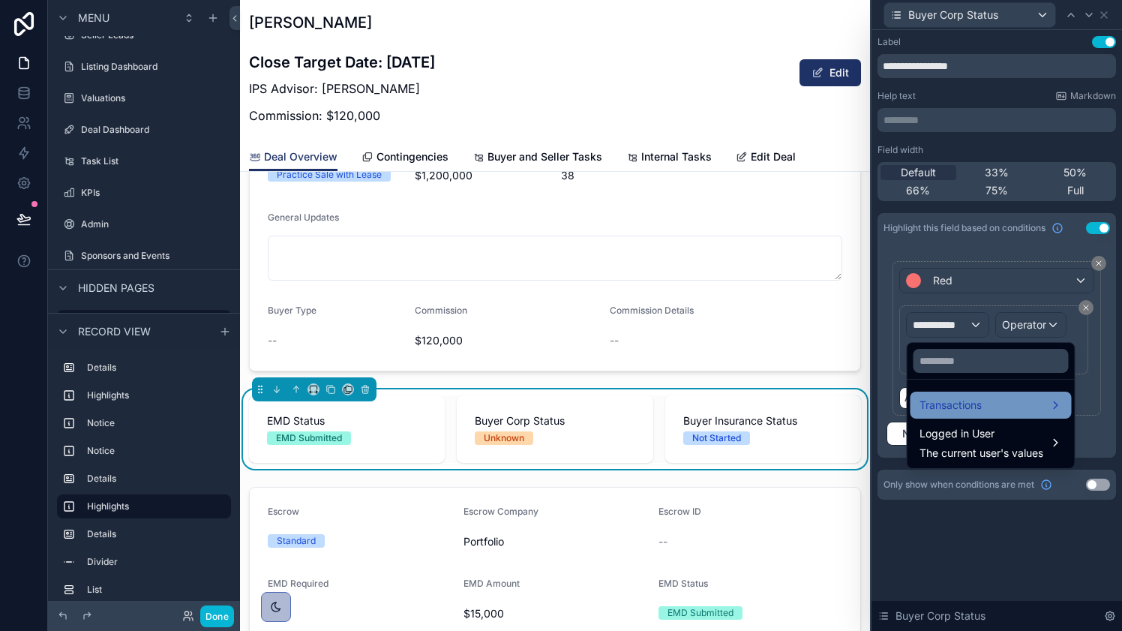
click at [957, 400] on span "Transactions" at bounding box center [951, 405] width 62 height 18
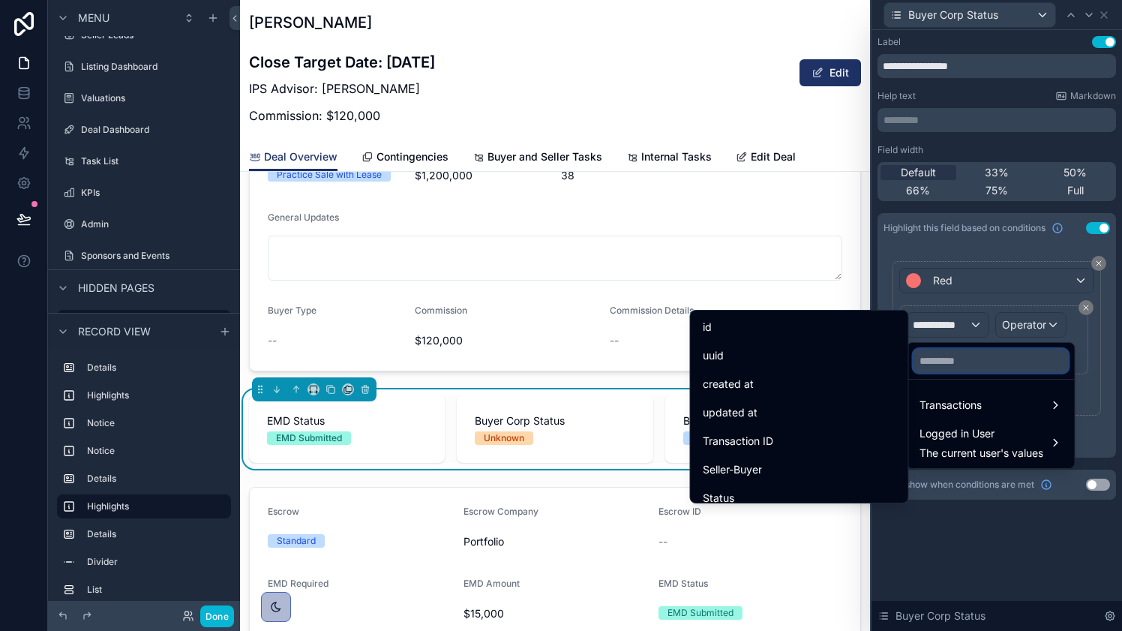
click at [963, 359] on input "text" at bounding box center [991, 361] width 155 height 24
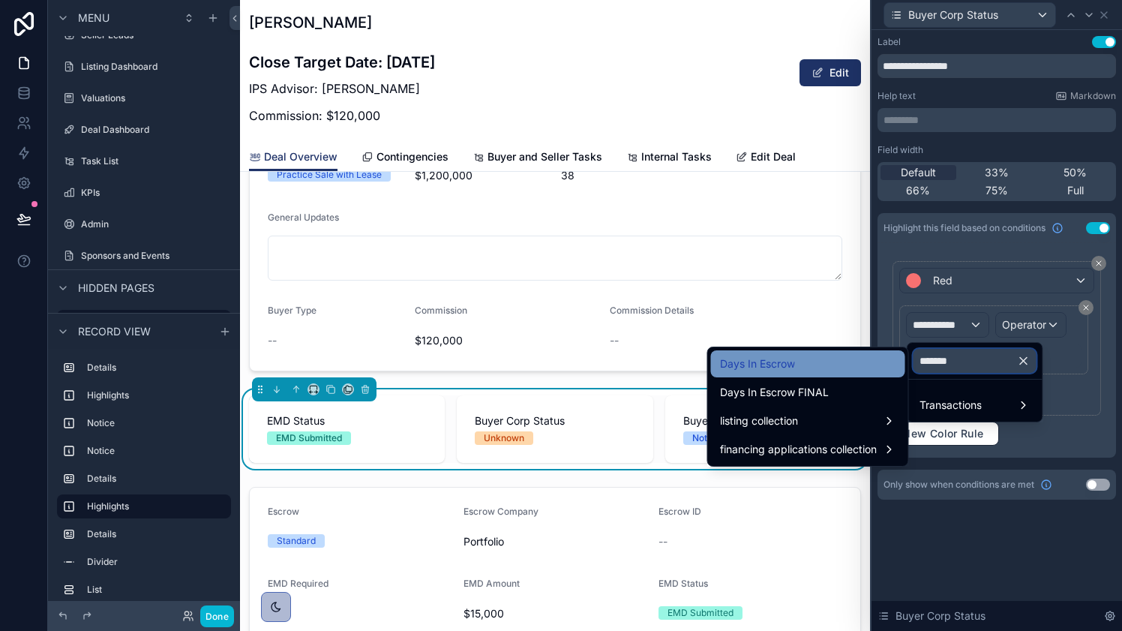
type input "*******"
click at [830, 369] on div "Days In Escrow" at bounding box center [808, 364] width 176 height 18
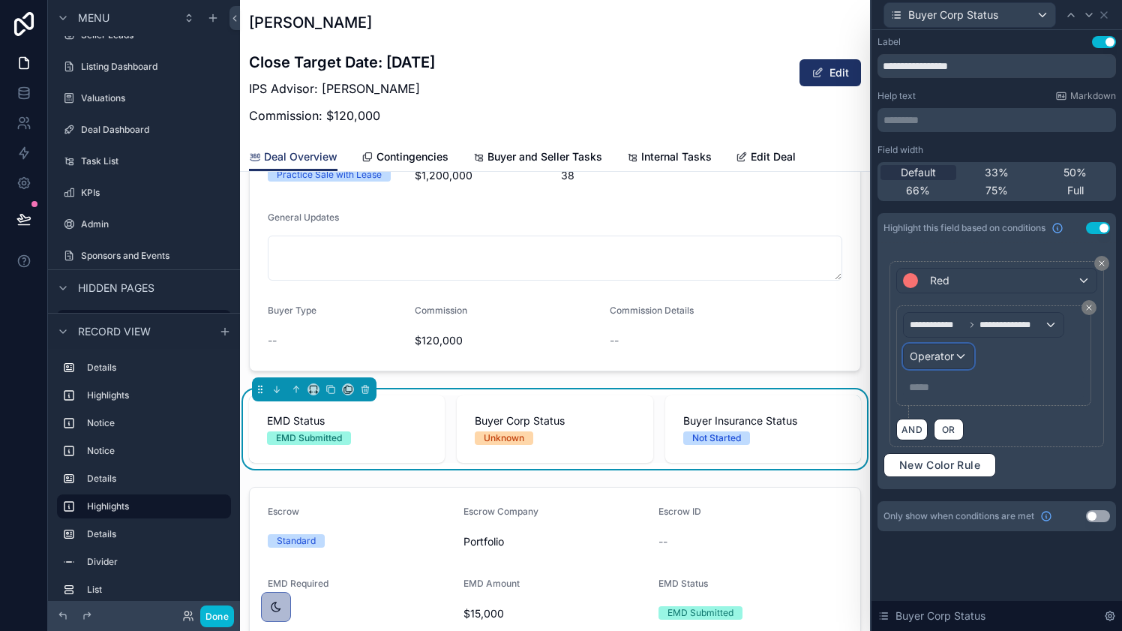
click at [954, 357] on div "Operator" at bounding box center [939, 356] width 70 height 24
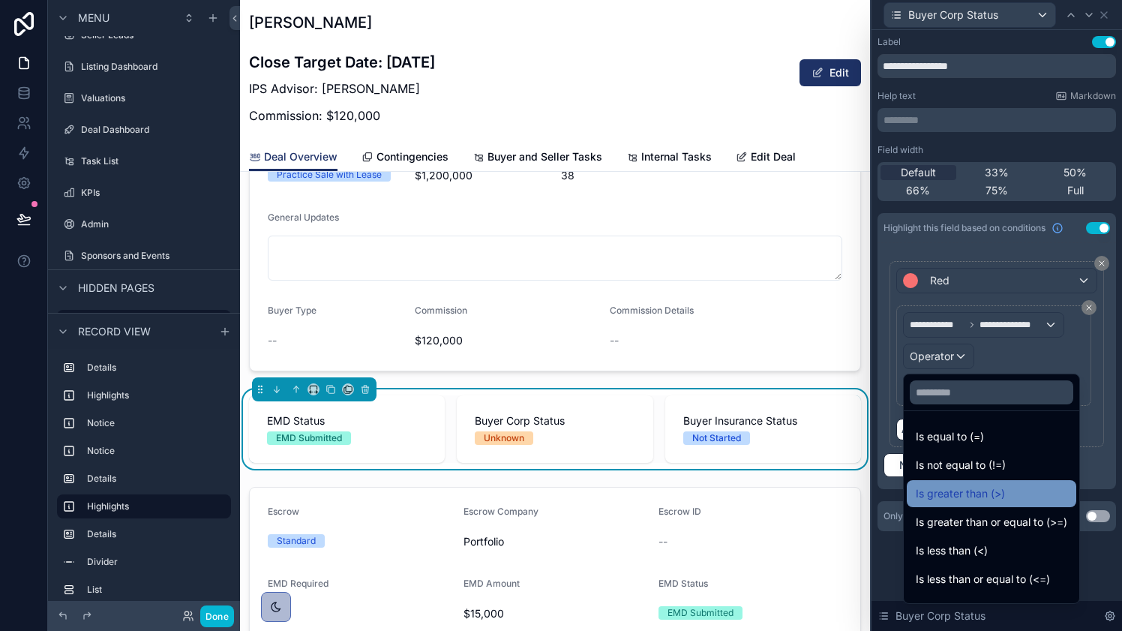
click at [972, 485] on span "Is greater than (>)" at bounding box center [960, 494] width 89 height 18
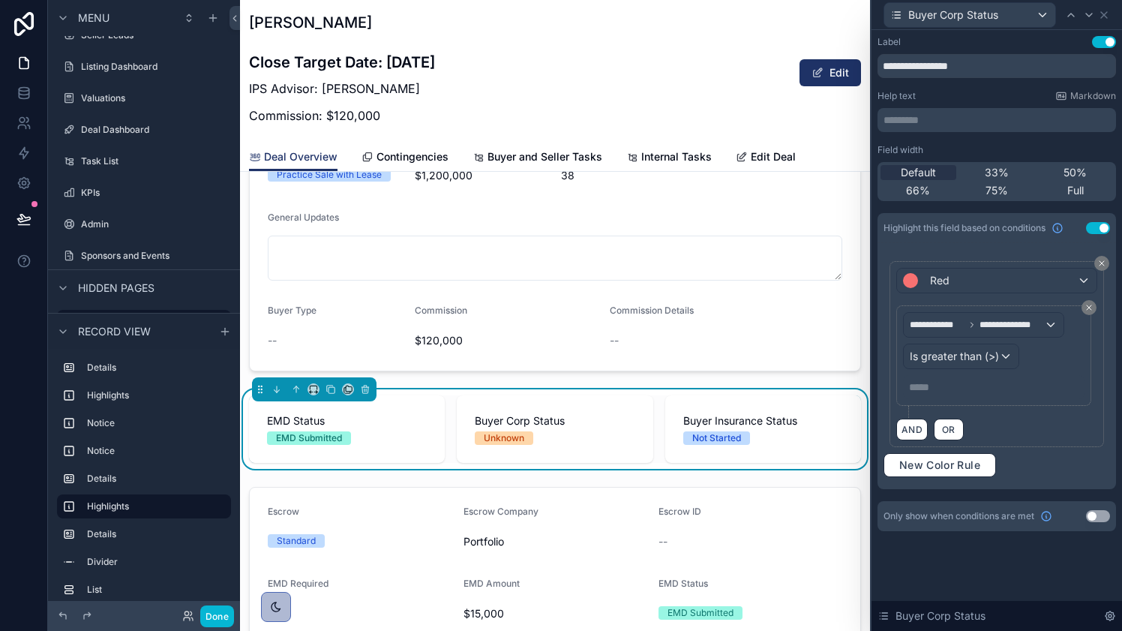
click at [963, 389] on p "***** ﻿" at bounding box center [995, 387] width 173 height 15
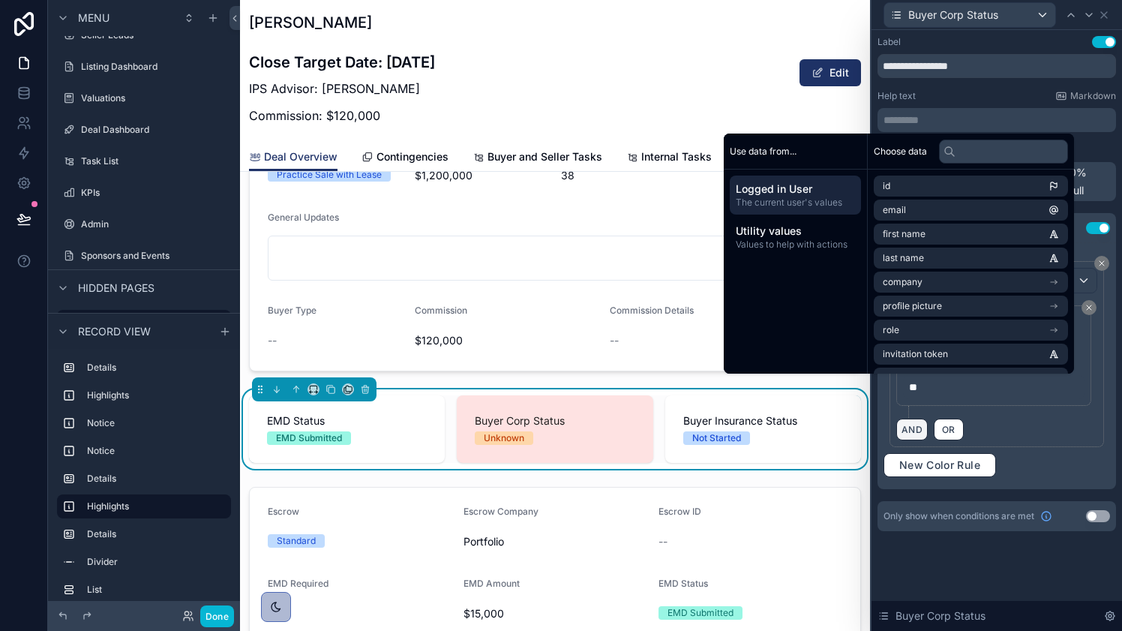
click at [910, 428] on button "AND" at bounding box center [913, 430] width 32 height 22
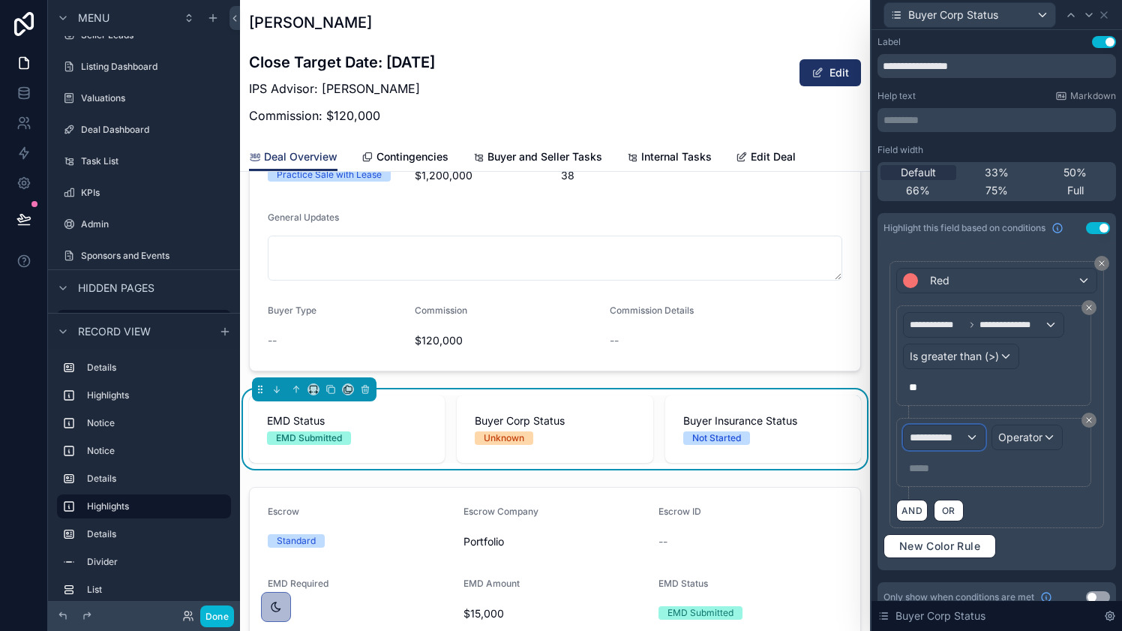
click at [966, 445] on div "**********" at bounding box center [944, 437] width 81 height 24
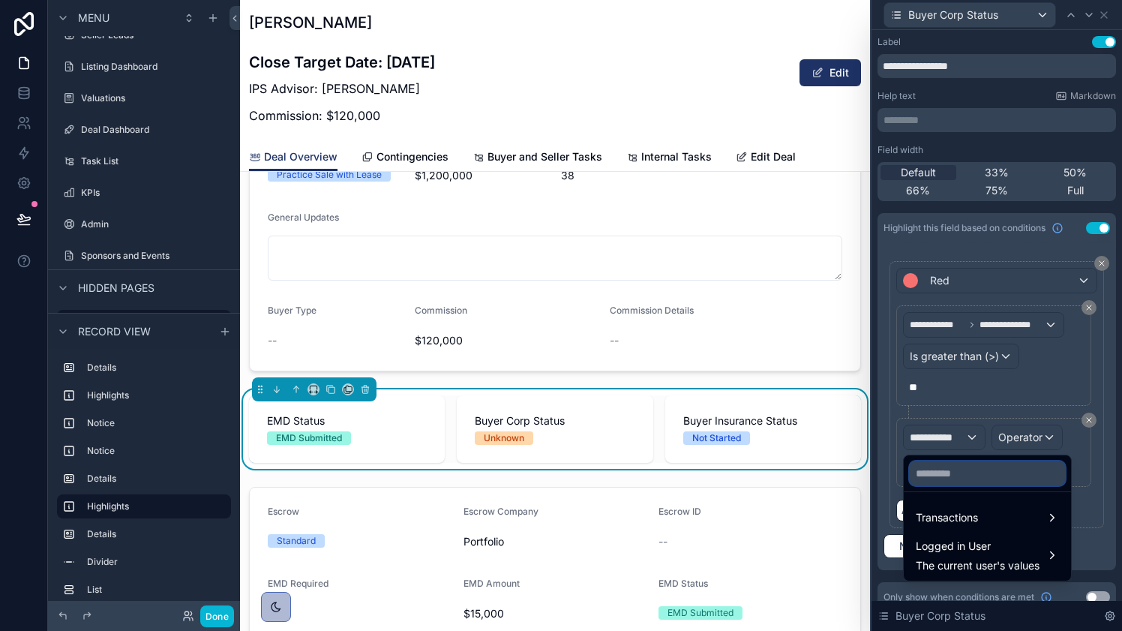
click at [972, 476] on input "text" at bounding box center [987, 473] width 155 height 24
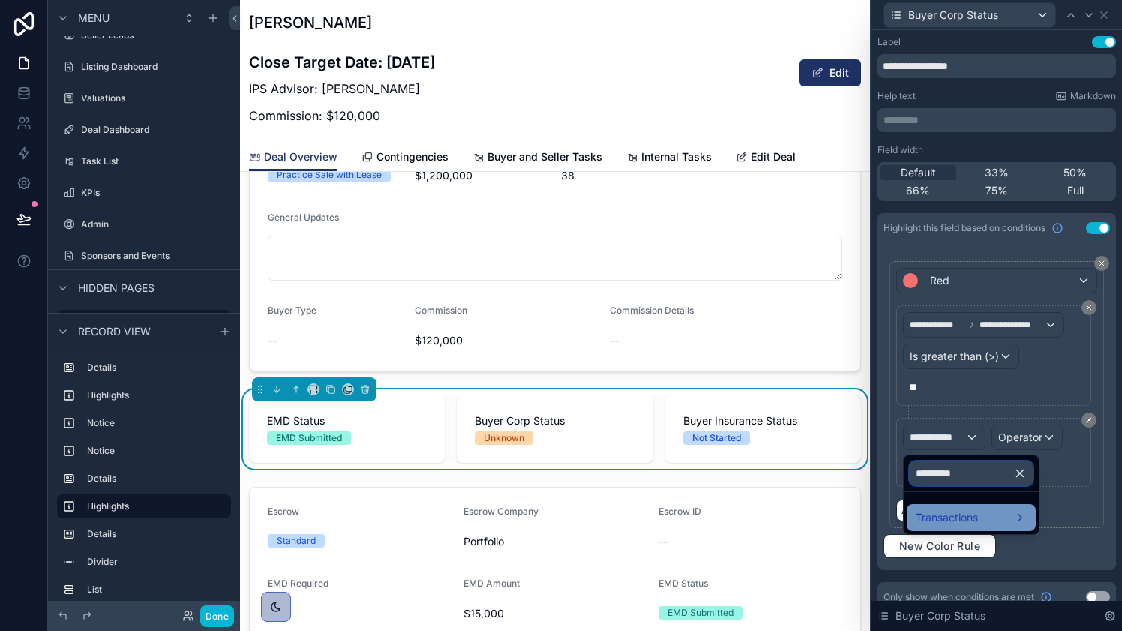
type input "*********"
click at [968, 508] on div "Transactions" at bounding box center [971, 517] width 129 height 27
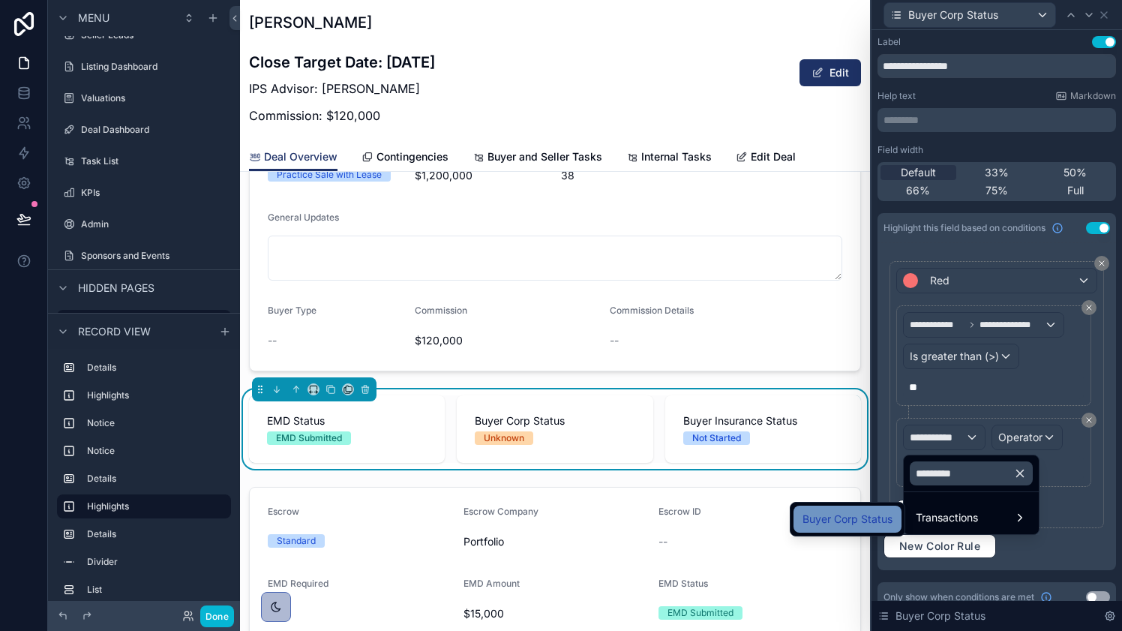
click at [864, 521] on span "Buyer Corp Status" at bounding box center [848, 519] width 90 height 18
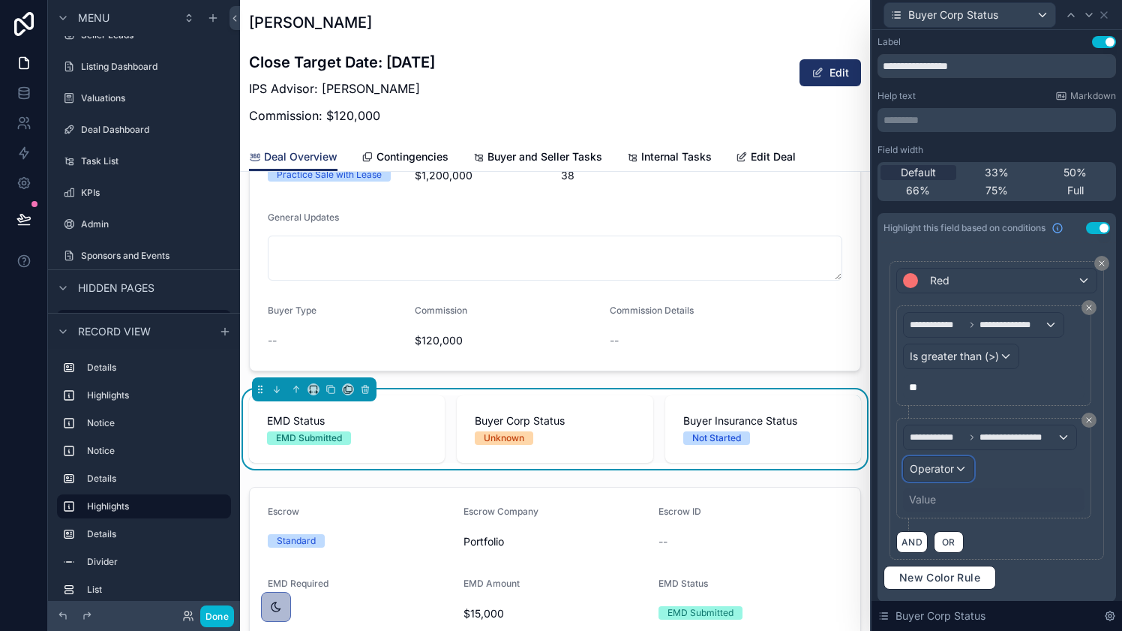
click at [948, 467] on span "Operator" at bounding box center [932, 468] width 44 height 13
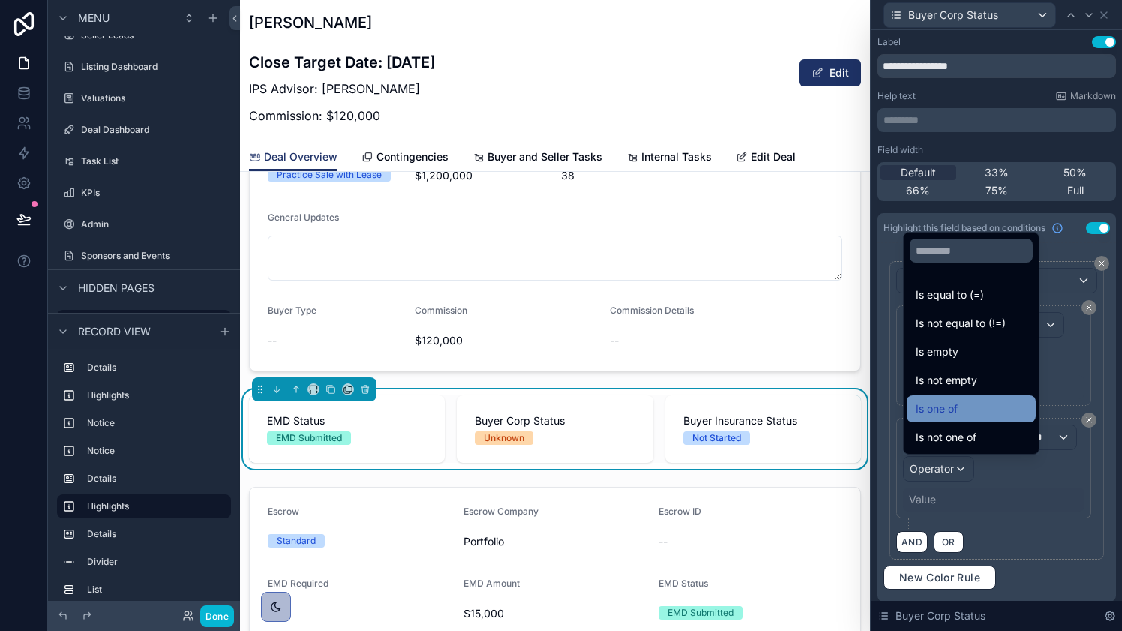
click at [963, 406] on div "Is one of" at bounding box center [971, 409] width 111 height 18
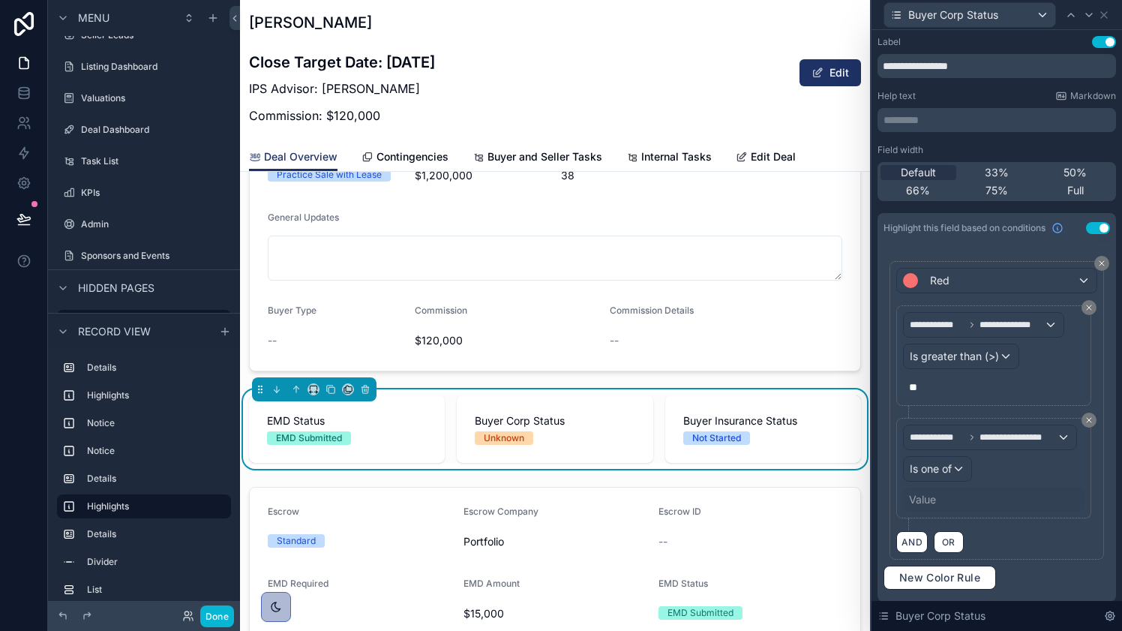
click at [926, 498] on div "Value" at bounding box center [922, 499] width 27 height 15
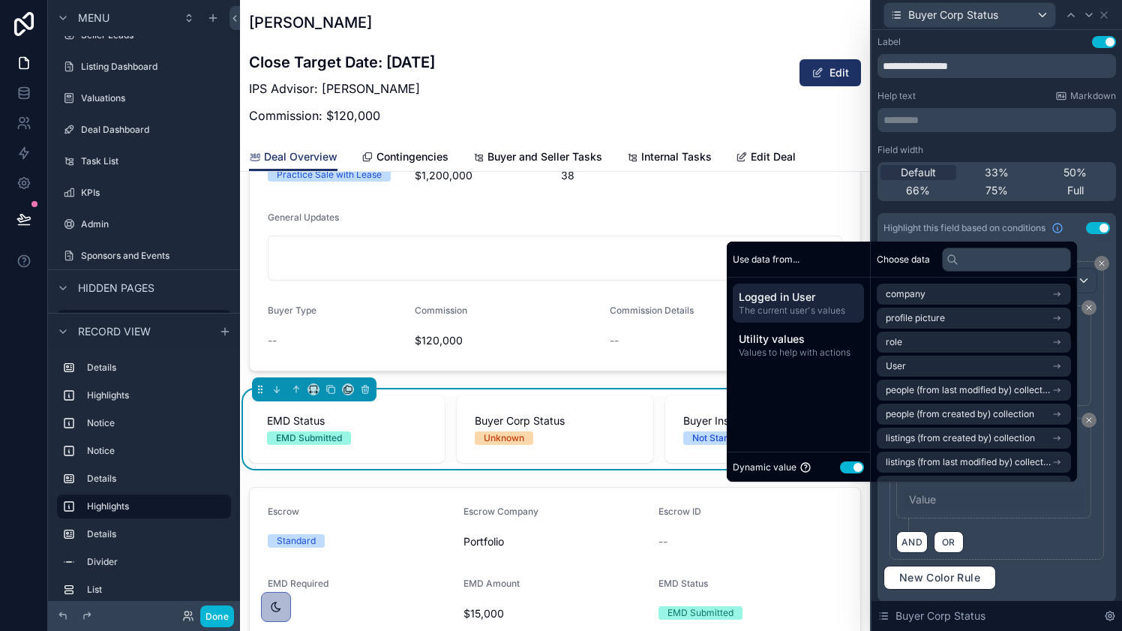
click at [847, 469] on button "Use setting" at bounding box center [852, 467] width 24 height 12
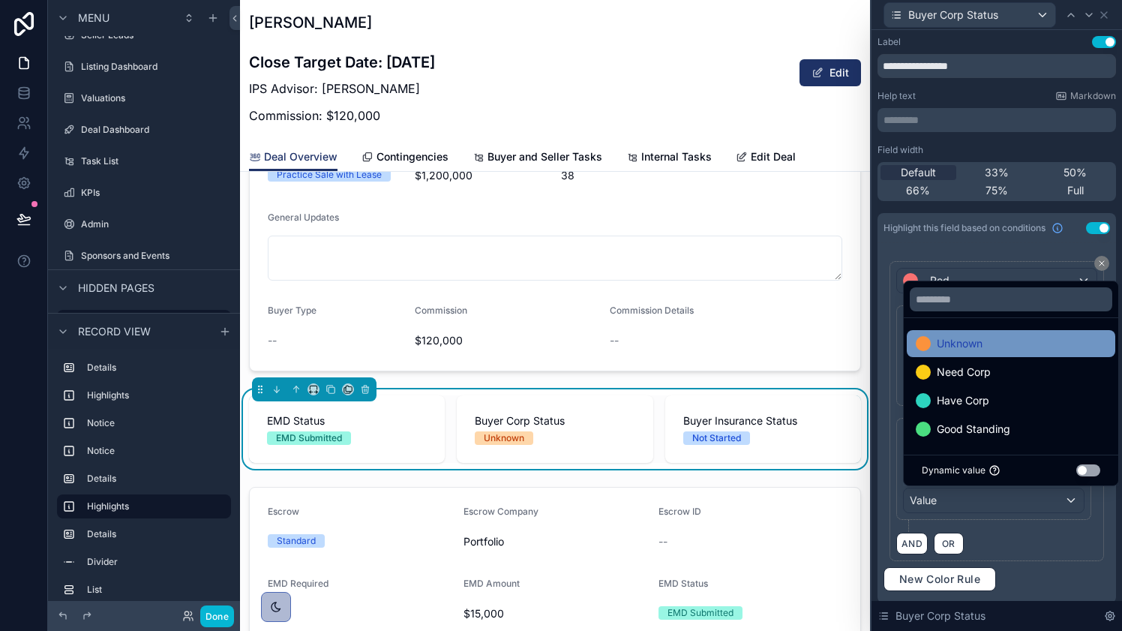
click at [1008, 344] on div "Unknown" at bounding box center [1011, 344] width 191 height 18
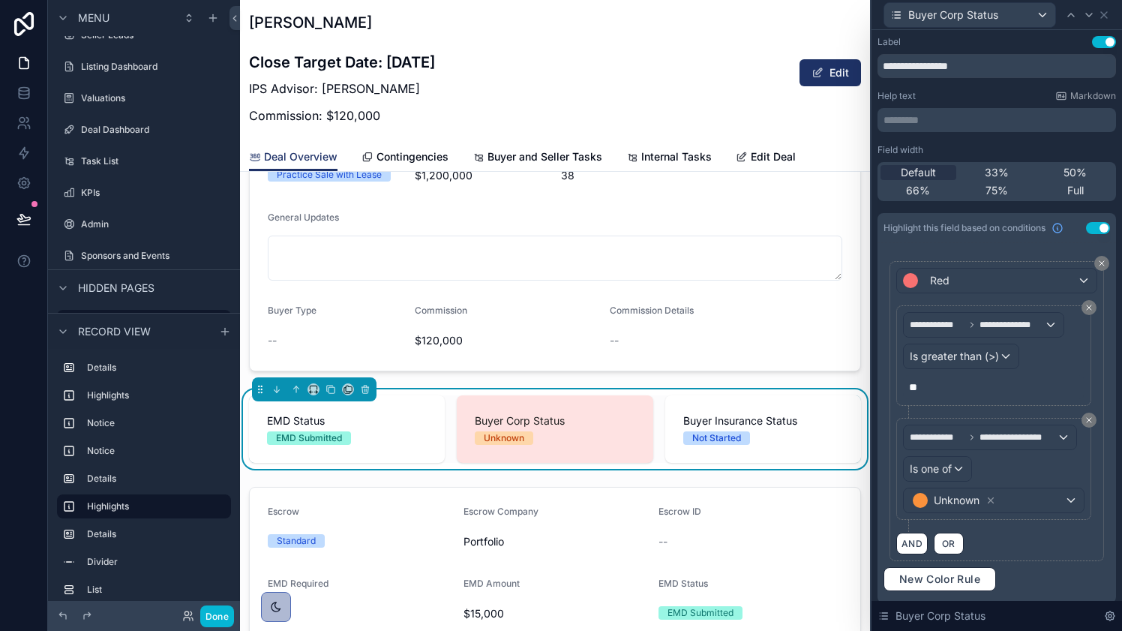
click at [1053, 545] on div "AND OR" at bounding box center [997, 543] width 201 height 23
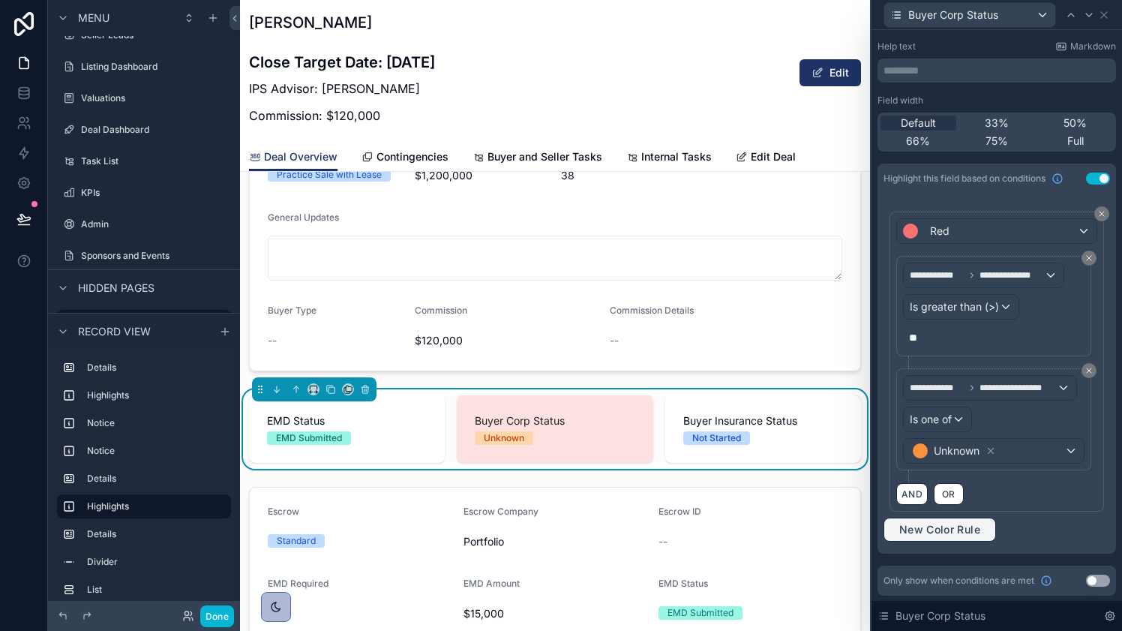
click at [975, 533] on span "New Color Rule" at bounding box center [940, 530] width 93 height 14
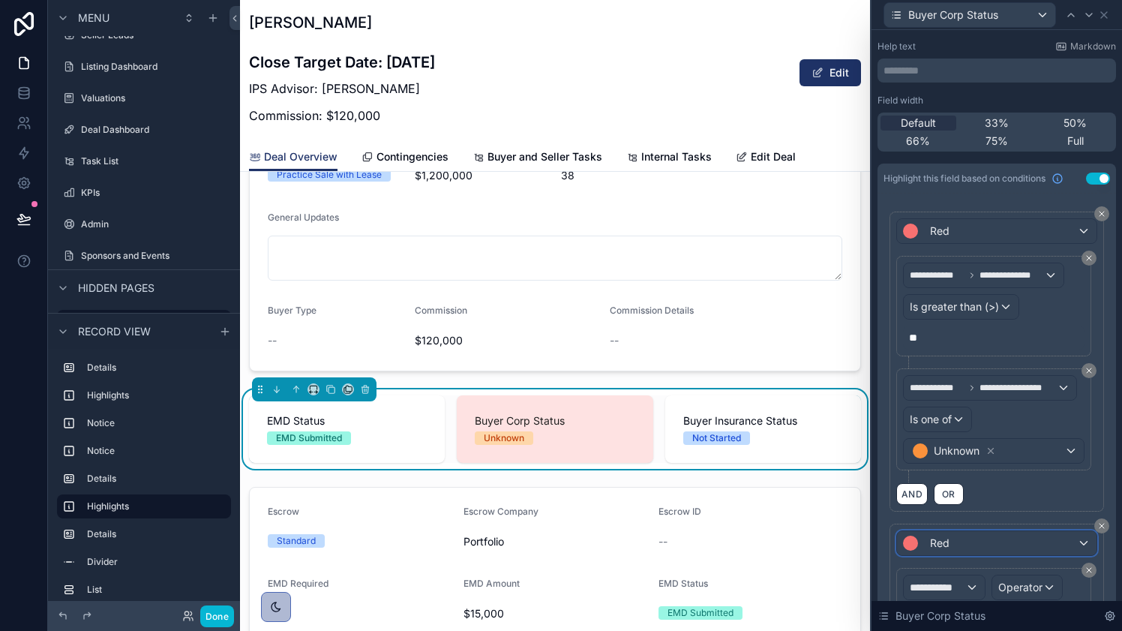
click at [1009, 537] on div "Red" at bounding box center [997, 543] width 200 height 24
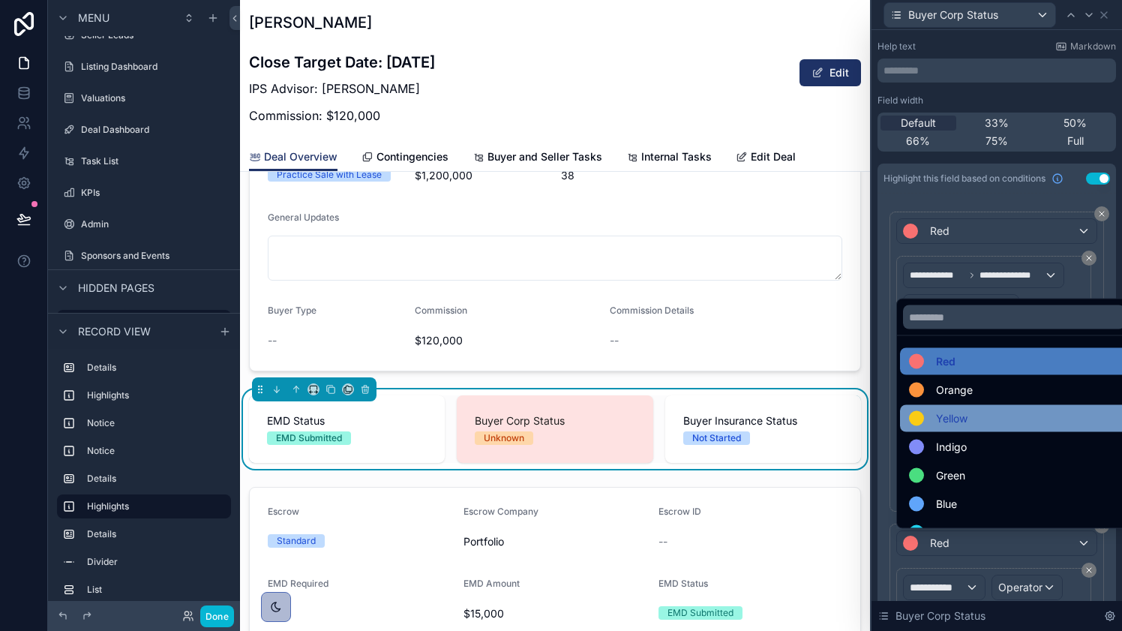
click at [993, 420] on div "Yellow" at bounding box center [1014, 419] width 210 height 18
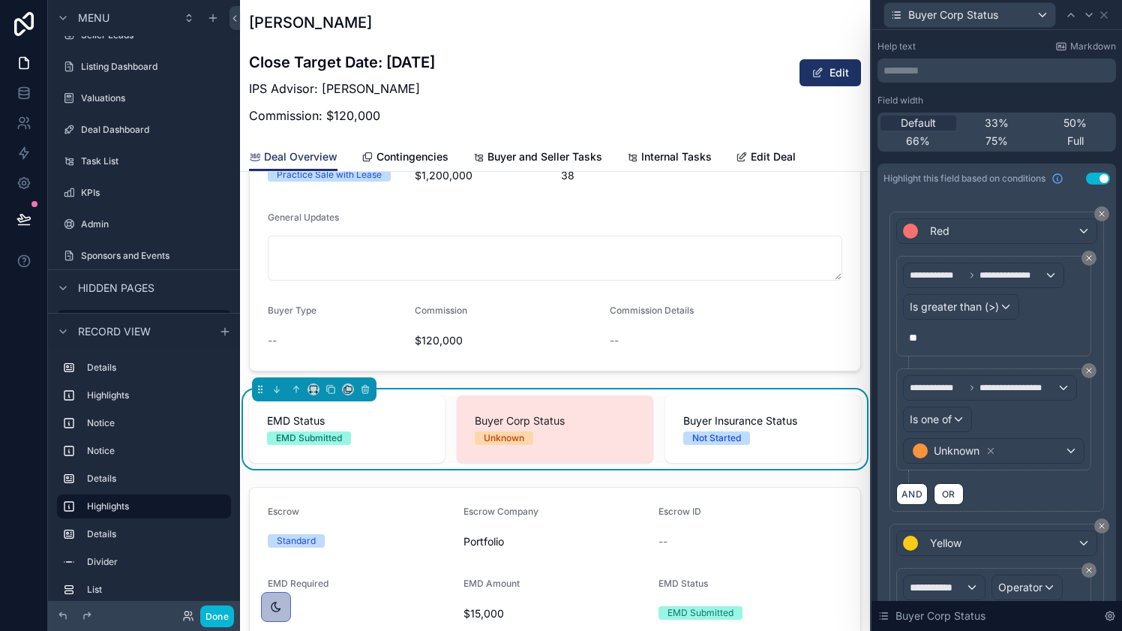
scroll to position [216, 0]
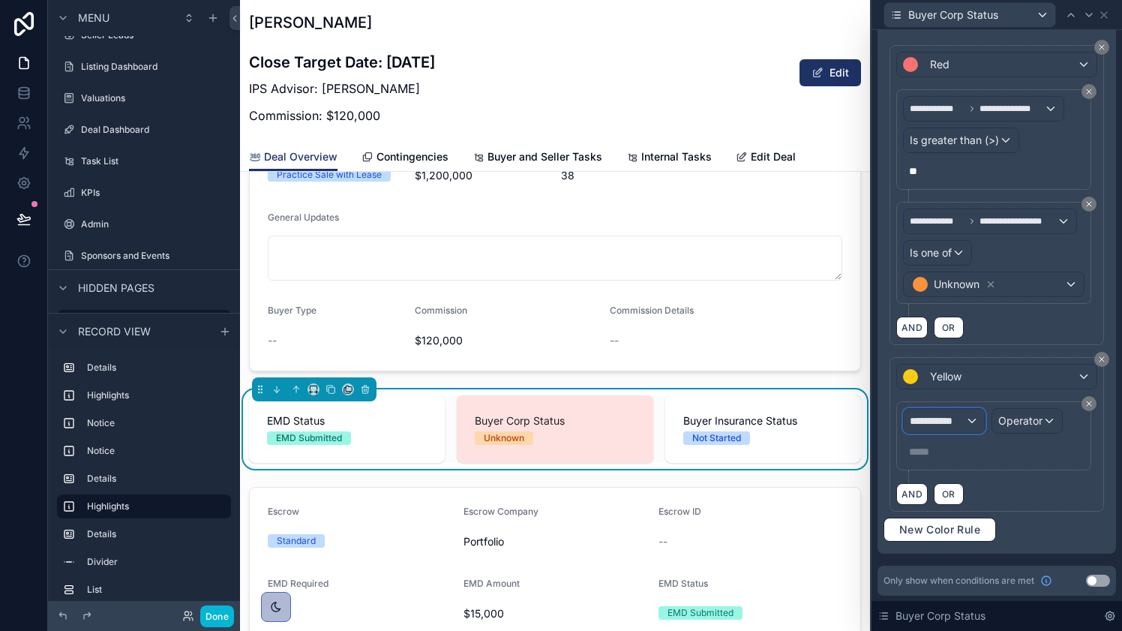
click at [969, 419] on div "**********" at bounding box center [944, 421] width 81 height 24
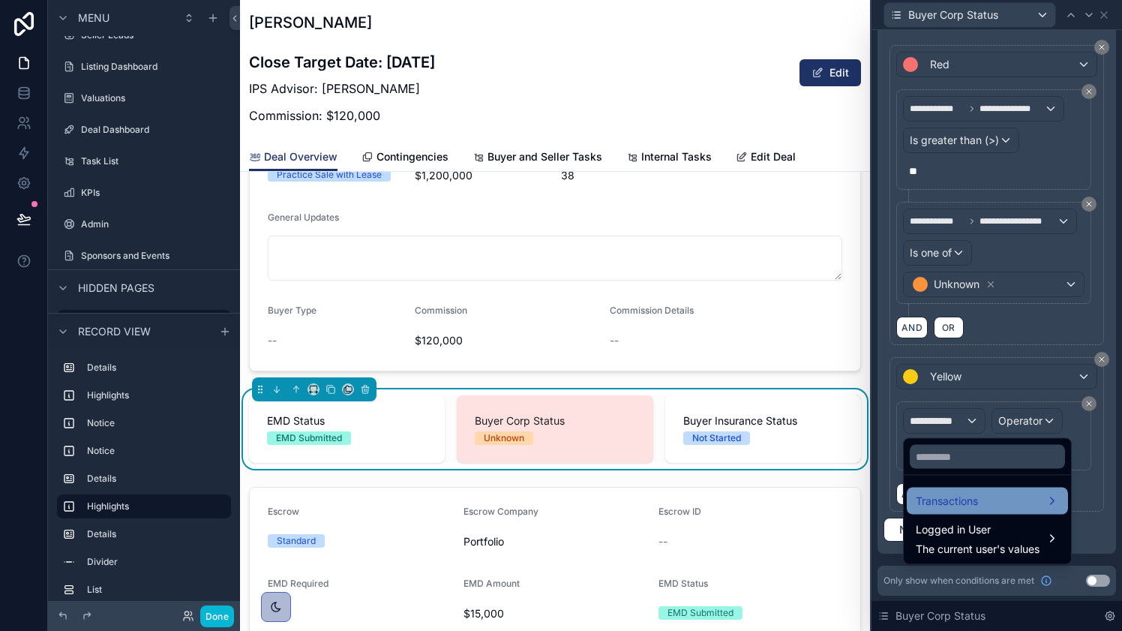
click at [969, 504] on span "Transactions" at bounding box center [947, 501] width 62 height 18
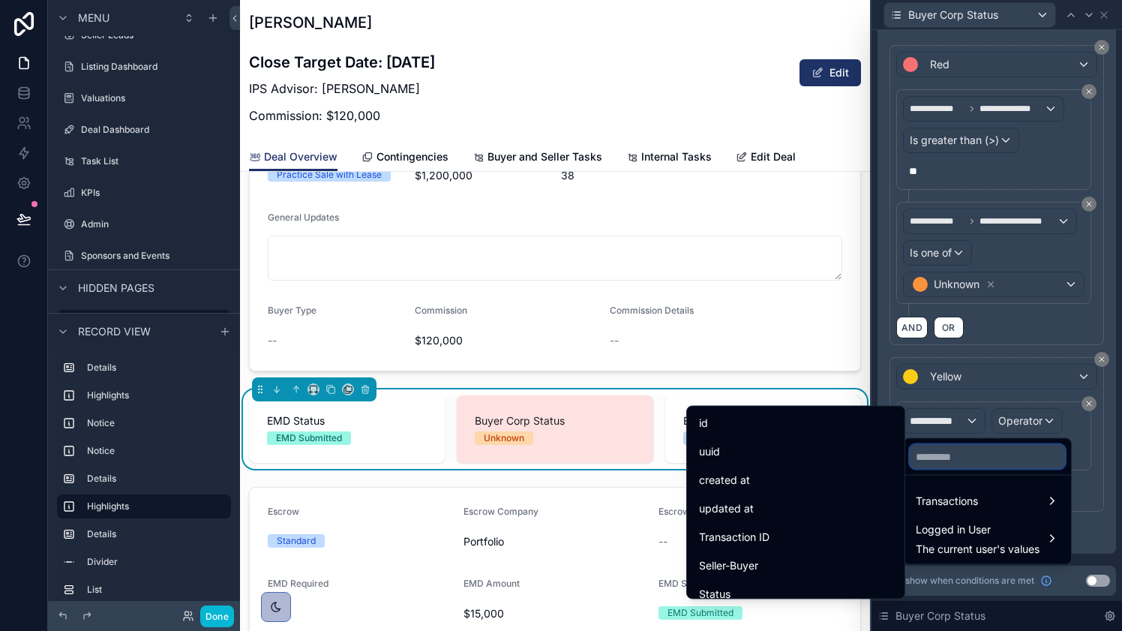
click at [967, 461] on input "text" at bounding box center [987, 457] width 155 height 24
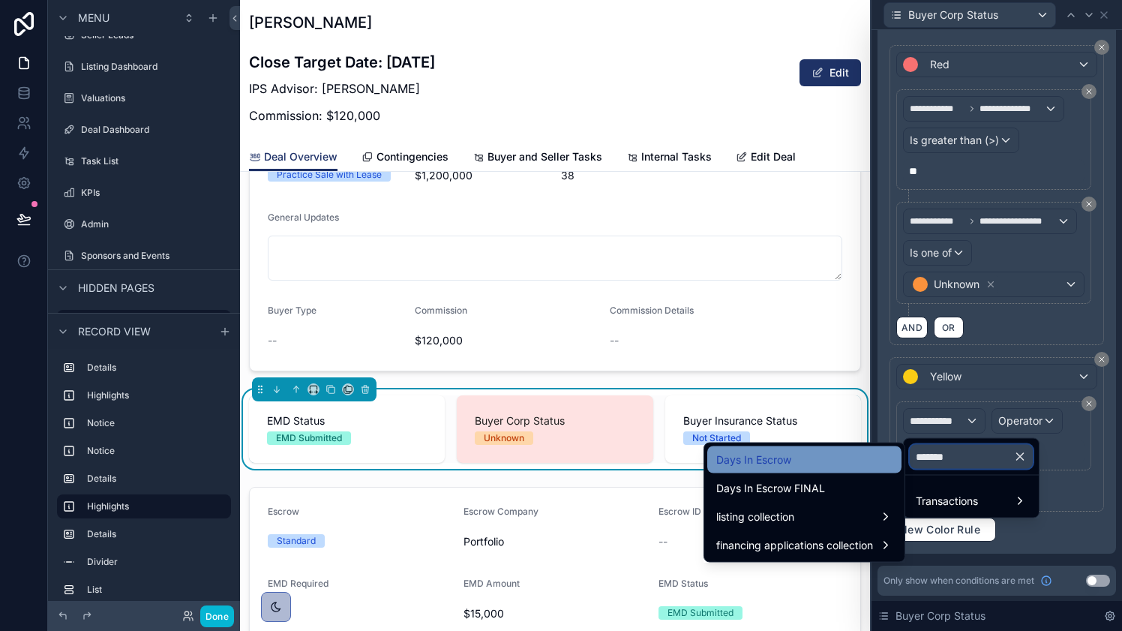
type input "*******"
click at [769, 466] on span "Days In Escrow" at bounding box center [754, 460] width 75 height 18
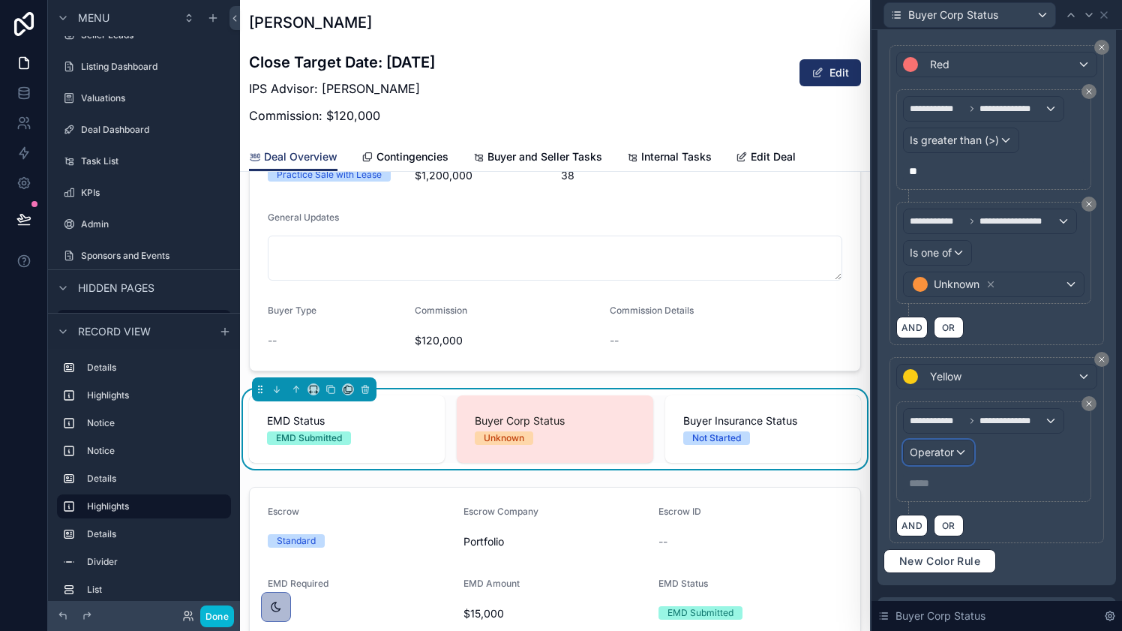
click at [954, 449] on div "Operator" at bounding box center [939, 452] width 70 height 24
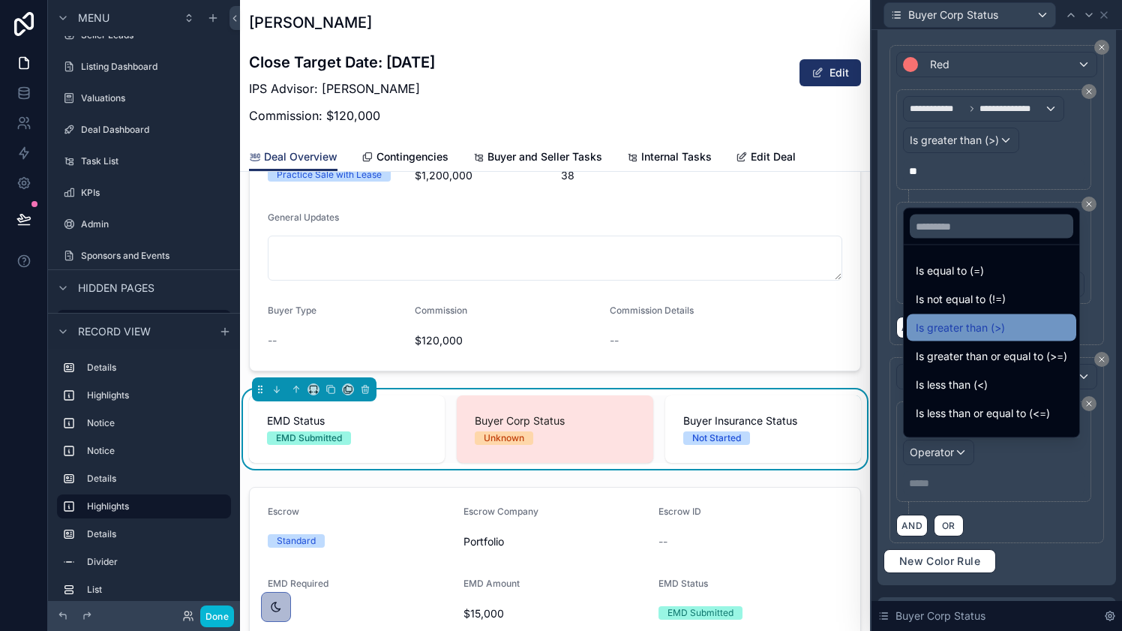
click at [960, 325] on span "Is greater than (>)" at bounding box center [960, 328] width 89 height 18
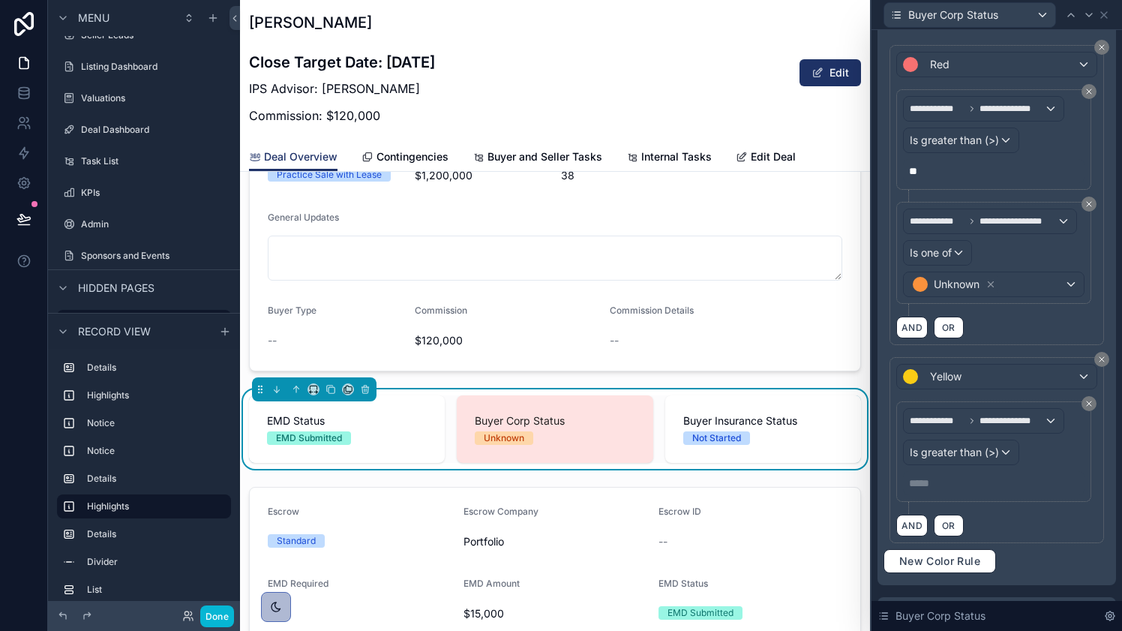
click at [931, 477] on p "***** ﻿" at bounding box center [995, 483] width 173 height 15
click at [1011, 512] on div "**********" at bounding box center [997, 457] width 201 height 113
click at [915, 526] on button "AND" at bounding box center [913, 526] width 32 height 22
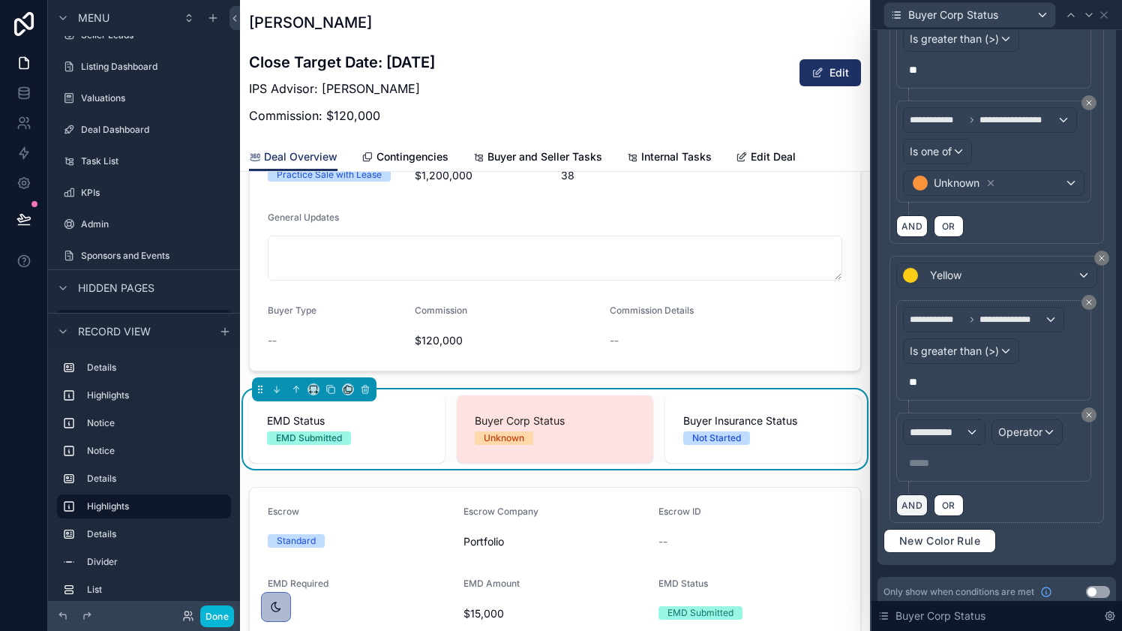
scroll to position [329, 0]
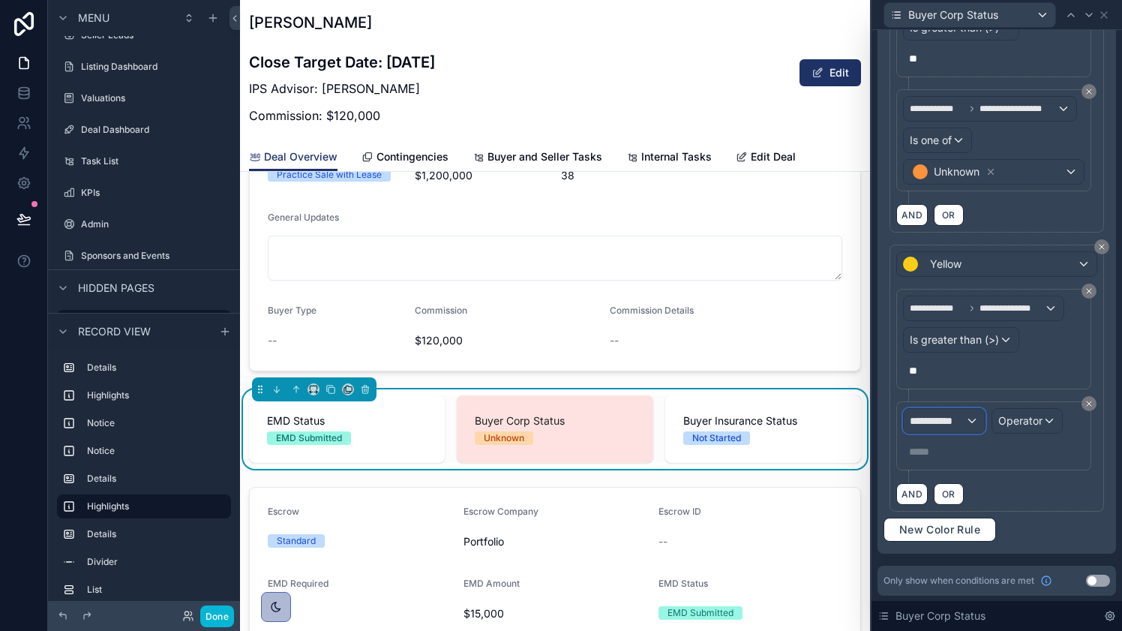
click at [972, 419] on div "**********" at bounding box center [944, 421] width 81 height 24
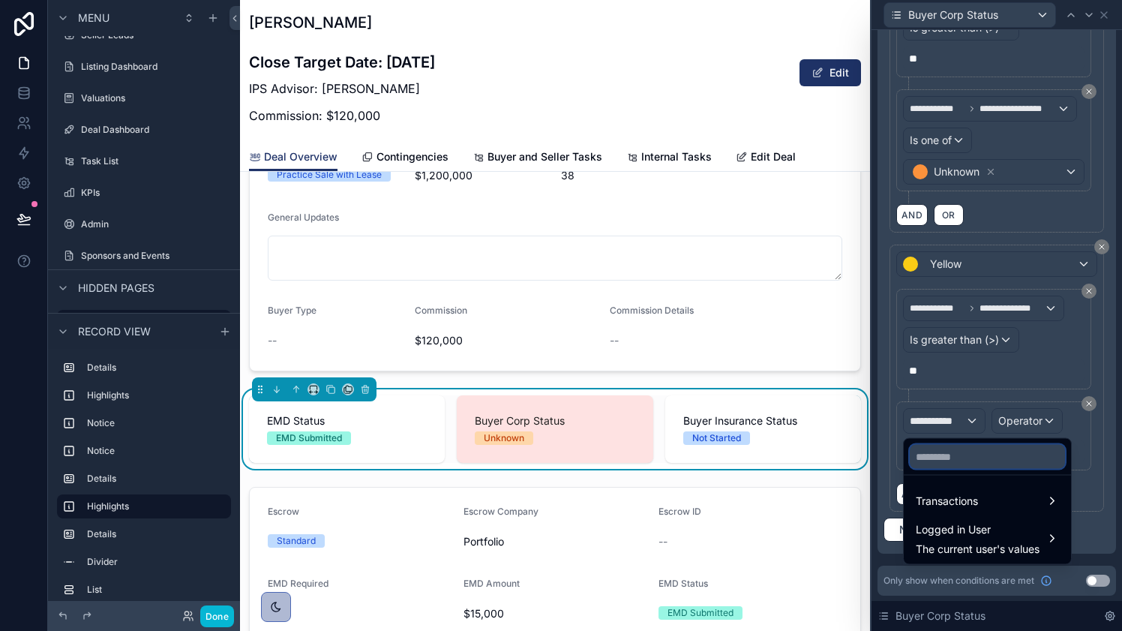
click at [972, 452] on input "text" at bounding box center [987, 457] width 155 height 24
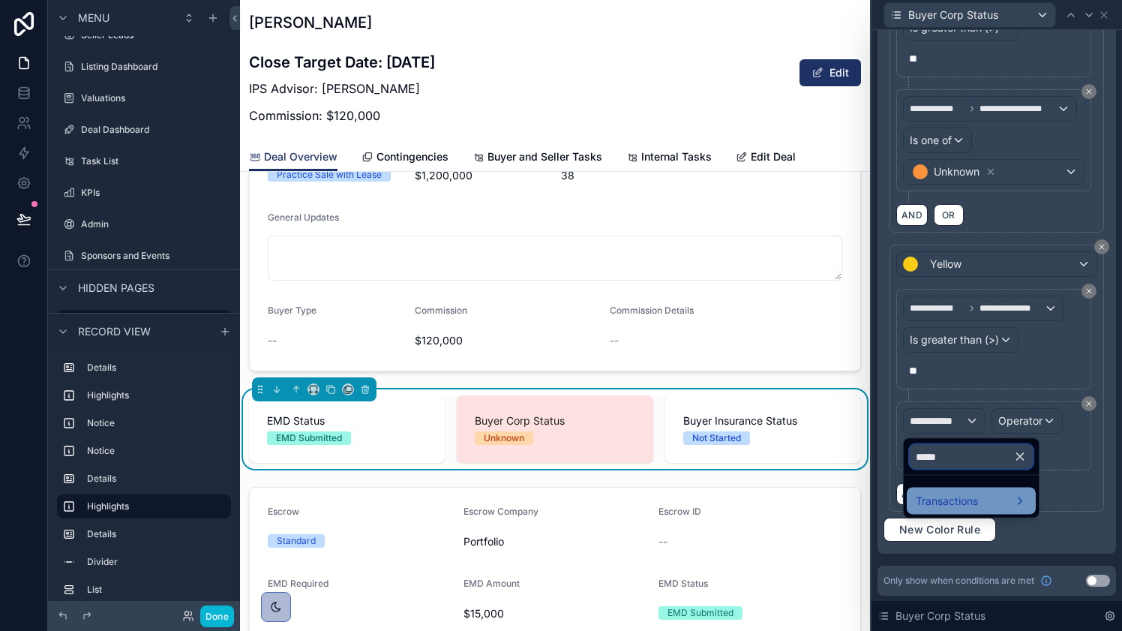
type input "****"
click at [982, 497] on div "Transactions" at bounding box center [971, 501] width 111 height 18
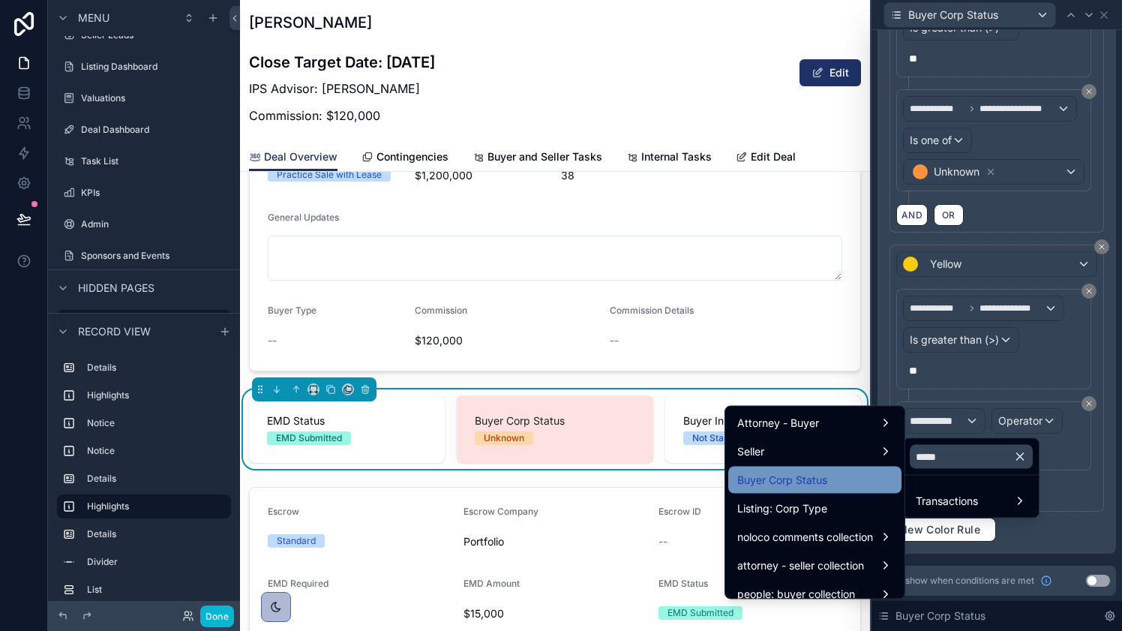
click at [861, 478] on div "Buyer Corp Status" at bounding box center [815, 480] width 155 height 18
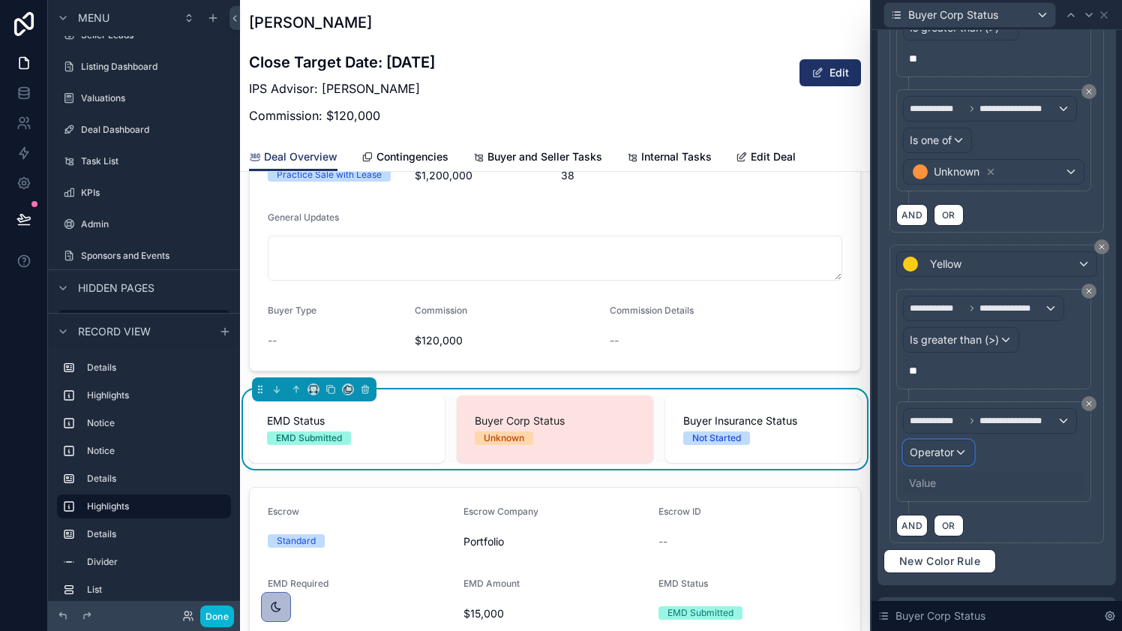
click at [949, 455] on span "Operator" at bounding box center [932, 452] width 44 height 13
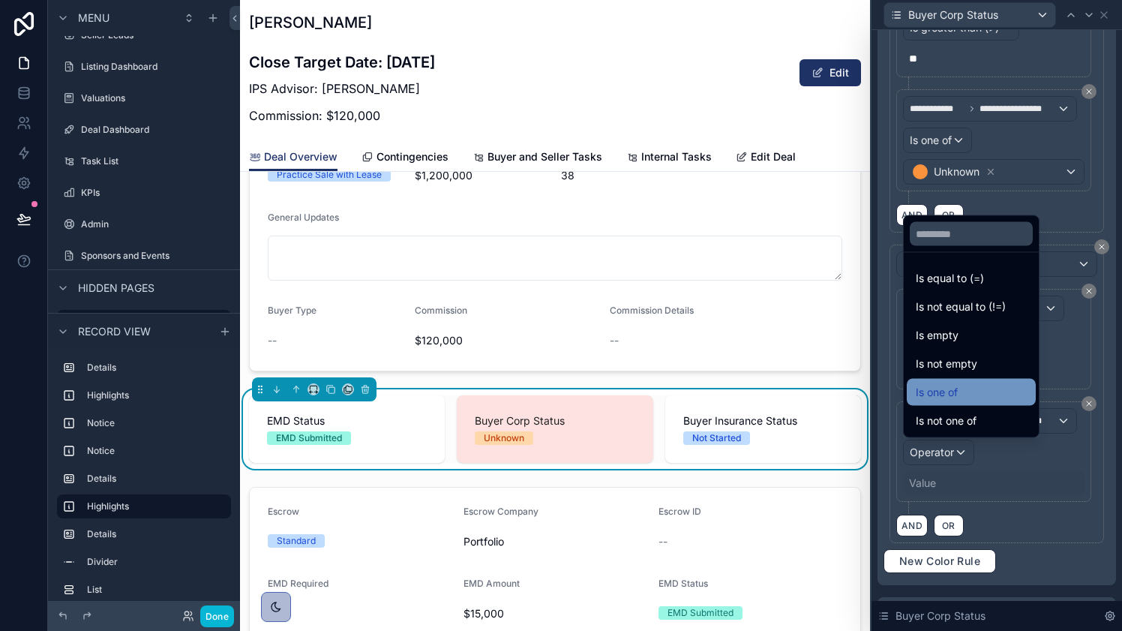
click at [966, 391] on div "Is one of" at bounding box center [971, 392] width 111 height 18
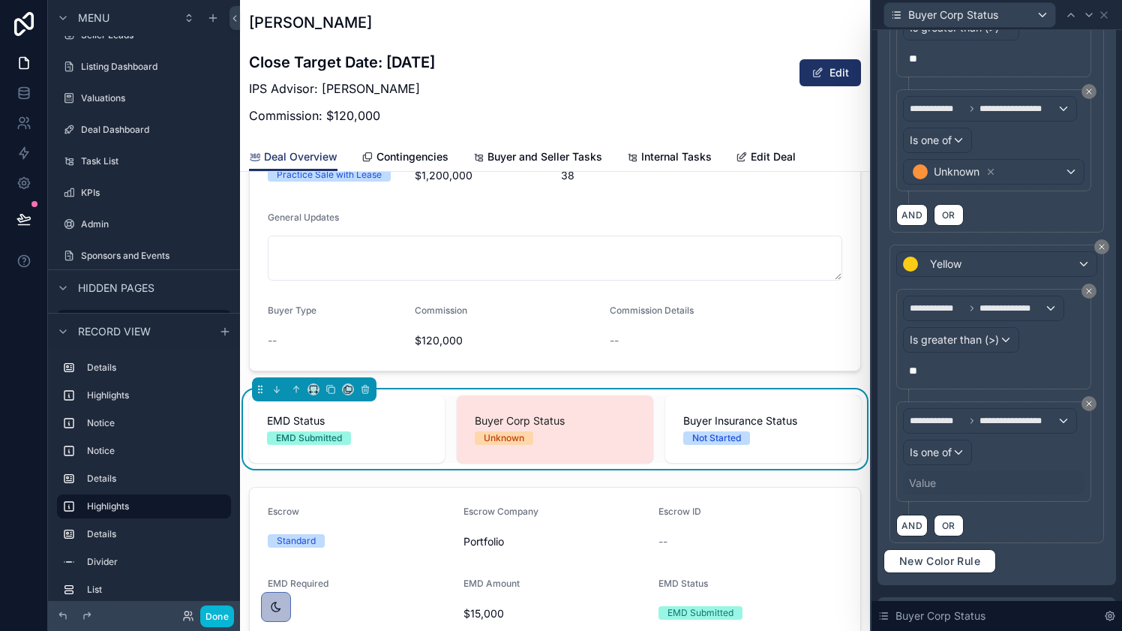
click at [933, 482] on div "Value" at bounding box center [922, 483] width 27 height 15
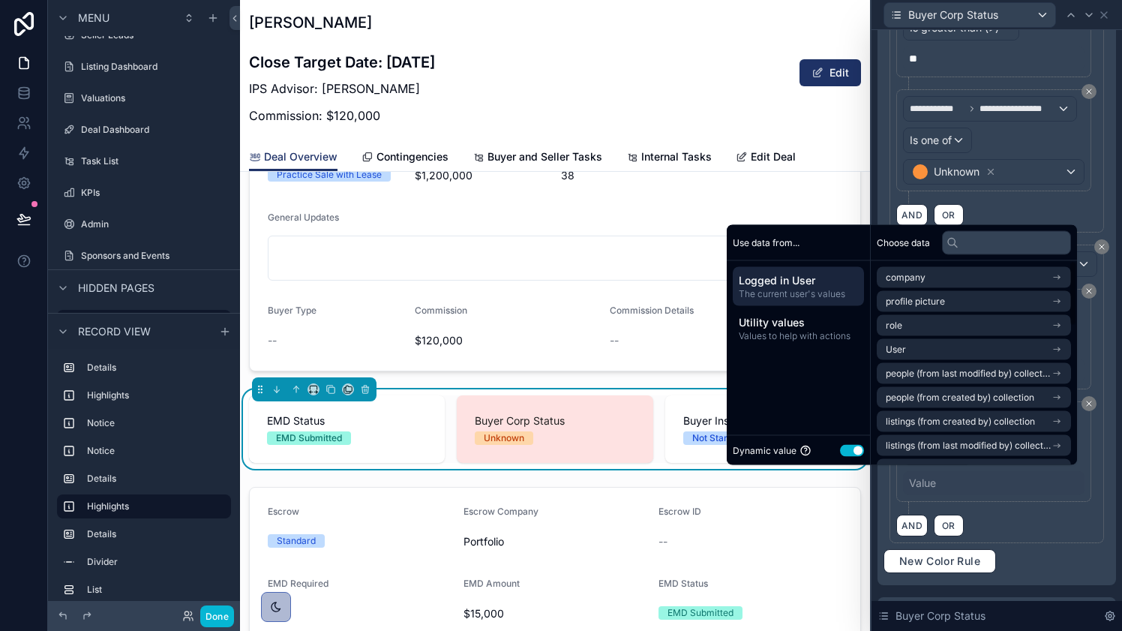
click at [849, 455] on button "Use setting" at bounding box center [852, 450] width 24 height 12
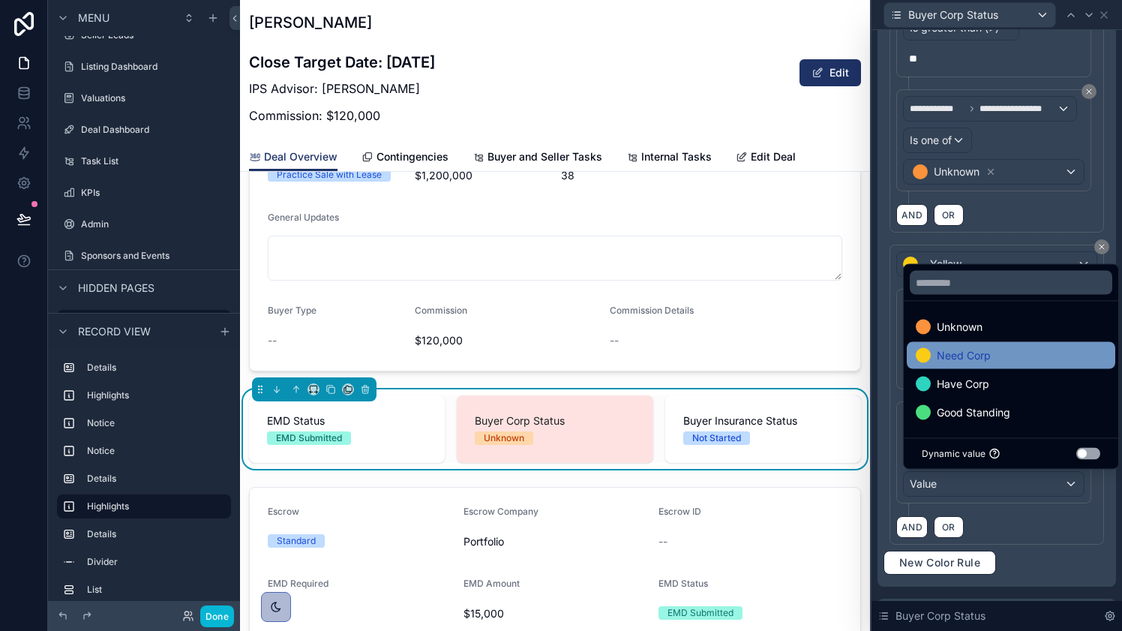
click at [1014, 356] on div "Need Corp" at bounding box center [1011, 356] width 191 height 18
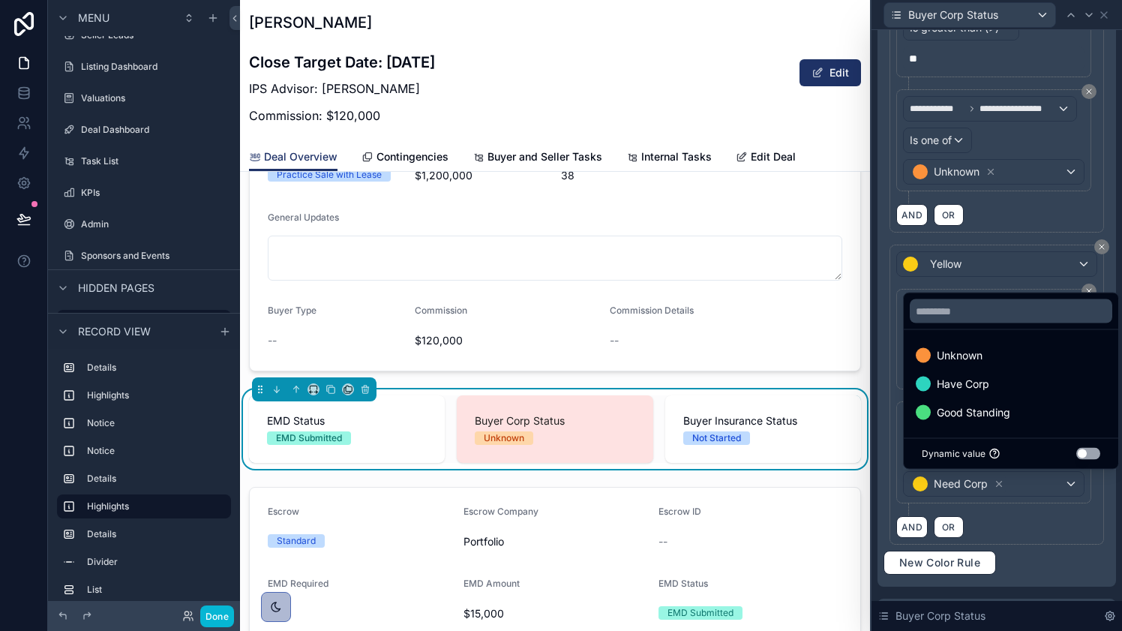
click at [1026, 513] on div "**********" at bounding box center [997, 458] width 201 height 114
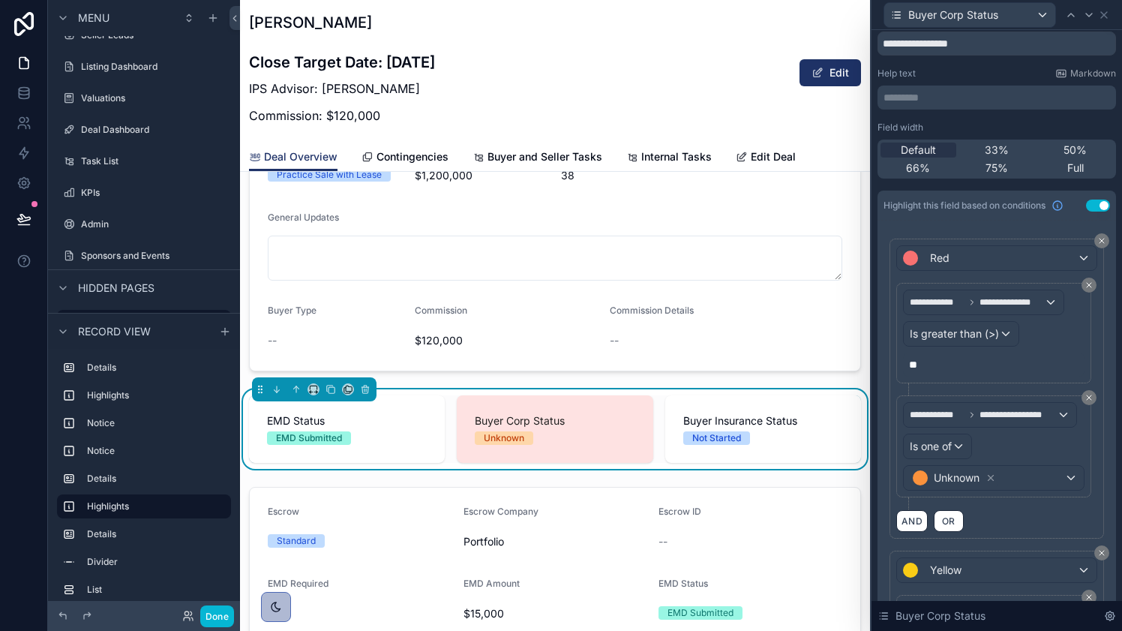
scroll to position [0, 0]
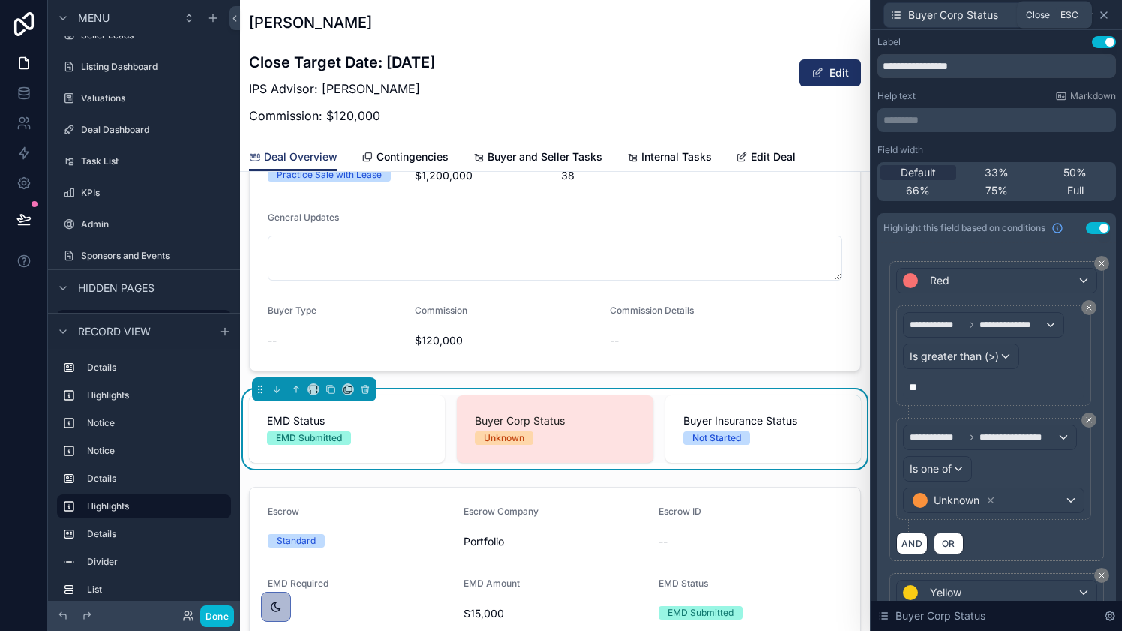
click at [1106, 14] on icon at bounding box center [1104, 15] width 12 height 12
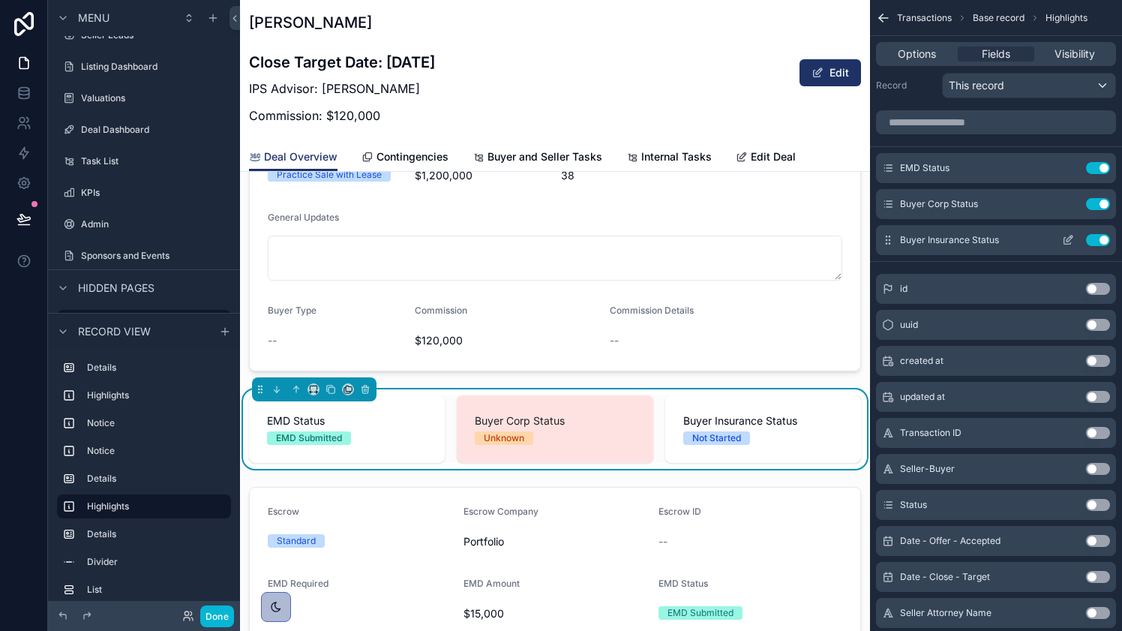
click at [1069, 242] on icon "scrollable content" at bounding box center [1068, 240] width 12 height 12
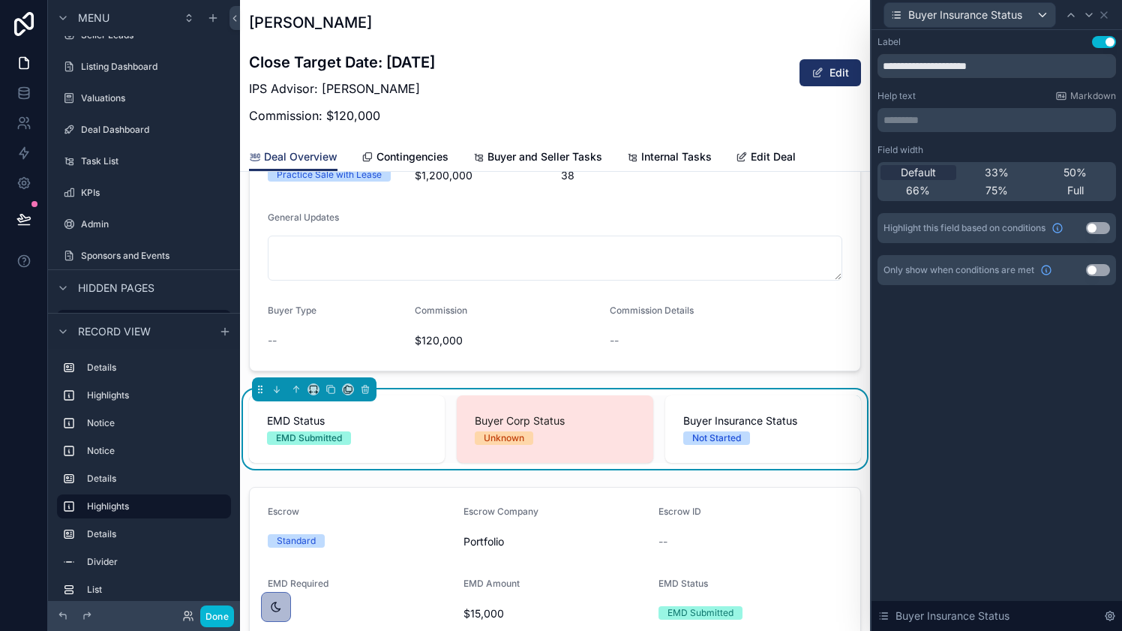
click at [1092, 230] on button "Use setting" at bounding box center [1098, 228] width 24 height 12
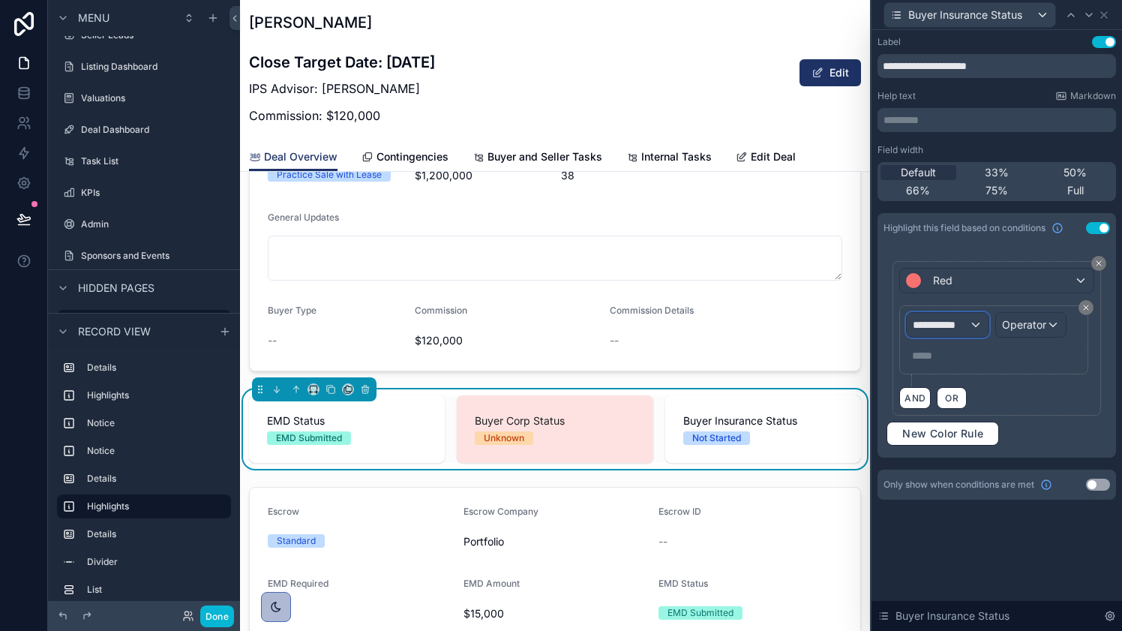
click at [970, 324] on div "**********" at bounding box center [947, 325] width 81 height 24
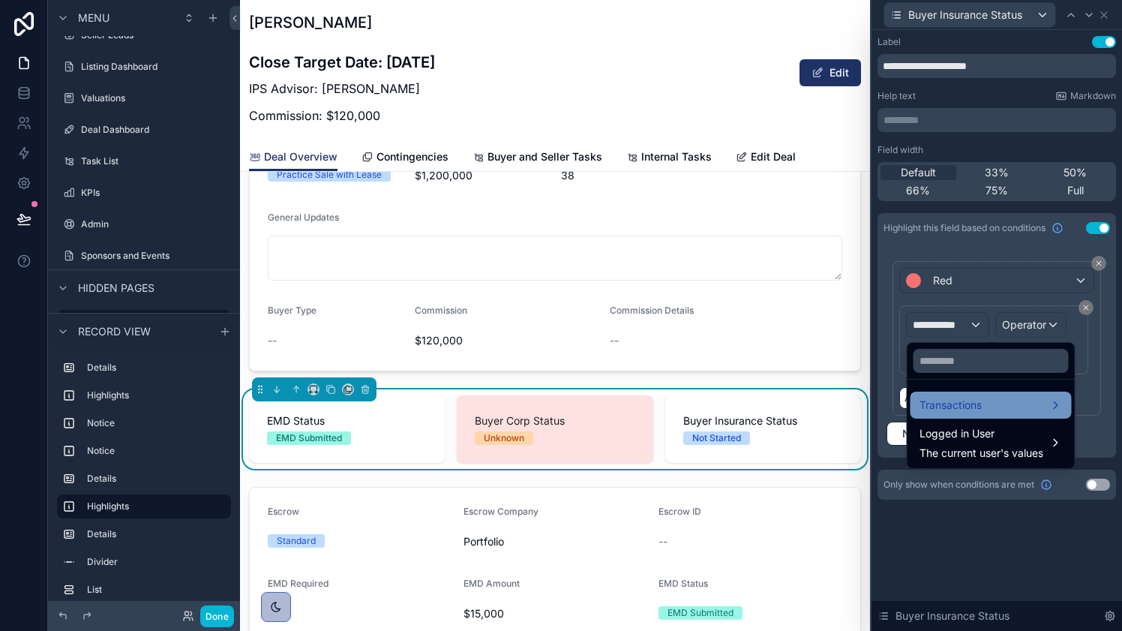
click at [963, 408] on span "Transactions" at bounding box center [951, 405] width 62 height 18
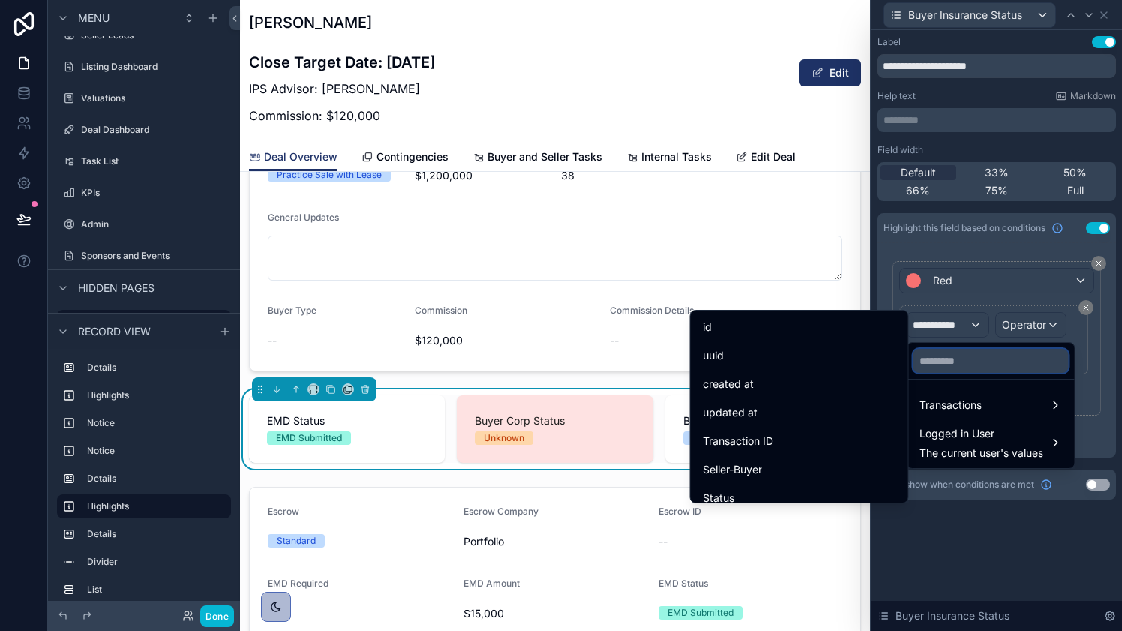
click at [964, 362] on input "text" at bounding box center [991, 361] width 155 height 24
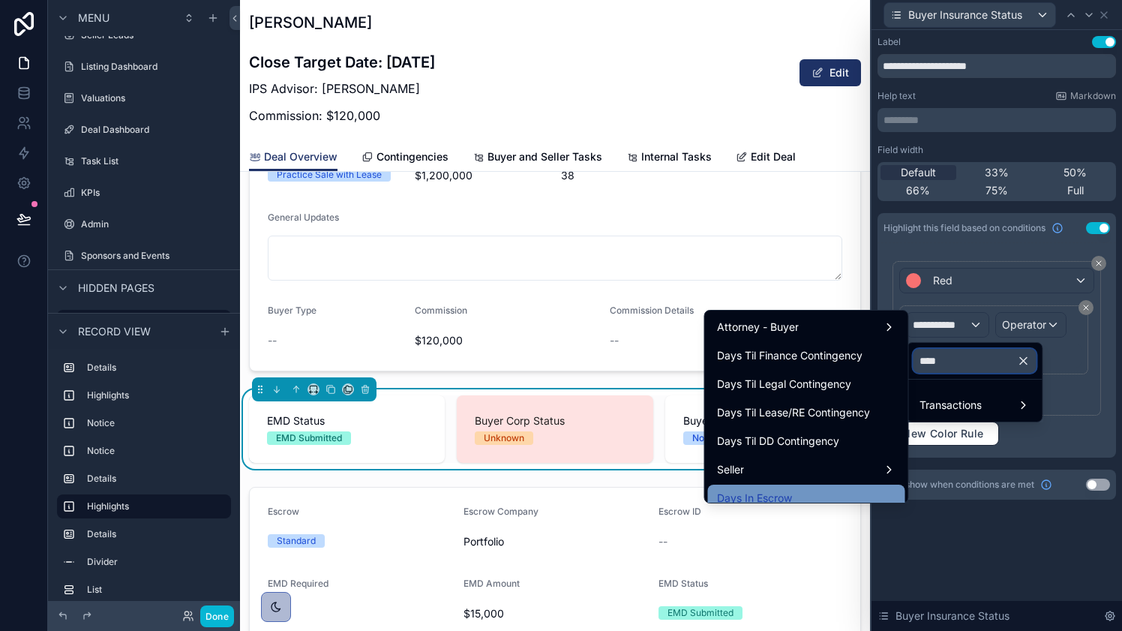
type input "****"
click at [801, 489] on div "Days In Escrow" at bounding box center [806, 498] width 179 height 18
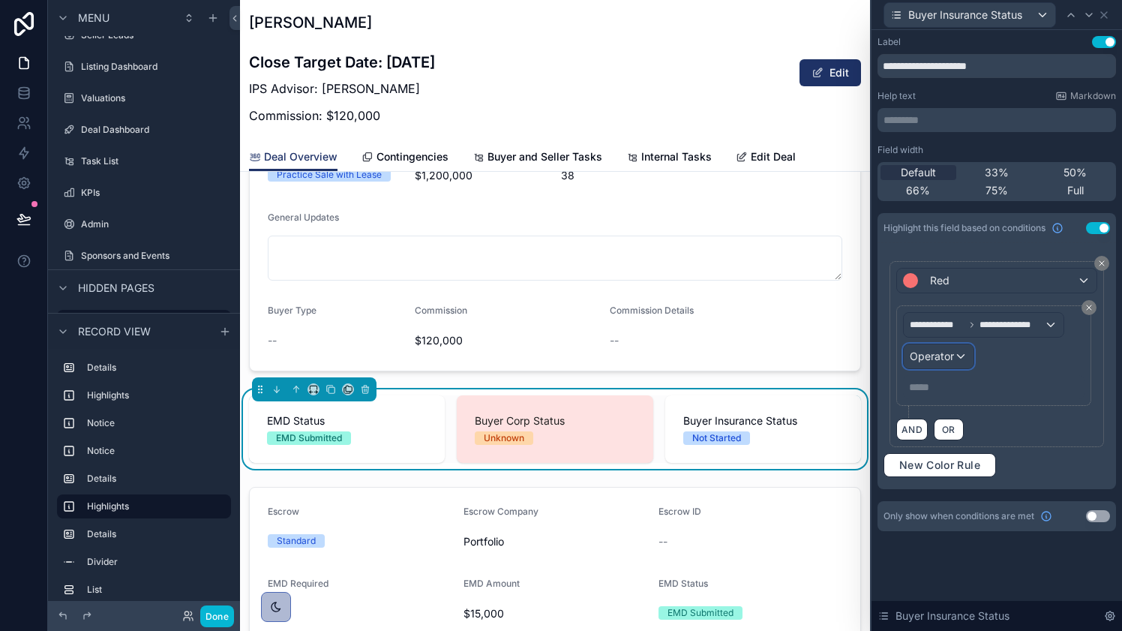
click at [953, 352] on span "Operator" at bounding box center [932, 356] width 44 height 13
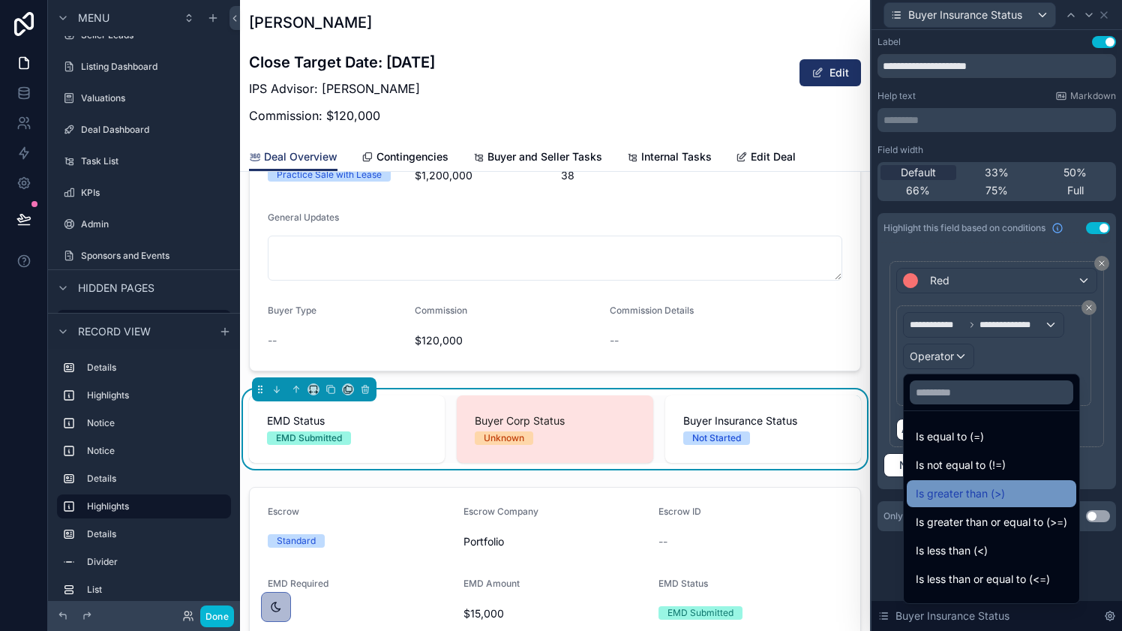
click at [955, 487] on span "Is greater than (>)" at bounding box center [960, 494] width 89 height 18
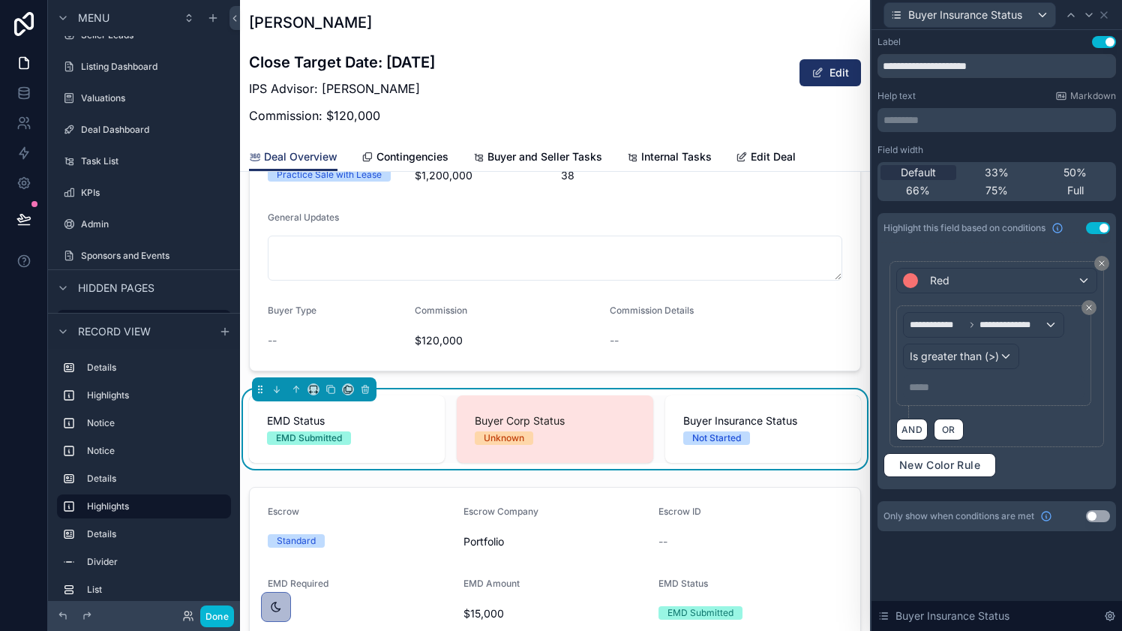
click at [955, 381] on p "***** ﻿" at bounding box center [995, 387] width 173 height 15
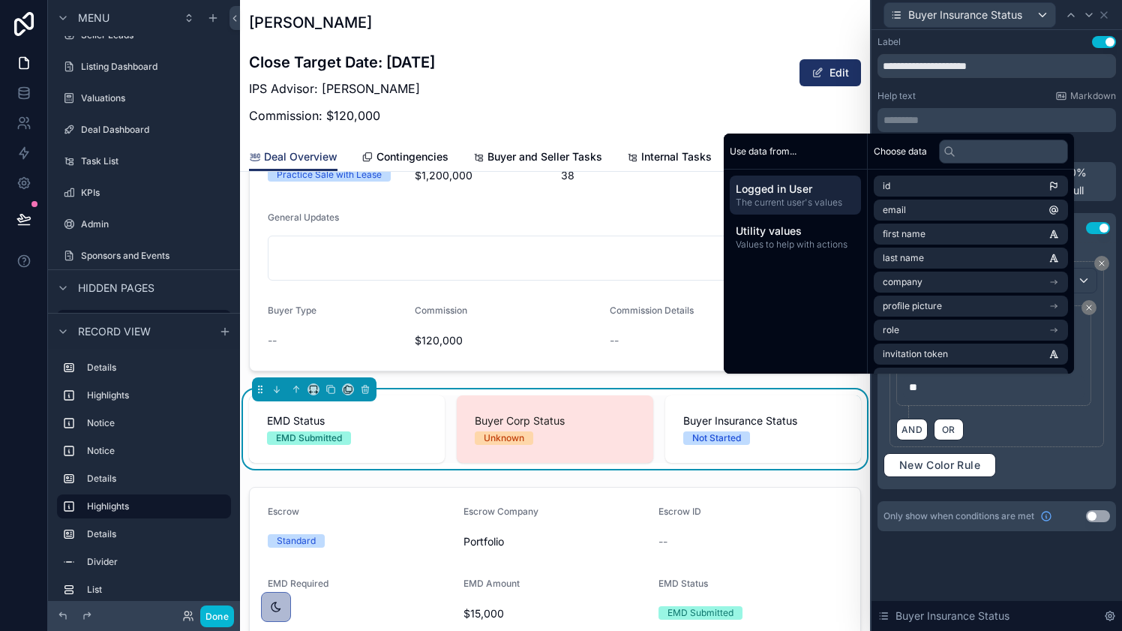
click at [1019, 426] on div "AND OR" at bounding box center [997, 429] width 201 height 23
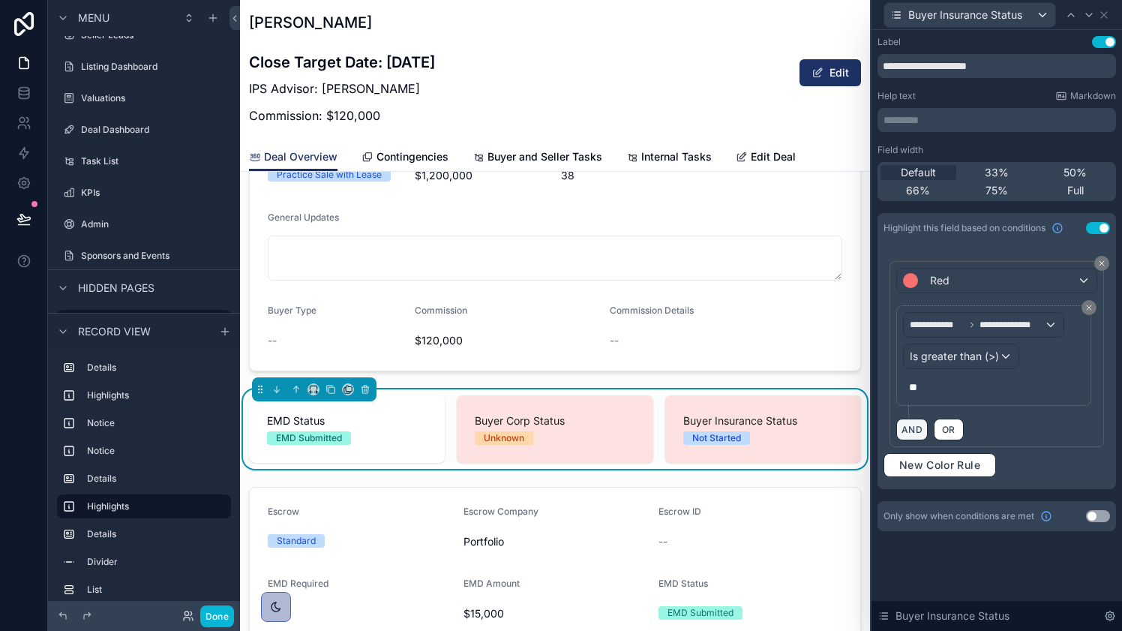
click at [910, 428] on button "AND" at bounding box center [913, 430] width 32 height 22
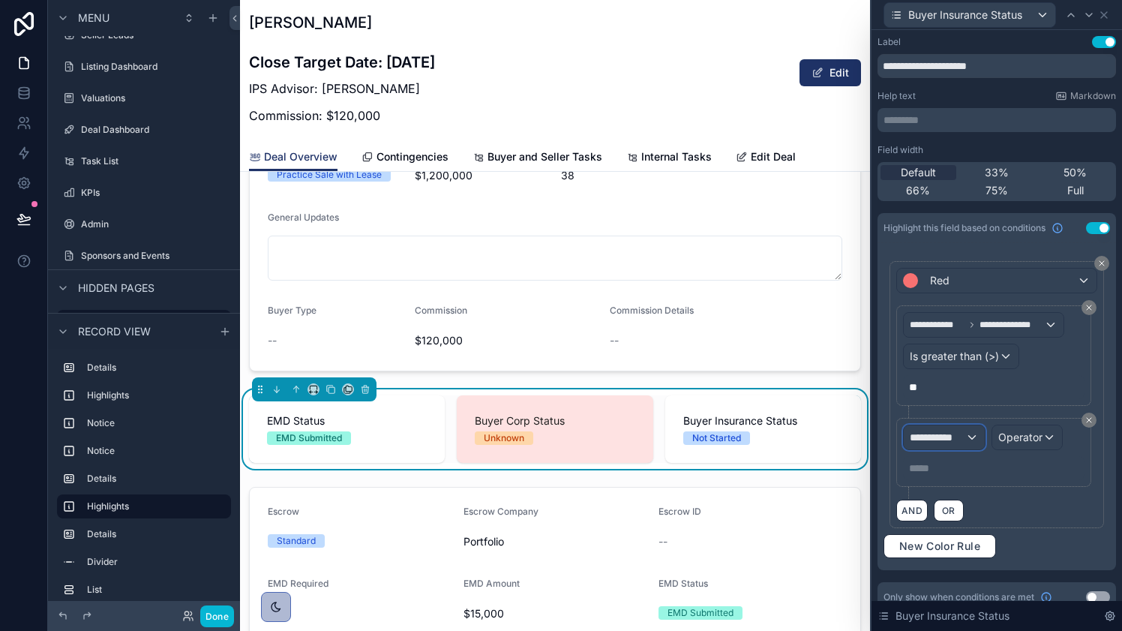
click at [974, 437] on div "**********" at bounding box center [944, 437] width 81 height 24
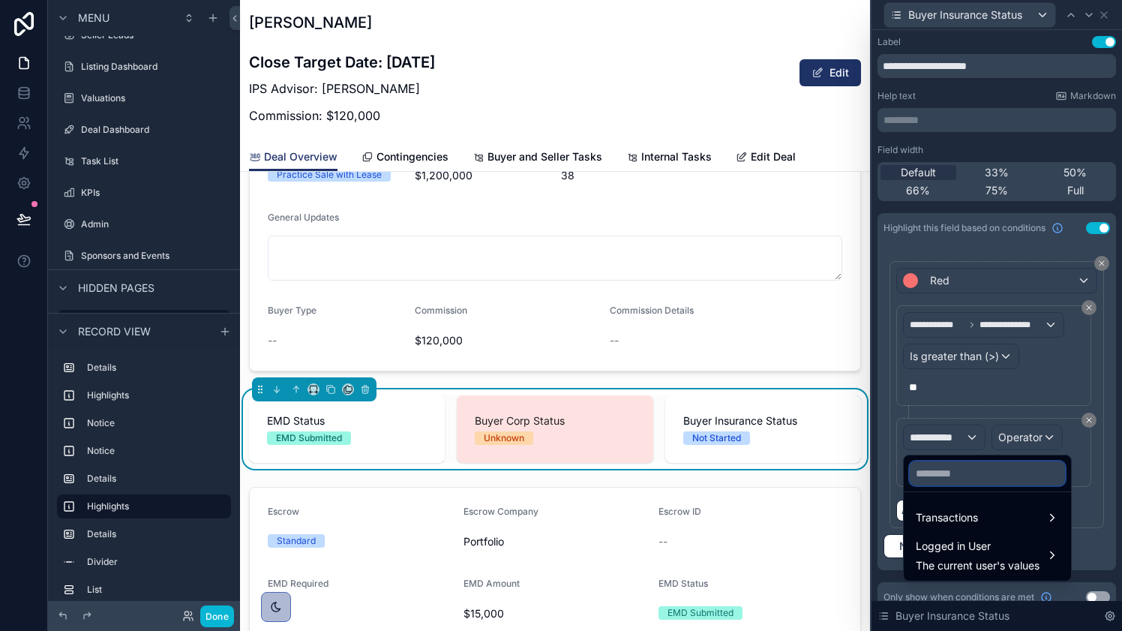
click at [975, 473] on input "text" at bounding box center [987, 473] width 155 height 24
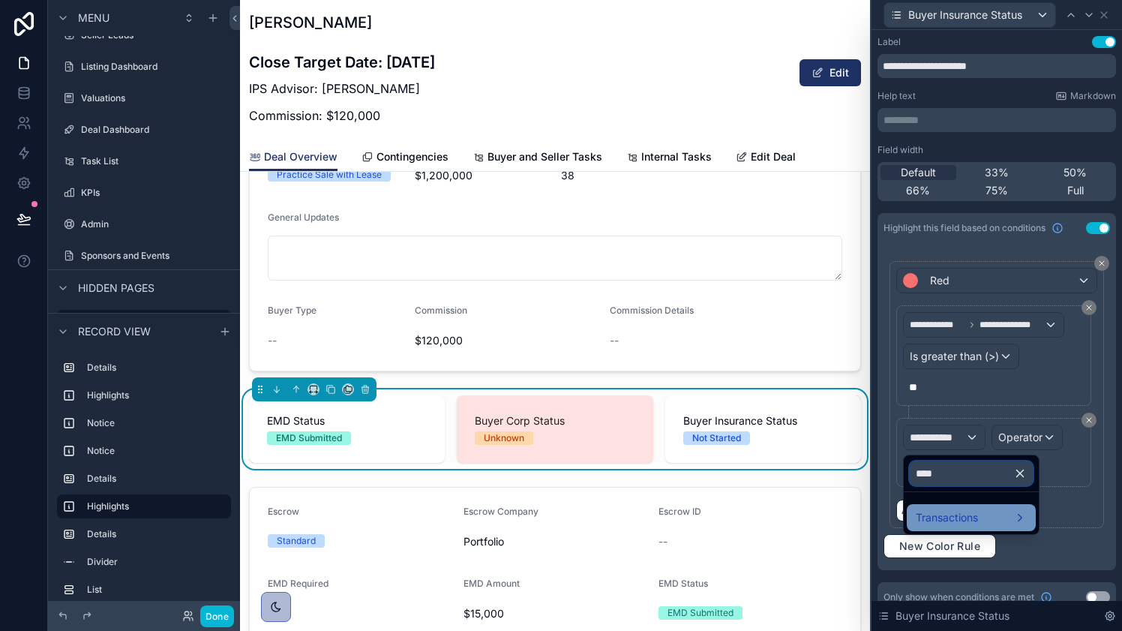
type input "****"
click at [967, 515] on span "Transactions" at bounding box center [947, 518] width 62 height 18
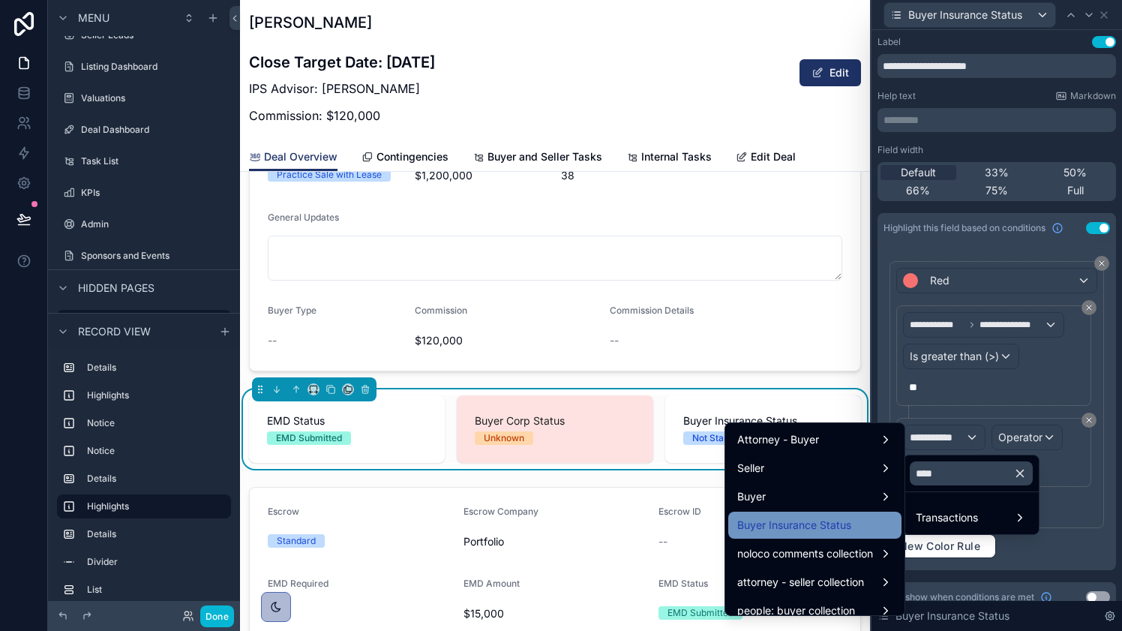
click at [842, 518] on span "Buyer Insurance Status" at bounding box center [795, 525] width 114 height 18
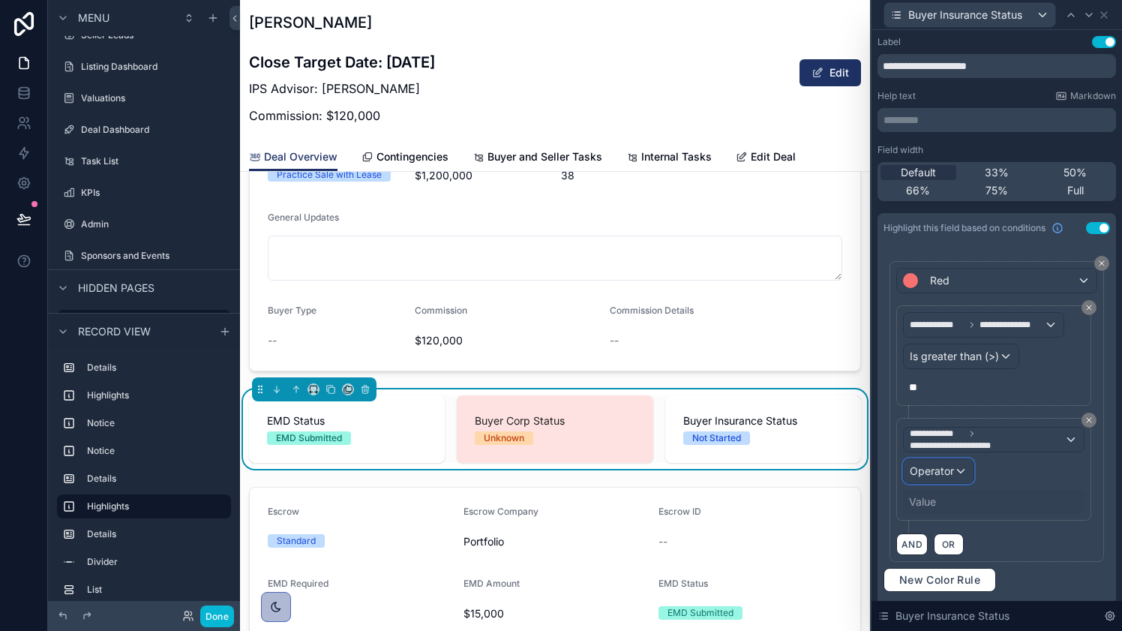
click at [943, 464] on span "Operator" at bounding box center [932, 470] width 44 height 13
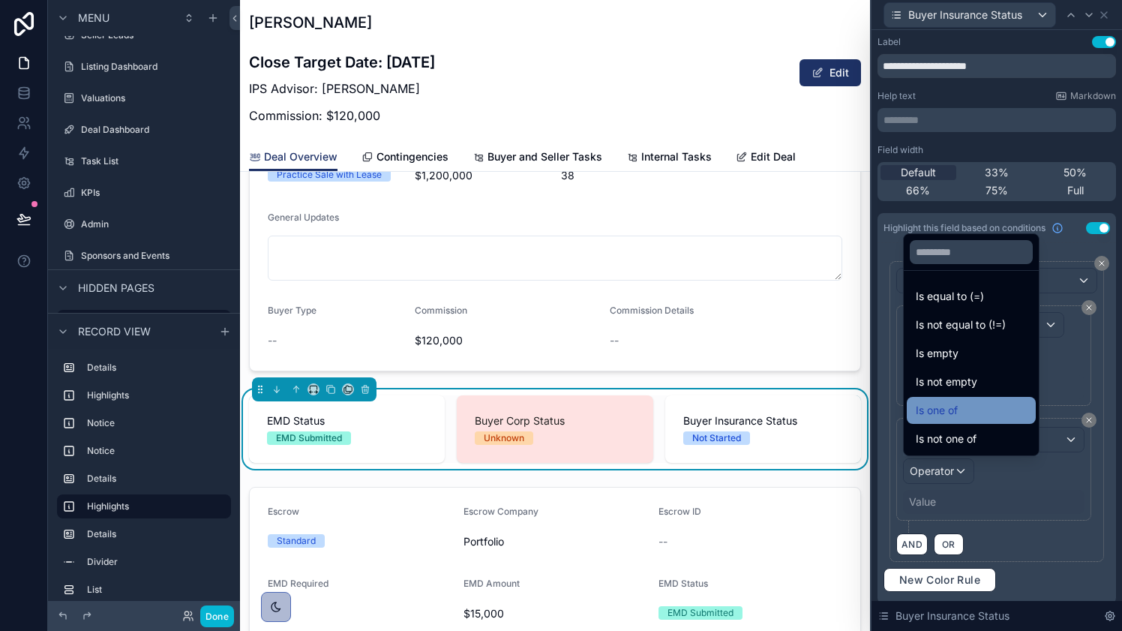
click at [951, 416] on span "Is one of" at bounding box center [937, 410] width 42 height 18
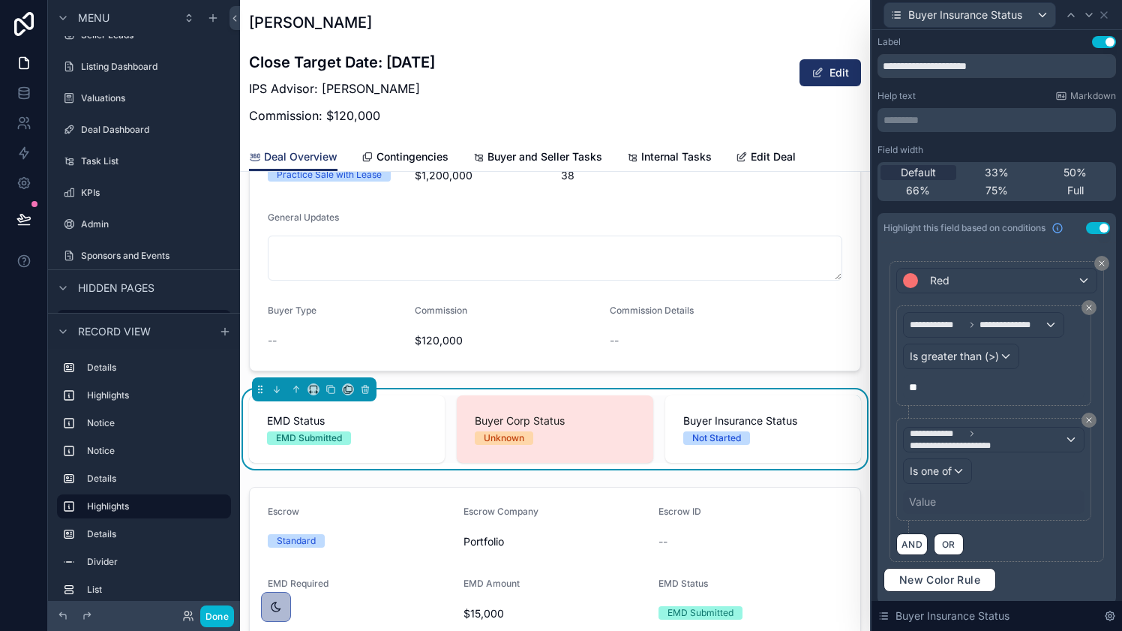
click at [930, 504] on div "Value" at bounding box center [922, 501] width 27 height 15
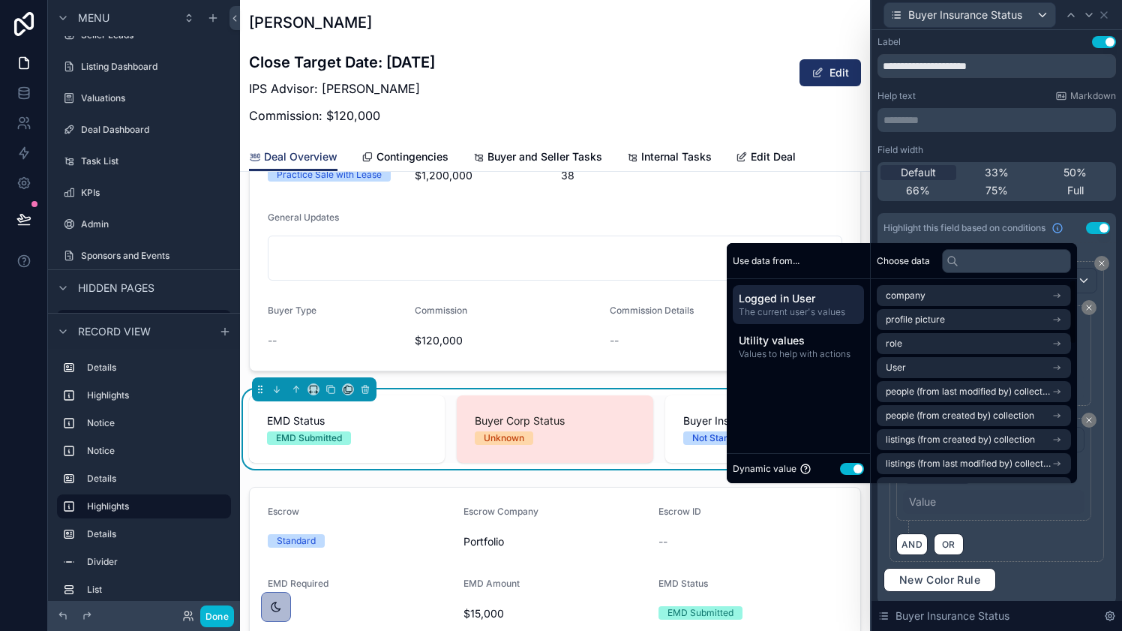
click at [844, 470] on button "Use setting" at bounding box center [852, 469] width 24 height 12
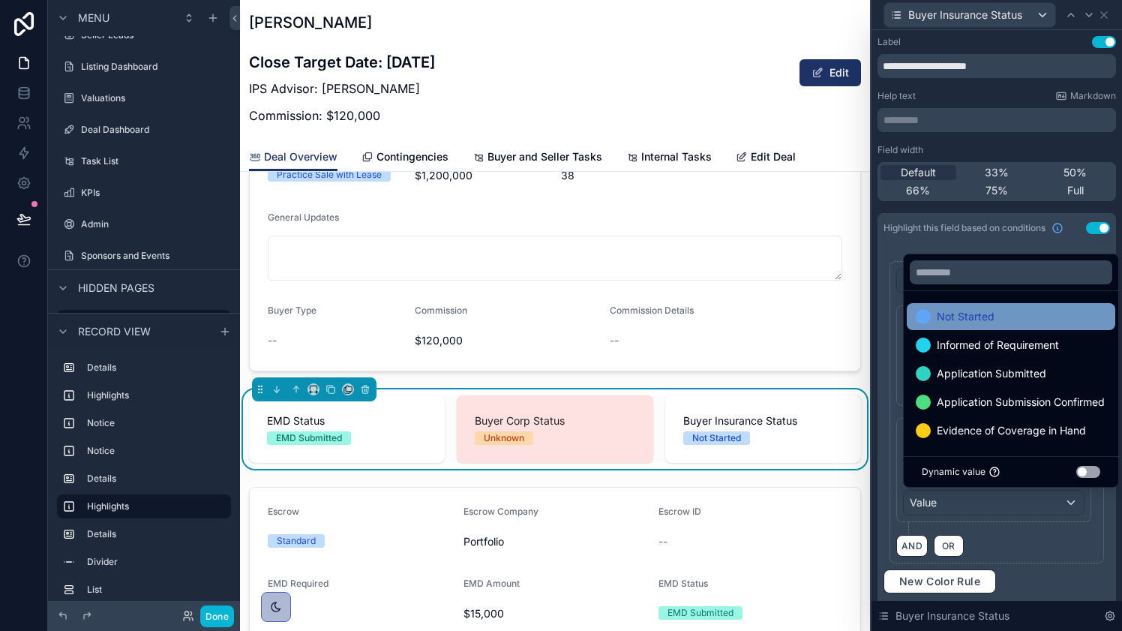
click at [1040, 320] on div "Not Started" at bounding box center [1011, 317] width 191 height 18
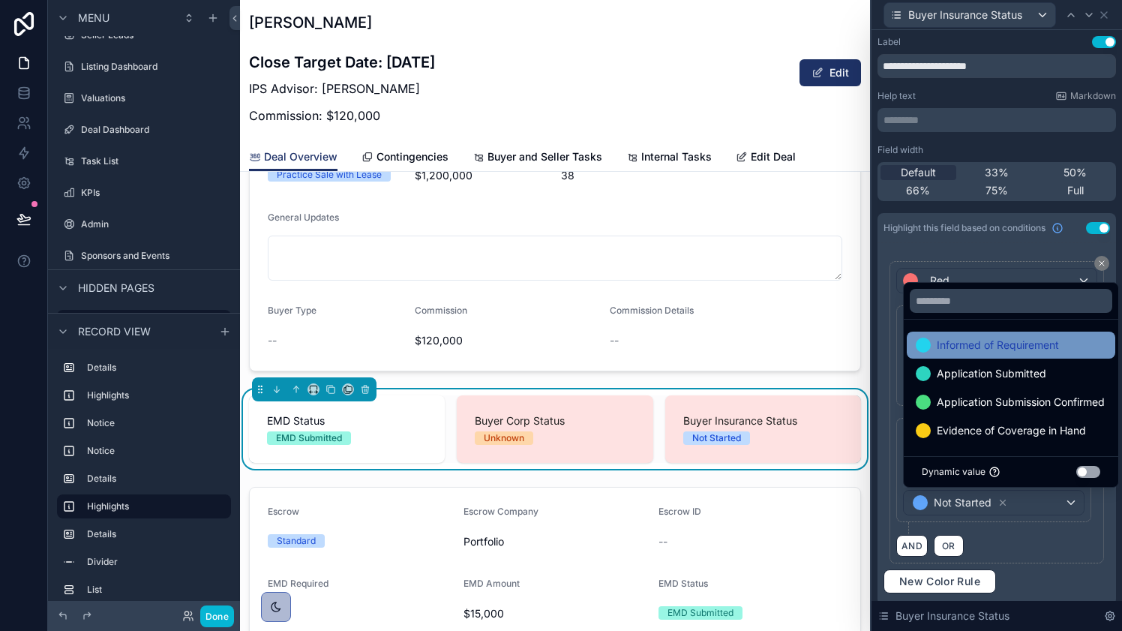
click at [1035, 344] on span "Informed of Requirement" at bounding box center [998, 345] width 122 height 18
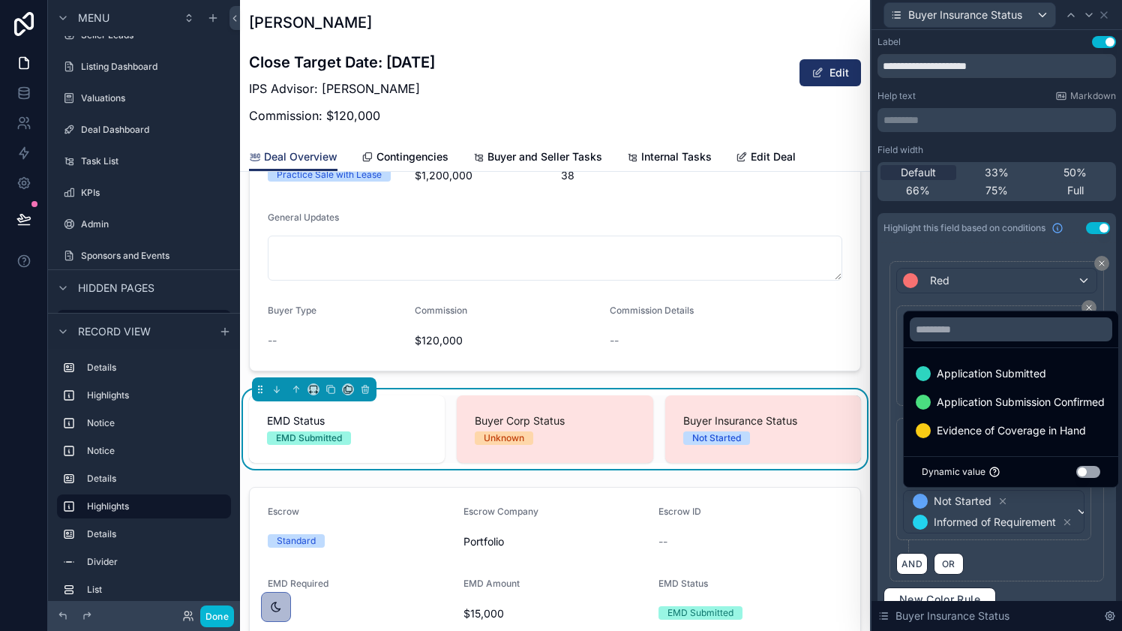
click at [1050, 545] on div "**********" at bounding box center [997, 485] width 201 height 134
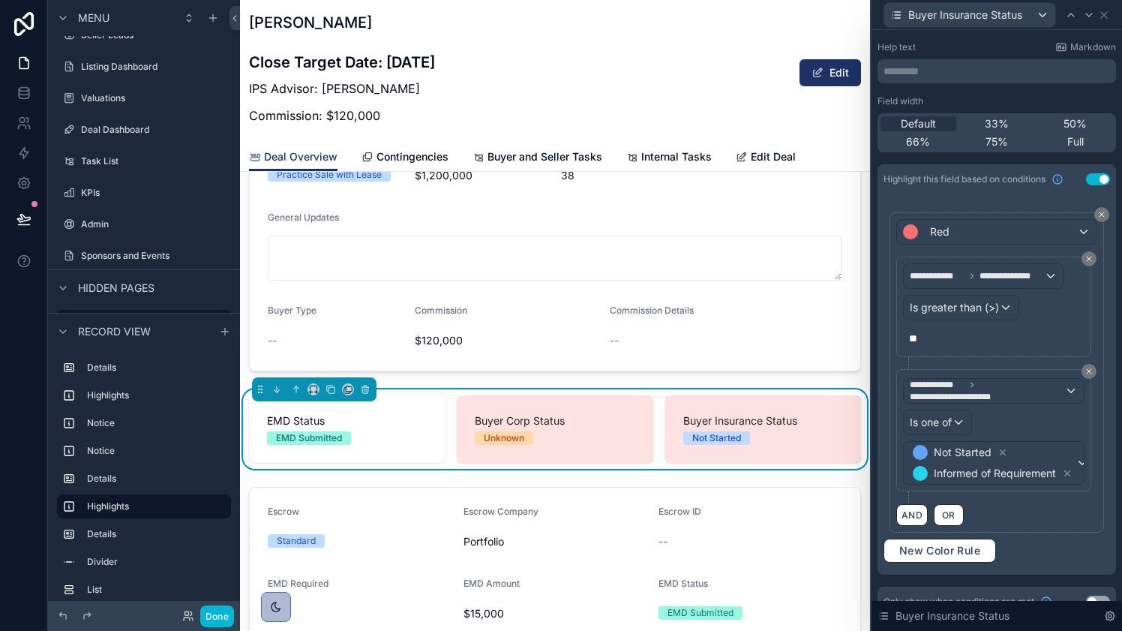
scroll to position [69, 0]
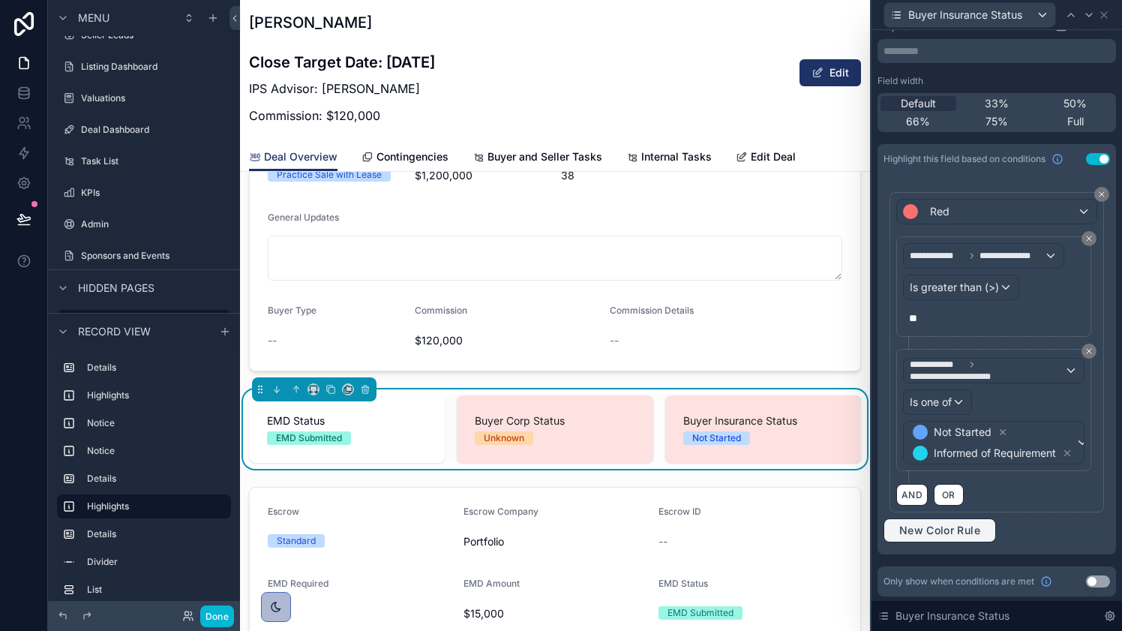
click at [921, 532] on span "New Color Rule" at bounding box center [940, 531] width 93 height 14
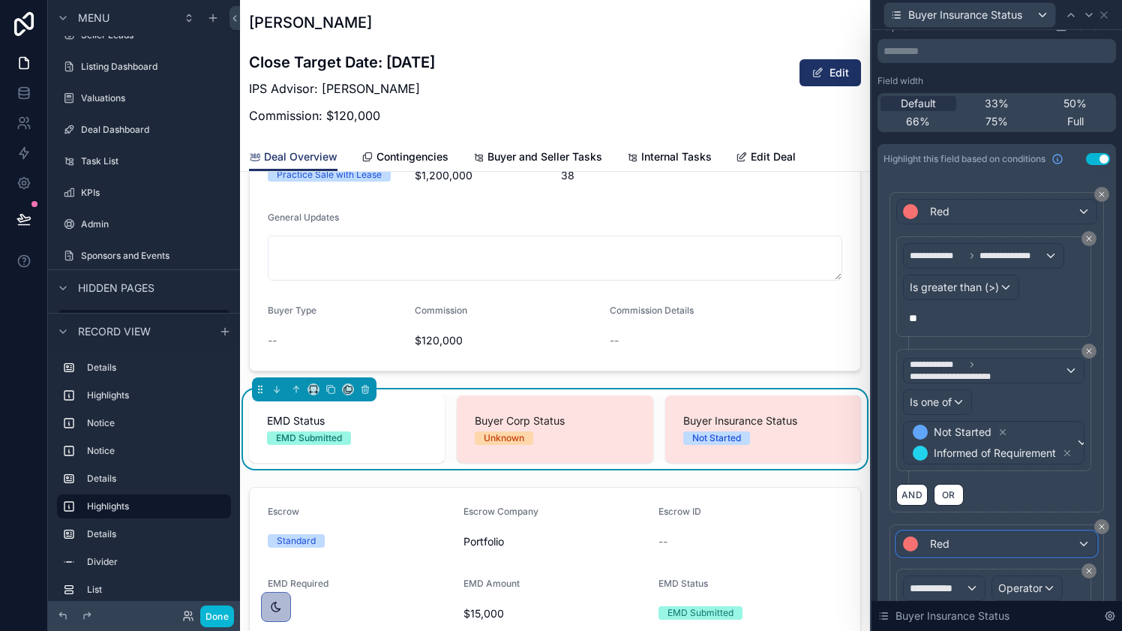
click at [933, 541] on span "Red" at bounding box center [940, 543] width 20 height 15
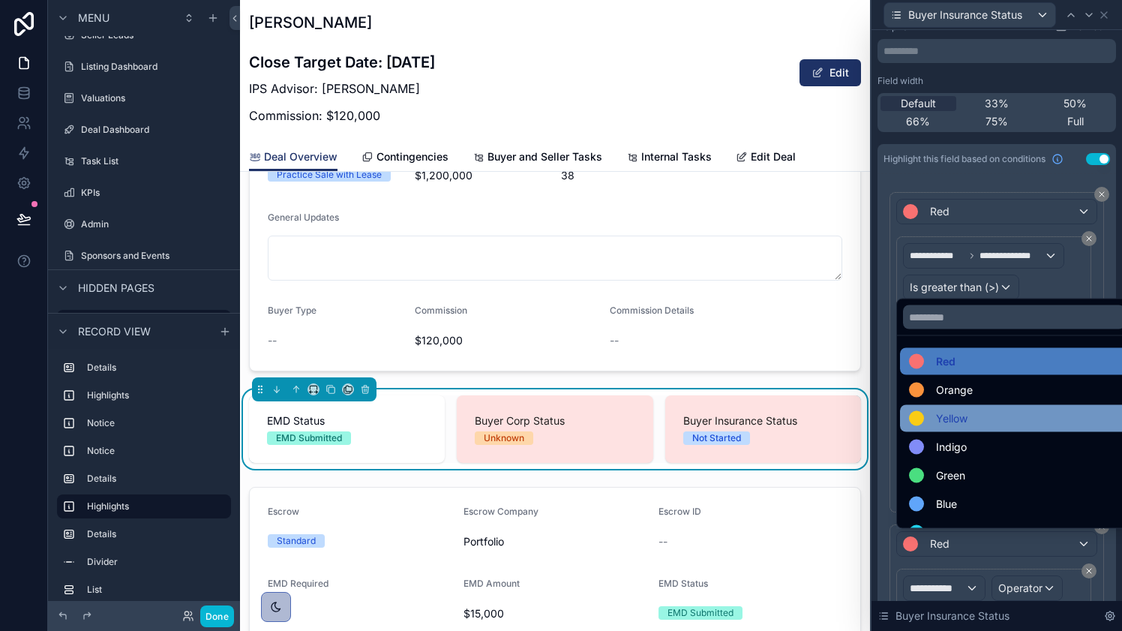
click at [954, 419] on span "Yellow" at bounding box center [952, 419] width 32 height 18
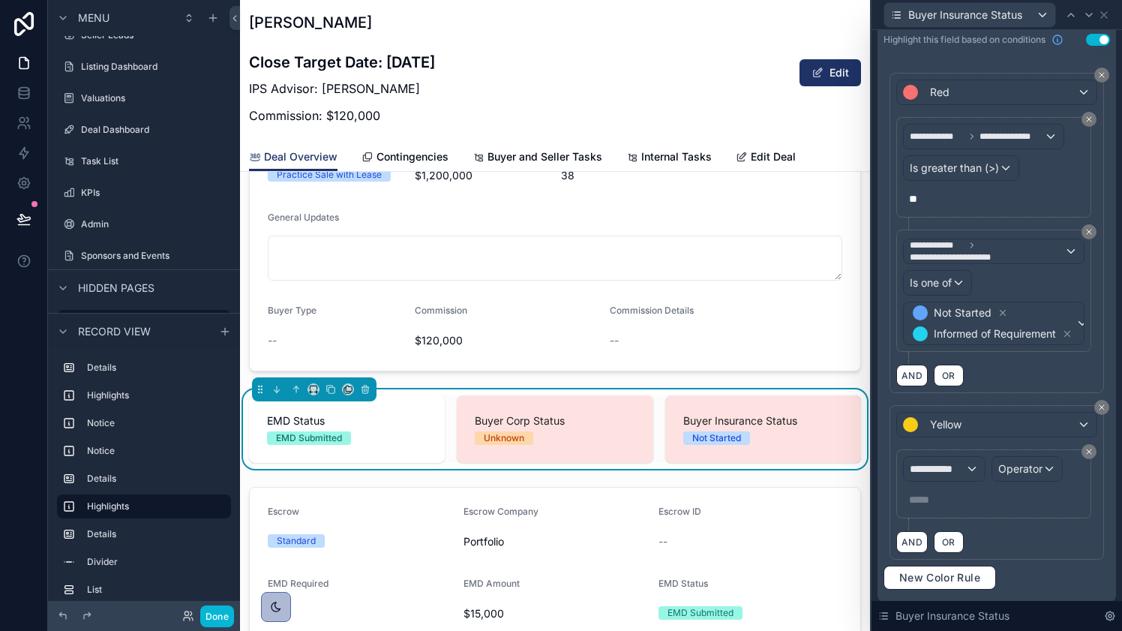
scroll to position [236, 0]
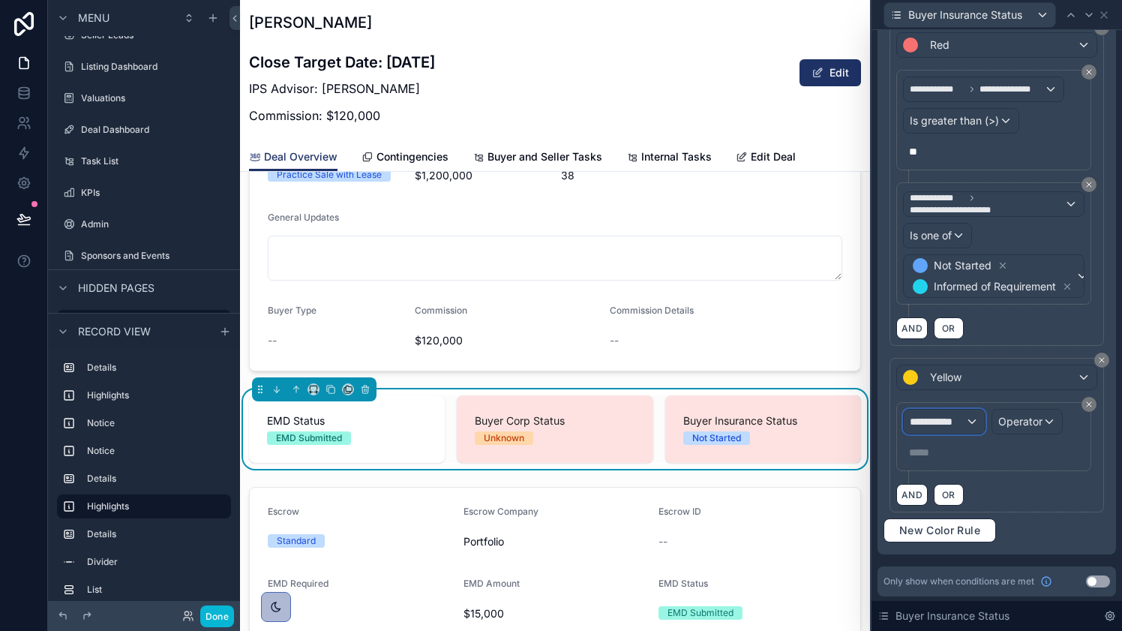
click at [966, 419] on div "**********" at bounding box center [944, 422] width 81 height 24
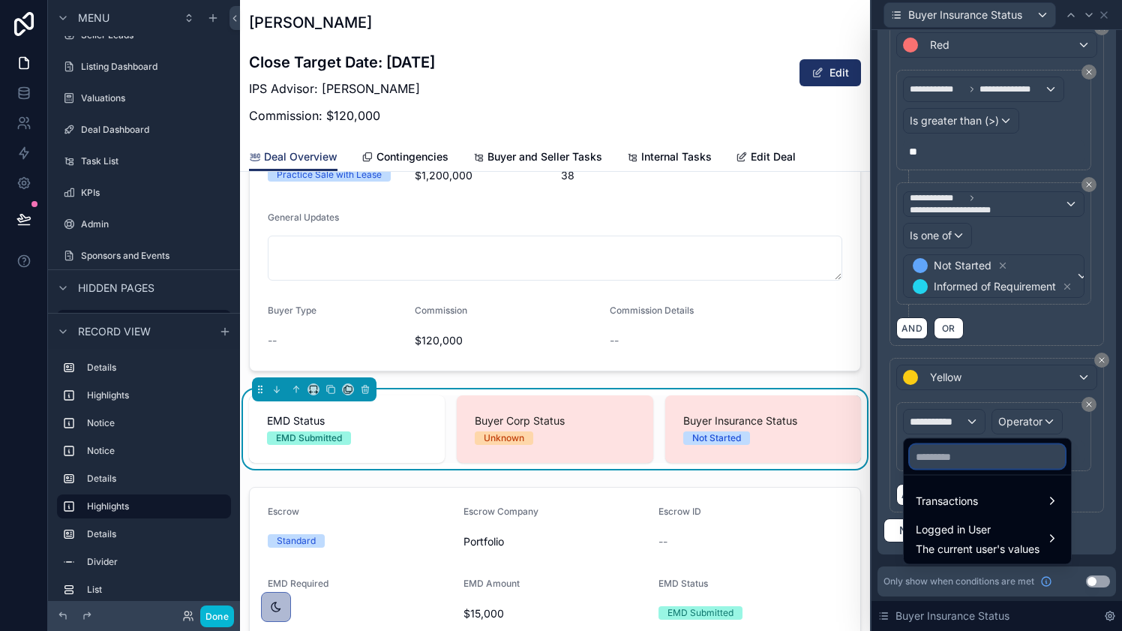
click at [963, 452] on input "text" at bounding box center [987, 457] width 155 height 24
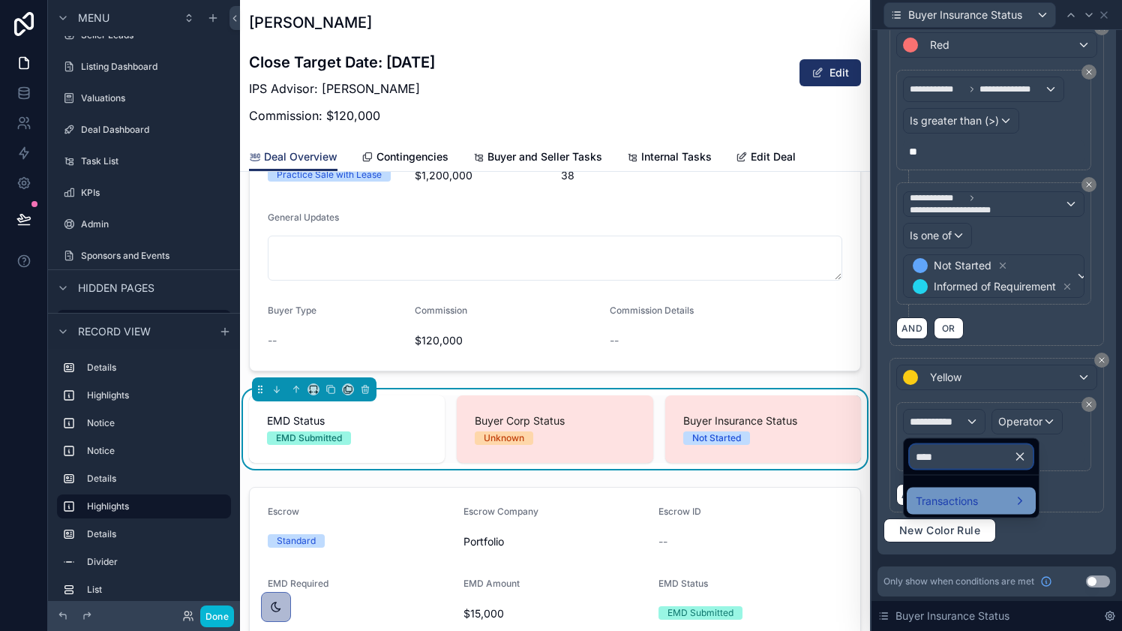
type input "****"
click at [951, 500] on span "Transactions" at bounding box center [947, 501] width 62 height 18
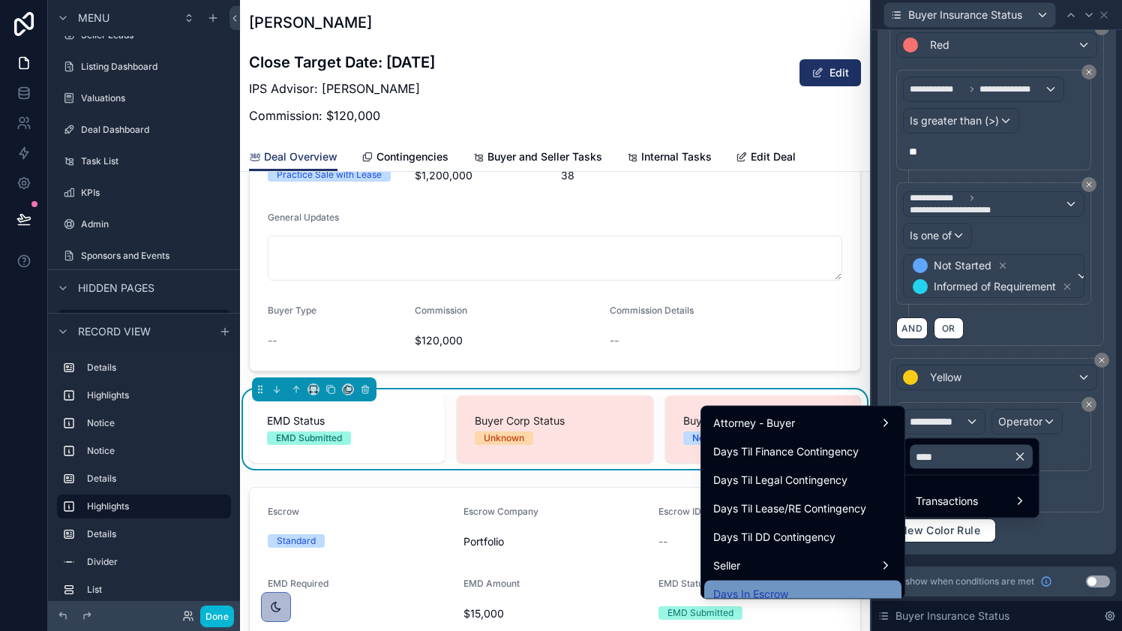
click at [818, 583] on div "Days In Escrow" at bounding box center [803, 594] width 197 height 27
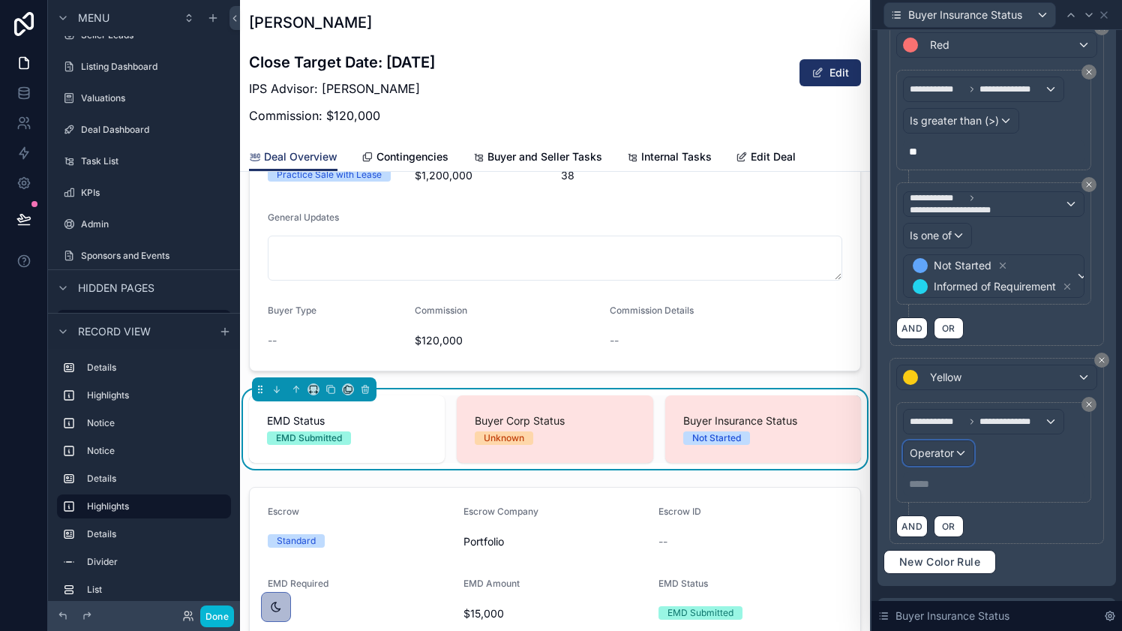
click at [948, 448] on span "Operator" at bounding box center [932, 452] width 44 height 13
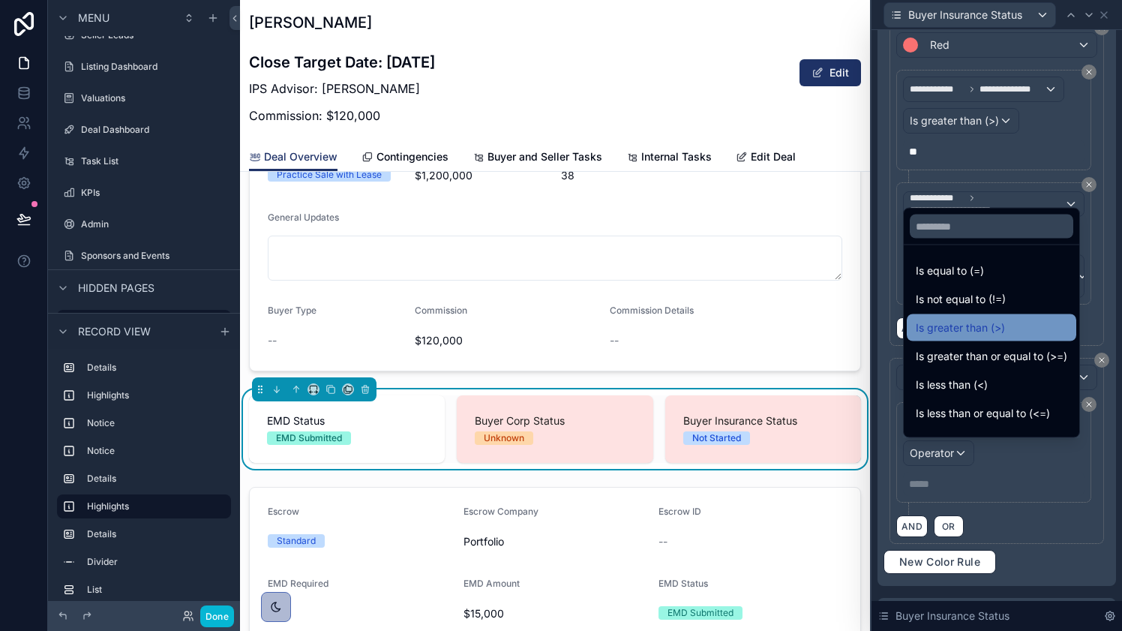
click at [962, 332] on span "Is greater than (>)" at bounding box center [960, 328] width 89 height 18
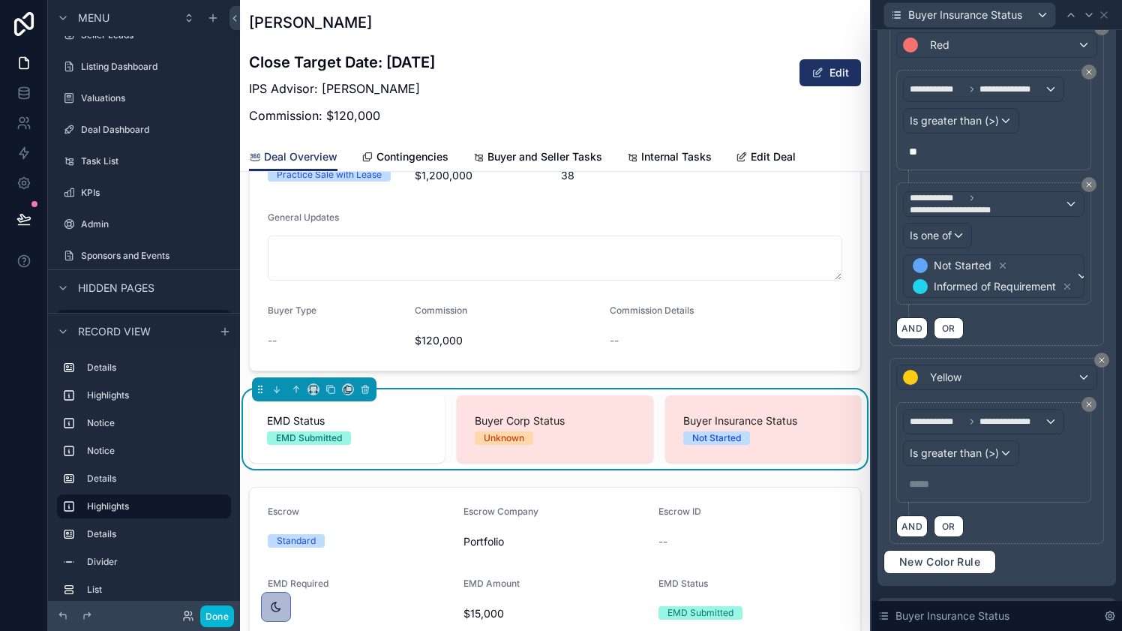
click at [944, 486] on p "***** ﻿" at bounding box center [995, 483] width 173 height 15
click at [1004, 509] on div "**********" at bounding box center [997, 458] width 201 height 113
click at [921, 525] on button "AND" at bounding box center [913, 526] width 32 height 22
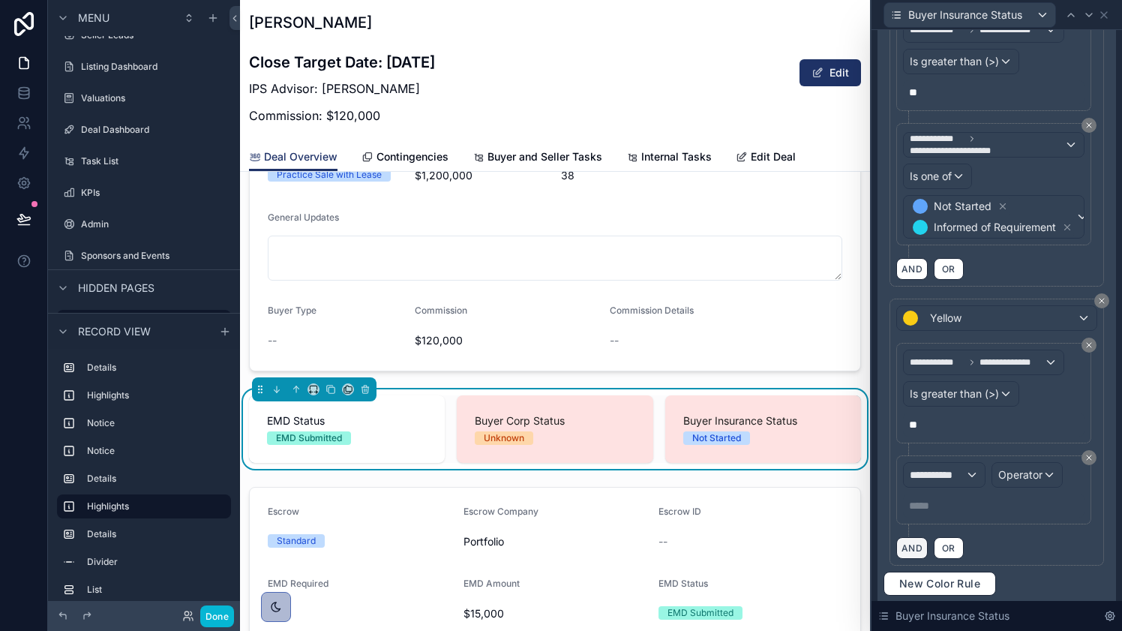
scroll to position [314, 0]
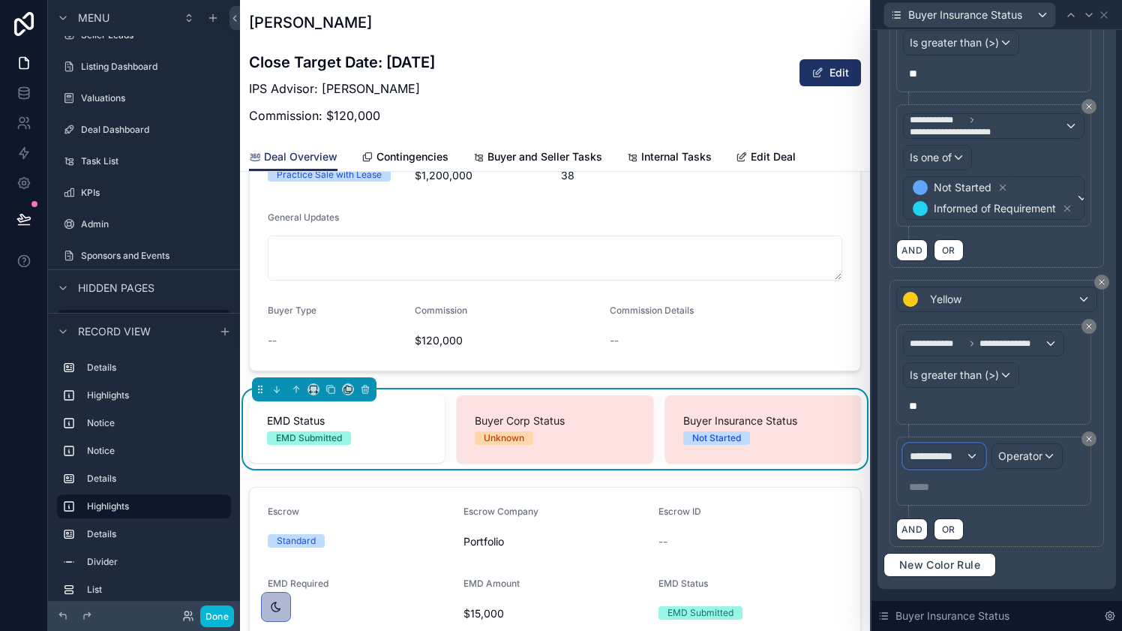
click at [972, 455] on div "**********" at bounding box center [944, 456] width 81 height 24
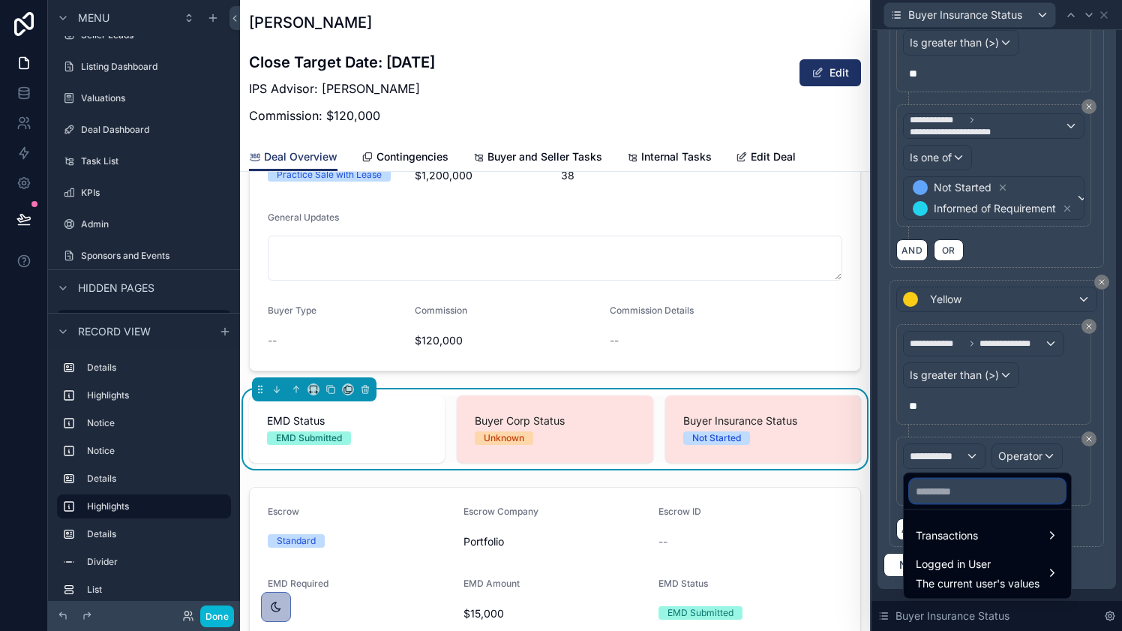
click at [970, 496] on input "text" at bounding box center [987, 491] width 155 height 24
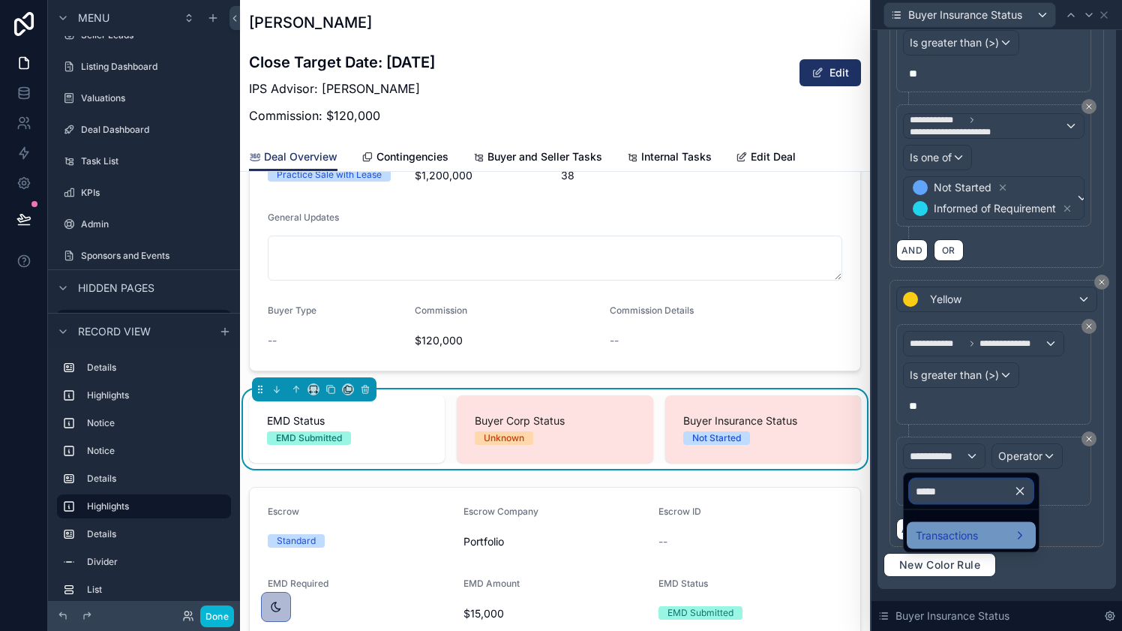
type input "*****"
click at [970, 538] on span "Transactions" at bounding box center [947, 536] width 62 height 18
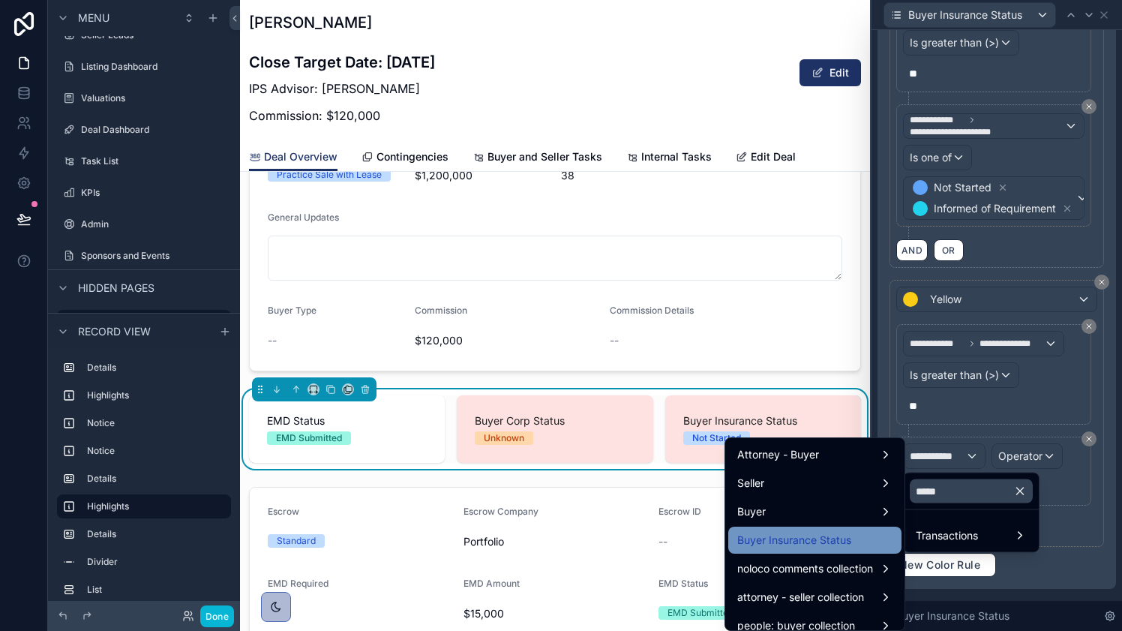
click at [849, 531] on div "Buyer Insurance Status" at bounding box center [815, 540] width 155 height 18
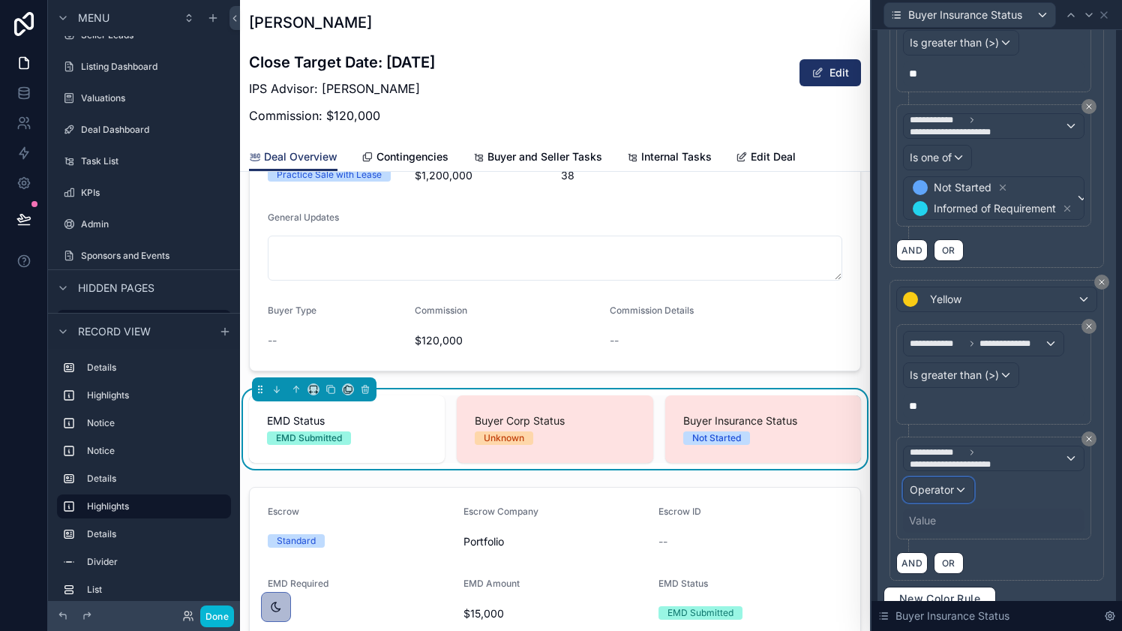
click at [948, 483] on span "Operator" at bounding box center [932, 489] width 44 height 13
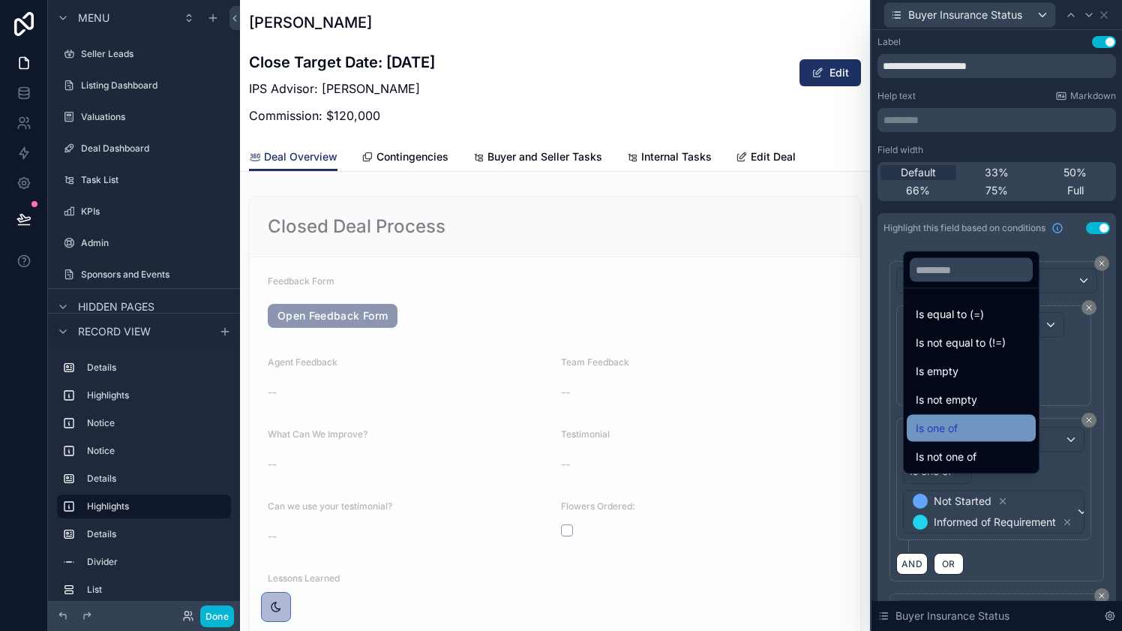
scroll to position [12, 0]
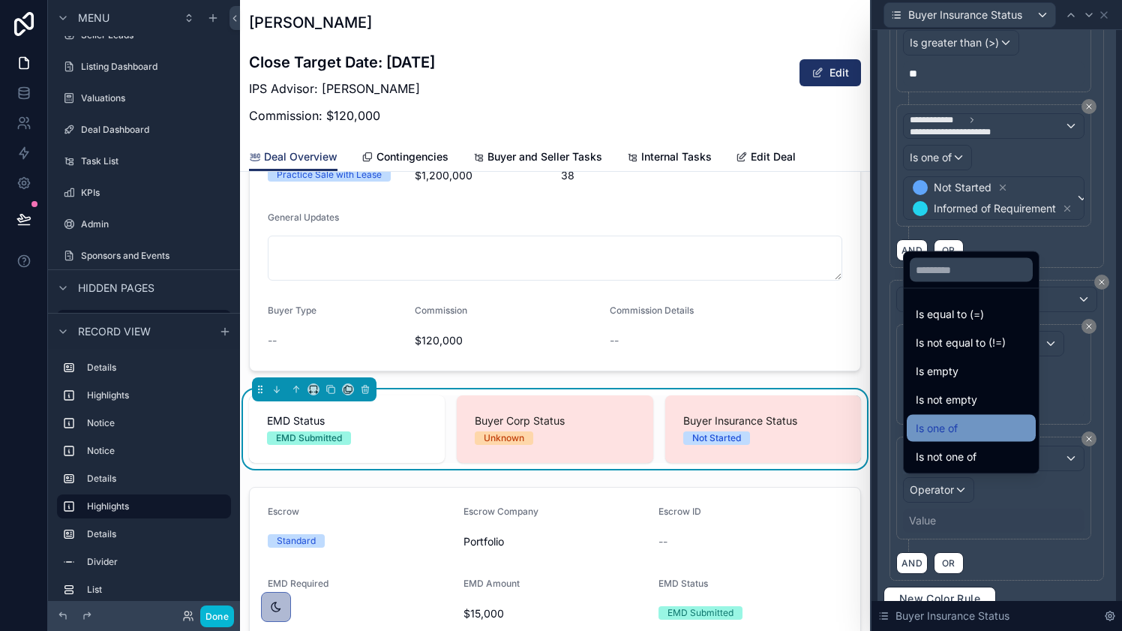
click at [966, 422] on div "Is one of" at bounding box center [971, 428] width 111 height 18
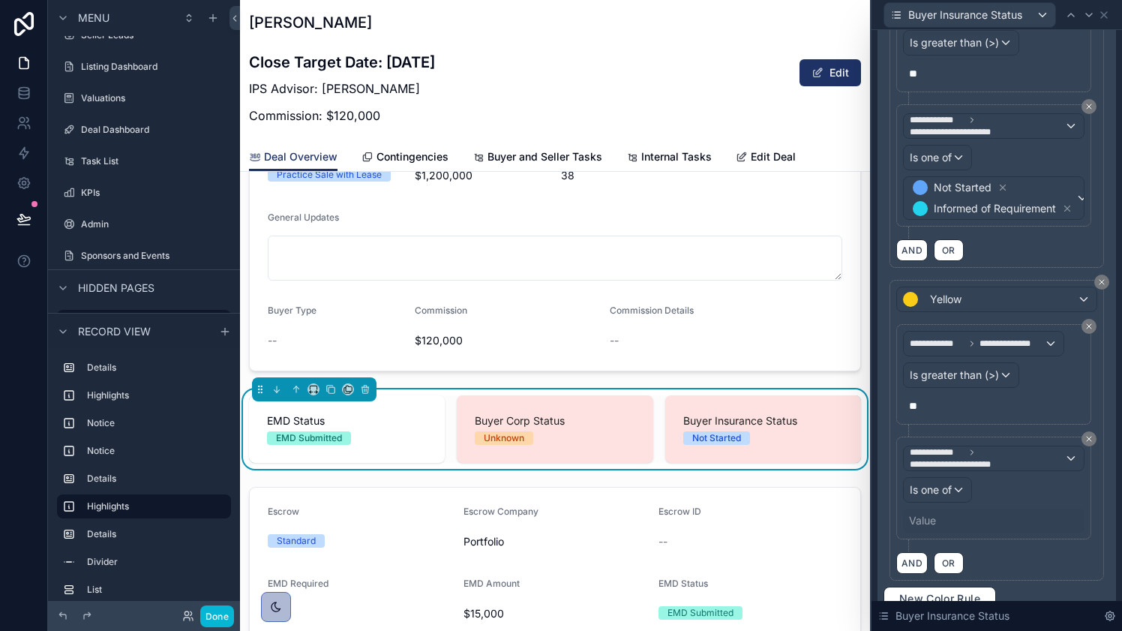
click at [933, 518] on div "Value" at bounding box center [922, 520] width 27 height 15
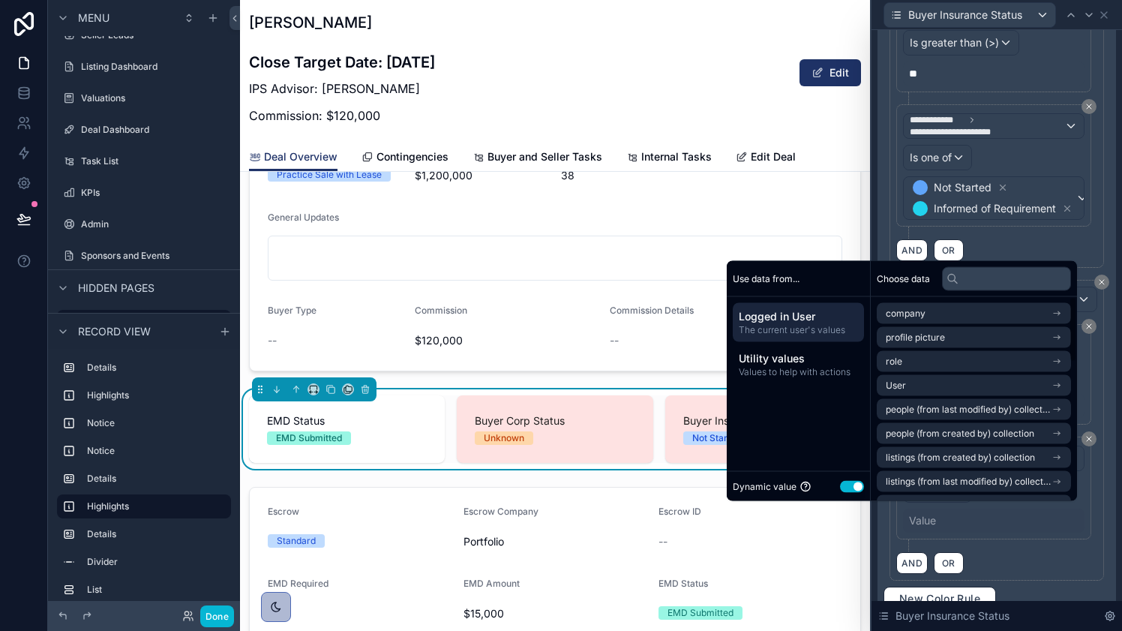
click at [846, 483] on button "Use setting" at bounding box center [852, 486] width 24 height 12
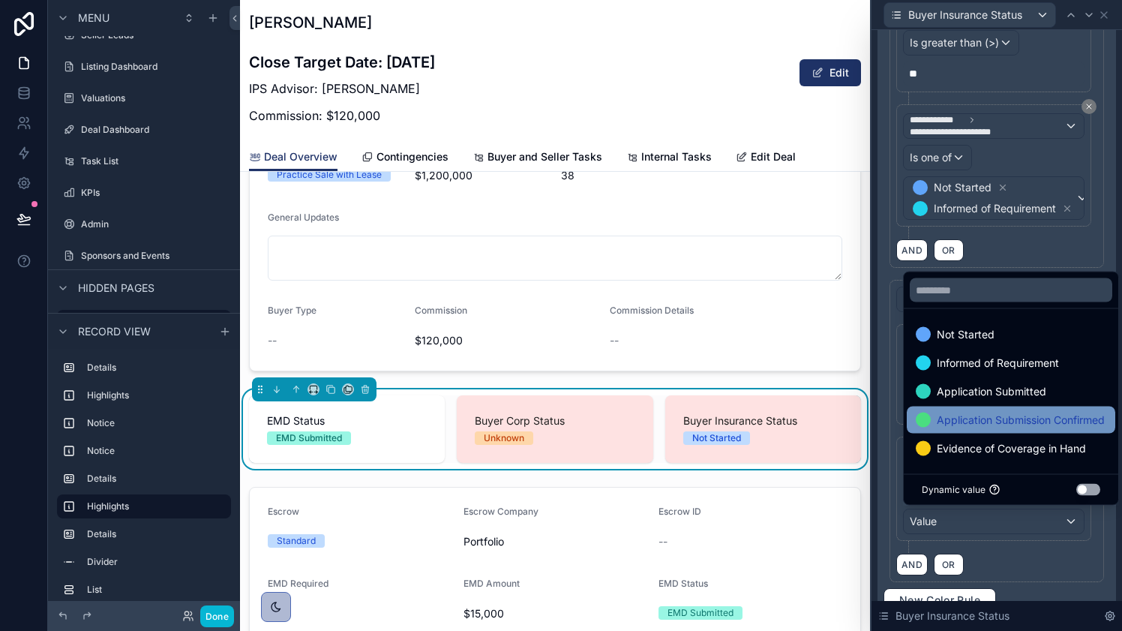
click at [999, 421] on span "Application Submission Confirmed" at bounding box center [1021, 420] width 168 height 18
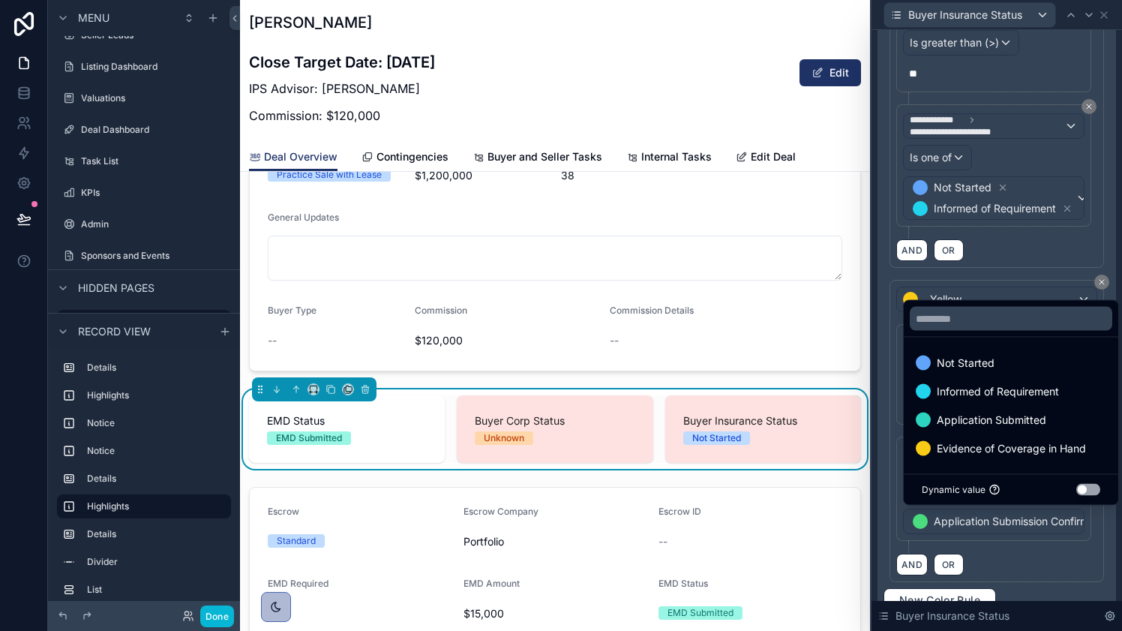
click at [1033, 548] on div "**********" at bounding box center [997, 495] width 201 height 116
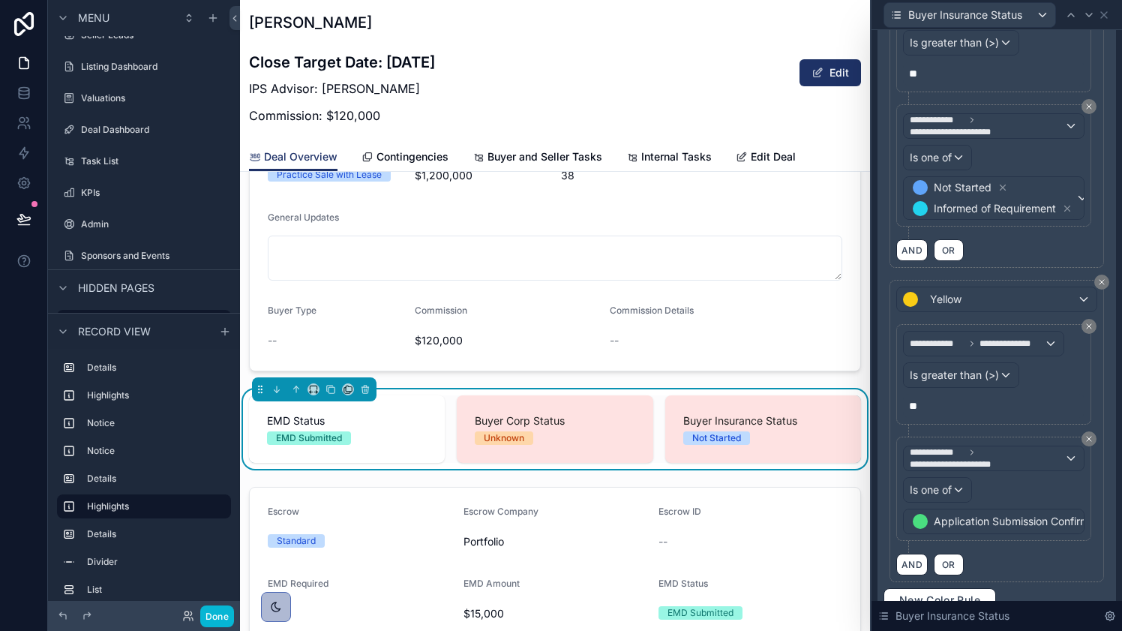
scroll to position [383, 0]
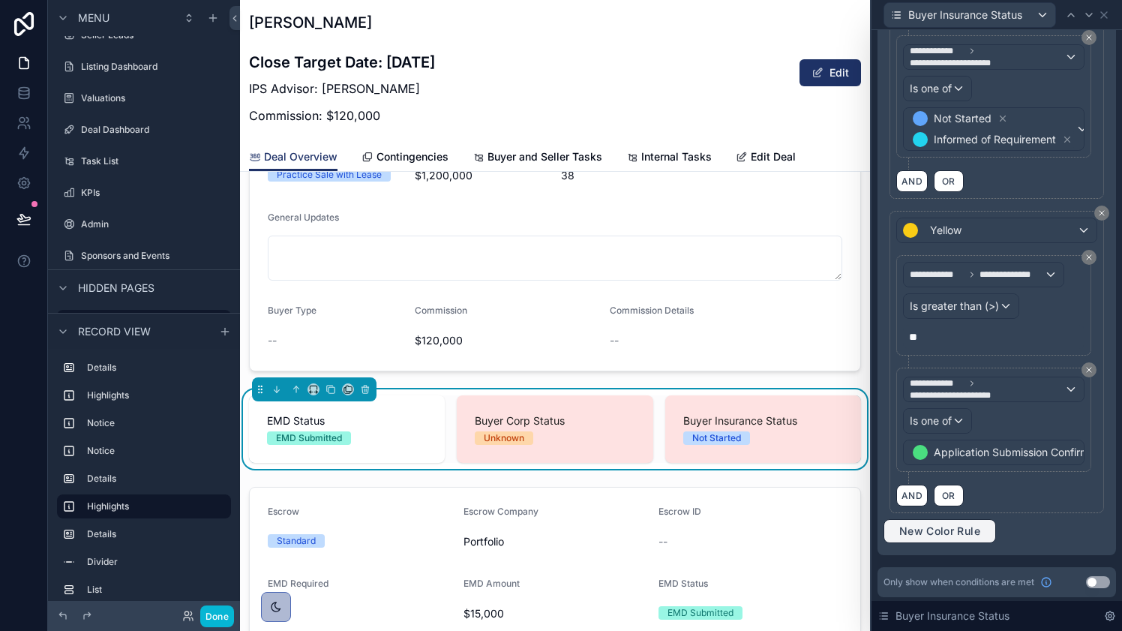
click at [912, 528] on span "New Color Rule" at bounding box center [940, 531] width 93 height 14
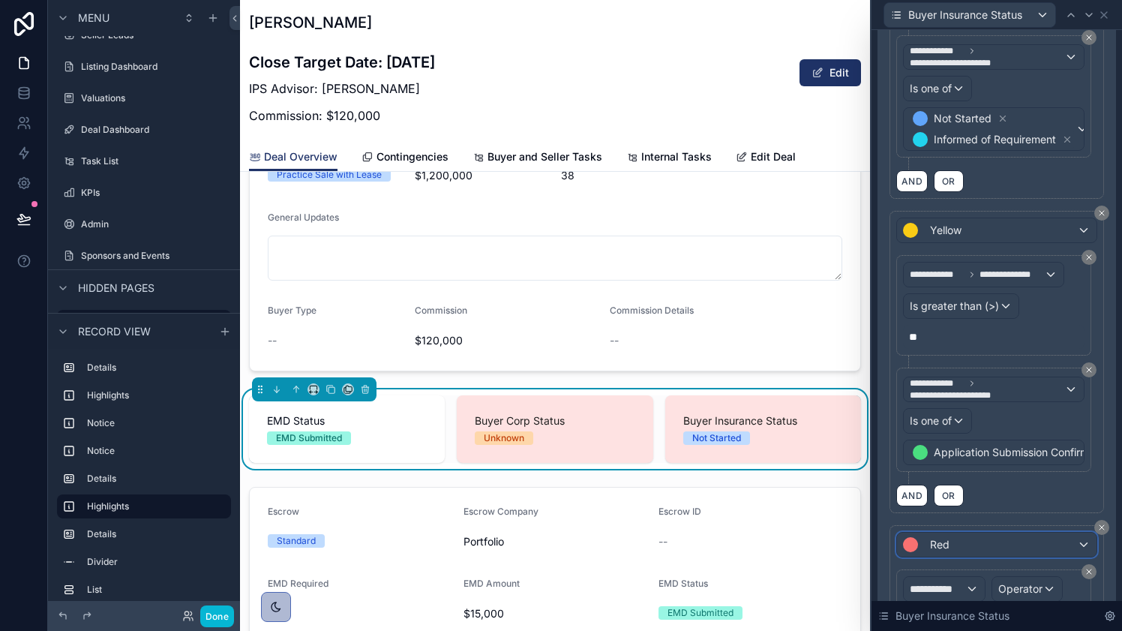
click at [953, 545] on div "Red" at bounding box center [997, 545] width 200 height 24
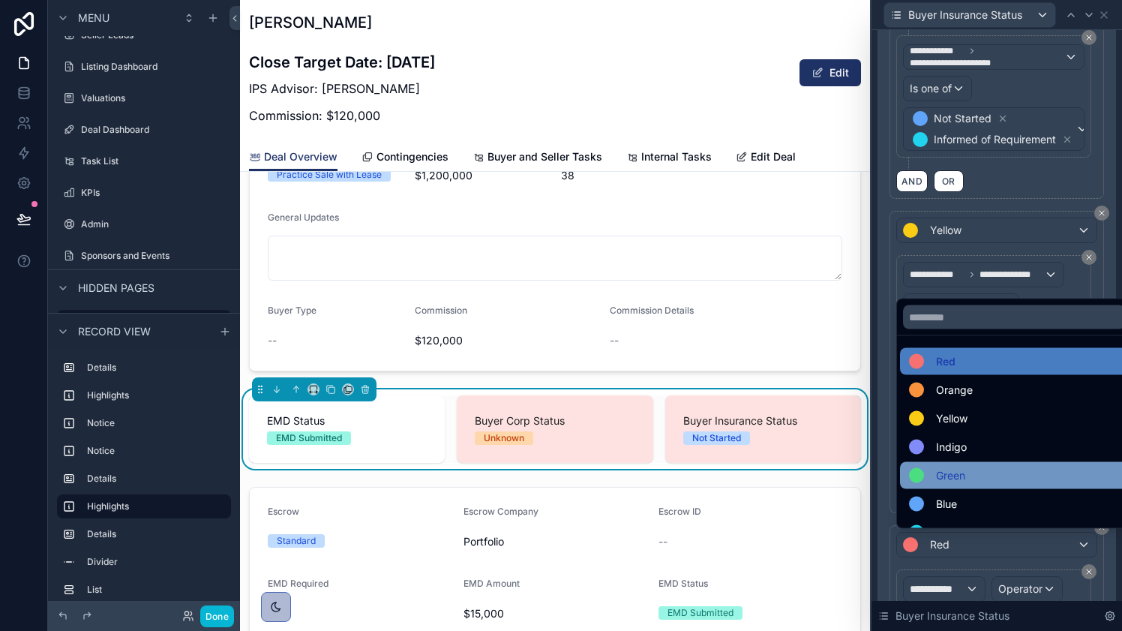
click at [959, 470] on span "Green" at bounding box center [950, 476] width 29 height 18
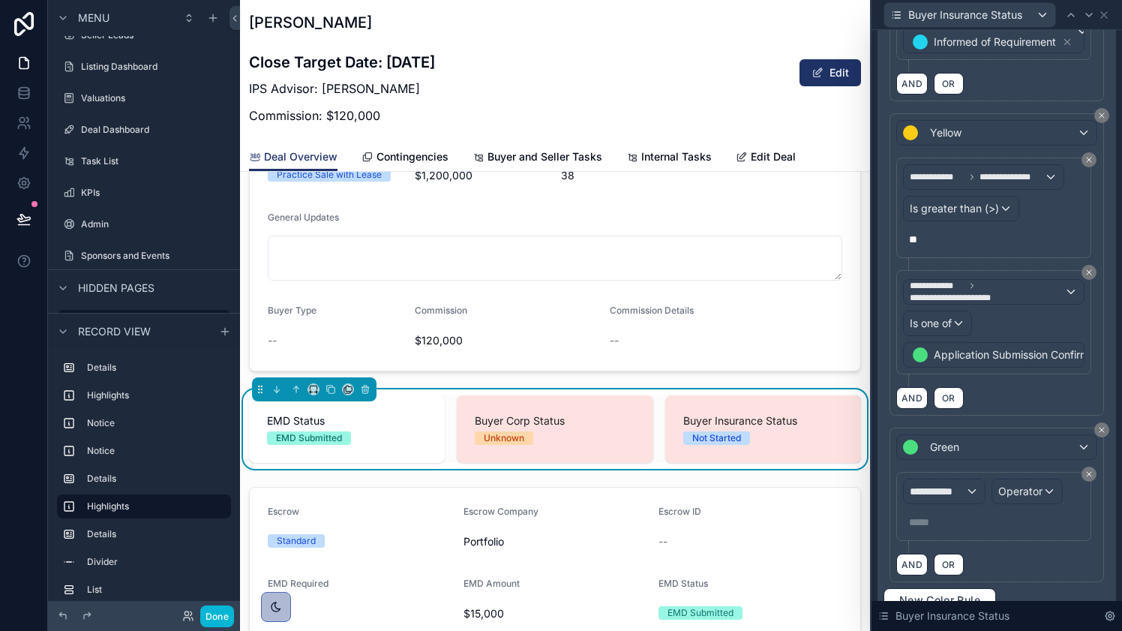
scroll to position [549, 0]
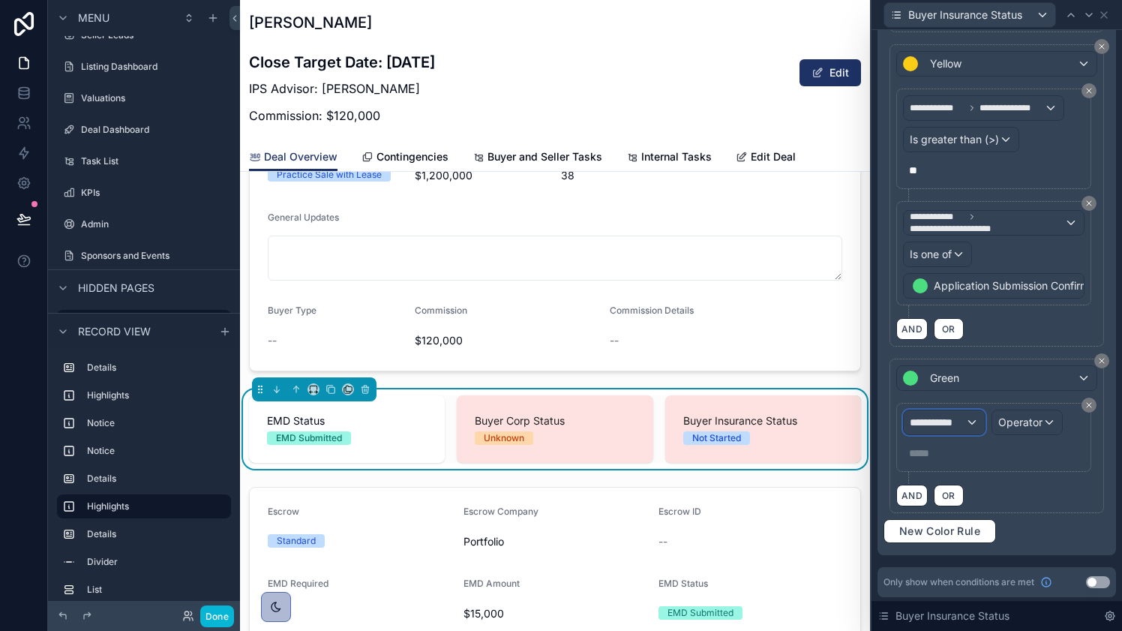
click at [968, 419] on div "**********" at bounding box center [944, 422] width 81 height 24
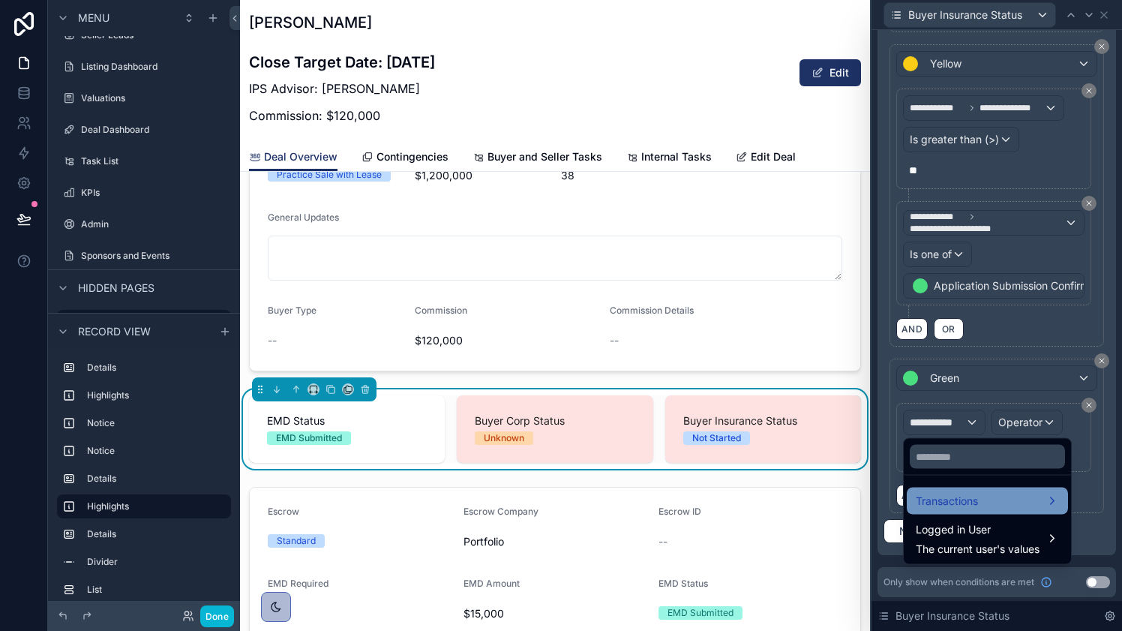
click at [975, 501] on span "Transactions" at bounding box center [947, 501] width 62 height 18
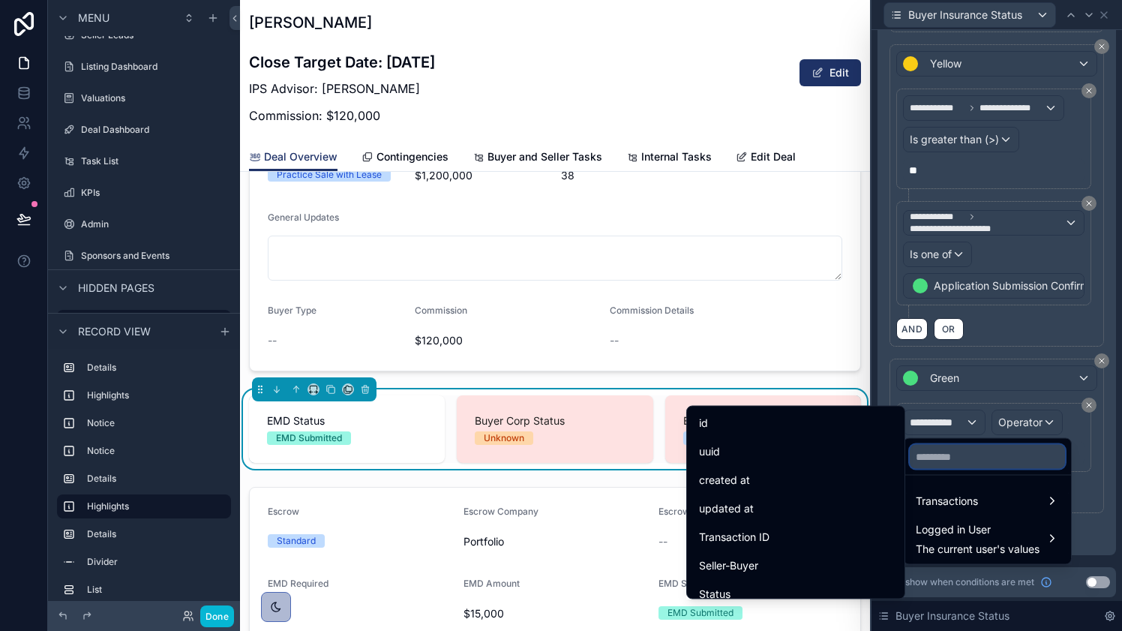
click at [972, 457] on input "text" at bounding box center [987, 457] width 155 height 24
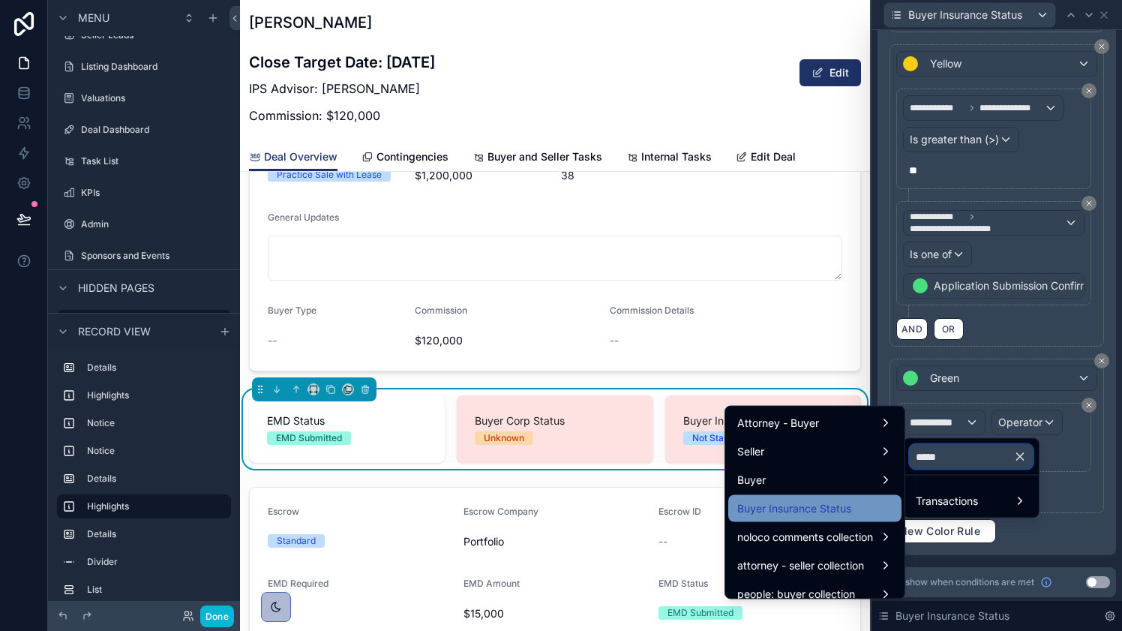
type input "*****"
click at [849, 509] on span "Buyer Insurance Status" at bounding box center [795, 509] width 114 height 18
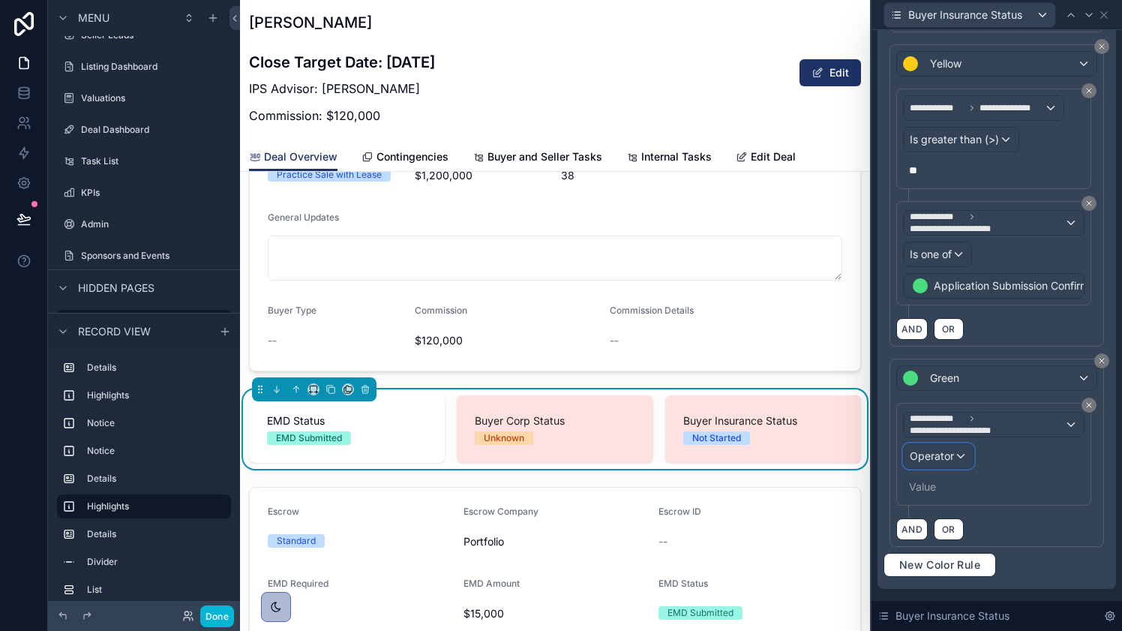
click at [959, 455] on div "Operator" at bounding box center [939, 456] width 70 height 24
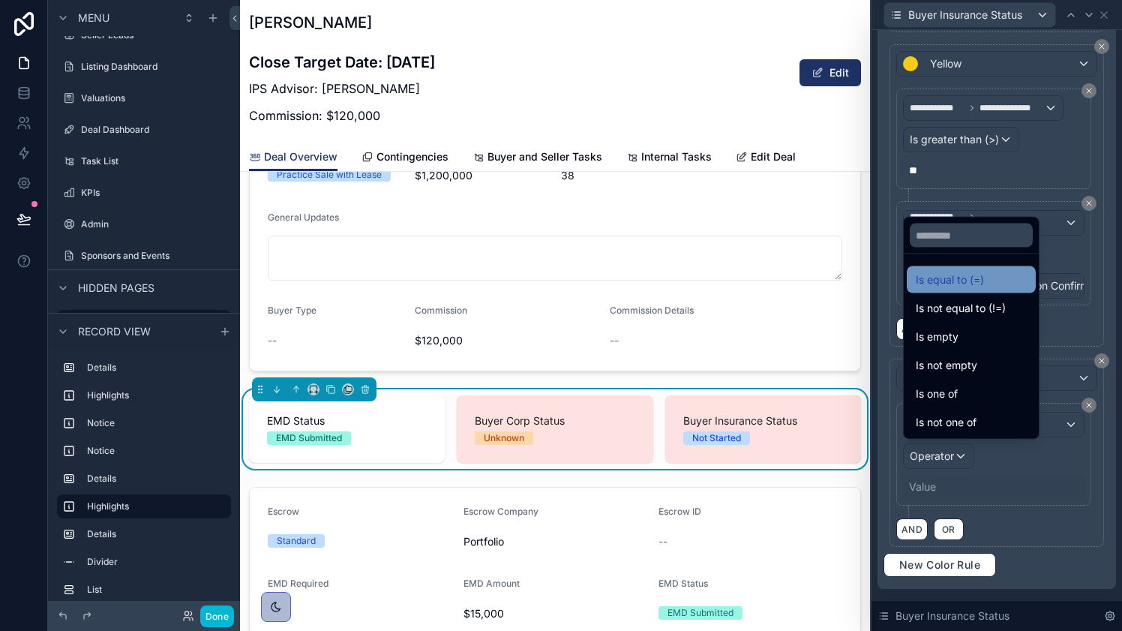
click at [960, 277] on span "Is equal to (=)" at bounding box center [950, 280] width 68 height 18
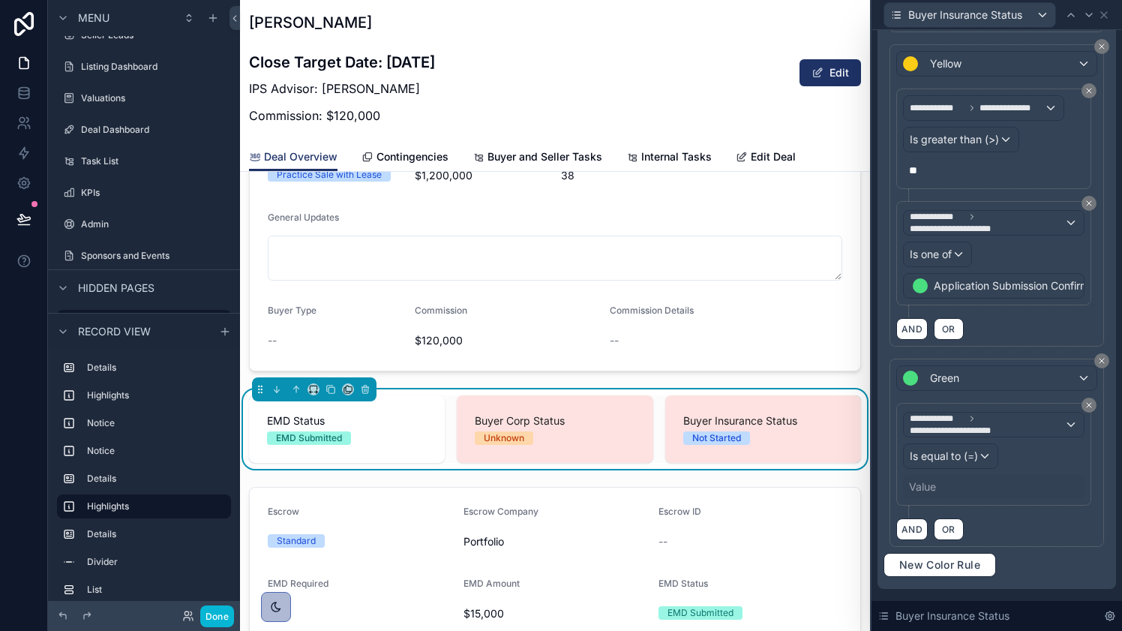
click at [932, 485] on div "Value" at bounding box center [922, 486] width 27 height 15
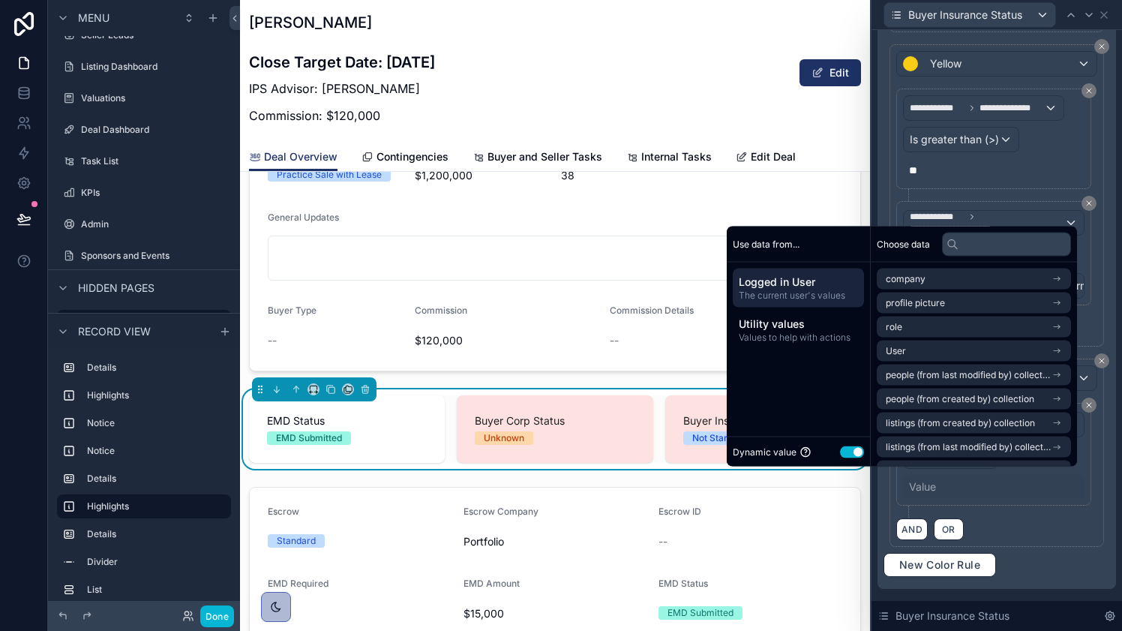
click at [848, 449] on button "Use setting" at bounding box center [852, 452] width 24 height 12
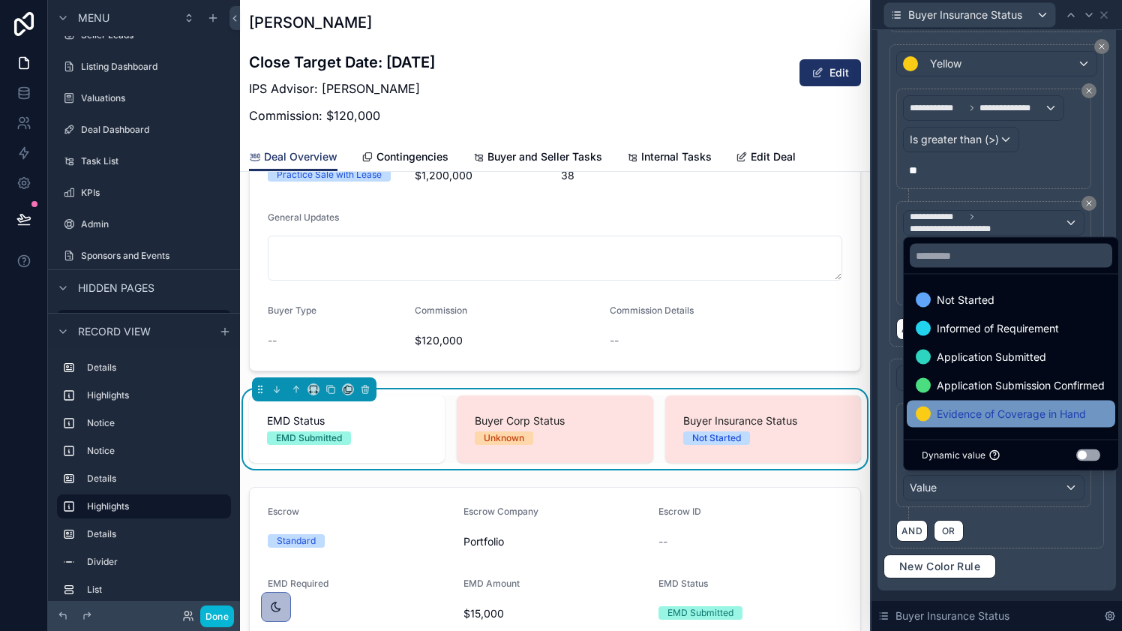
click at [972, 407] on span "Evidence of Coverage in Hand" at bounding box center [1011, 414] width 149 height 18
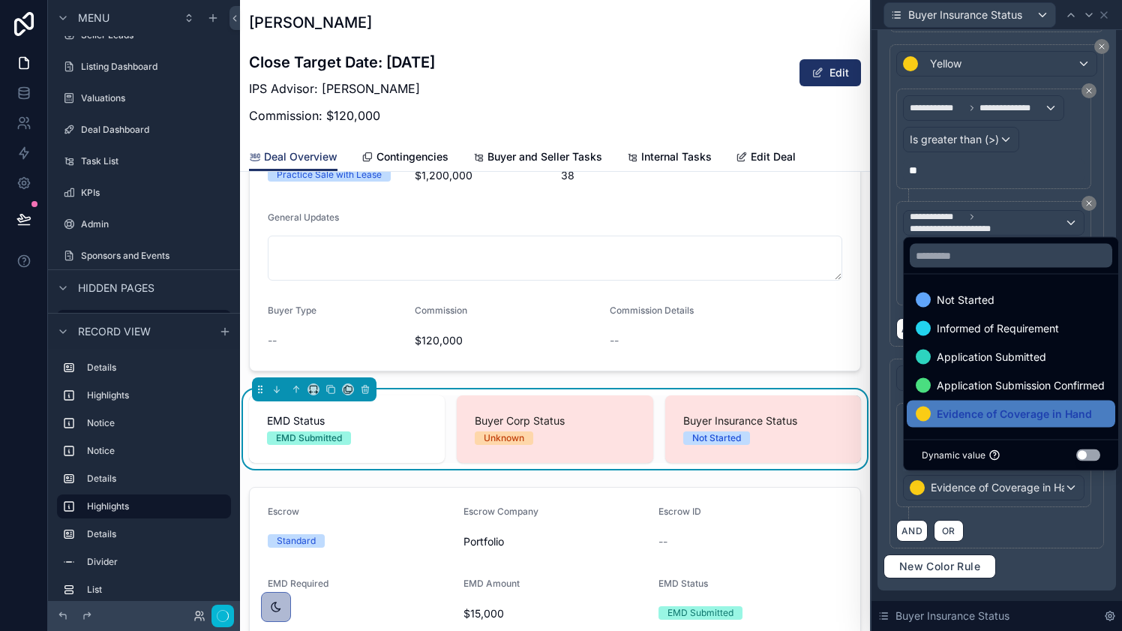
click at [1020, 531] on div "AND OR" at bounding box center [997, 530] width 201 height 23
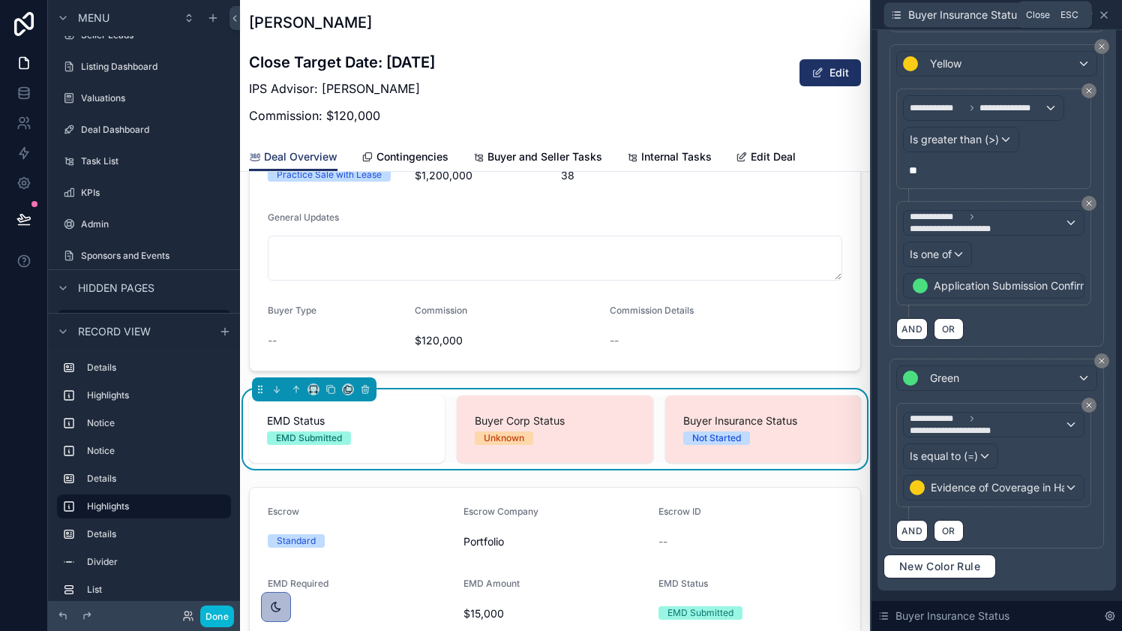
click at [1106, 17] on icon at bounding box center [1104, 15] width 12 height 12
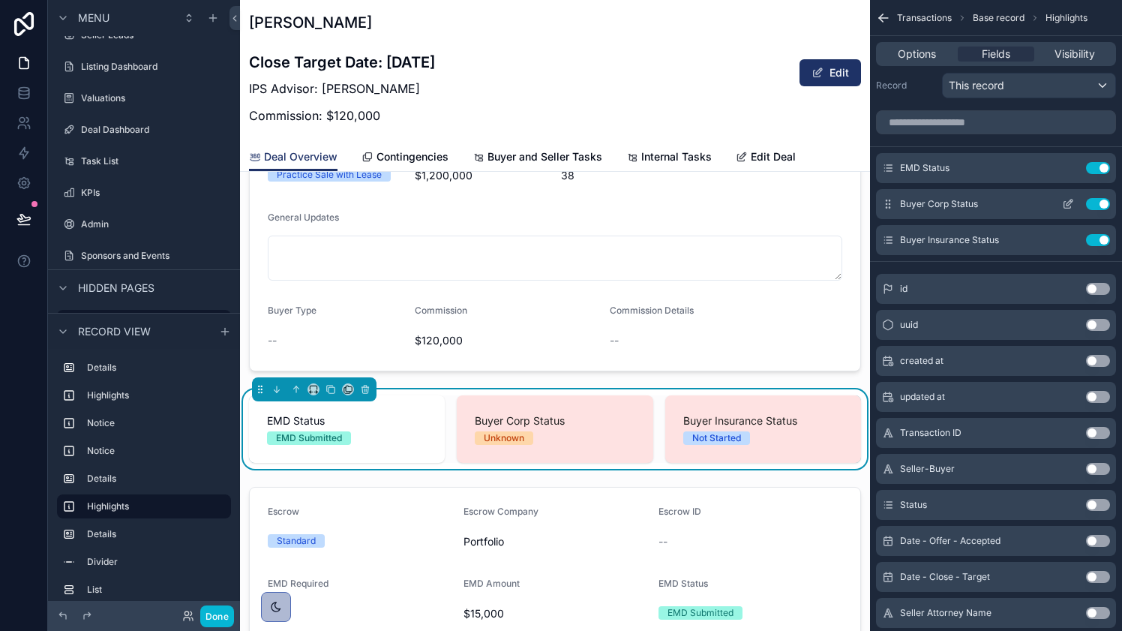
click at [1066, 206] on icon "scrollable content" at bounding box center [1068, 204] width 12 height 12
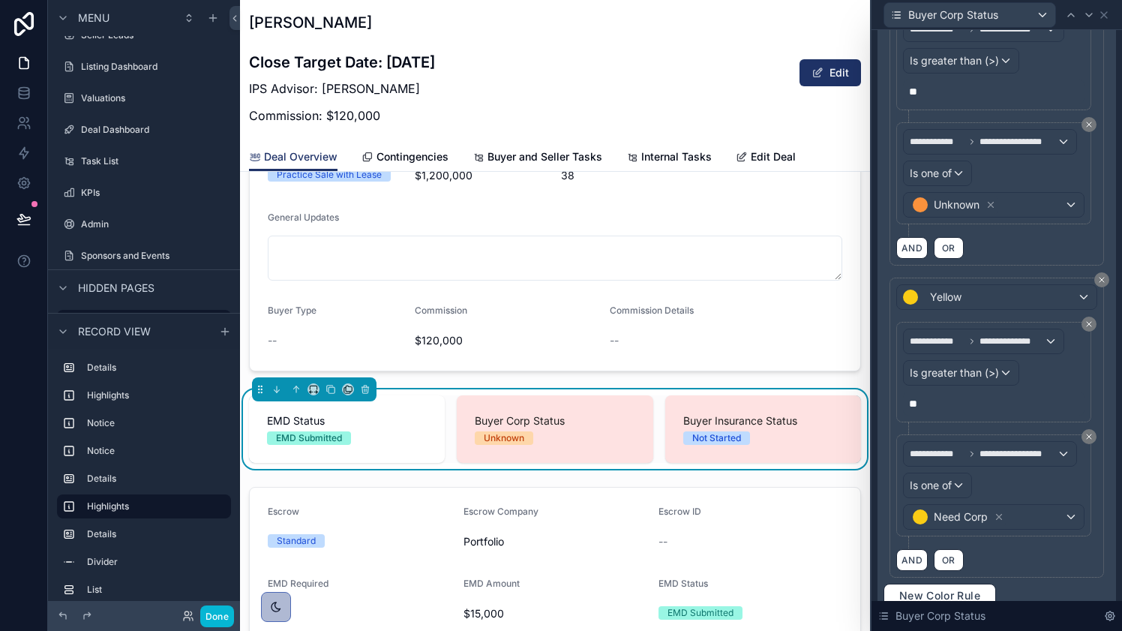
scroll to position [362, 0]
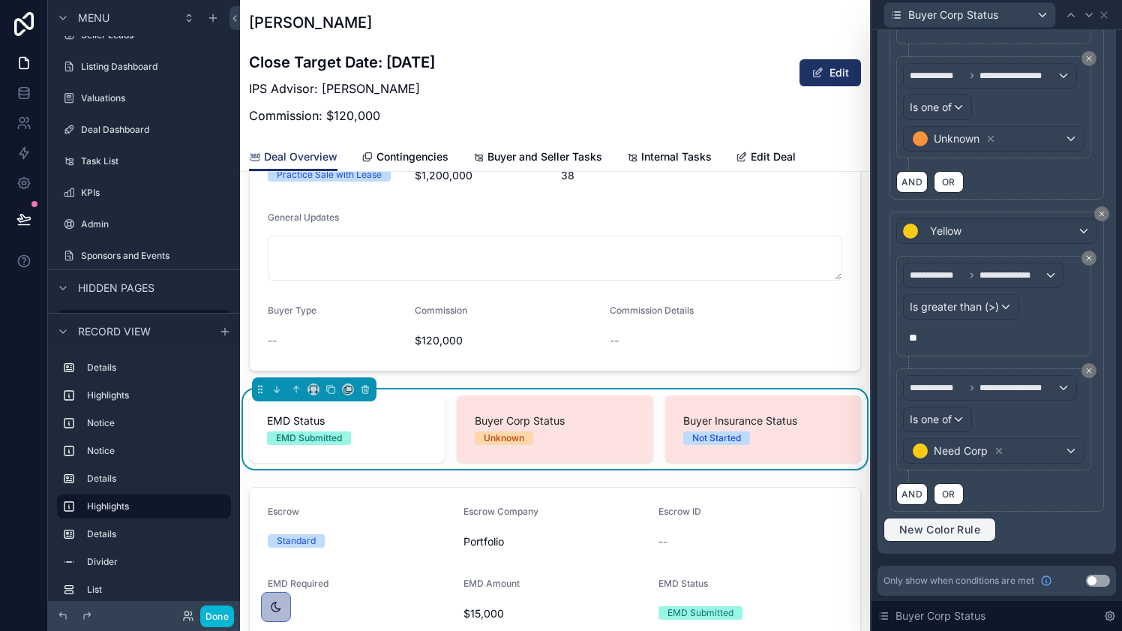
click at [919, 527] on span "New Color Rule" at bounding box center [940, 530] width 93 height 14
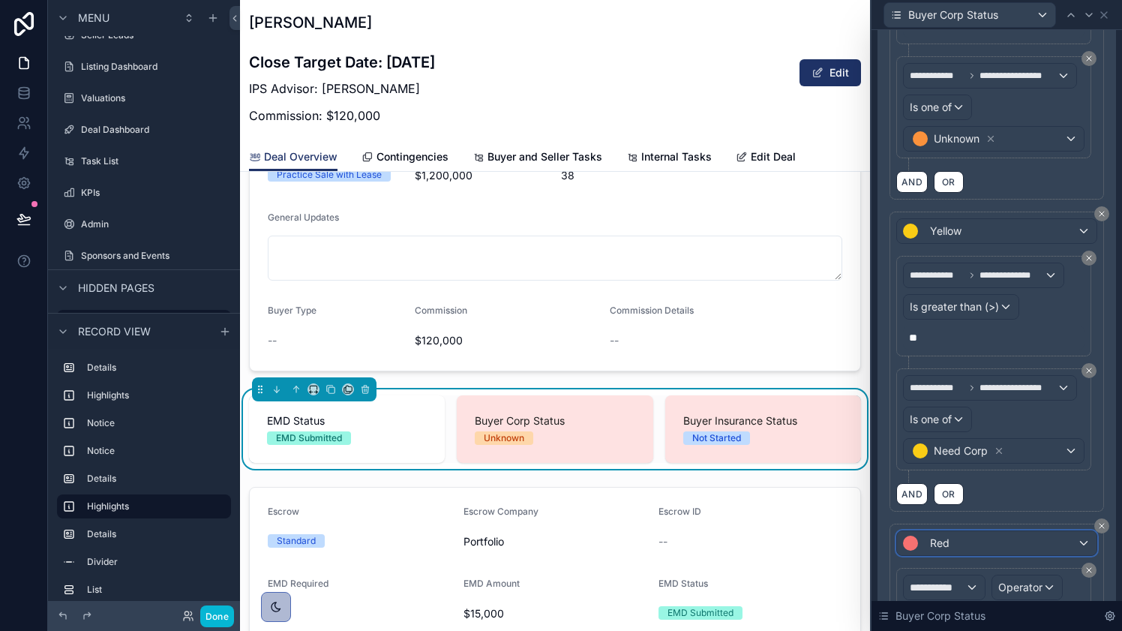
click at [987, 536] on div "Red" at bounding box center [997, 543] width 200 height 24
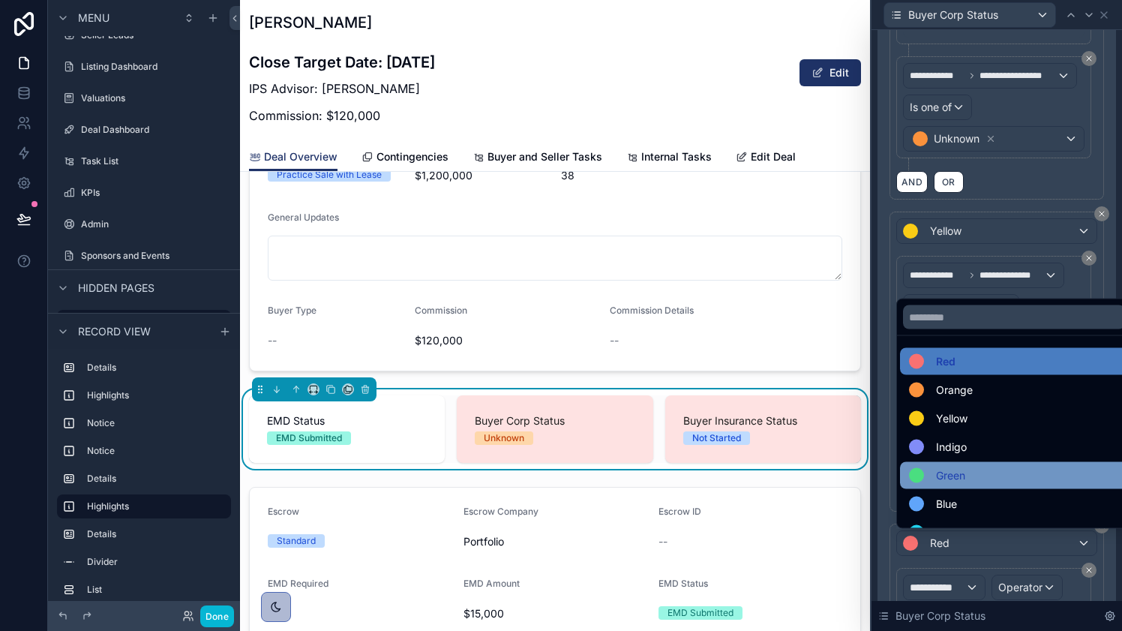
click at [987, 467] on div "Green" at bounding box center [1014, 476] width 210 height 18
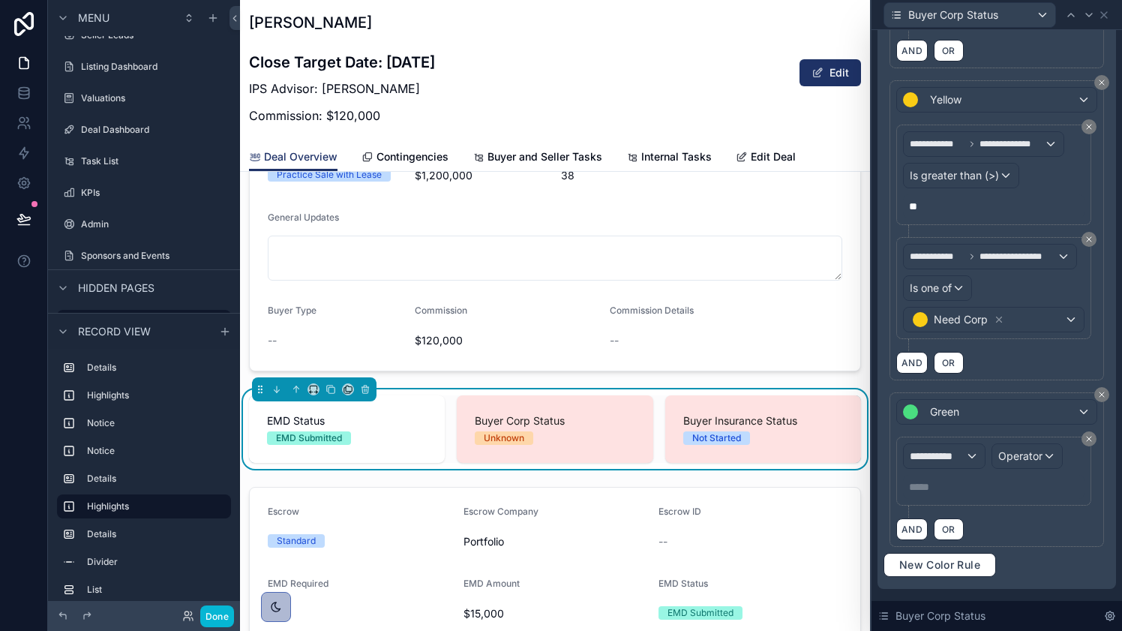
scroll to position [528, 0]
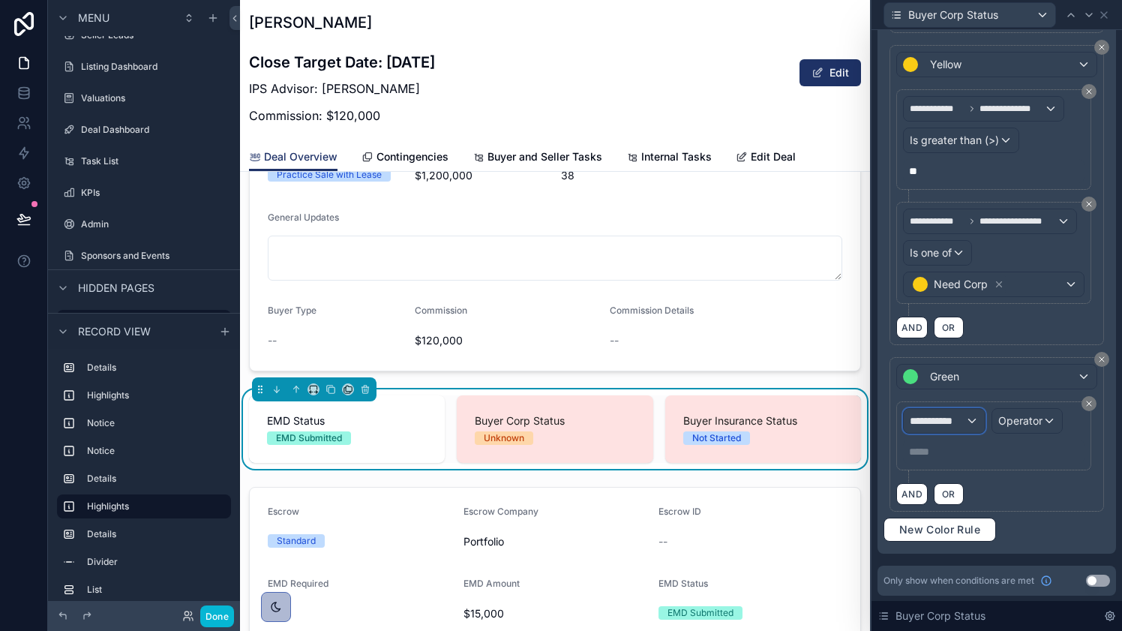
click at [974, 420] on div "**********" at bounding box center [944, 421] width 81 height 24
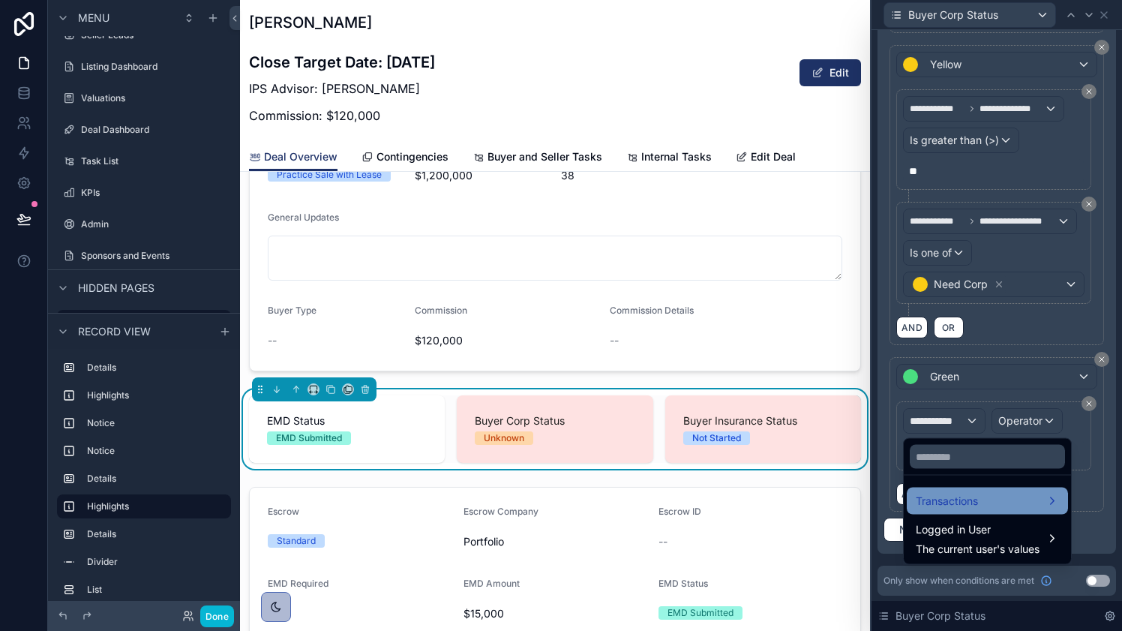
click at [970, 500] on span "Transactions" at bounding box center [947, 501] width 62 height 18
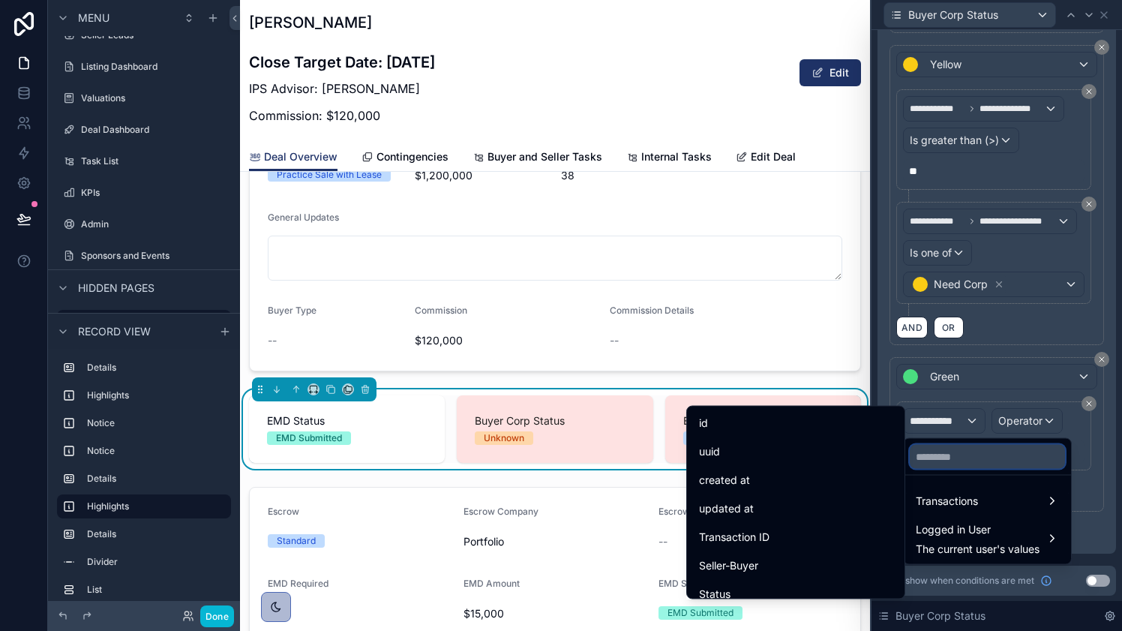
click at [967, 455] on input "text" at bounding box center [987, 457] width 155 height 24
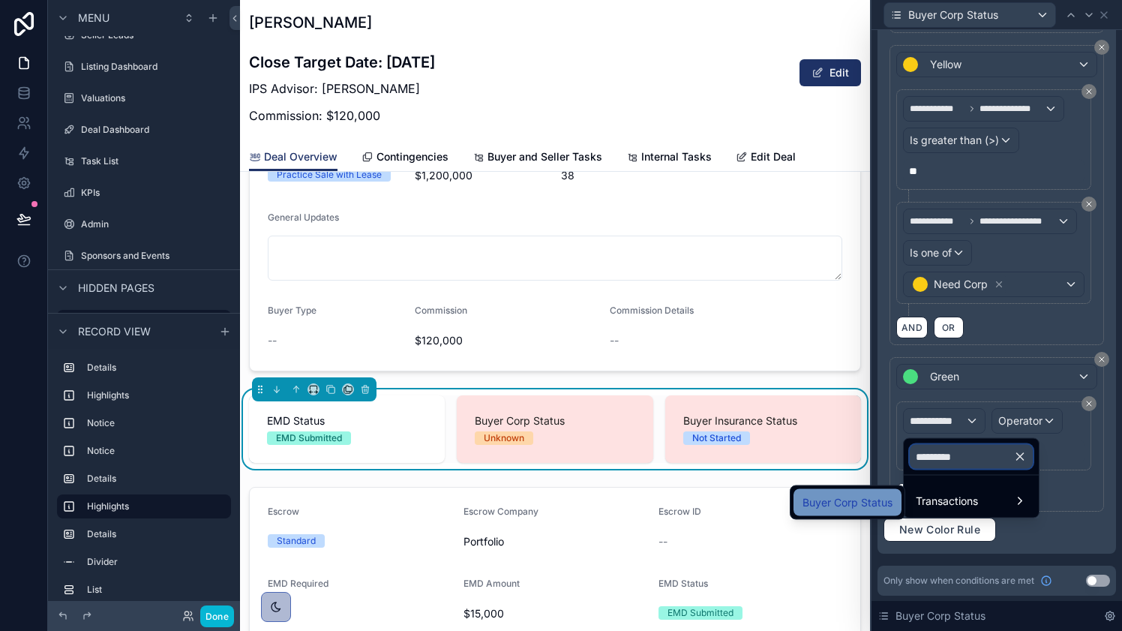
type input "*********"
click at [843, 498] on span "Buyer Corp Status" at bounding box center [848, 503] width 90 height 18
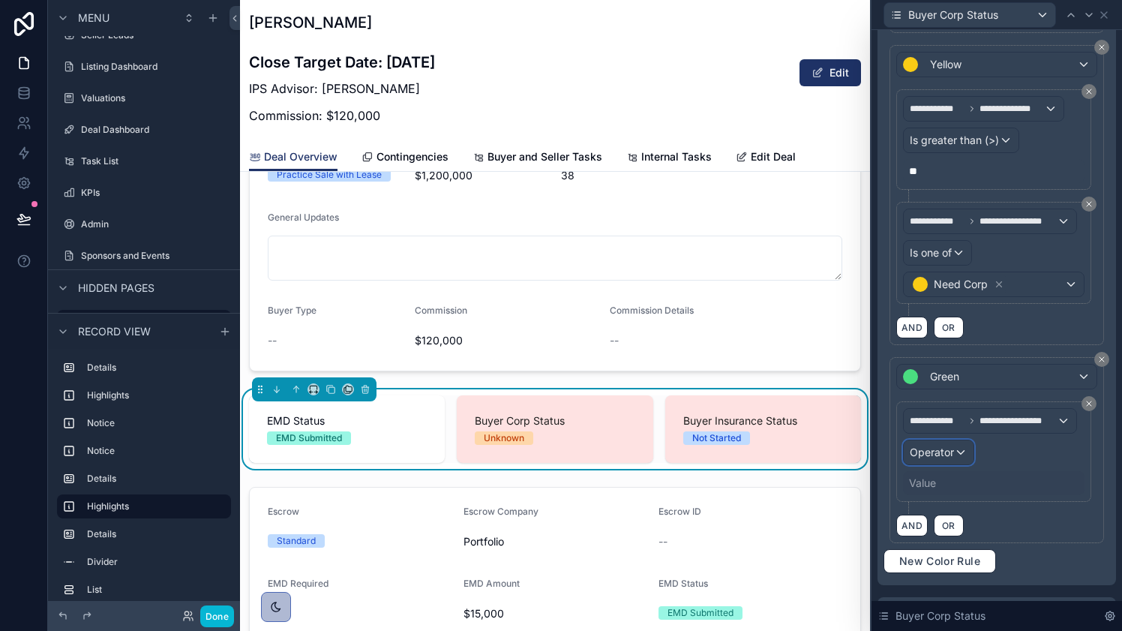
click at [954, 452] on div "Operator" at bounding box center [939, 452] width 70 height 24
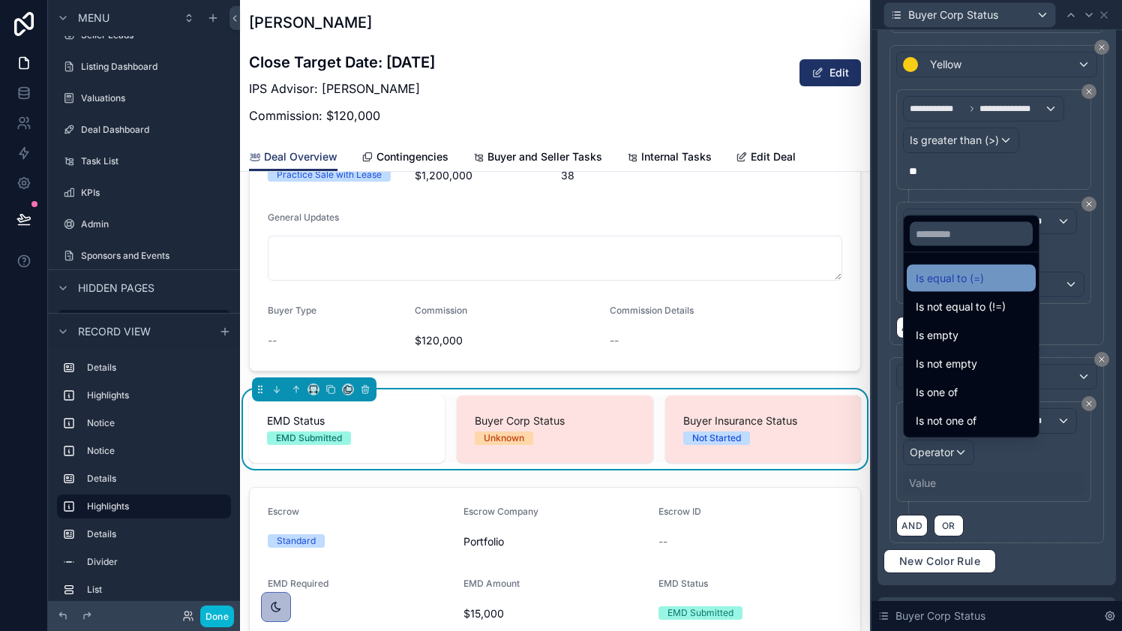
click at [969, 273] on span "Is equal to (=)" at bounding box center [950, 278] width 68 height 18
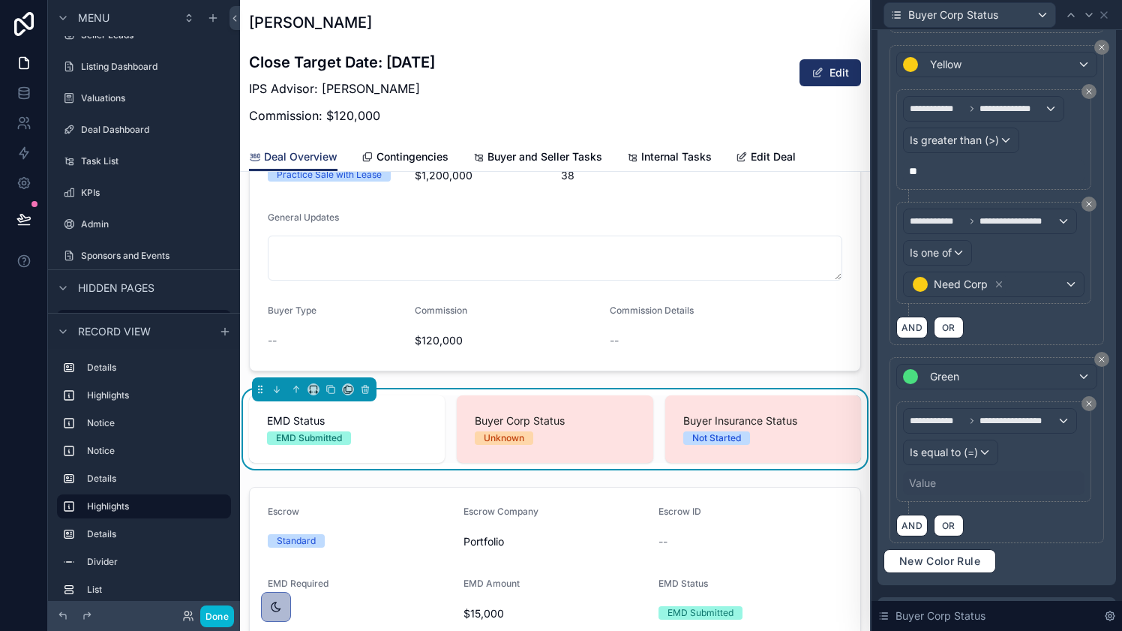
click at [931, 478] on div "Value" at bounding box center [922, 483] width 27 height 15
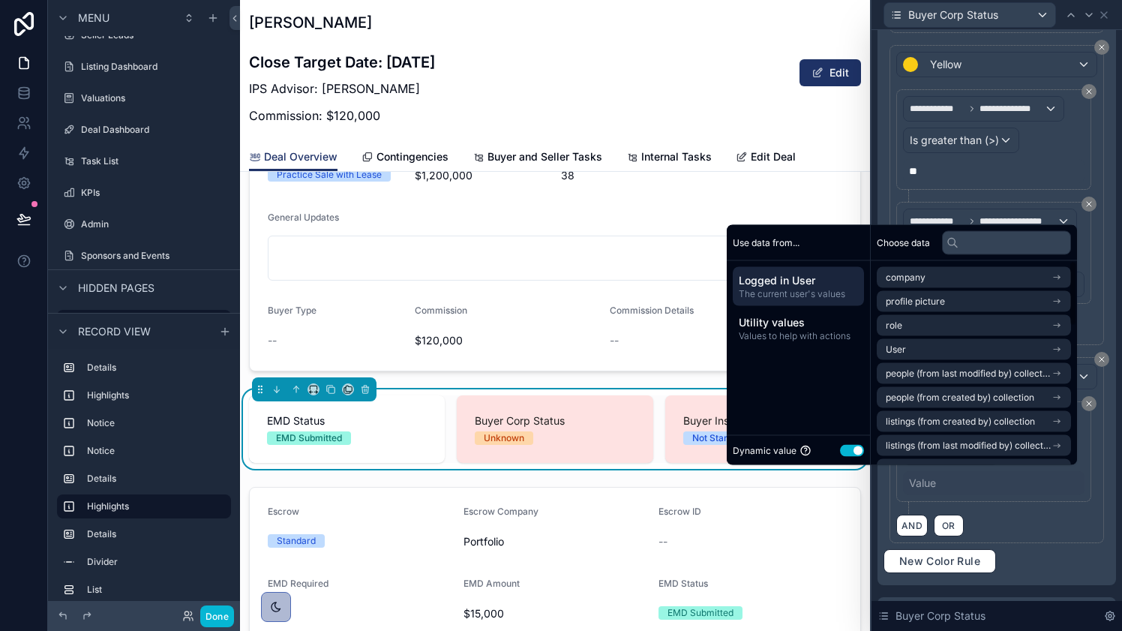
click at [849, 451] on button "Use setting" at bounding box center [852, 450] width 24 height 12
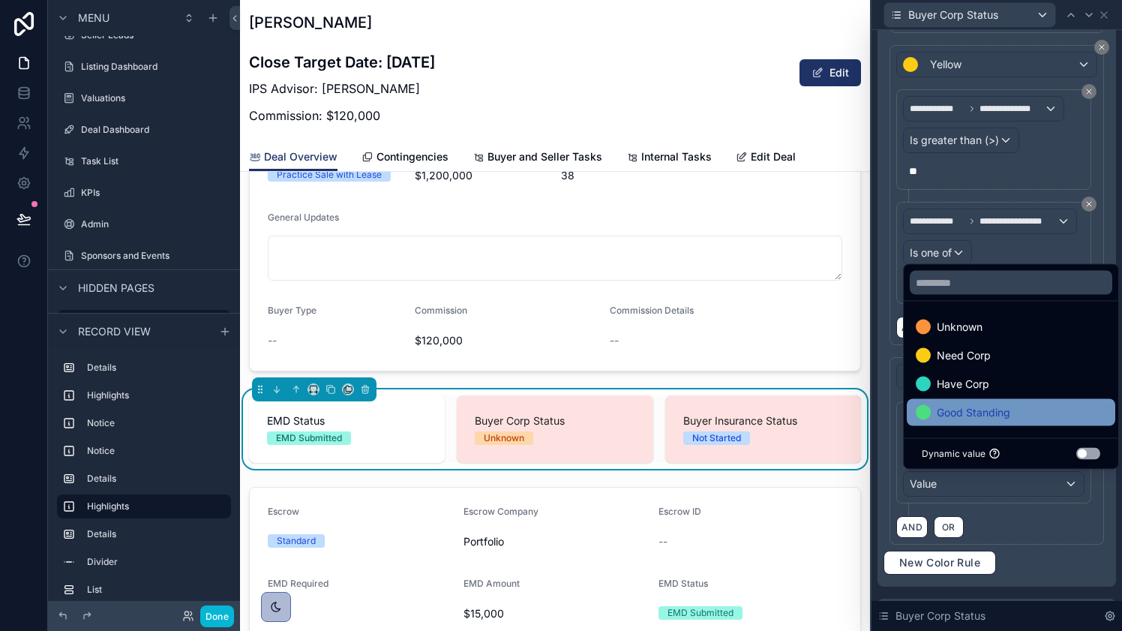
click at [1026, 412] on div "Good Standing" at bounding box center [1011, 413] width 191 height 18
click at [1059, 533] on div "AND OR" at bounding box center [997, 526] width 201 height 23
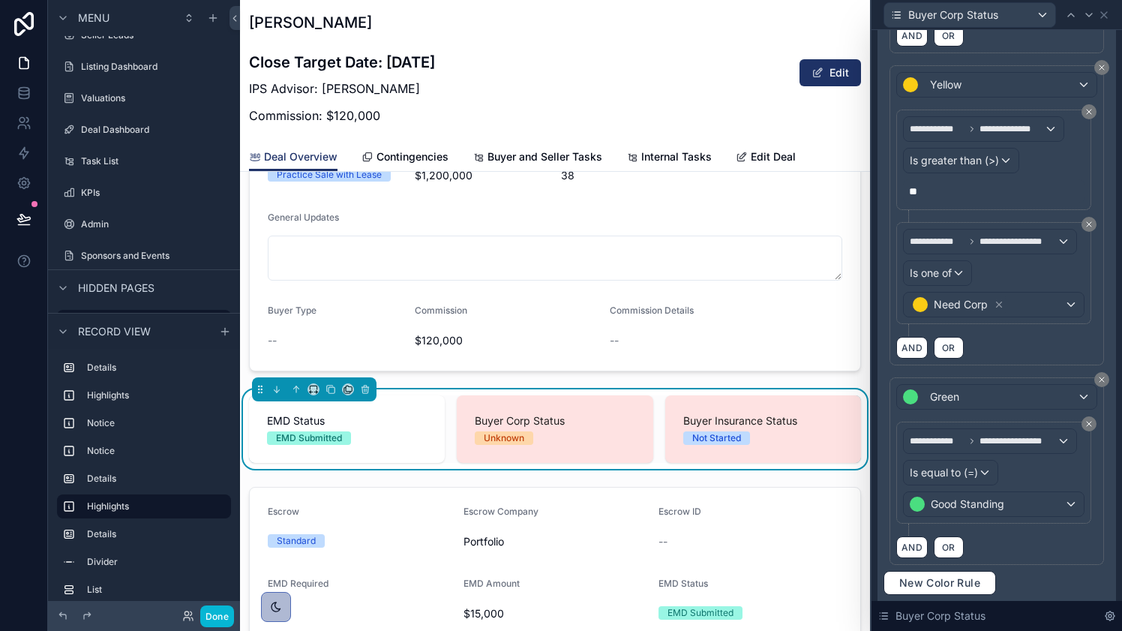
scroll to position [485, 0]
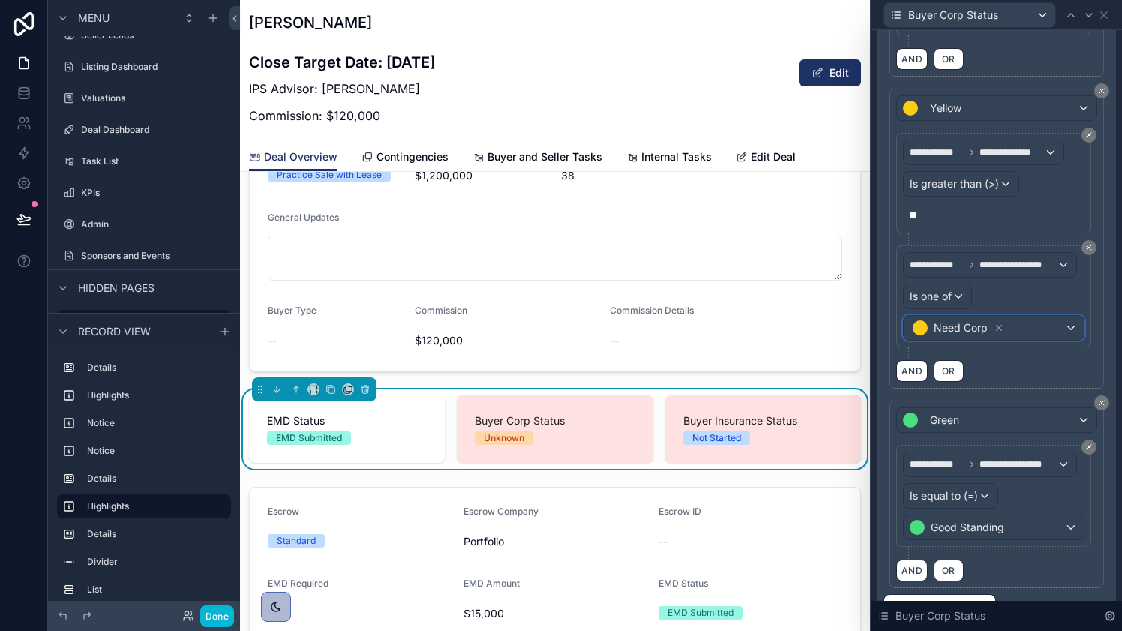
click at [1039, 327] on div "Need Corp" at bounding box center [994, 328] width 180 height 24
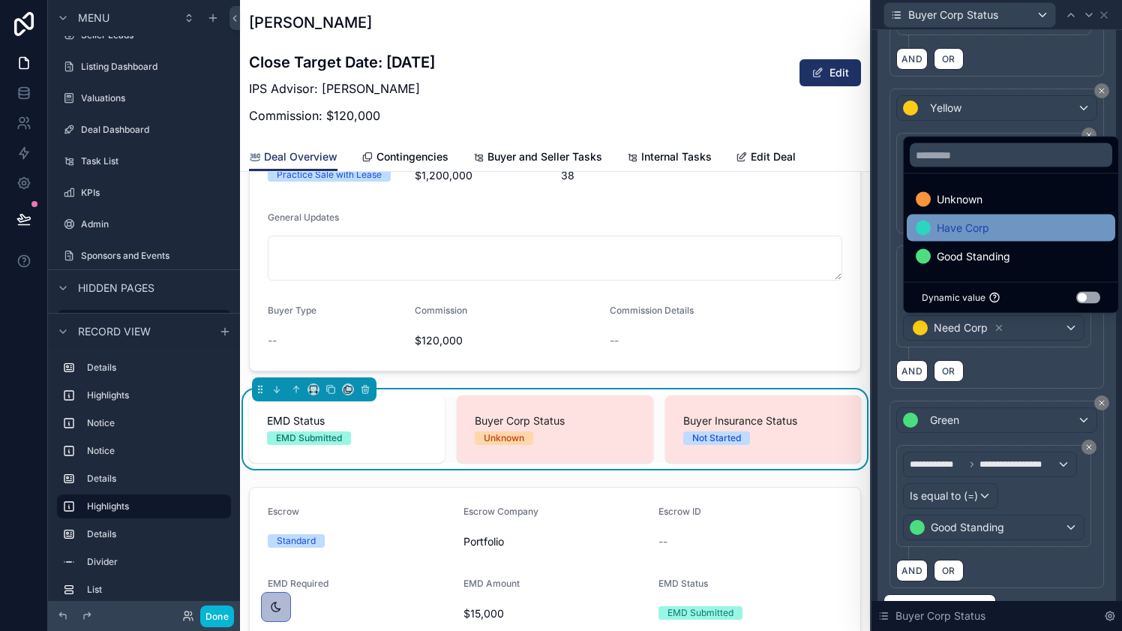
click at [1005, 230] on div "Have Corp" at bounding box center [1011, 228] width 191 height 18
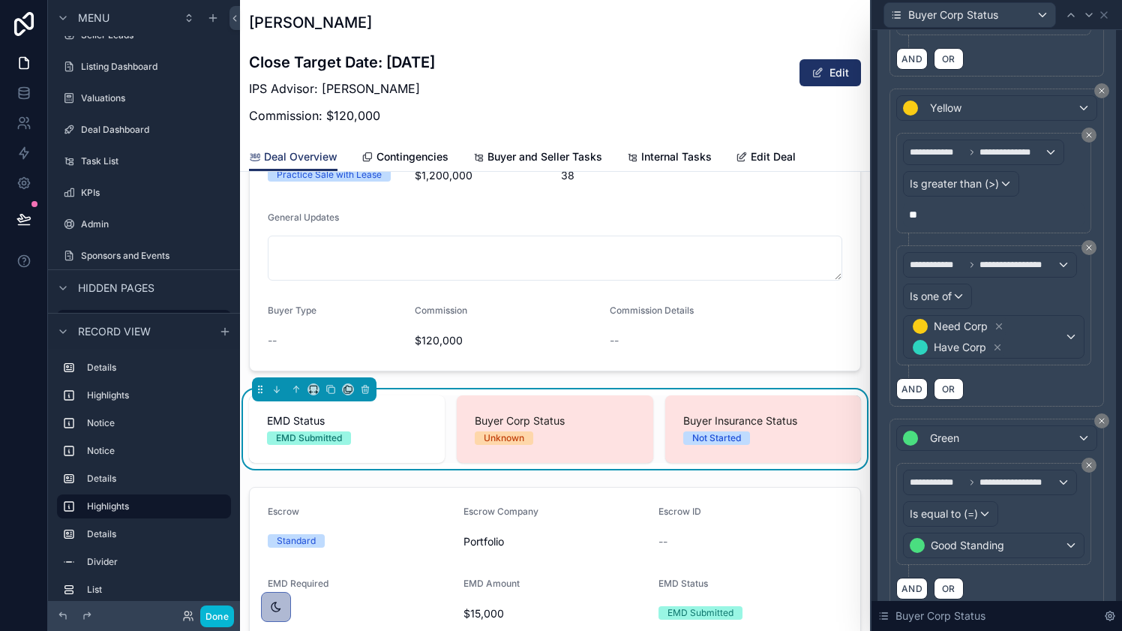
click at [1026, 385] on div "AND OR" at bounding box center [997, 388] width 201 height 23
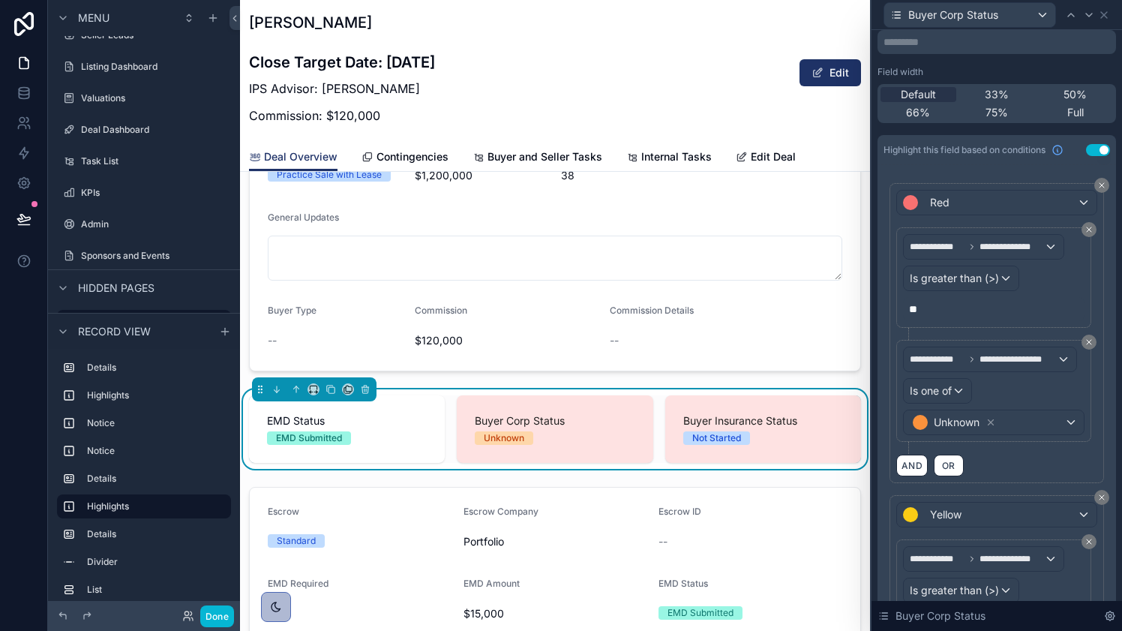
scroll to position [0, 0]
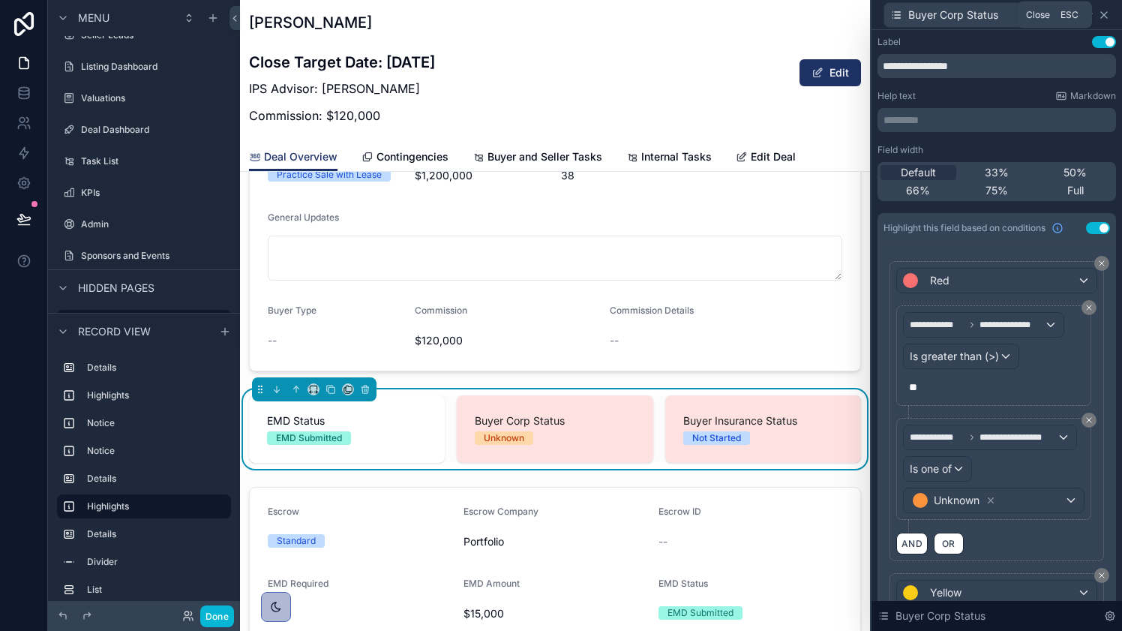
click at [1109, 16] on icon at bounding box center [1104, 15] width 12 height 12
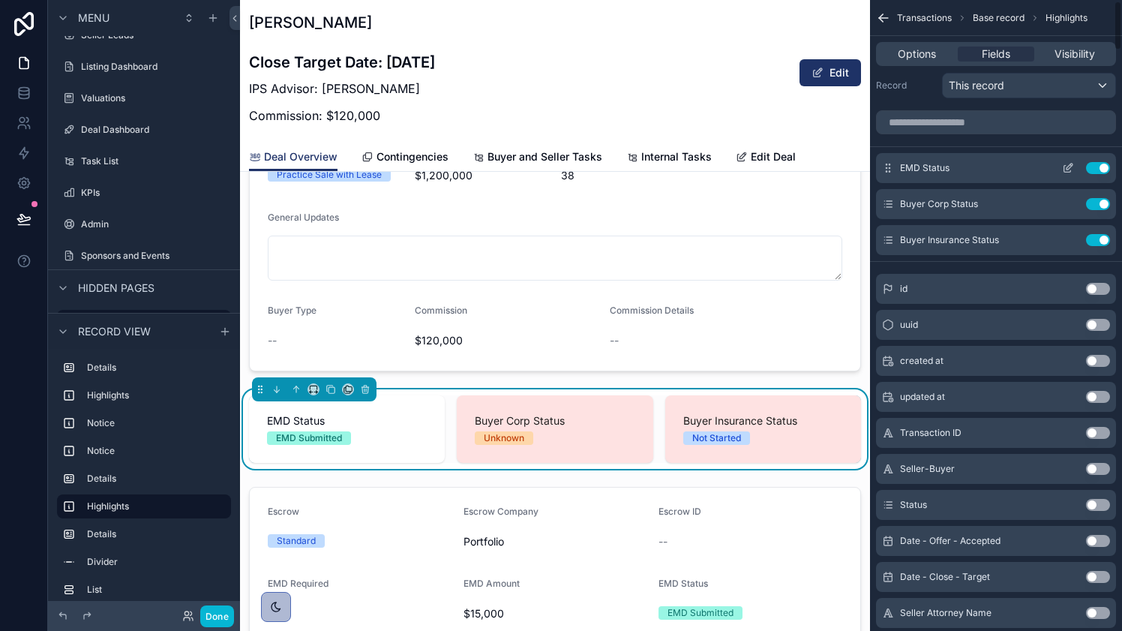
click at [1066, 171] on icon "scrollable content" at bounding box center [1068, 168] width 12 height 12
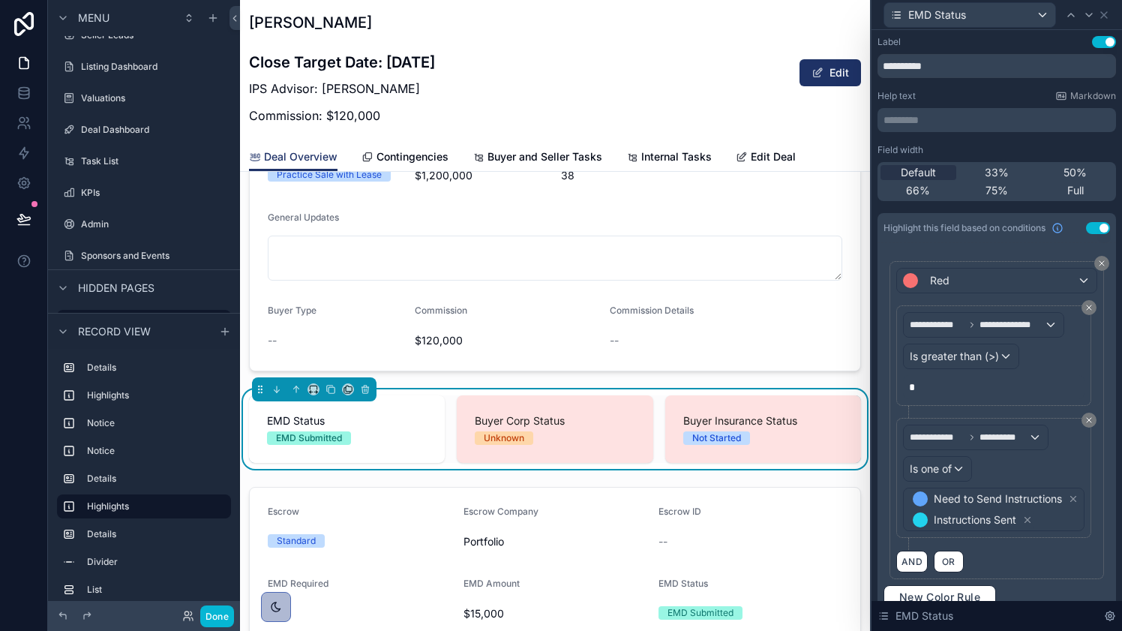
scroll to position [68, 0]
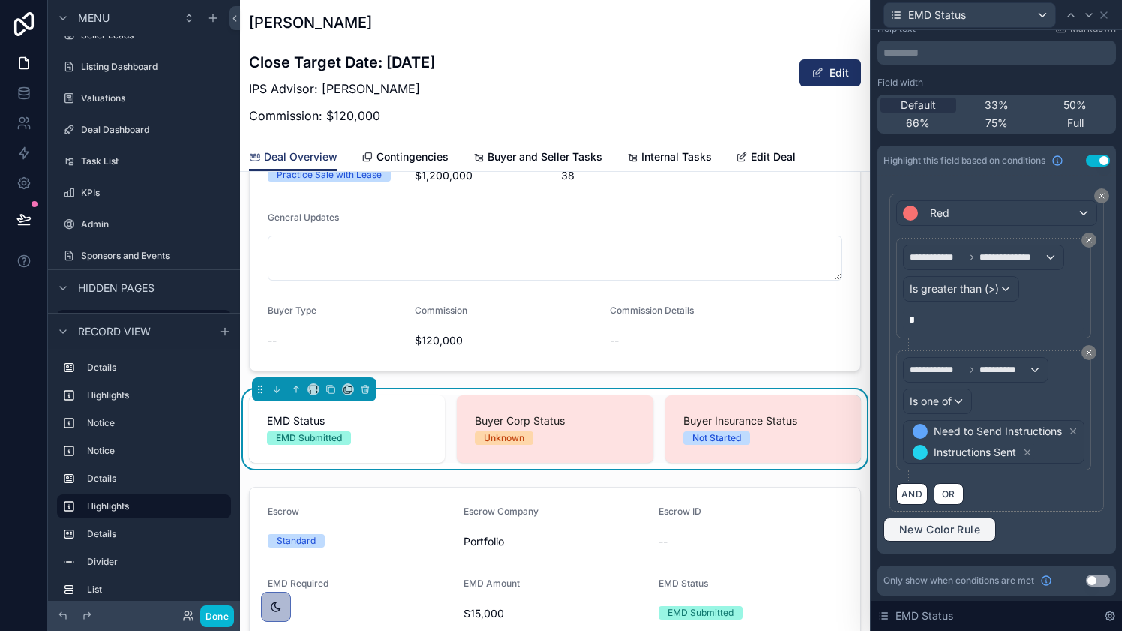
click at [924, 528] on span "New Color Rule" at bounding box center [940, 530] width 93 height 14
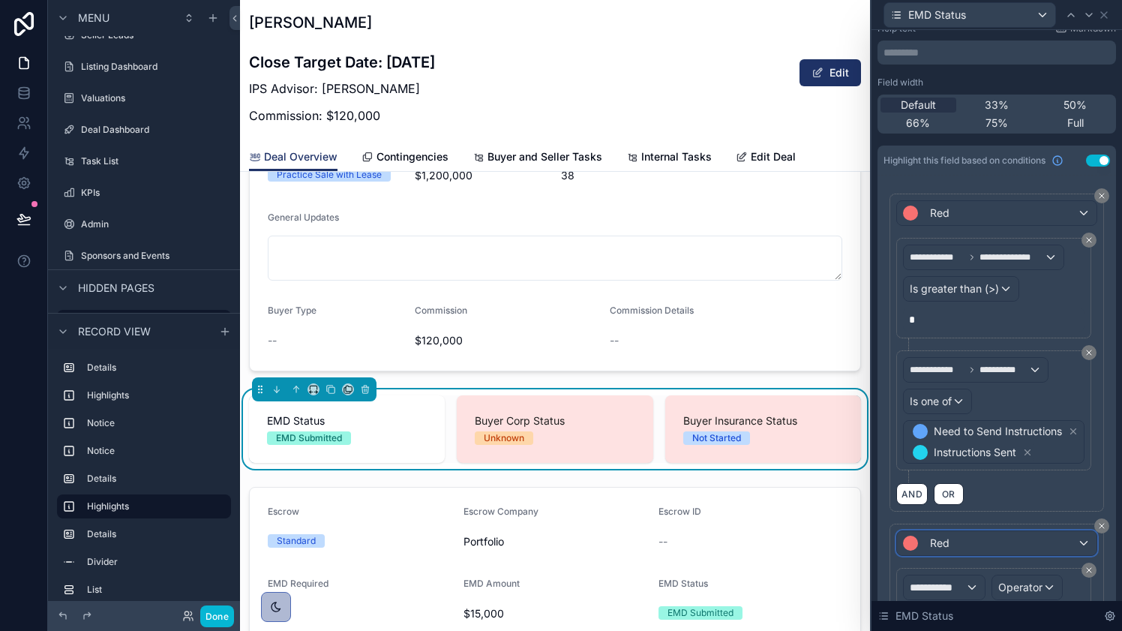
click at [959, 544] on div "Red" at bounding box center [997, 543] width 200 height 24
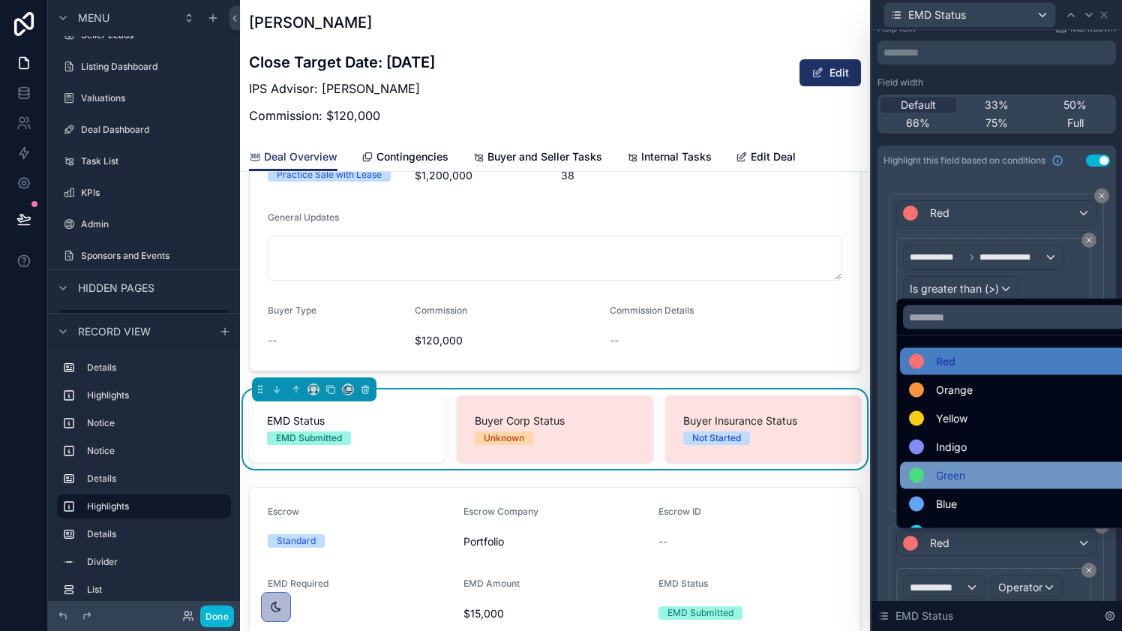
click at [969, 471] on div "Green" at bounding box center [1014, 476] width 210 height 18
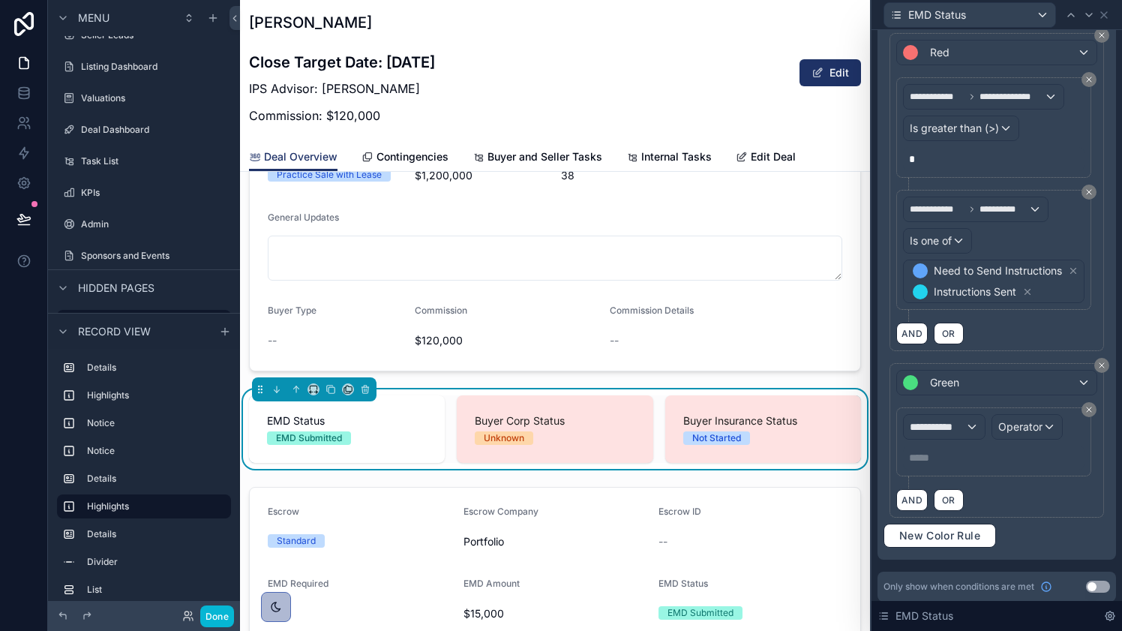
scroll to position [234, 0]
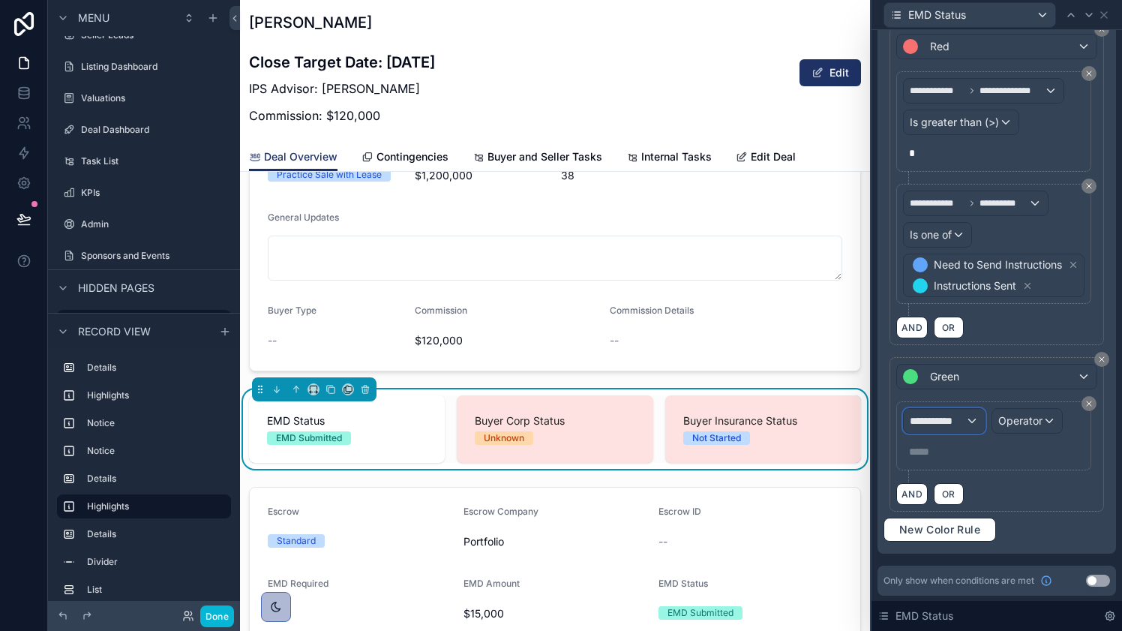
click at [969, 422] on div "**********" at bounding box center [944, 421] width 81 height 24
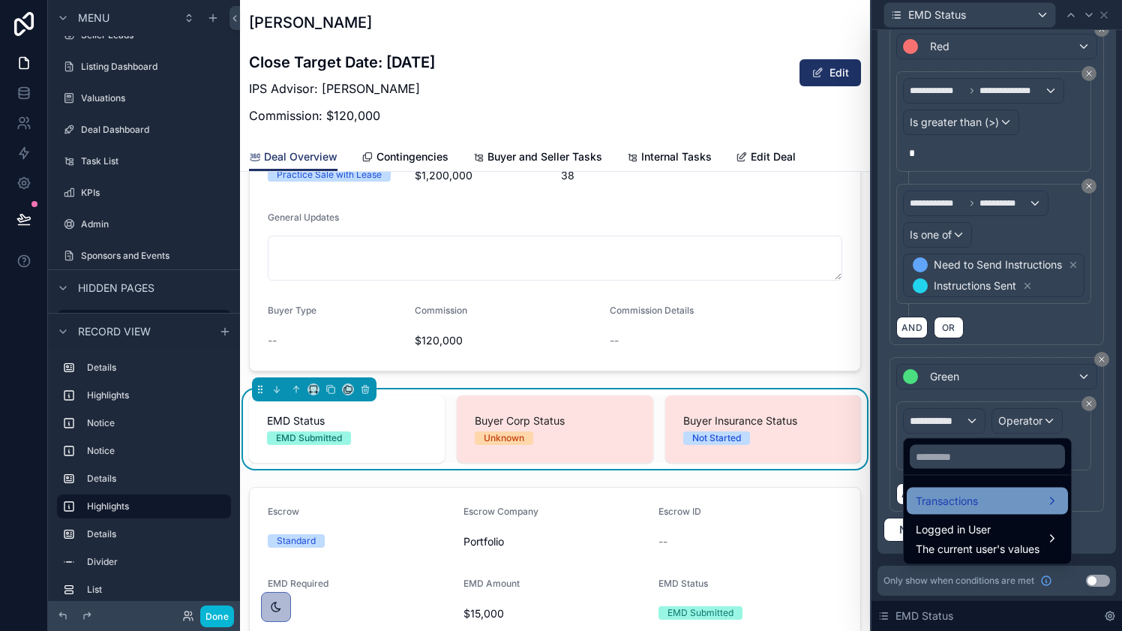
click at [969, 495] on span "Transactions" at bounding box center [947, 501] width 62 height 18
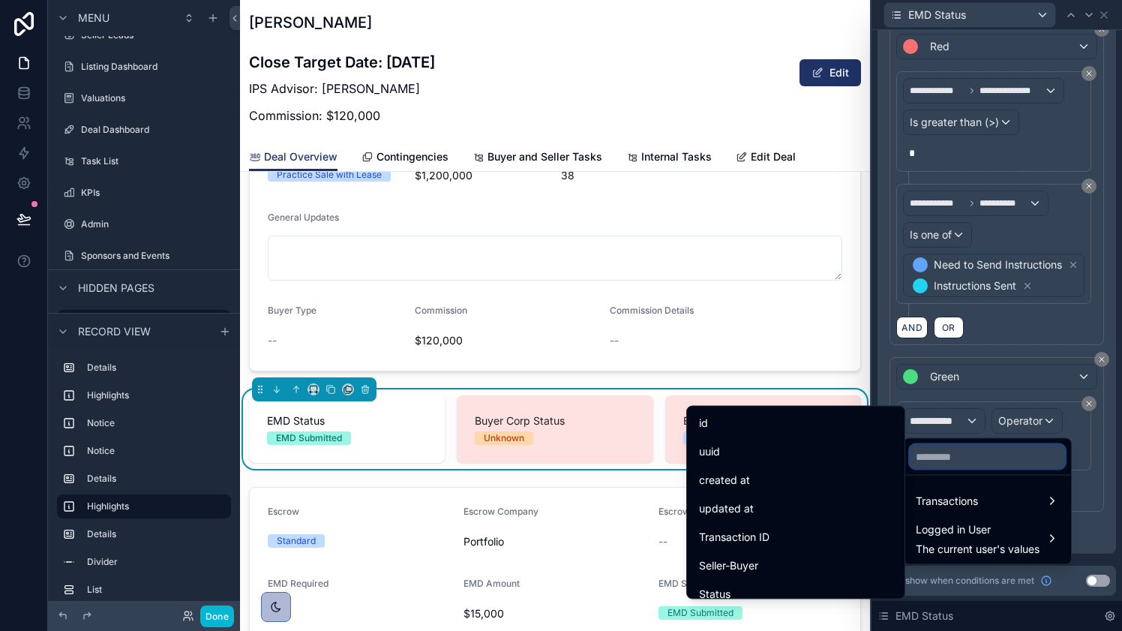
click at [960, 451] on input "text" at bounding box center [987, 457] width 155 height 24
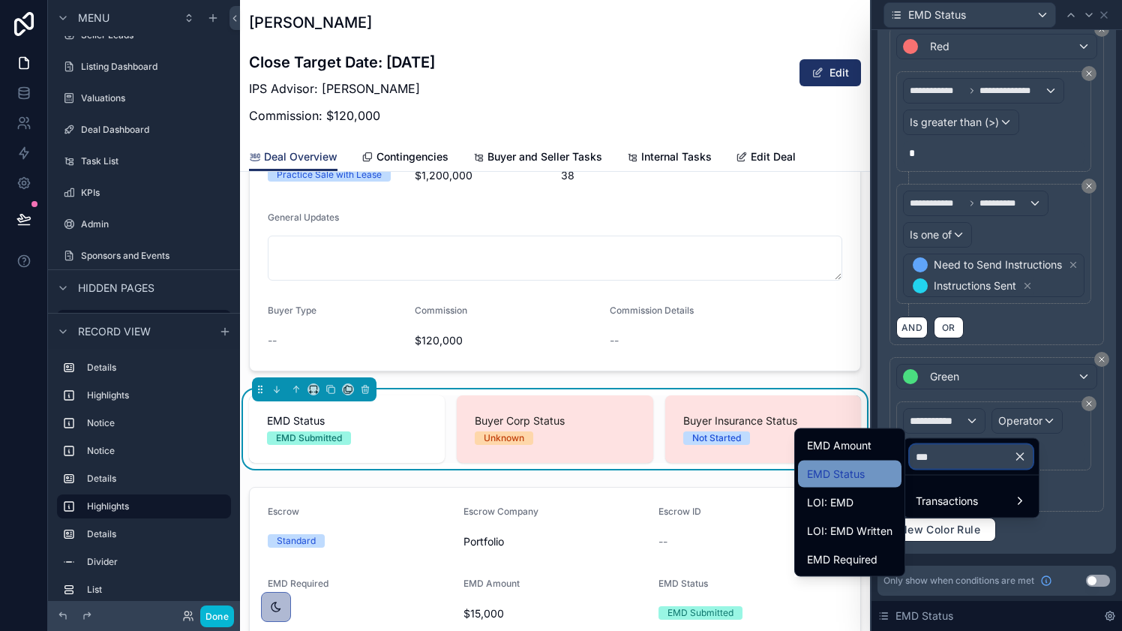
type input "***"
click at [873, 469] on div "EMD Status" at bounding box center [850, 474] width 86 height 18
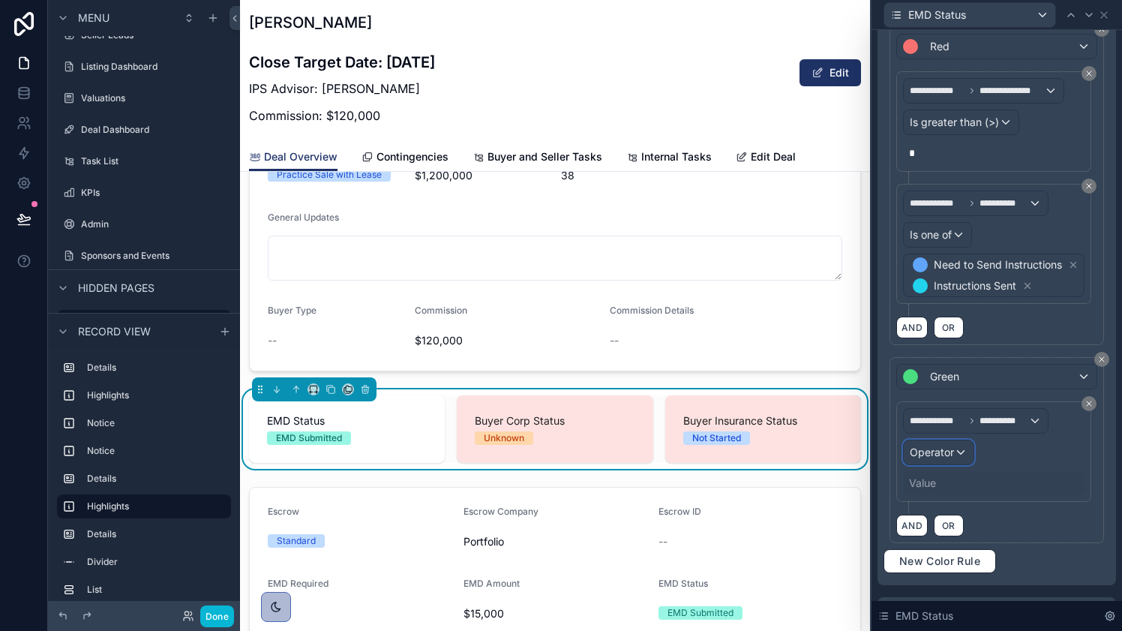
click at [967, 452] on div "Operator" at bounding box center [939, 452] width 70 height 24
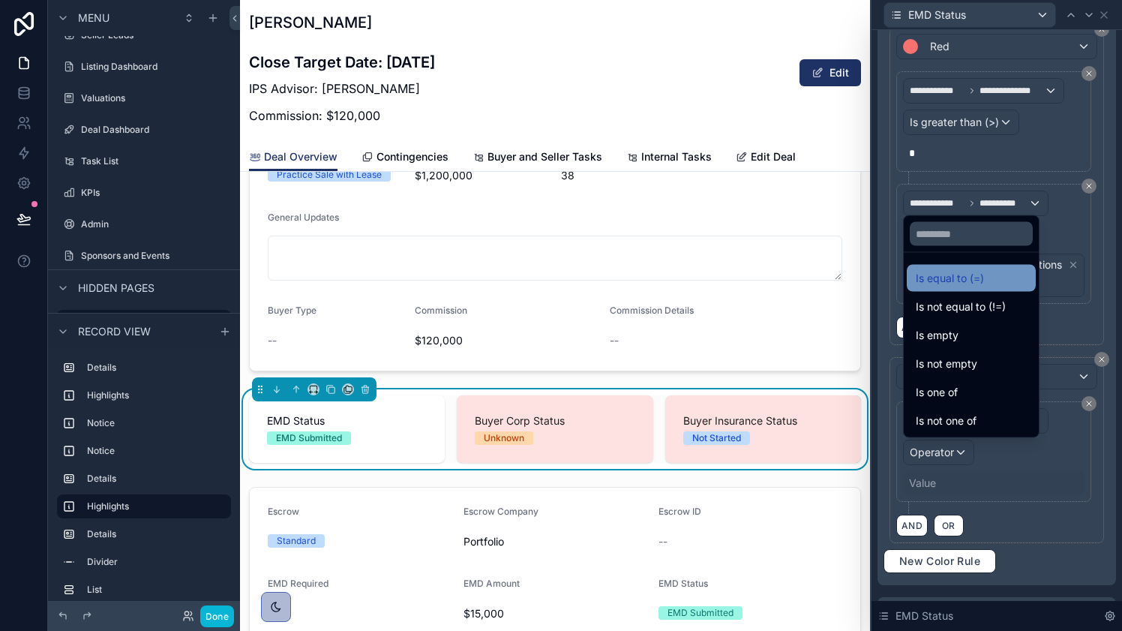
click at [974, 285] on span "Is equal to (=)" at bounding box center [950, 278] width 68 height 18
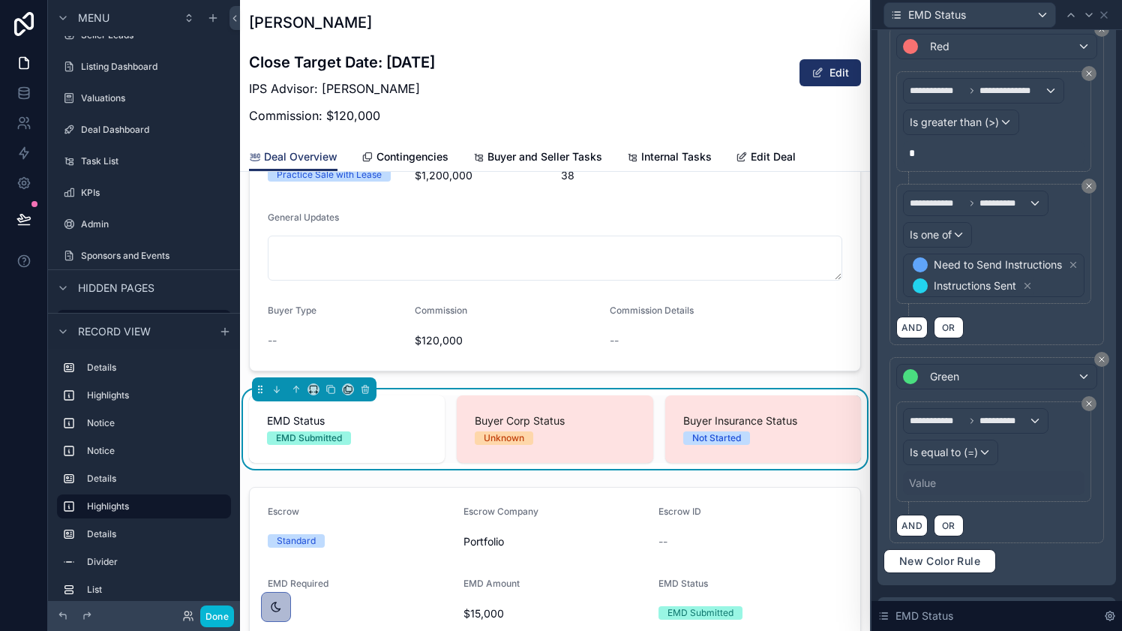
click at [933, 486] on div "Value" at bounding box center [922, 483] width 27 height 15
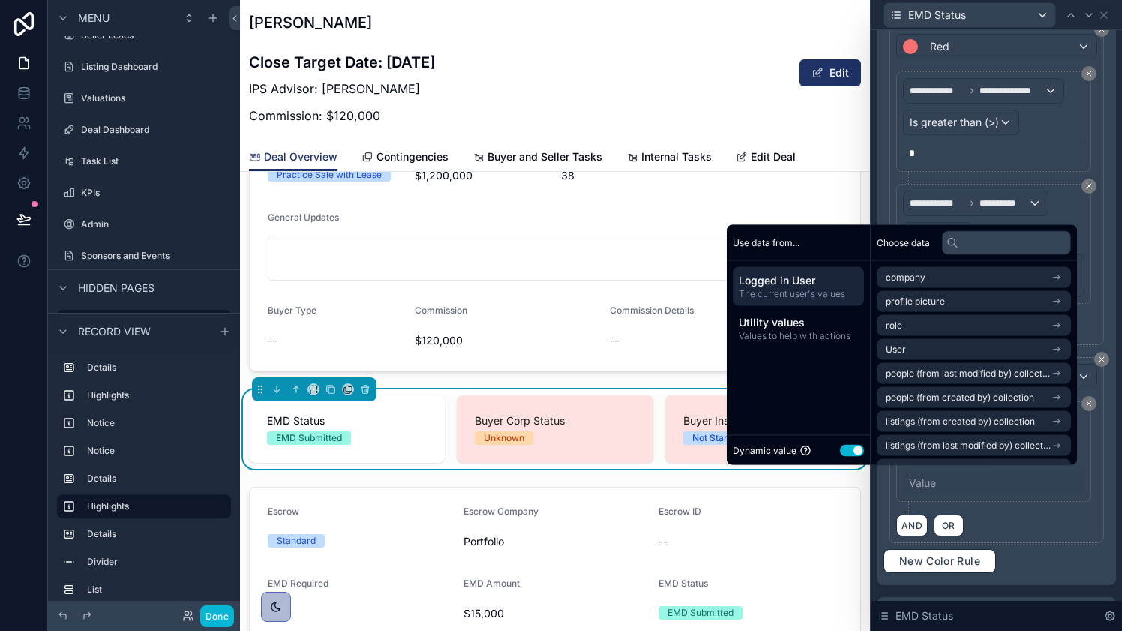
click at [843, 452] on button "Use setting" at bounding box center [852, 450] width 24 height 12
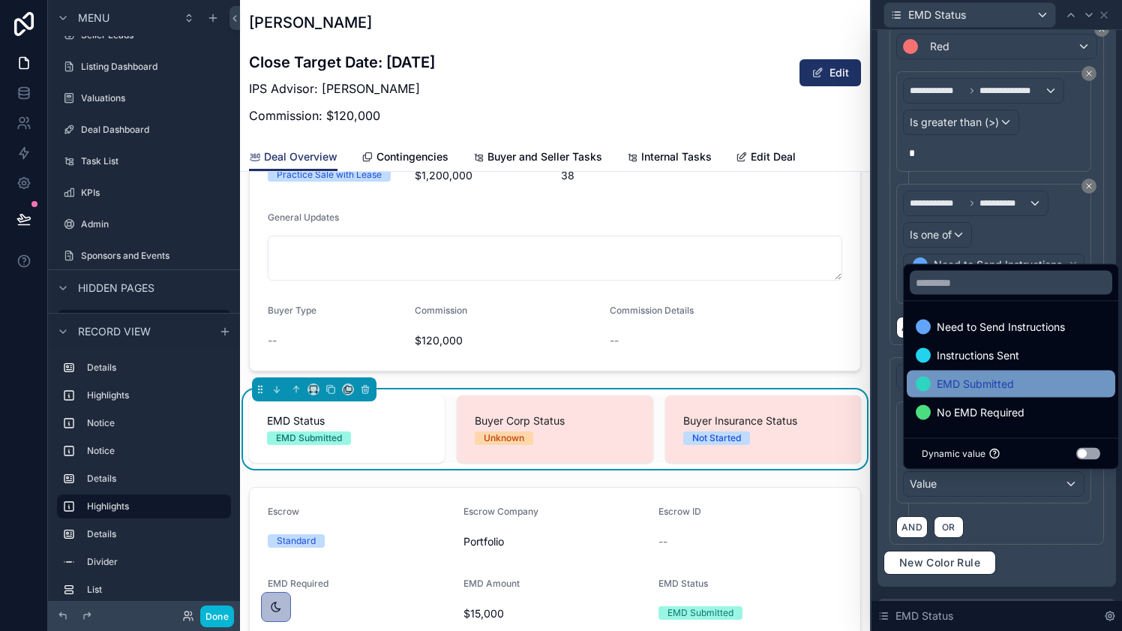
click at [996, 383] on span "EMD Submitted" at bounding box center [975, 384] width 77 height 18
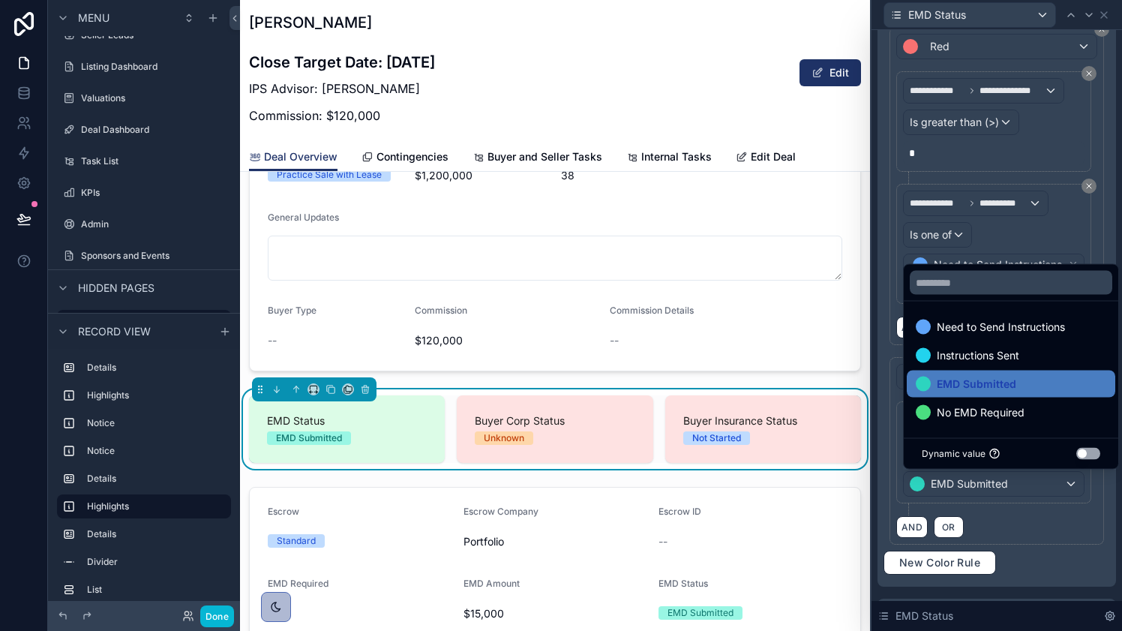
click at [1041, 528] on div "AND OR" at bounding box center [997, 526] width 201 height 23
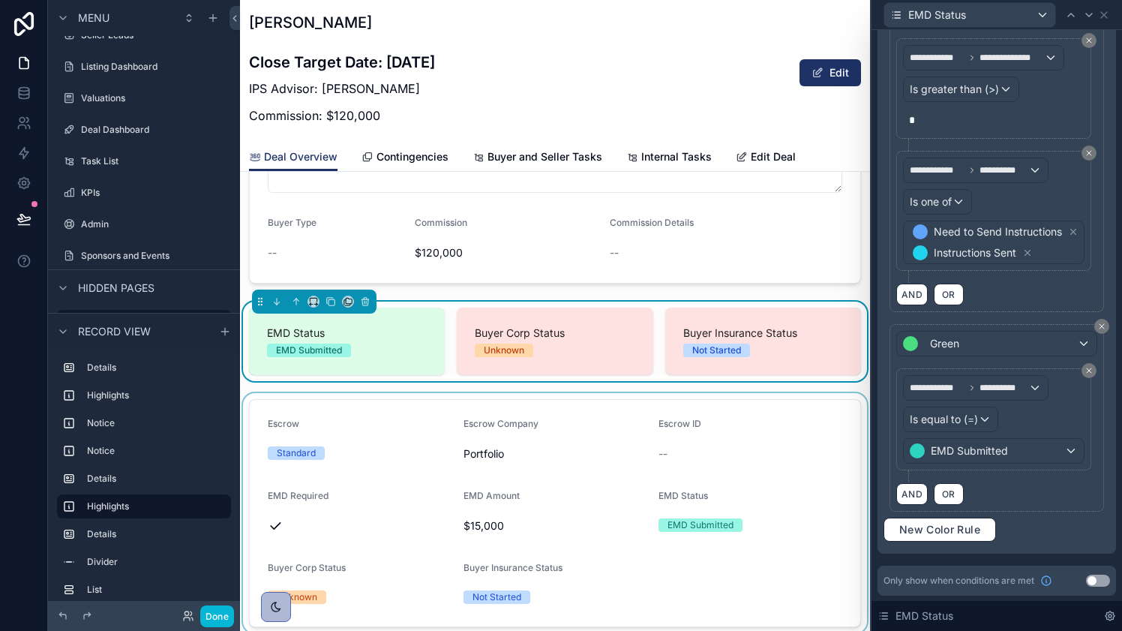
scroll to position [1028, 0]
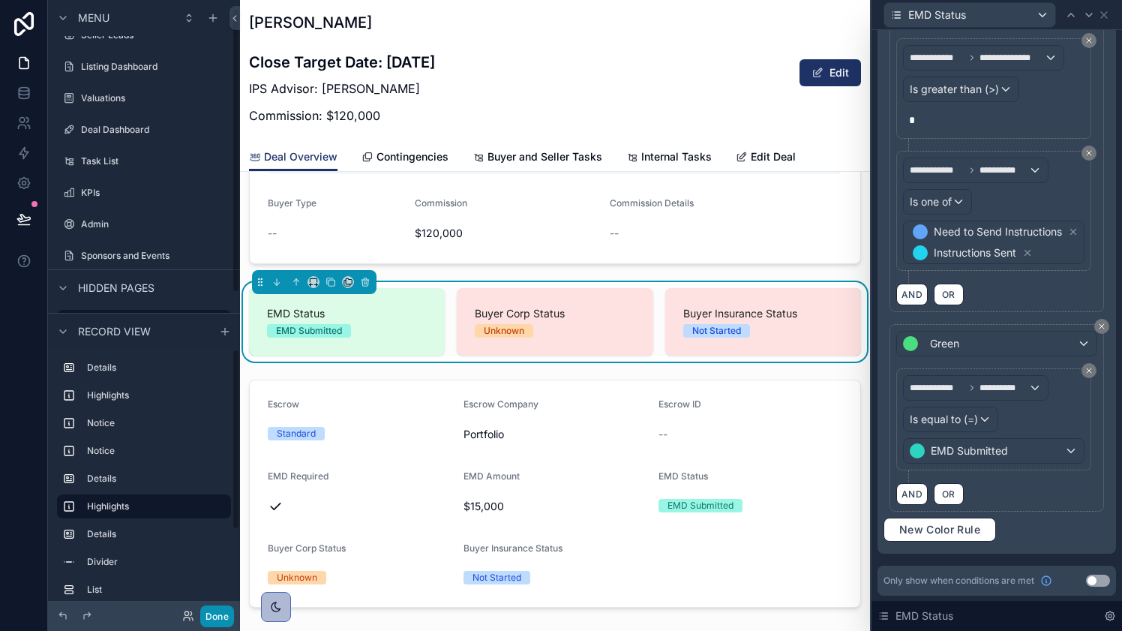
click at [216, 611] on button "Done" at bounding box center [217, 616] width 34 height 22
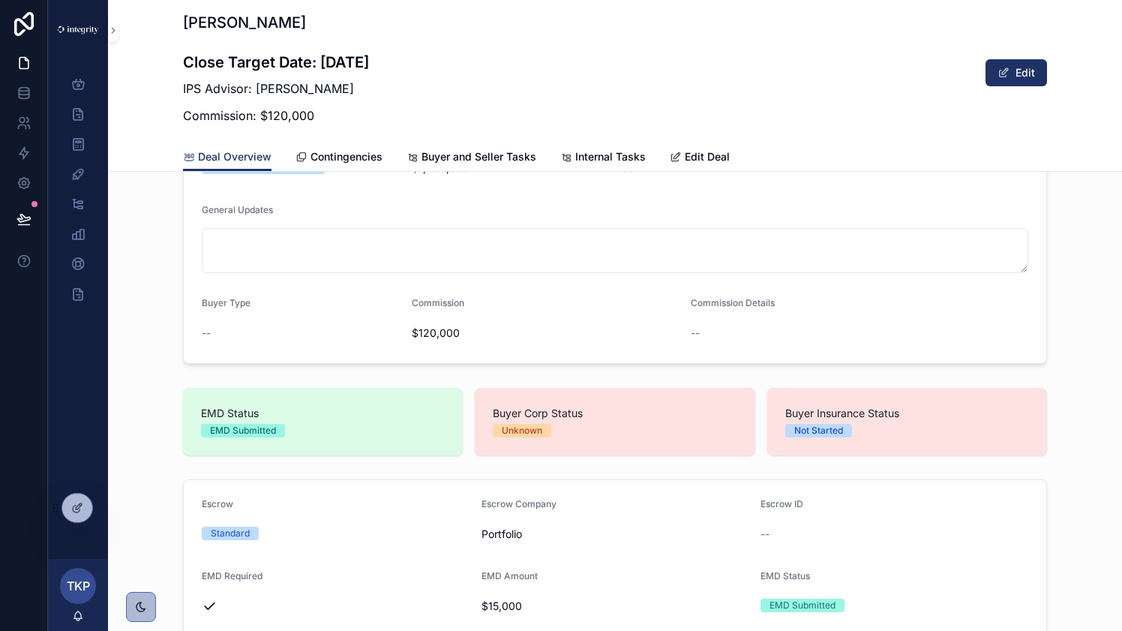
scroll to position [468, 0]
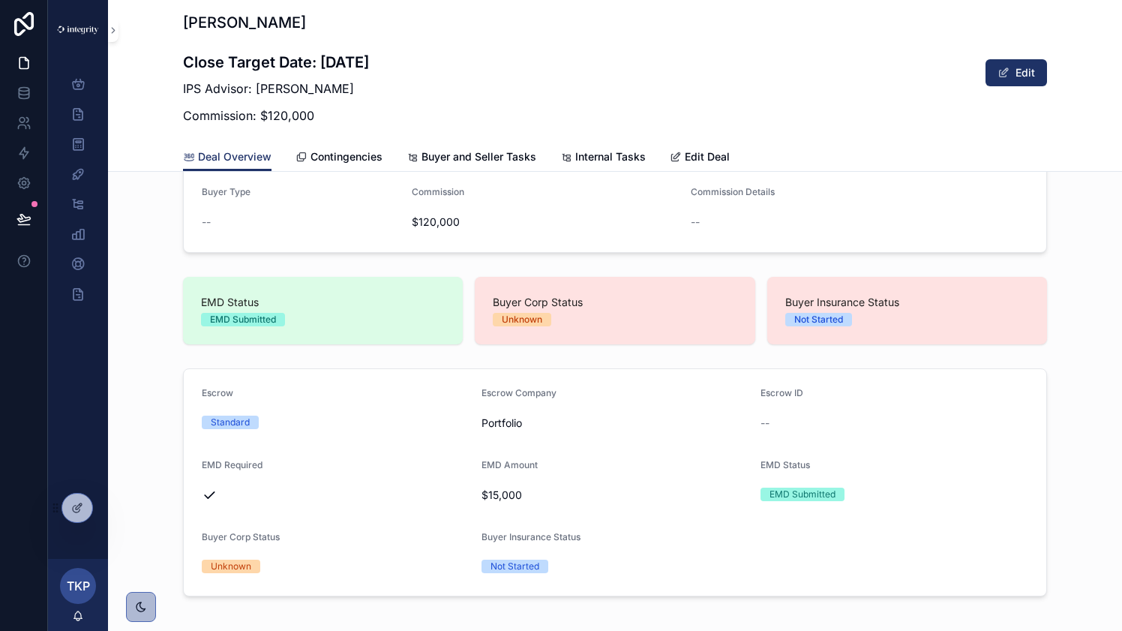
click at [258, 393] on div "Escrow" at bounding box center [336, 396] width 268 height 18
click at [76, 510] on icon at bounding box center [77, 508] width 12 height 12
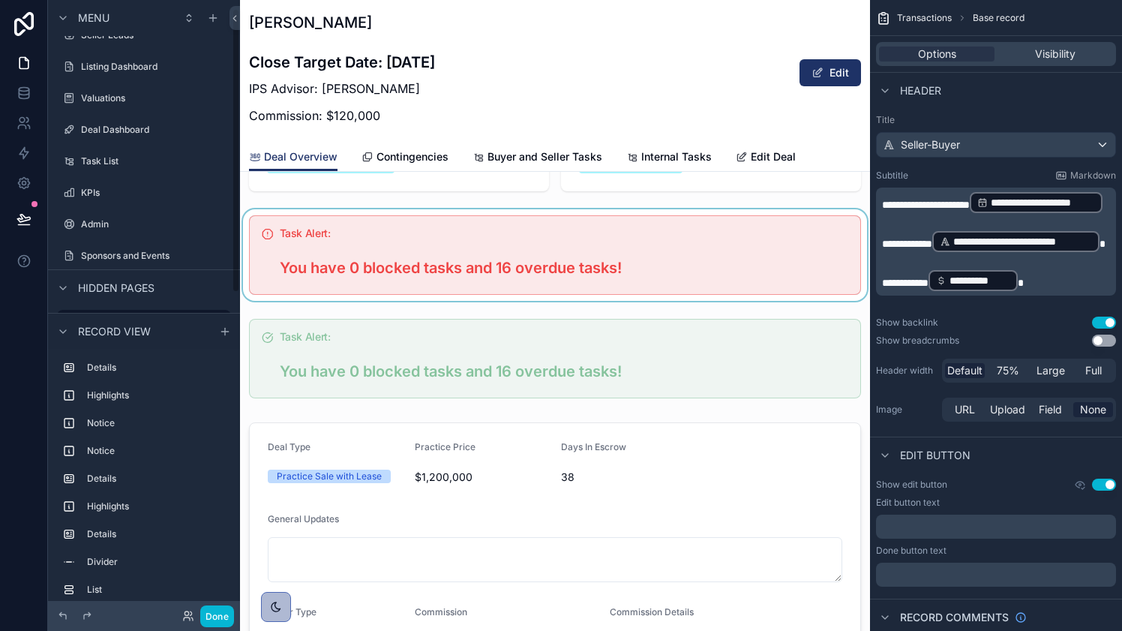
scroll to position [708, 0]
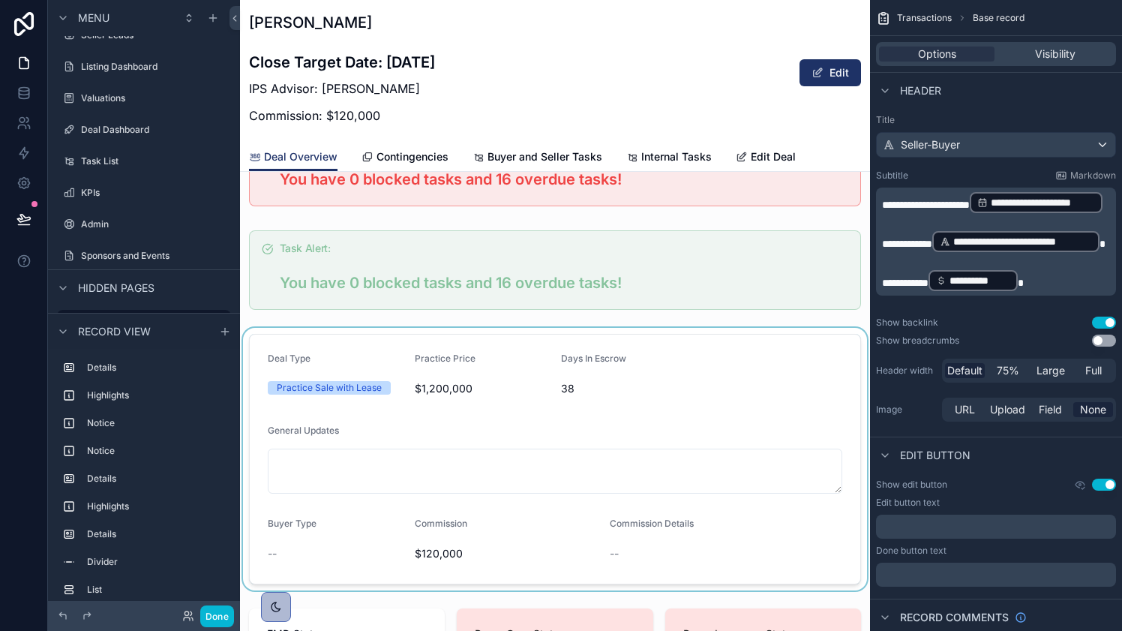
click at [337, 409] on div "scrollable content" at bounding box center [555, 459] width 630 height 263
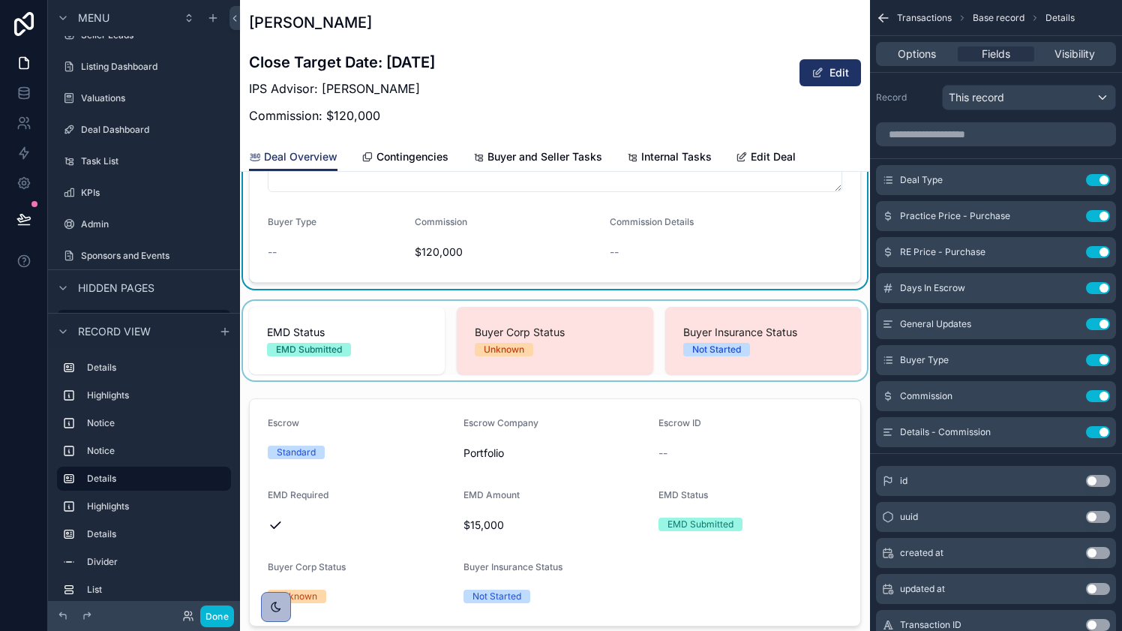
scroll to position [1131, 0]
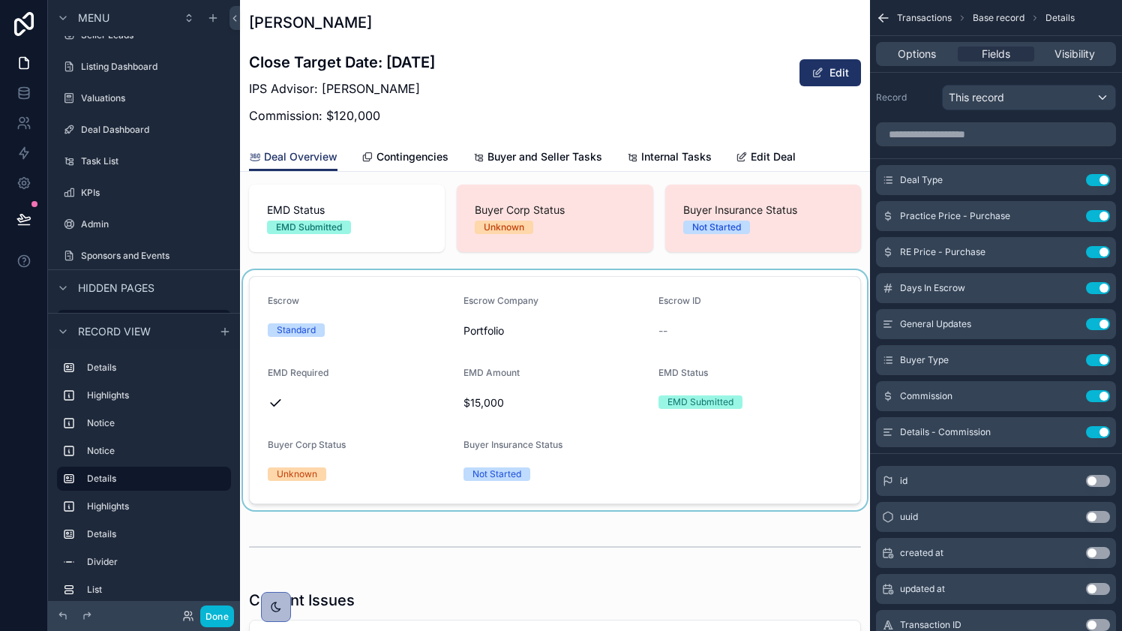
click at [350, 396] on div "scrollable content" at bounding box center [555, 390] width 630 height 240
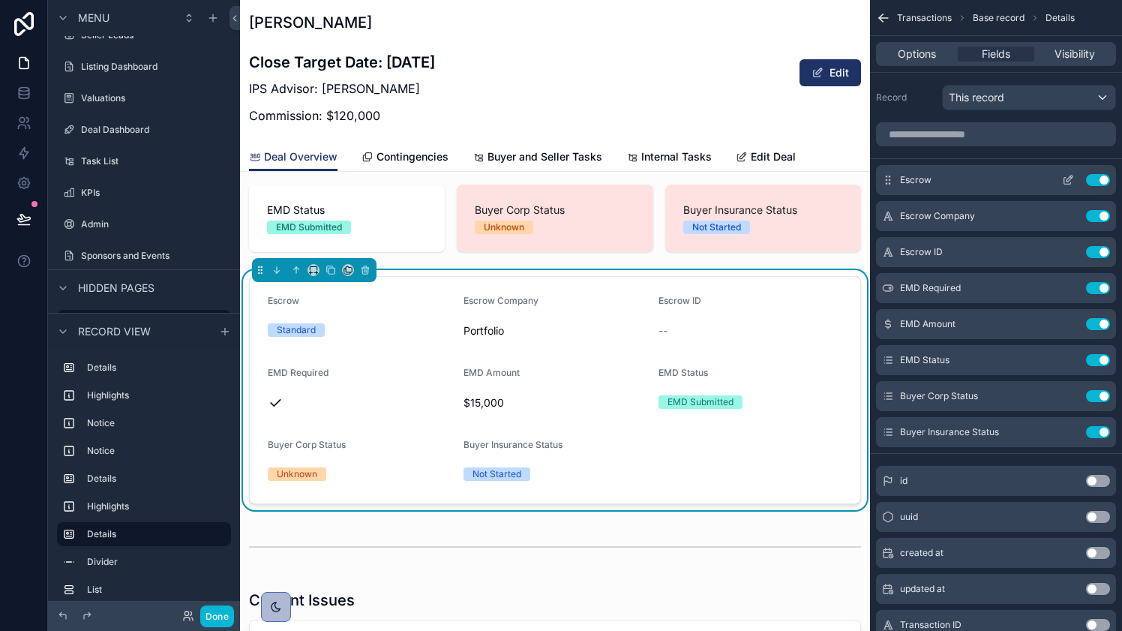
click at [1065, 182] on icon "scrollable content" at bounding box center [1068, 180] width 12 height 12
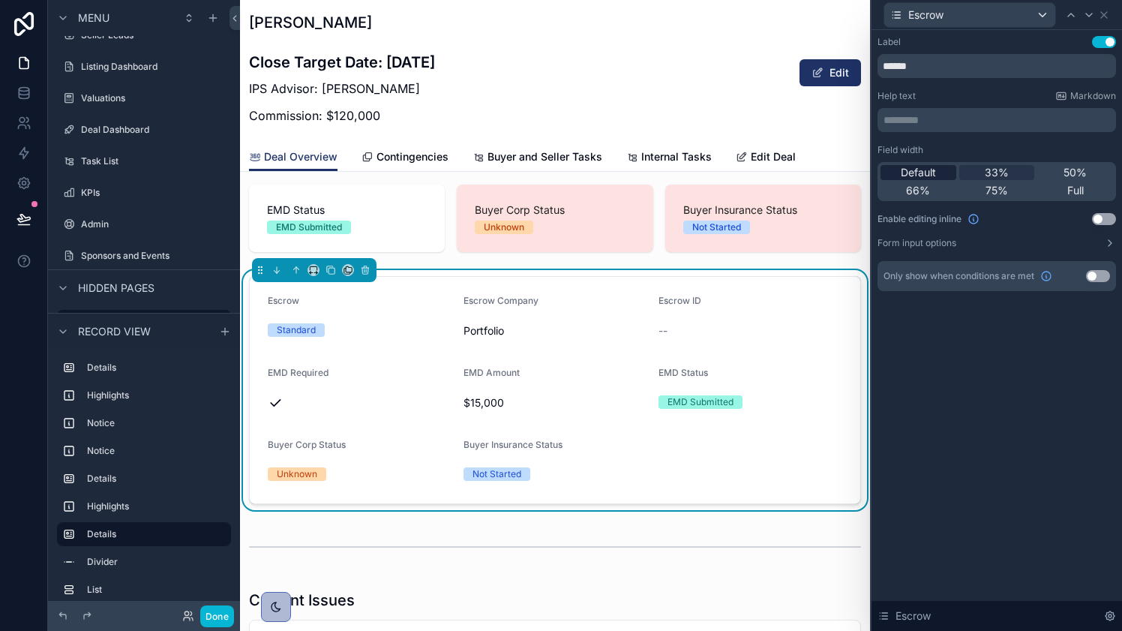
click at [922, 169] on span "Default" at bounding box center [918, 172] width 35 height 15
click at [1110, 11] on div "Escrow" at bounding box center [997, 14] width 239 height 29
click at [1108, 20] on div "Escrow" at bounding box center [997, 14] width 239 height 29
click at [1104, 16] on icon at bounding box center [1104, 15] width 12 height 12
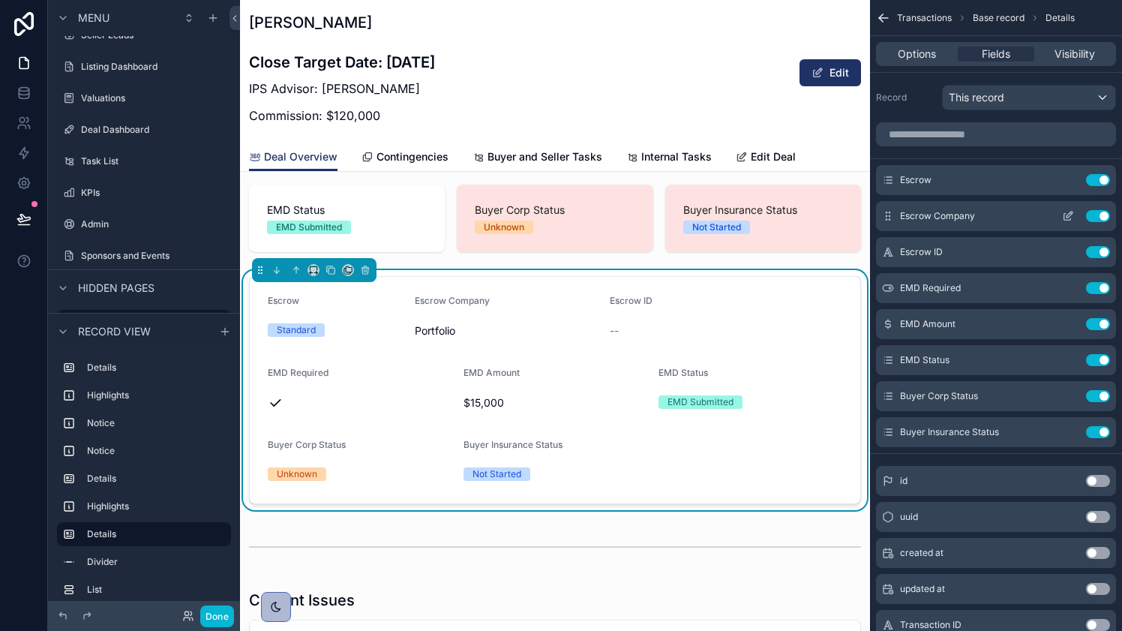
click at [1065, 214] on icon "scrollable content" at bounding box center [1068, 216] width 12 height 12
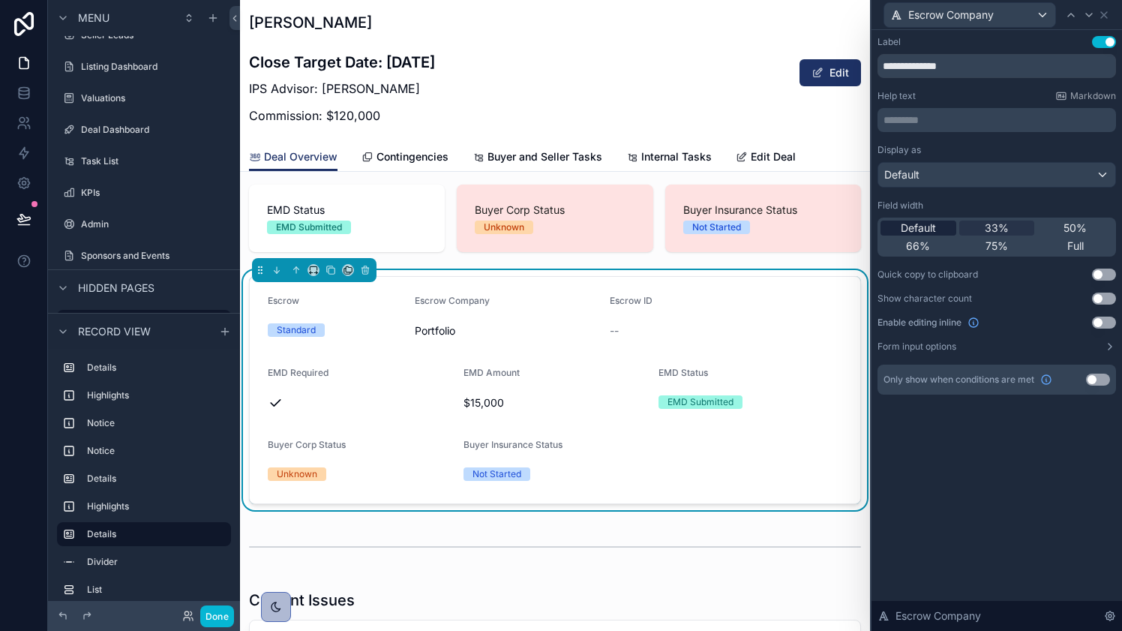
click at [933, 226] on span "Default" at bounding box center [918, 228] width 35 height 15
click at [1104, 16] on icon at bounding box center [1104, 15] width 12 height 12
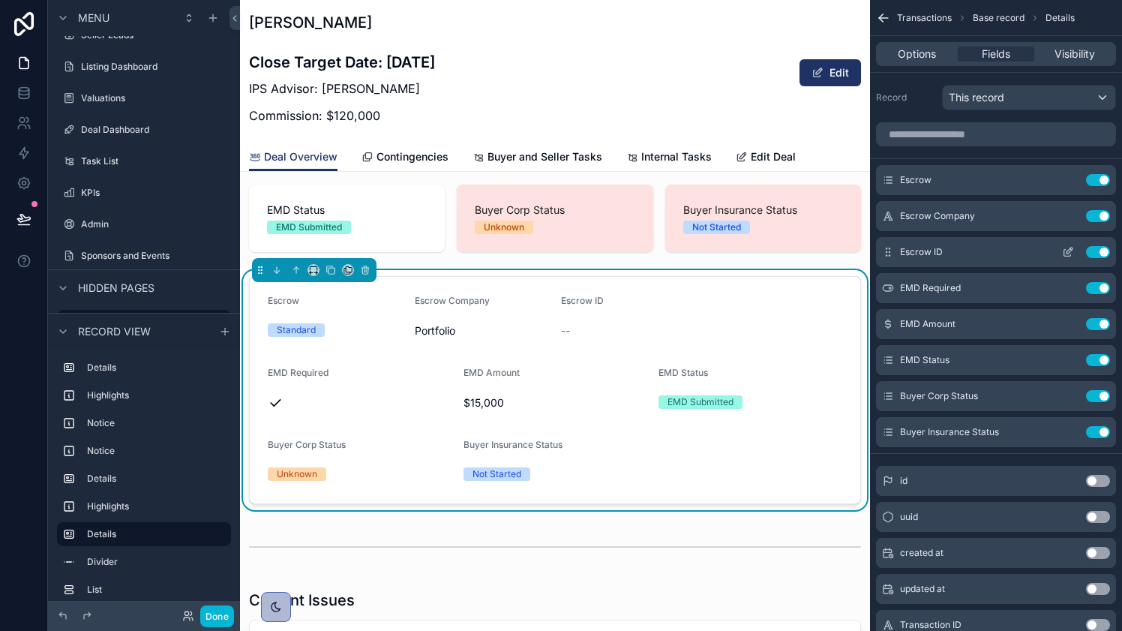
click at [1068, 250] on icon "scrollable content" at bounding box center [1070, 251] width 6 height 6
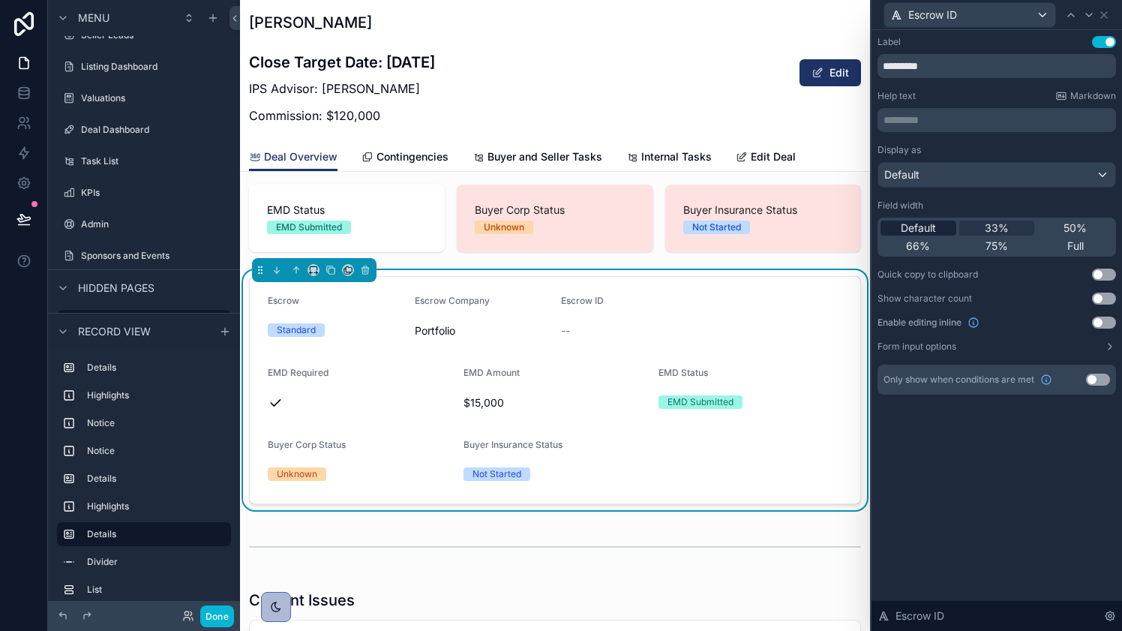
click at [933, 222] on span "Default" at bounding box center [918, 228] width 35 height 15
click at [1107, 14] on icon at bounding box center [1104, 15] width 12 height 12
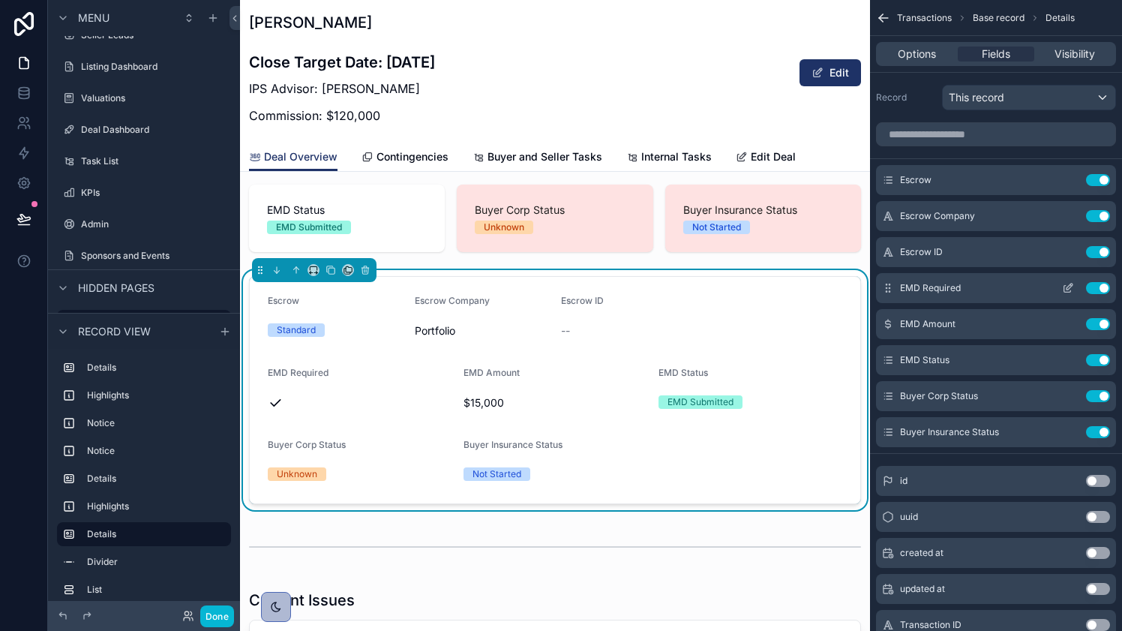
click at [1065, 288] on icon "scrollable content" at bounding box center [1068, 288] width 12 height 12
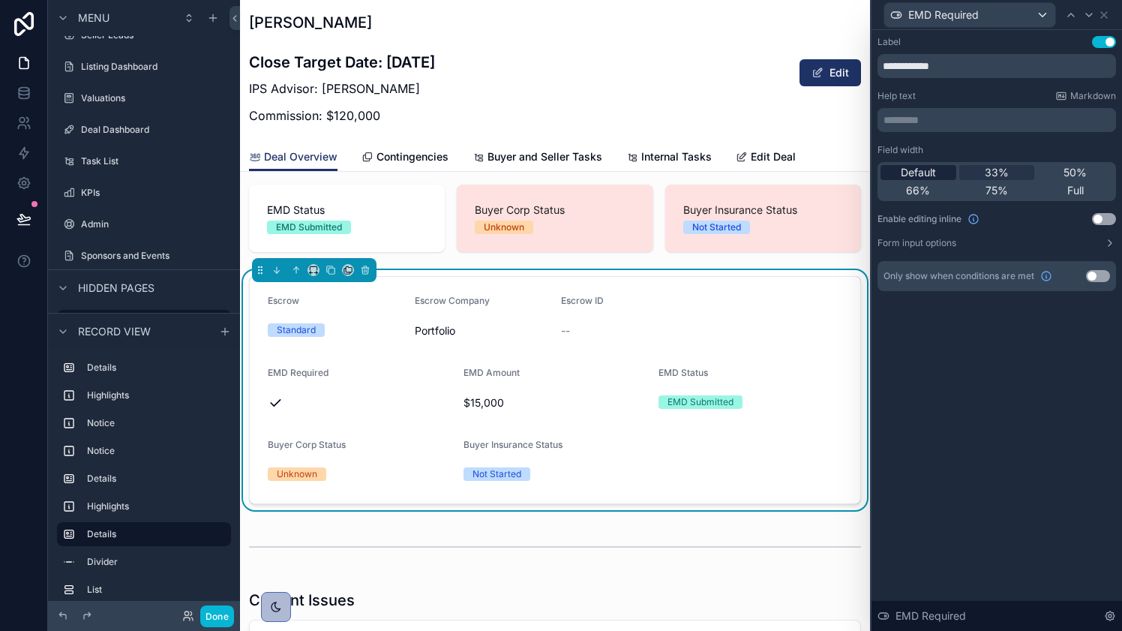
click at [916, 170] on span "Default" at bounding box center [918, 172] width 35 height 15
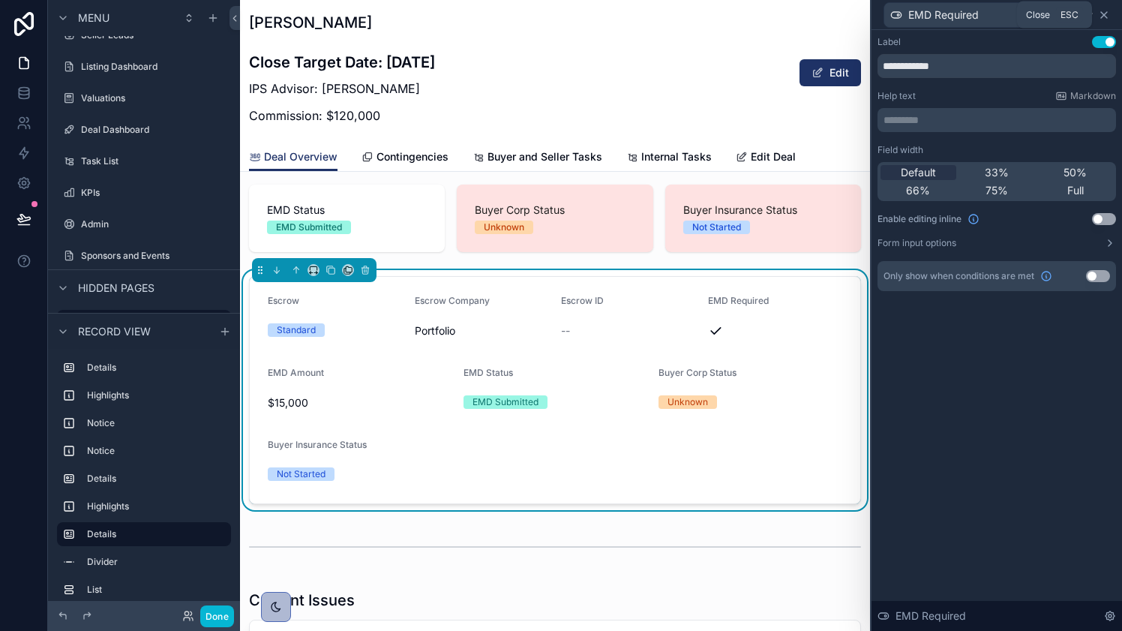
click at [1107, 14] on icon at bounding box center [1104, 15] width 12 height 12
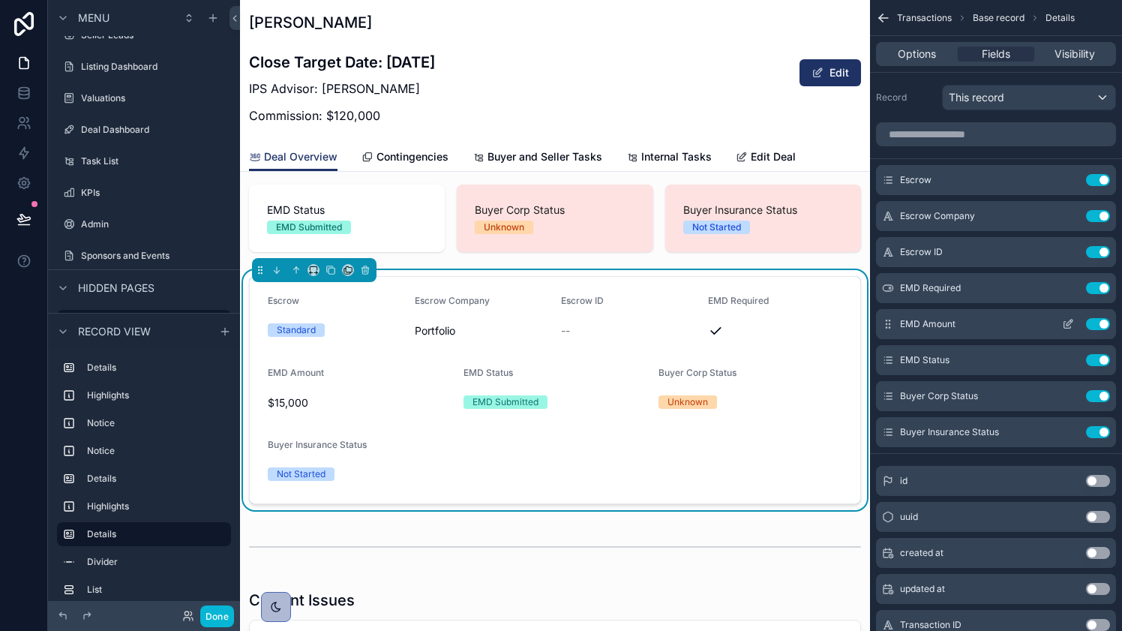
click at [1060, 323] on button "scrollable content" at bounding box center [1068, 324] width 24 height 12
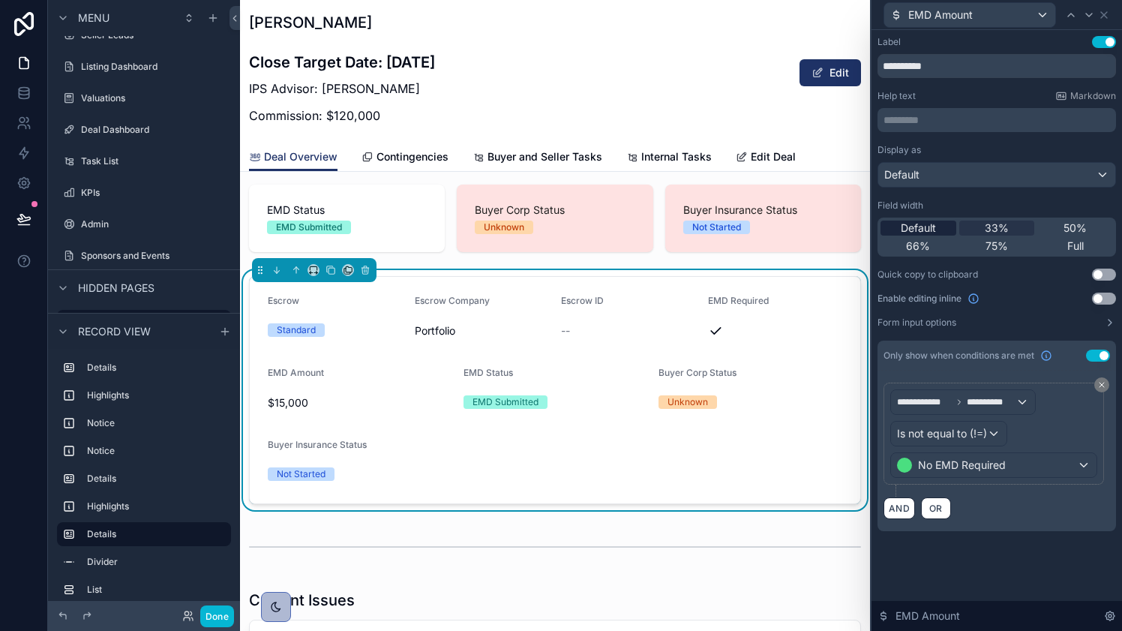
click at [915, 225] on span "Default" at bounding box center [918, 228] width 35 height 15
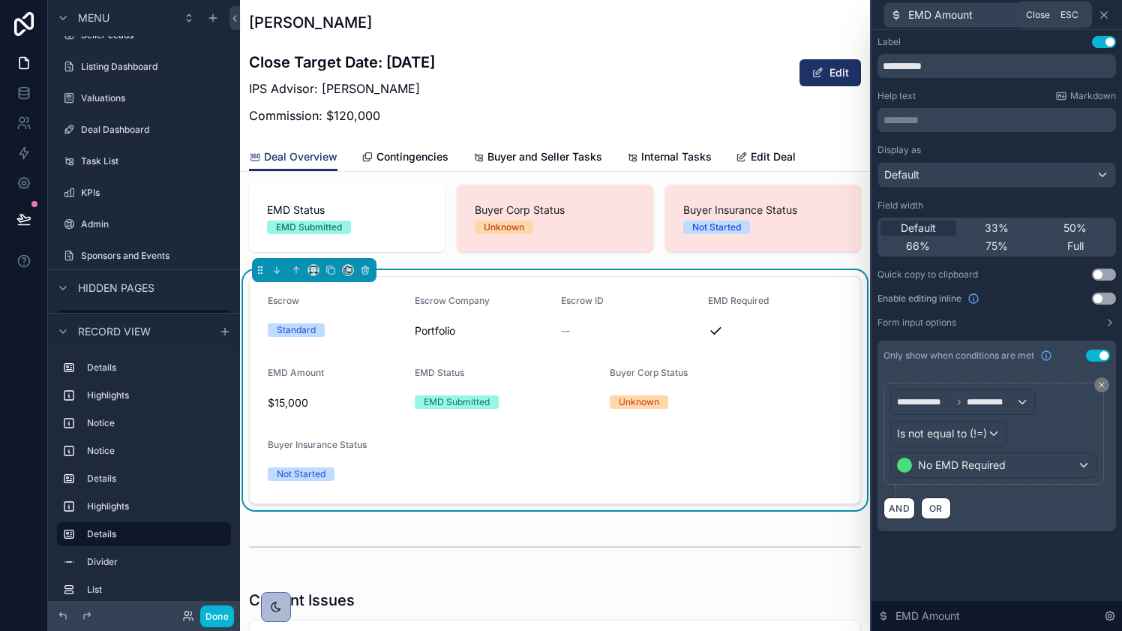
click at [1105, 16] on icon at bounding box center [1104, 15] width 6 height 6
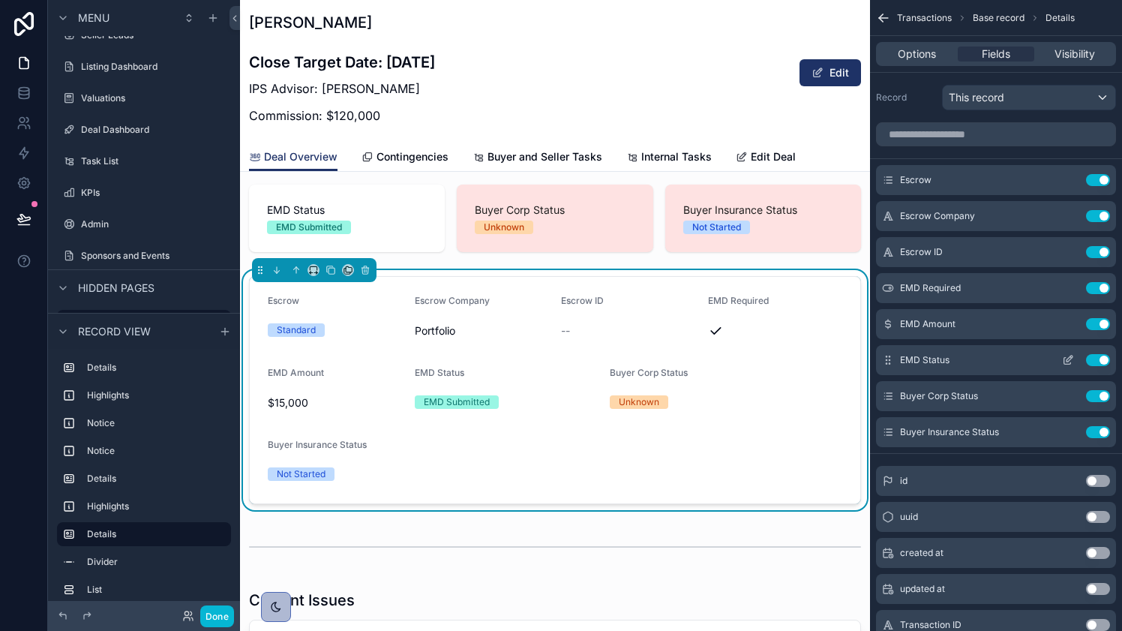
click at [1065, 360] on icon "scrollable content" at bounding box center [1068, 361] width 7 height 7
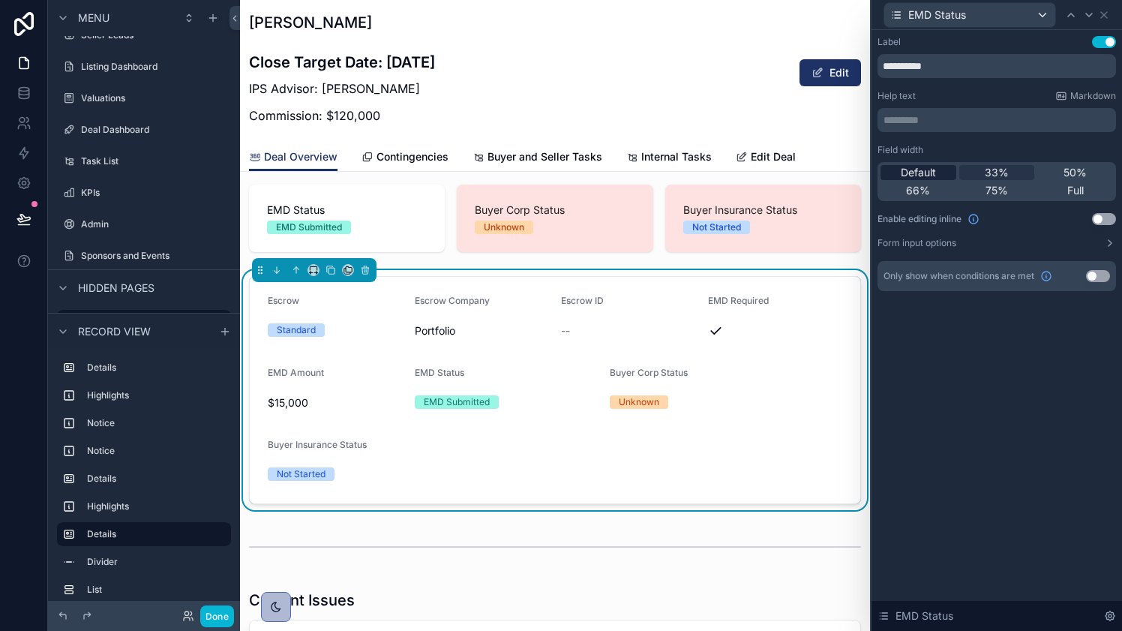
click at [934, 170] on span "Default" at bounding box center [918, 172] width 35 height 15
click at [1107, 12] on icon at bounding box center [1104, 15] width 6 height 6
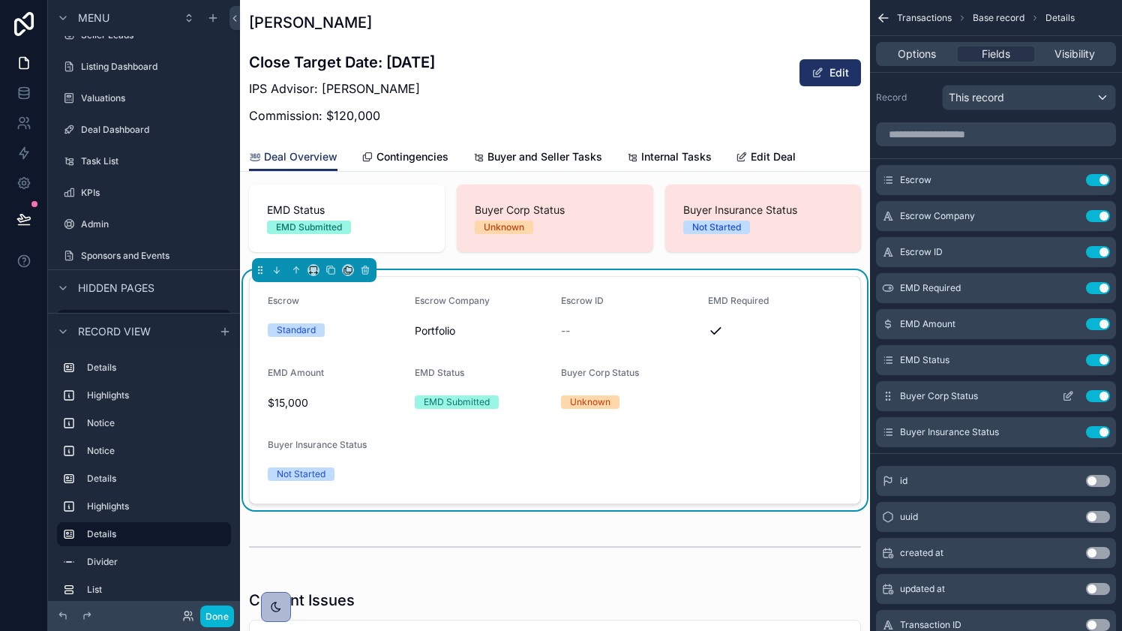
click at [1065, 394] on icon "scrollable content" at bounding box center [1068, 396] width 12 height 12
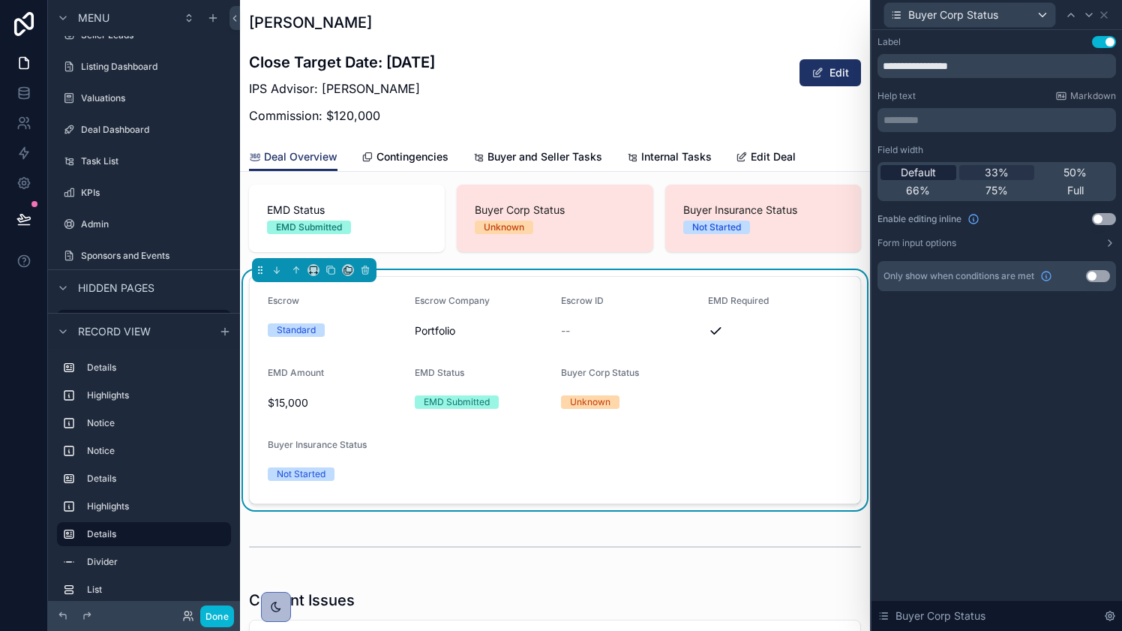
click at [924, 176] on span "Default" at bounding box center [918, 172] width 35 height 15
click at [1107, 16] on icon at bounding box center [1104, 15] width 12 height 12
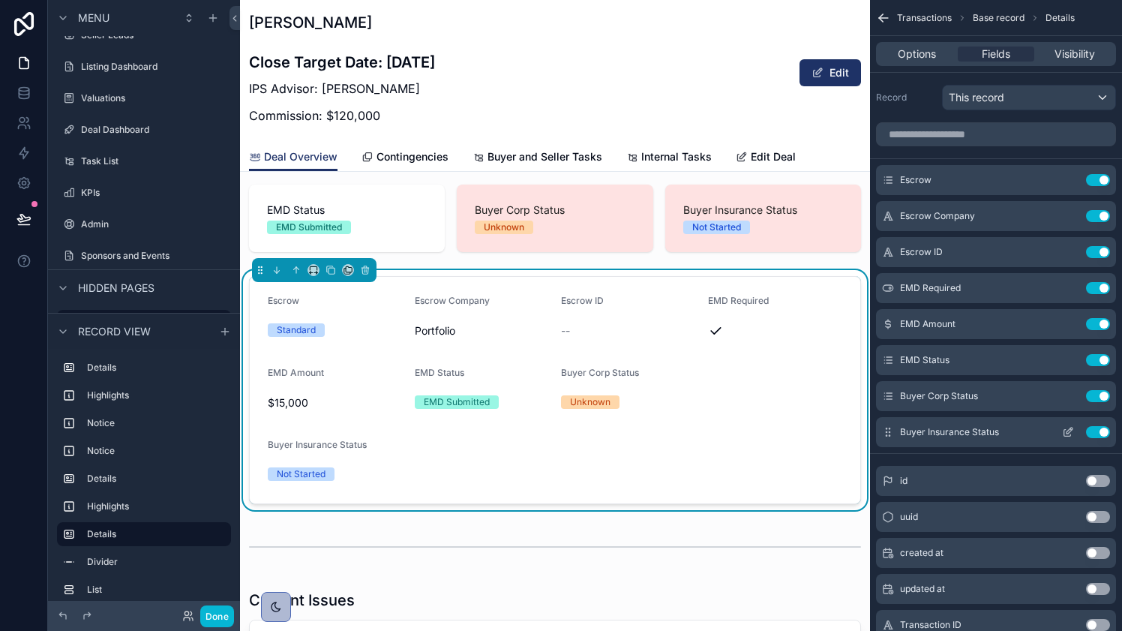
click at [1074, 429] on button "scrollable content" at bounding box center [1068, 432] width 24 height 12
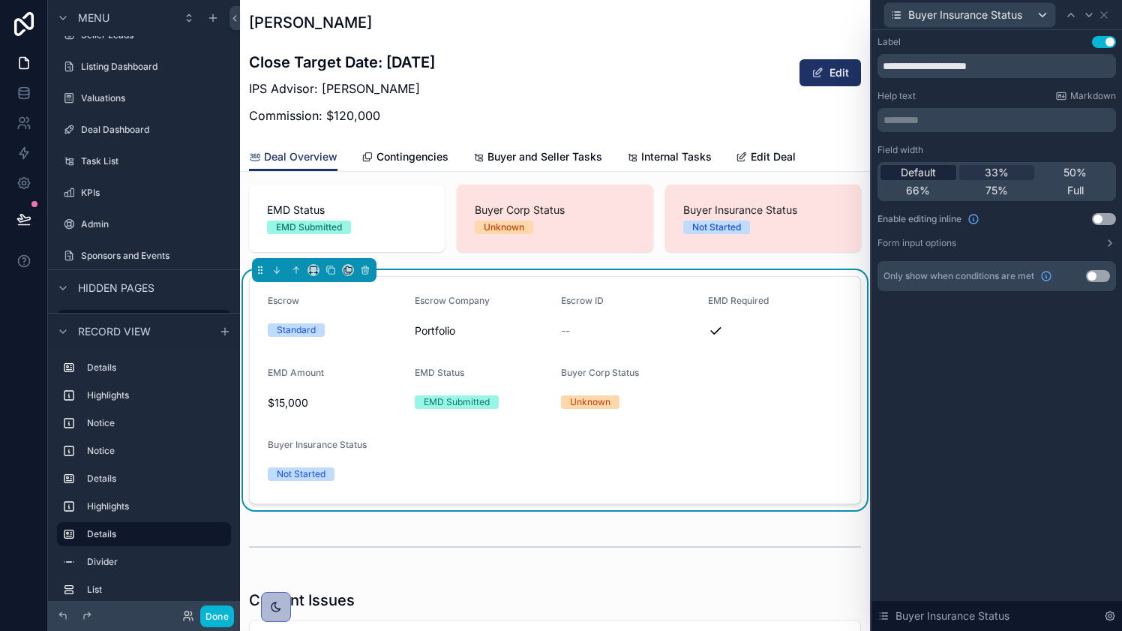
click at [937, 169] on div "Default" at bounding box center [919, 172] width 76 height 15
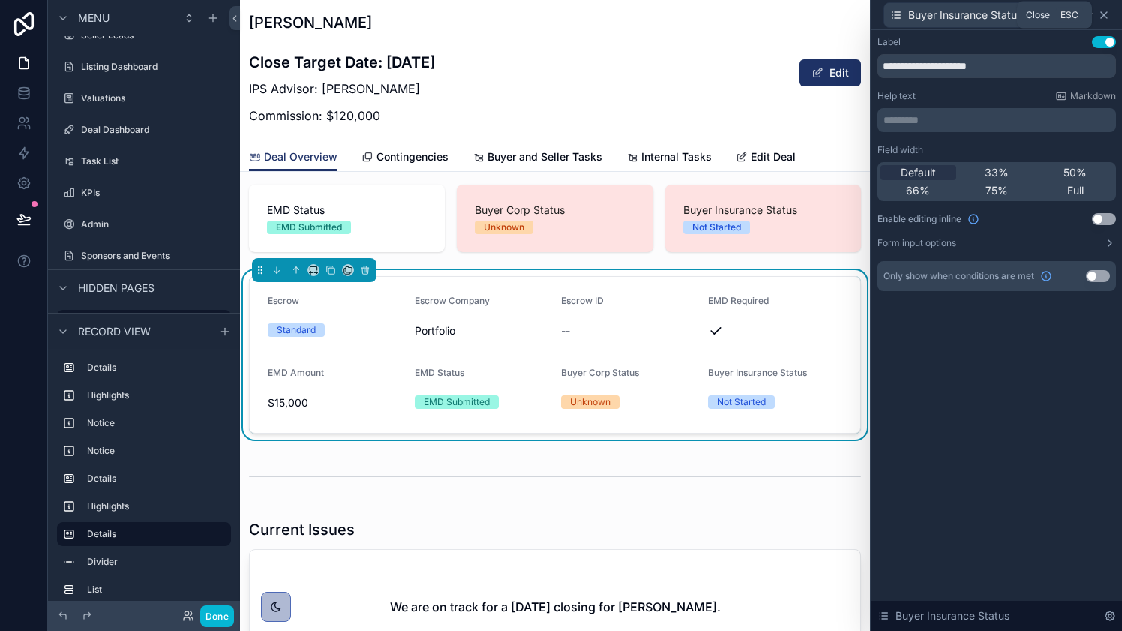
click at [1108, 13] on icon at bounding box center [1104, 15] width 12 height 12
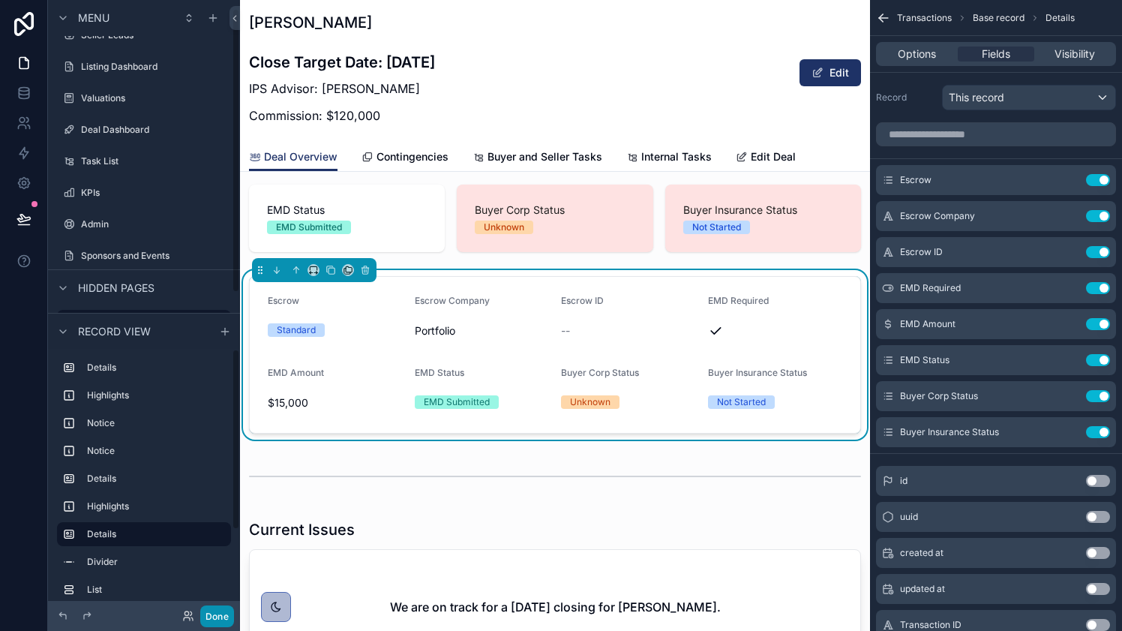
click at [211, 608] on button "Done" at bounding box center [217, 616] width 34 height 22
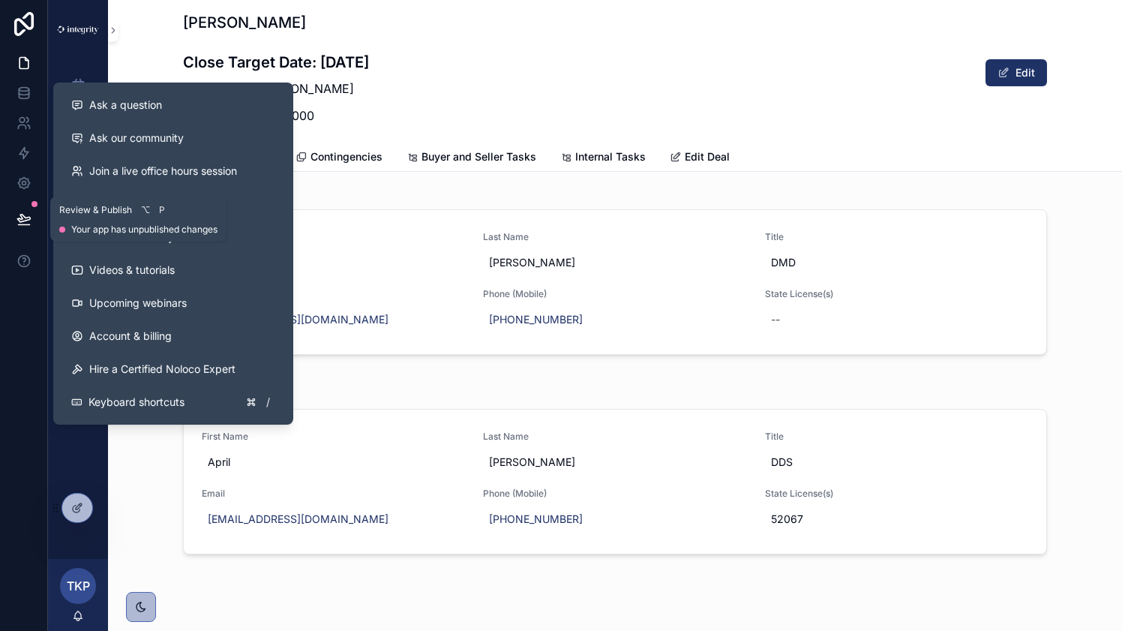
click at [31, 221] on icon at bounding box center [24, 219] width 15 height 15
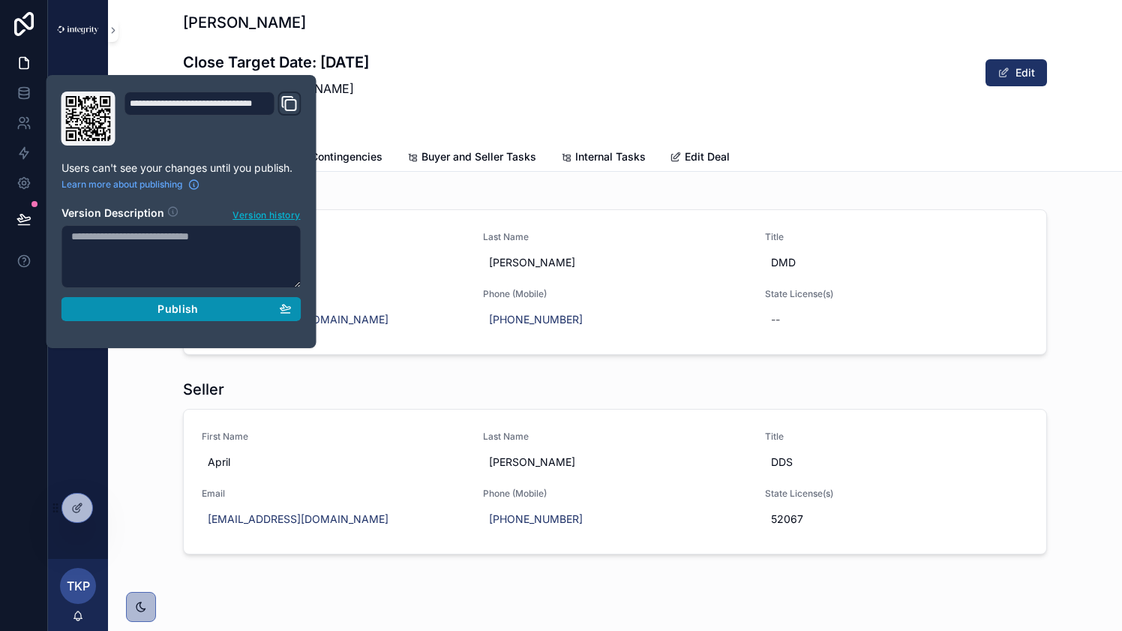
click at [153, 307] on div "Publish" at bounding box center [181, 309] width 221 height 14
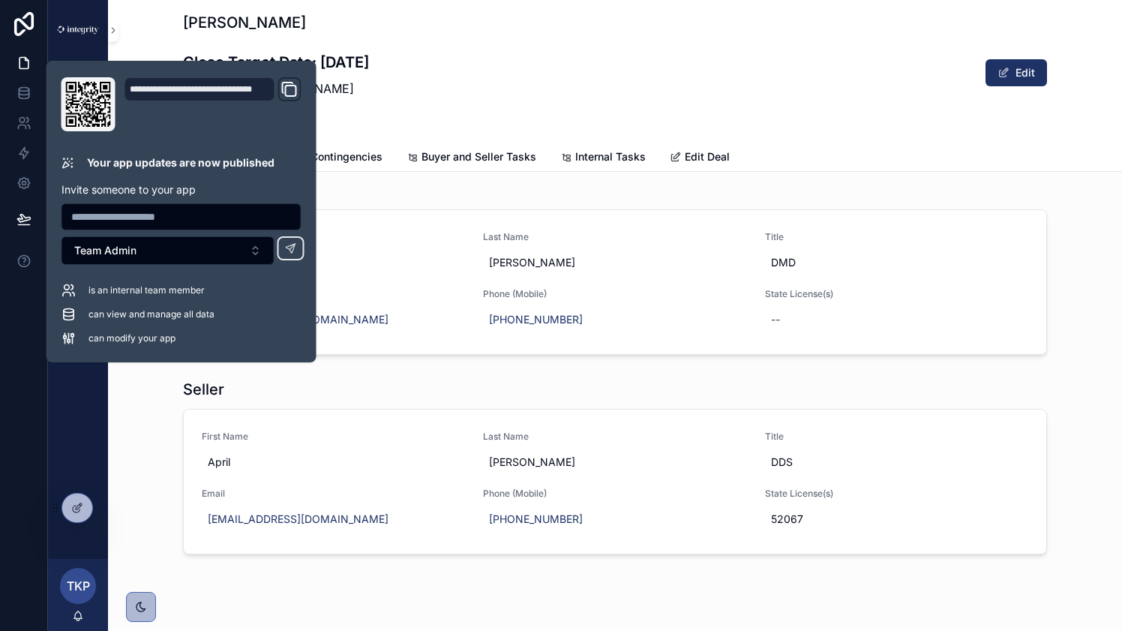
click at [146, 392] on div "Seller First Name April Last Name Kang Title DDS Email draprilkang@gmail.com Ph…" at bounding box center [615, 467] width 1014 height 188
